Goal: Task Accomplishment & Management: Manage account settings

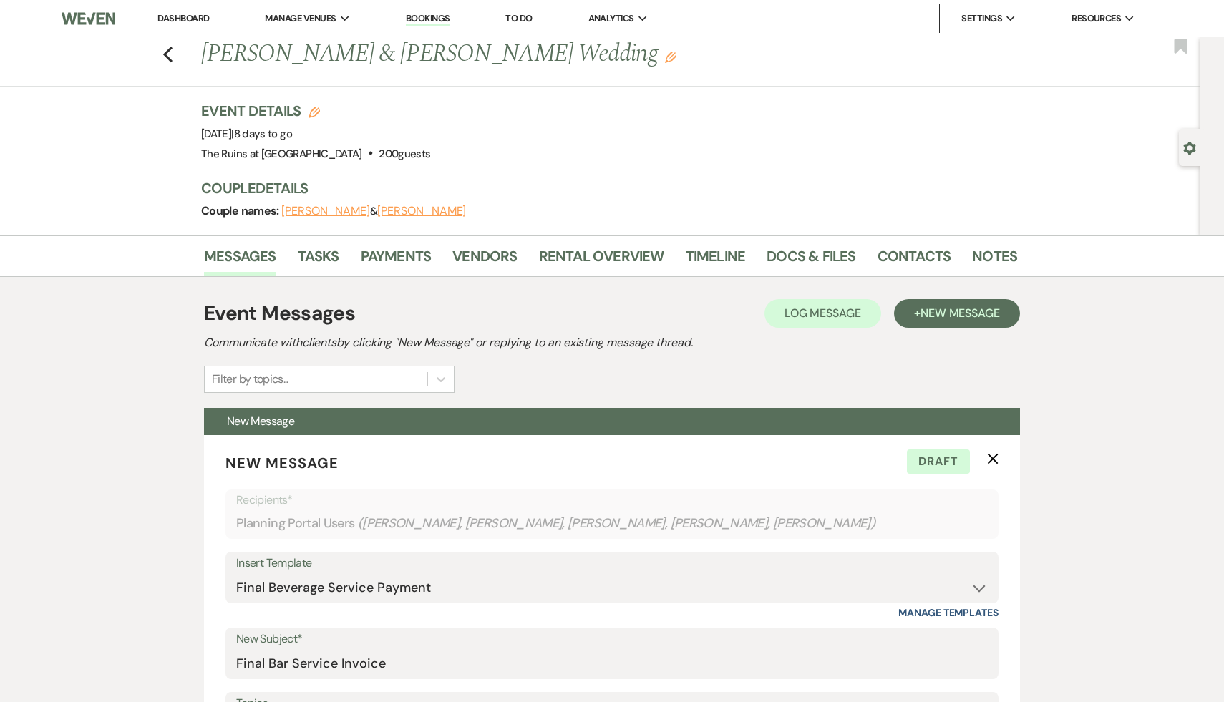
select select "6065"
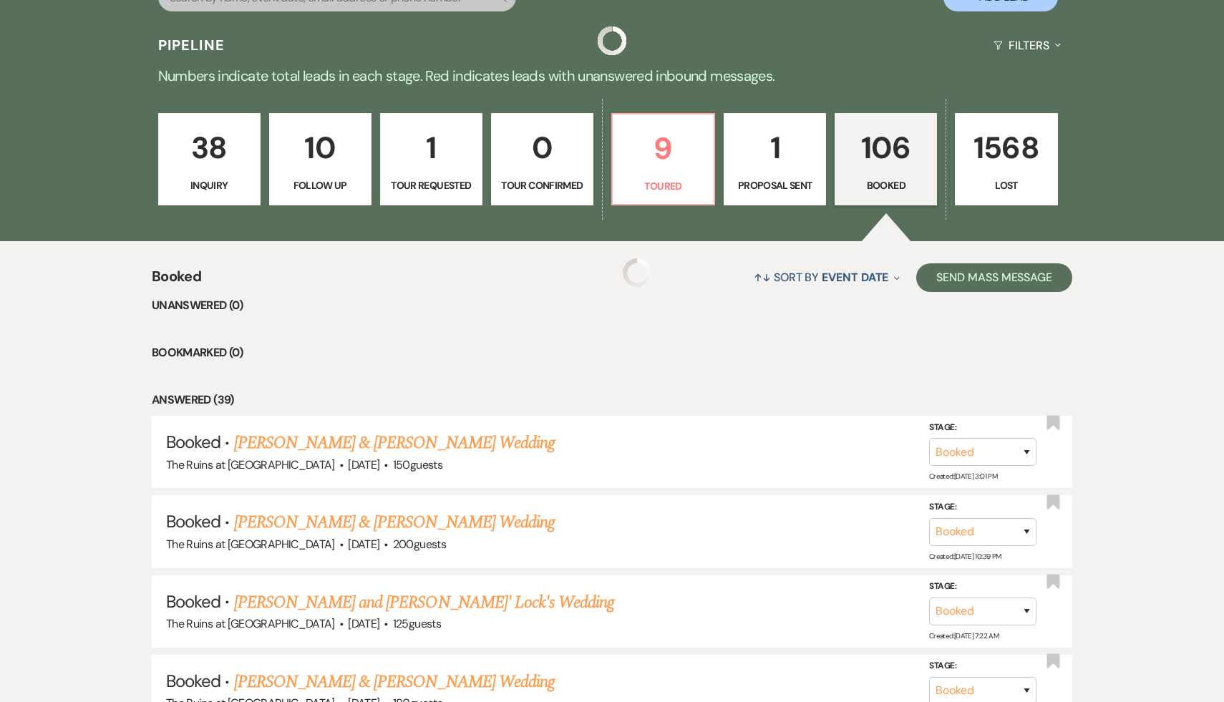
scroll to position [301, 0]
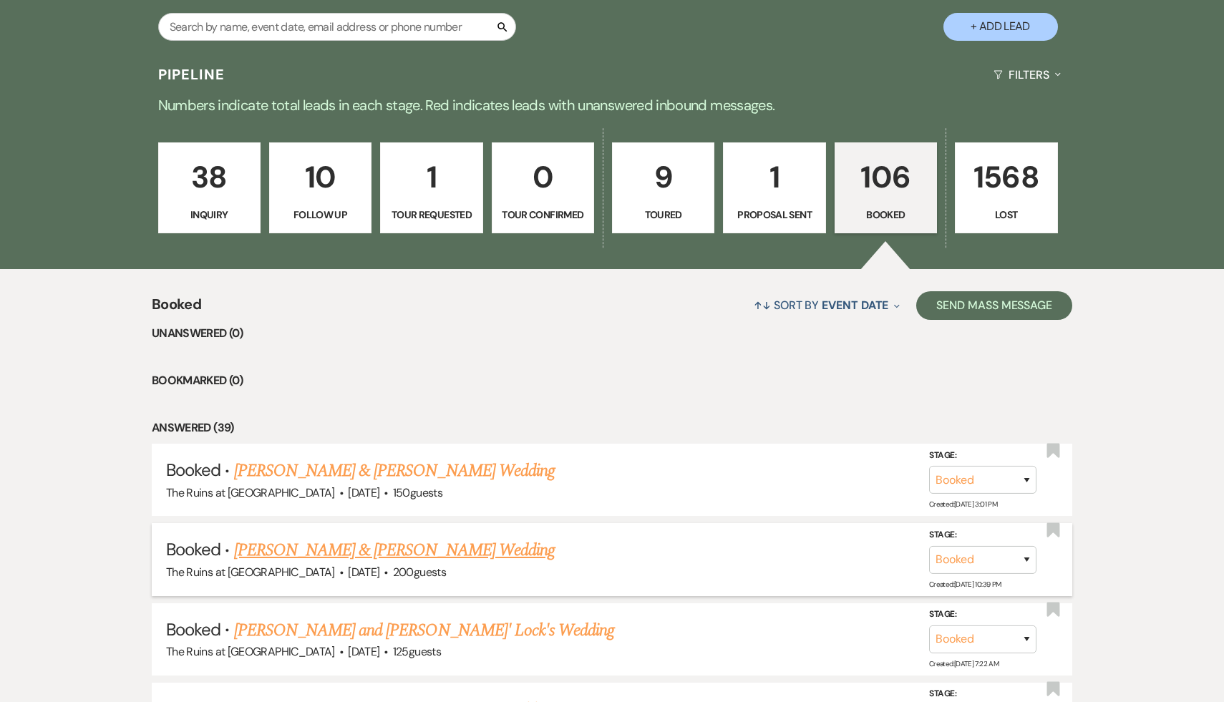
click at [370, 548] on link "Kelly Sennott & Joseph Clyne's Wedding" at bounding box center [394, 551] width 321 height 26
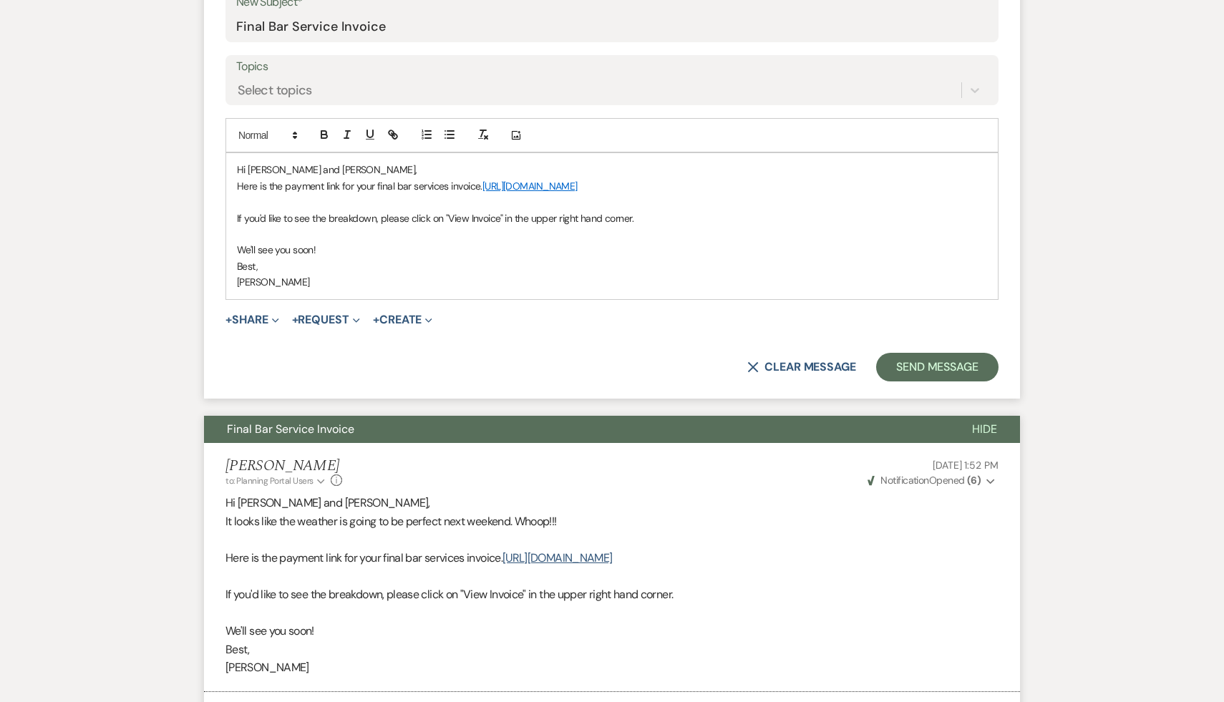
scroll to position [717, 0]
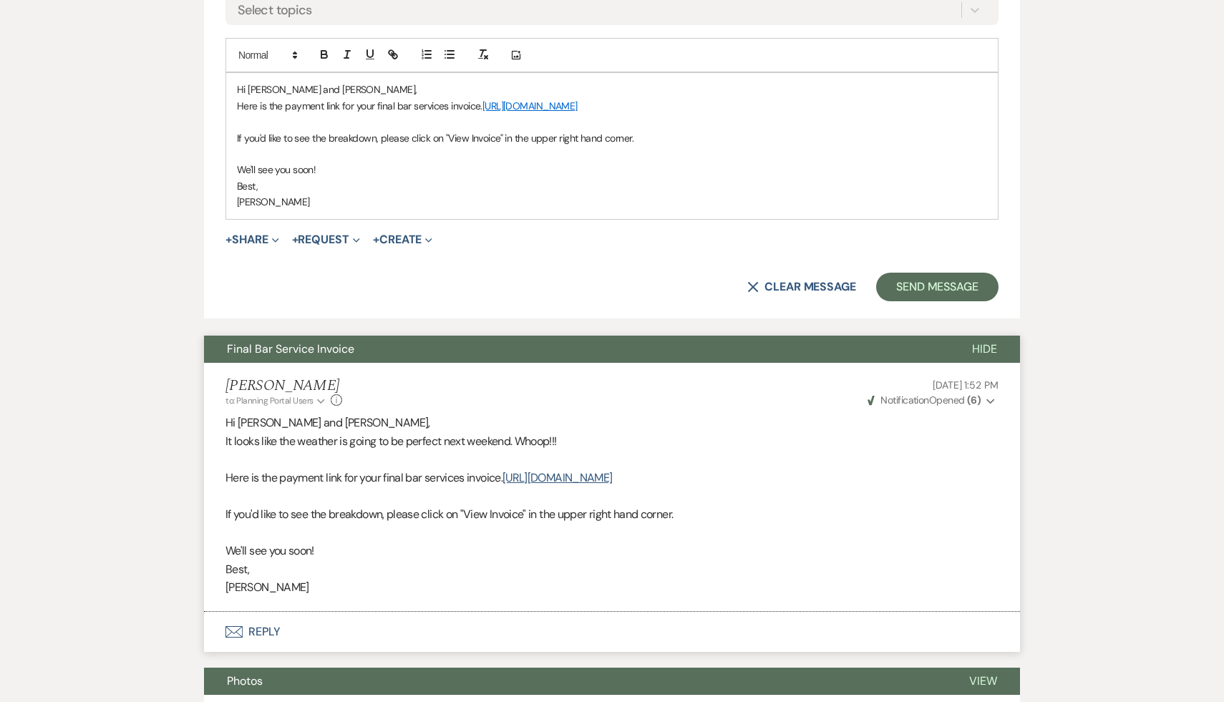
click at [803, 288] on button "X Clear message" at bounding box center [802, 286] width 109 height 11
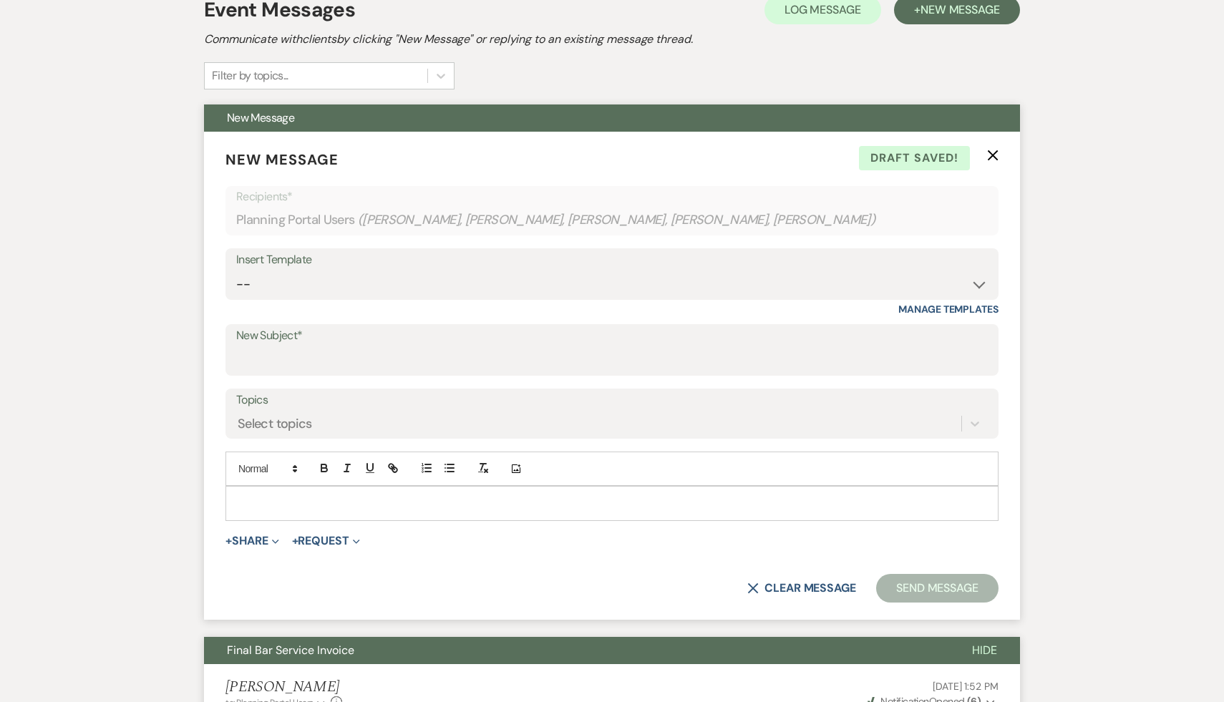
scroll to position [0, 0]
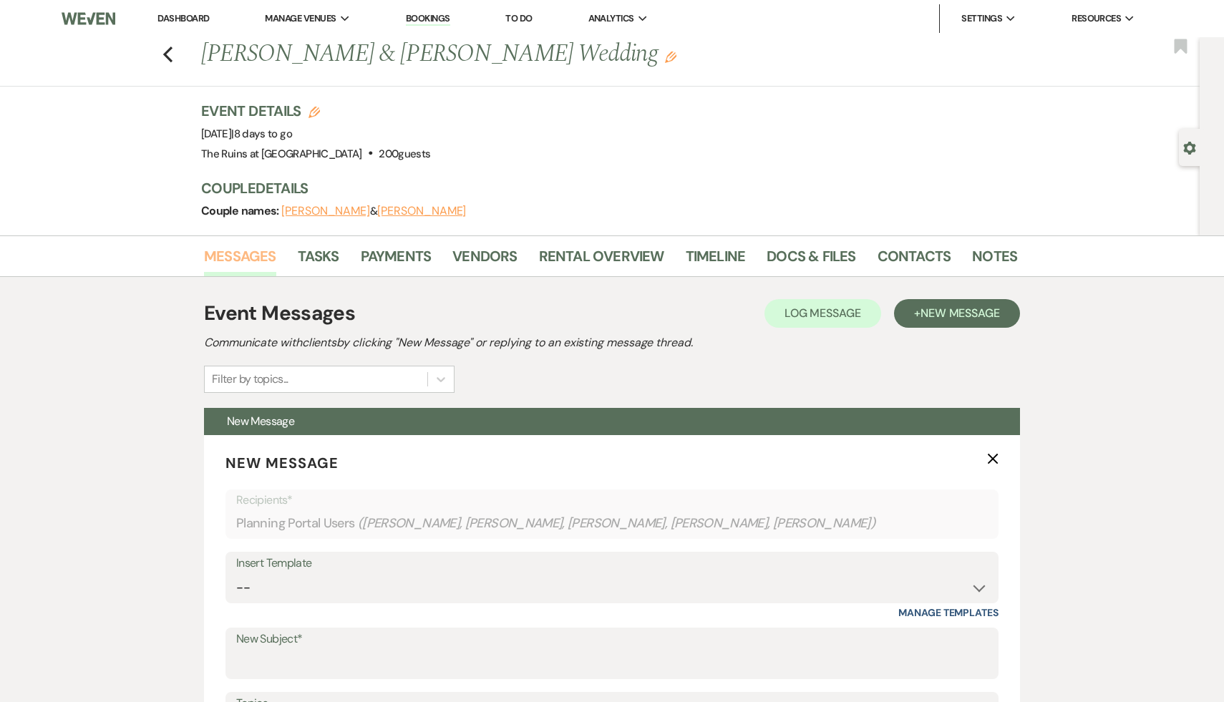
click at [239, 258] on link "Messages" at bounding box center [240, 261] width 72 height 32
click at [190, 16] on link "Dashboard" at bounding box center [184, 18] width 52 height 12
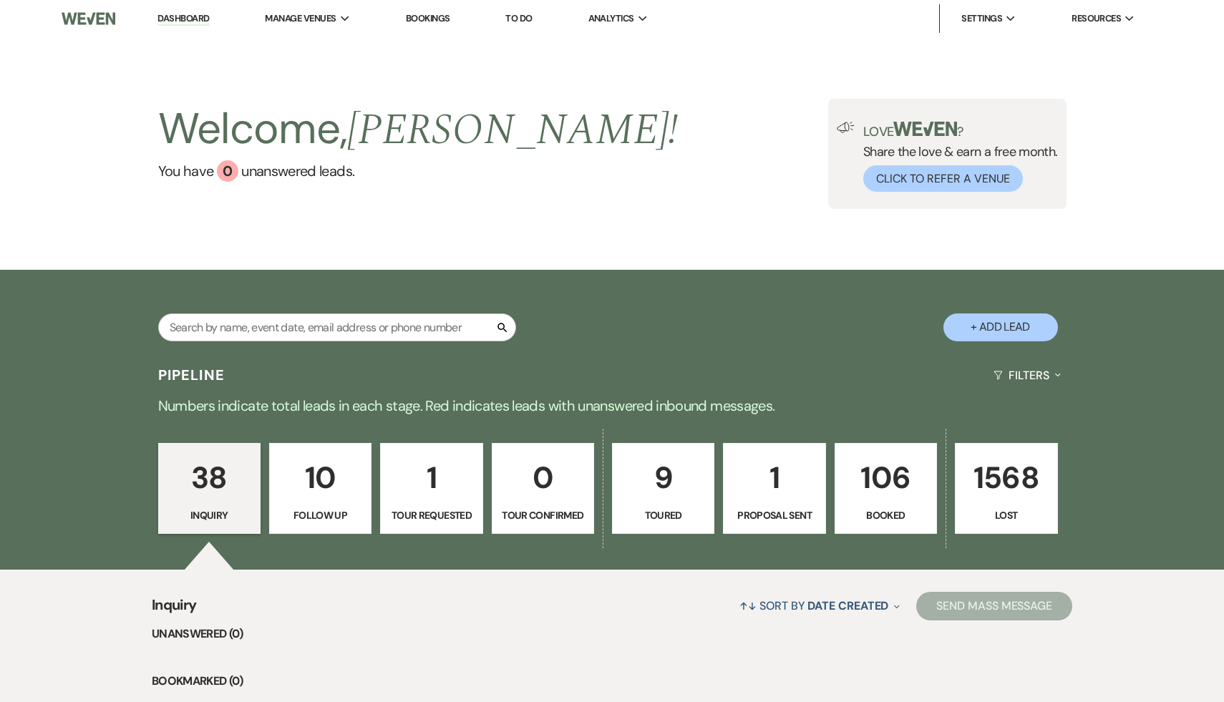
click at [1005, 328] on button "+ Add Lead" at bounding box center [1001, 328] width 115 height 28
select select "534"
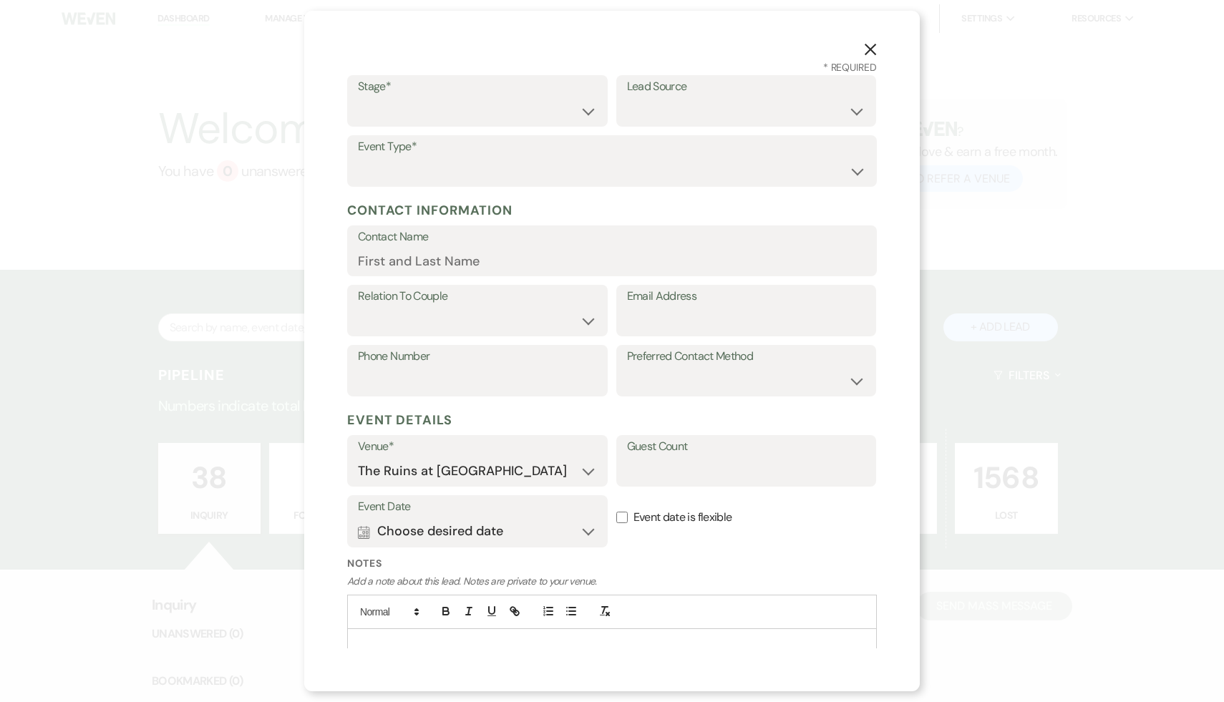
scroll to position [107, 0]
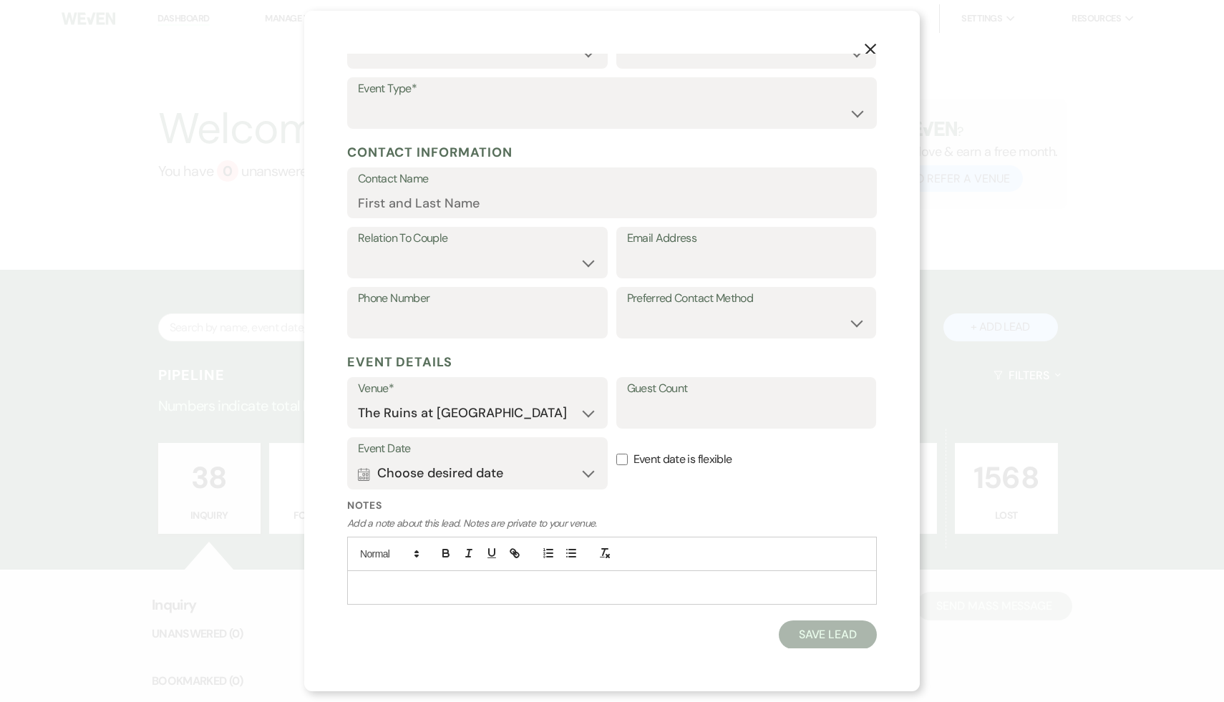
click at [520, 596] on div at bounding box center [612, 587] width 528 height 33
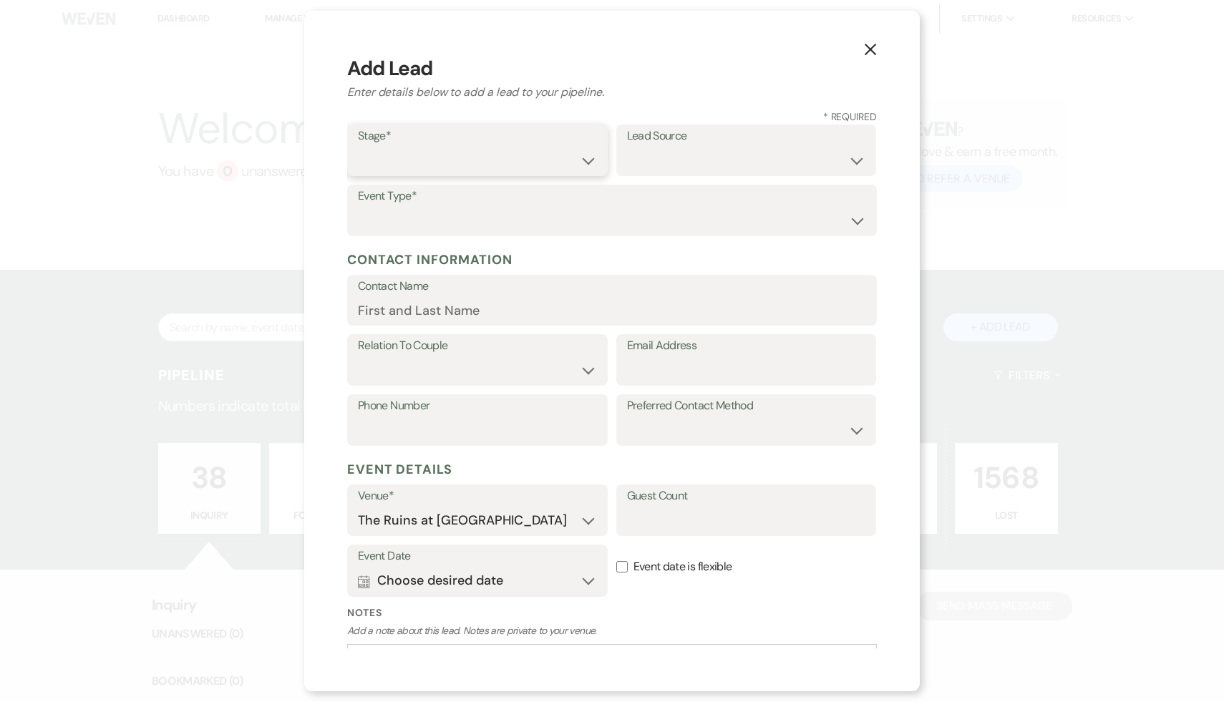
click at [585, 161] on select "Inquiry Follow Up Tour Requested Tour Confirmed Toured Proposal Sent Booked Lost" at bounding box center [477, 161] width 239 height 28
select select "1"
click at [358, 147] on select "Inquiry Follow Up Tour Requested Tour Confirmed Toured Proposal Sent Booked Lost" at bounding box center [477, 161] width 239 height 28
click at [861, 162] on select "Weven Venue Website Instagram Facebook Pinterest Google The Knot Wedding Wire H…" at bounding box center [746, 161] width 239 height 28
select select "17"
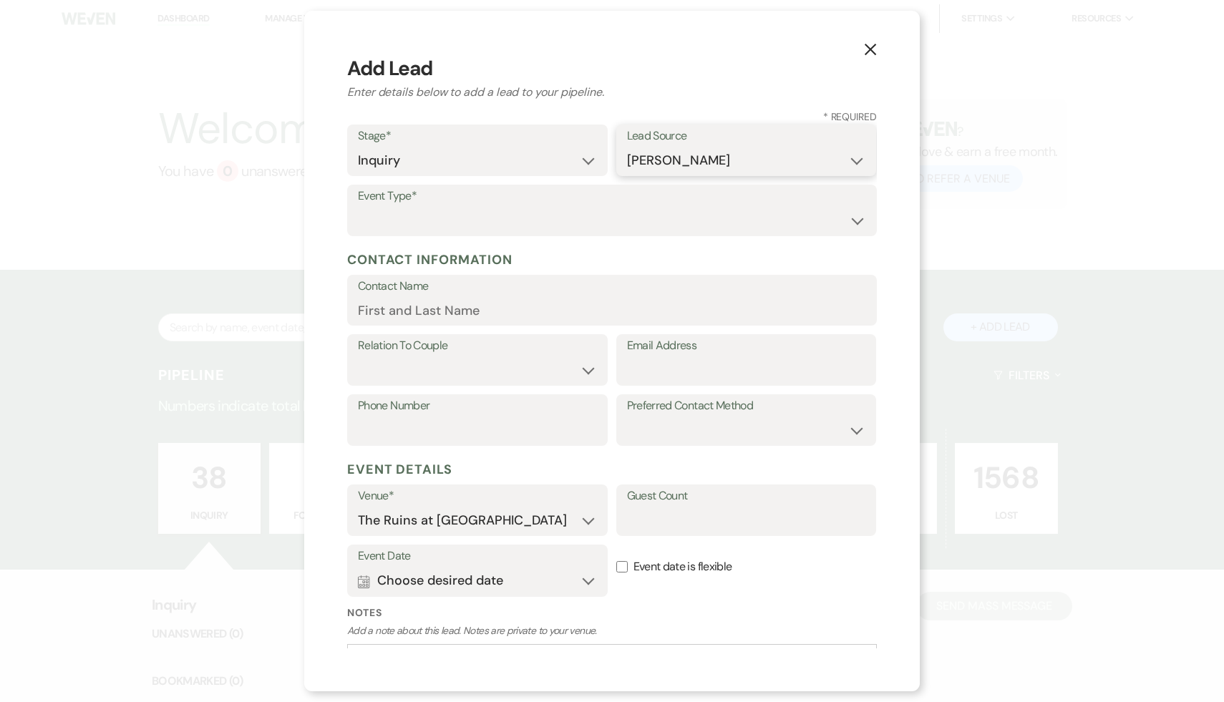
click at [627, 147] on select "Weven Venue Website Instagram Facebook Pinterest Google The Knot Wedding Wire H…" at bounding box center [746, 161] width 239 height 28
click at [856, 218] on select "Wedding Anniversary Party Baby Shower Bachelorette / Bachelor Party Birthday Pa…" at bounding box center [612, 221] width 508 height 28
select select "1"
click at [358, 207] on select "Wedding Anniversary Party Baby Shower Bachelorette / Bachelor Party Birthday Pa…" at bounding box center [612, 221] width 508 height 28
click at [587, 299] on input "Contact Name" at bounding box center [612, 310] width 508 height 28
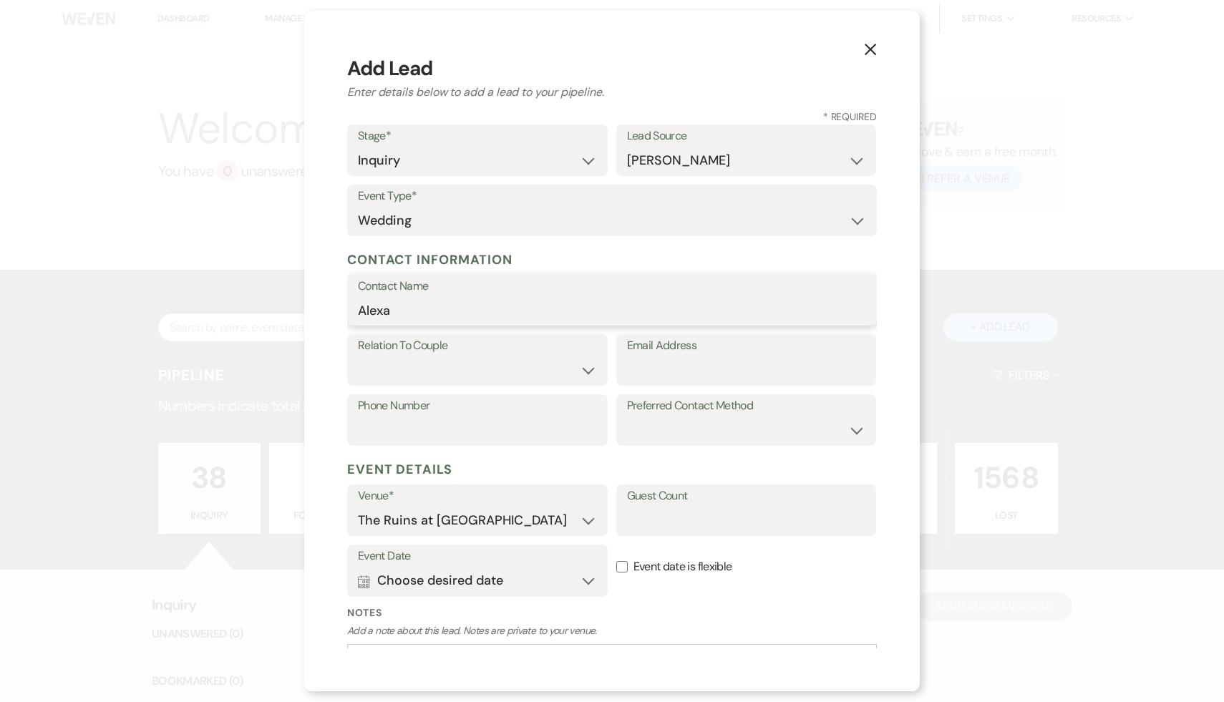
type input "Alexa"
click at [421, 373] on select "Couple Planner Parent of Couple Family Member Friend Other" at bounding box center [477, 371] width 239 height 28
select select "1"
click at [358, 357] on select "Couple Planner Parent of Couple Family Member Friend Other" at bounding box center [477, 371] width 239 height 28
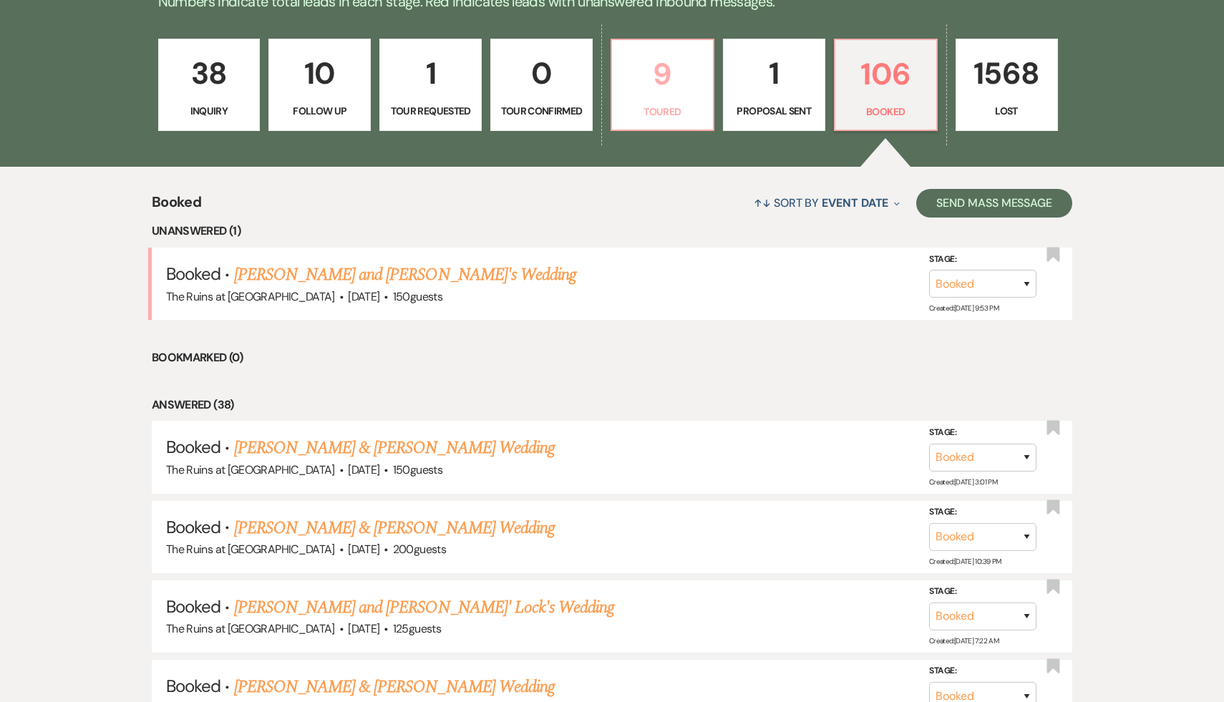
click at [664, 69] on p "9" at bounding box center [663, 74] width 84 height 48
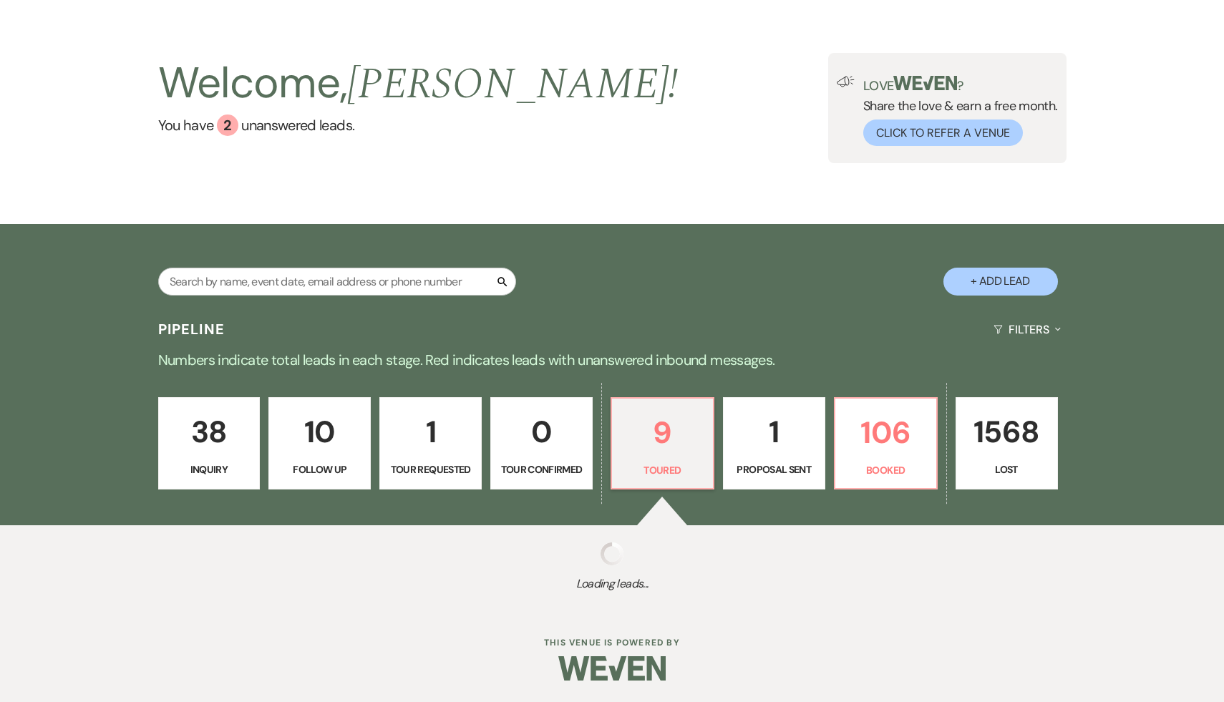
select select "5"
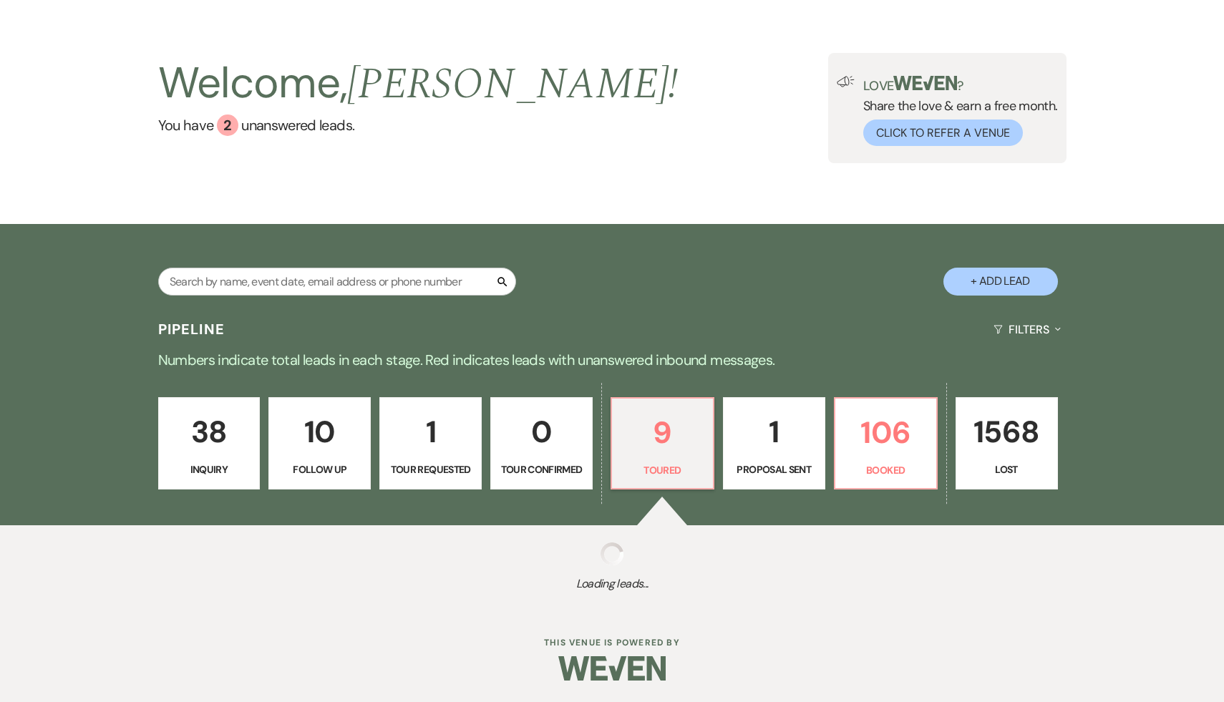
select select "5"
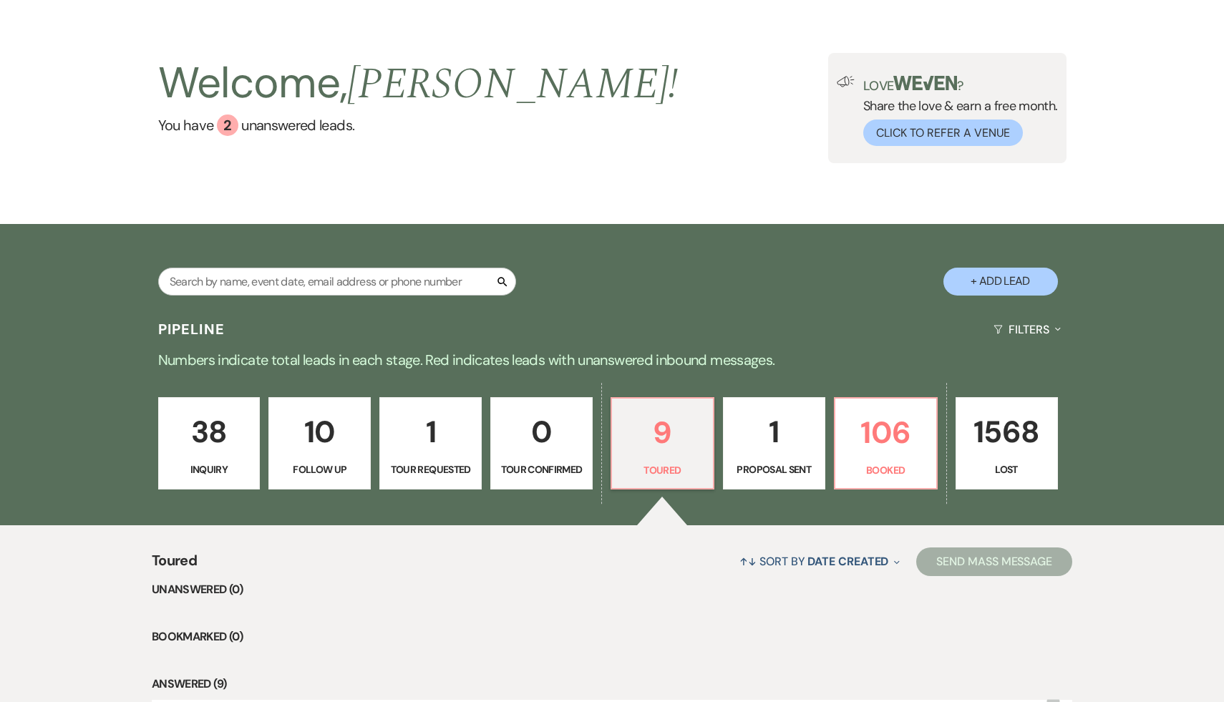
scroll to position [405, 0]
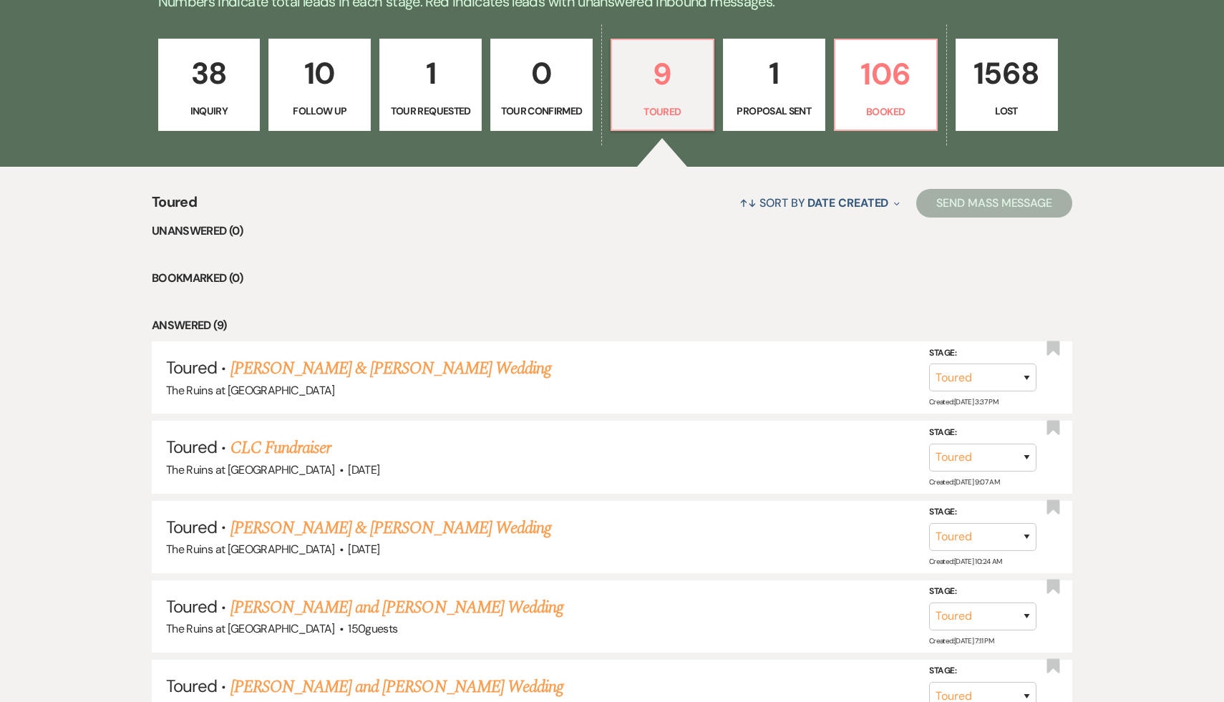
click at [519, 256] on ul "Unanswered (0) Bookmarked (0) Answered (9) Toured · [PERSON_NAME] & [PERSON_NAM…" at bounding box center [612, 636] width 921 height 828
click at [662, 82] on p "9" at bounding box center [663, 74] width 84 height 48
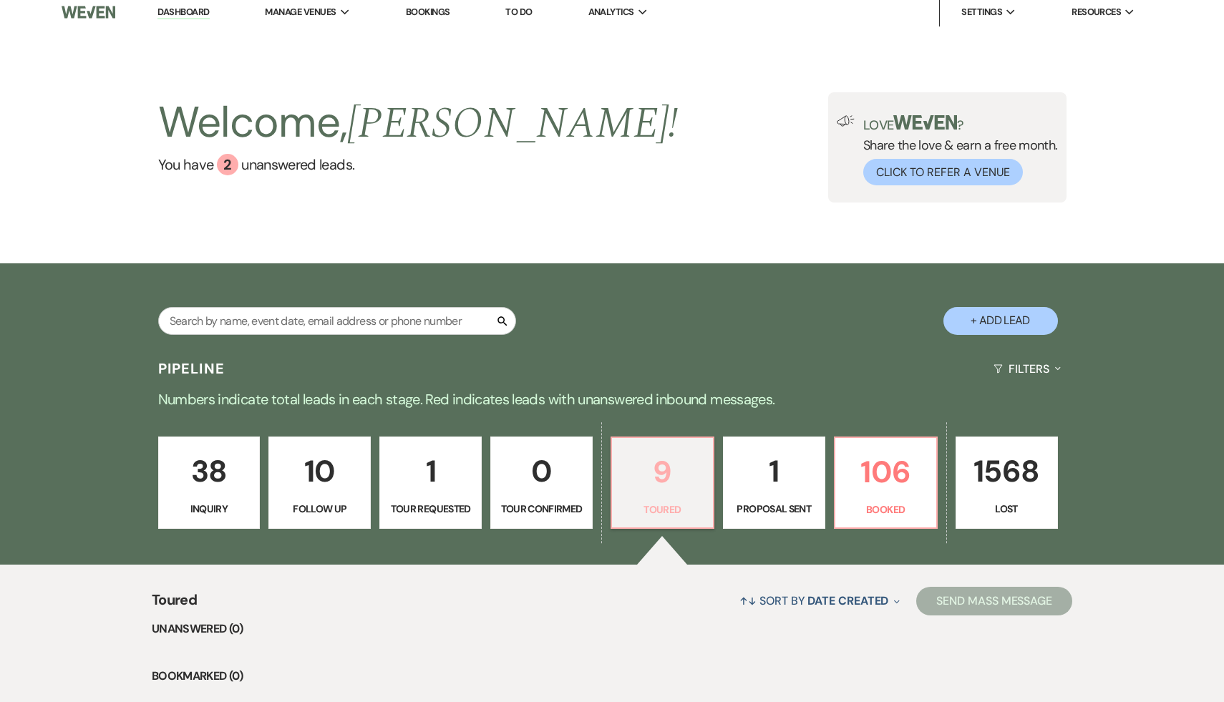
scroll to position [0, 0]
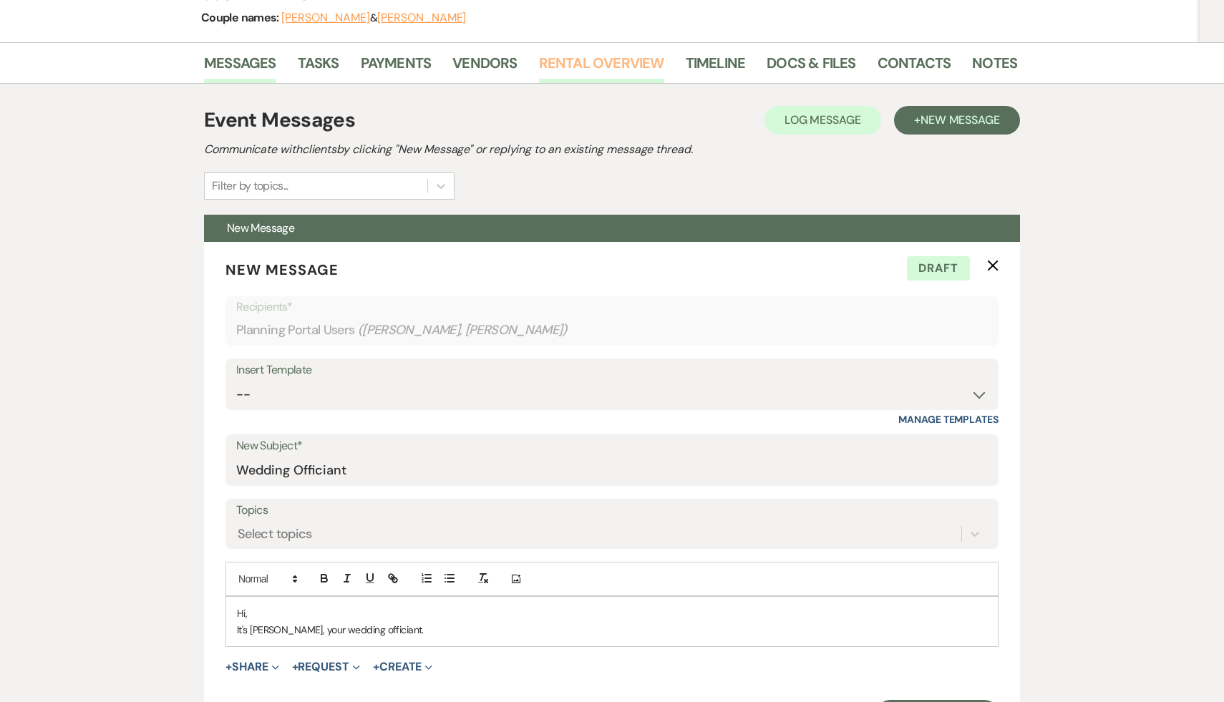
scroll to position [362, 0]
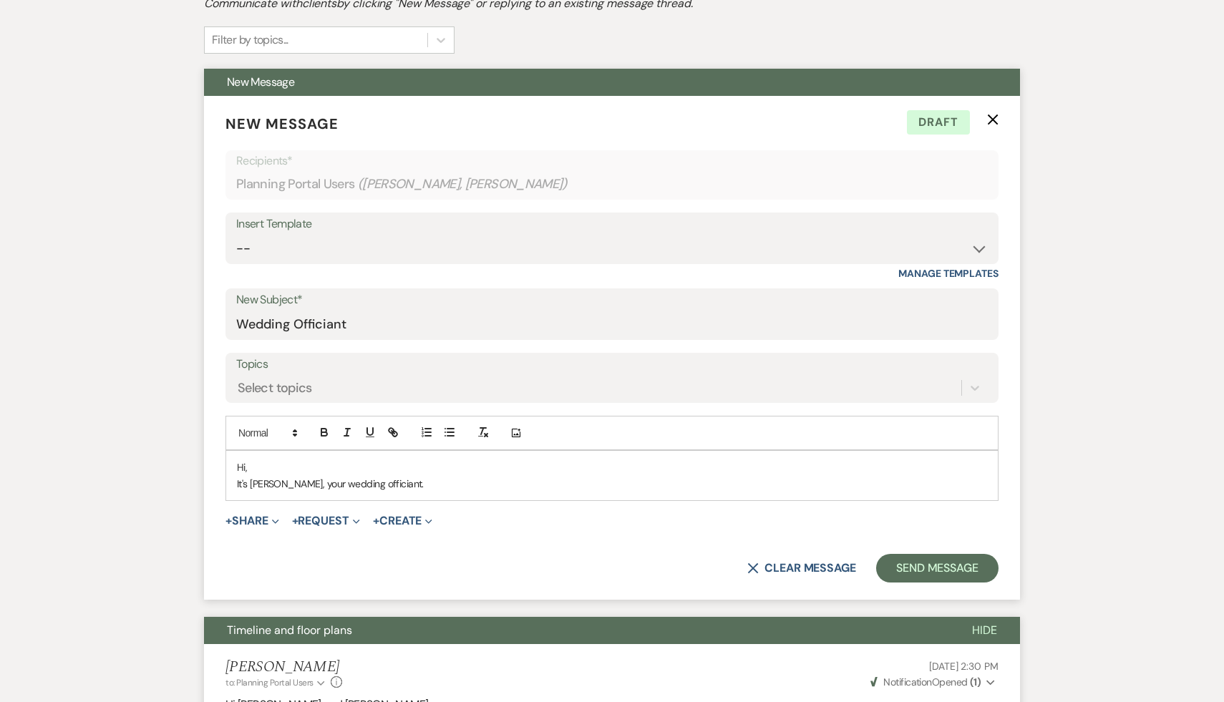
click at [412, 483] on p "It's Carol, your wedding officiant." at bounding box center [612, 484] width 750 height 16
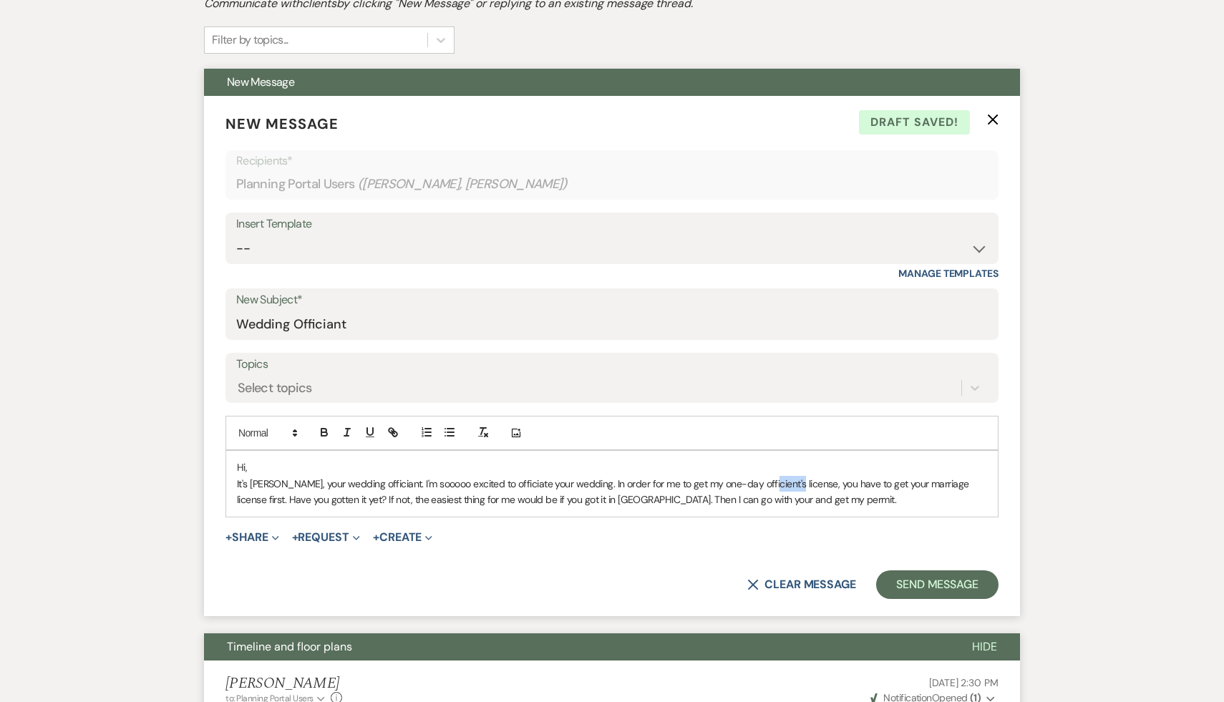
drag, startPoint x: 788, startPoint y: 485, endPoint x: 758, endPoint y: 481, distance: 30.3
click at [758, 481] on p "It's Carol, your wedding officiant. I'm sooooo excited to officiate your weddin…" at bounding box center [612, 492] width 750 height 32
click at [830, 511] on div "Hi, It's Carol, your wedding officiant. I'm sooooo excited to officiate your we…" at bounding box center [612, 483] width 772 height 65
click at [824, 498] on p "It's Carol, your wedding officiant. I'm sooooo excited to officiate your weddin…" at bounding box center [612, 492] width 750 height 32
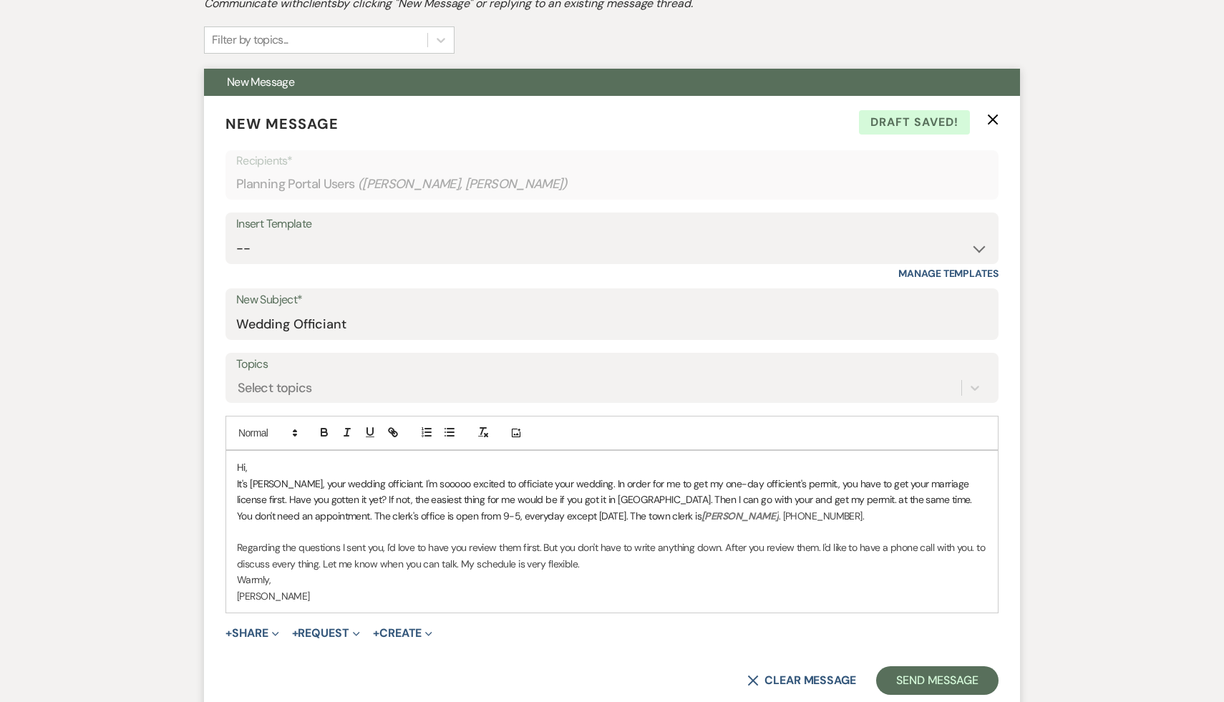
click at [534, 534] on p at bounding box center [612, 532] width 750 height 16
click at [565, 487] on p "It's Carol, your wedding officiant. I'm sooooo excited to officiate your weddin…" at bounding box center [612, 500] width 750 height 48
click at [747, 484] on p "It's Carol, your wedding officiant. I'm sooooo excited to officiate your weddin…" at bounding box center [612, 500] width 750 height 48
click at [817, 581] on p "Warmly," at bounding box center [612, 580] width 750 height 16
click at [589, 578] on p "Warmly," at bounding box center [612, 580] width 750 height 16
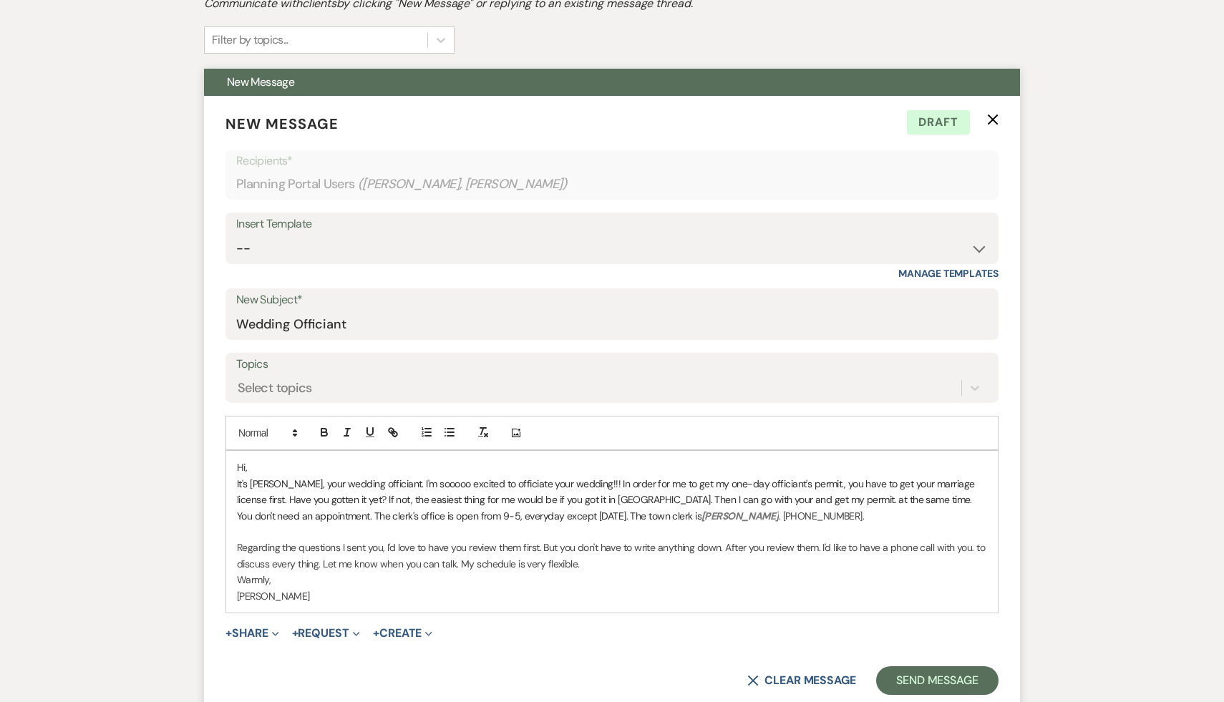
click at [642, 584] on p "Warmly," at bounding box center [612, 580] width 750 height 16
click at [725, 500] on p "It's Carol, your wedding officiant. I'm sooooo excited to officiate your weddin…" at bounding box center [612, 500] width 750 height 48
click at [768, 554] on p "Regarding the questions I sent you, I'd love to have you review them first. But…" at bounding box center [612, 556] width 750 height 32
click at [539, 552] on span "Regarding the questions I sent you, I'd love to have you review them first. But…" at bounding box center [612, 555] width 750 height 29
click at [957, 677] on button "Send Message" at bounding box center [937, 681] width 122 height 29
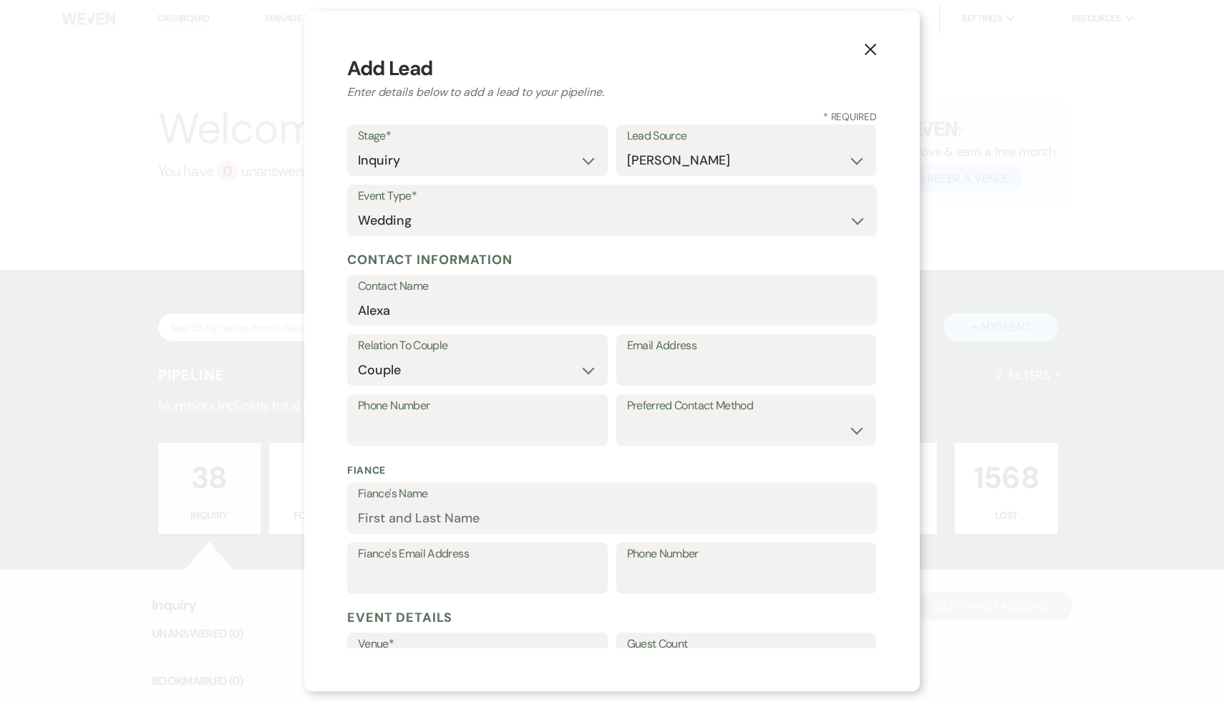
select select "1"
select select "17"
select select "1"
select select "534"
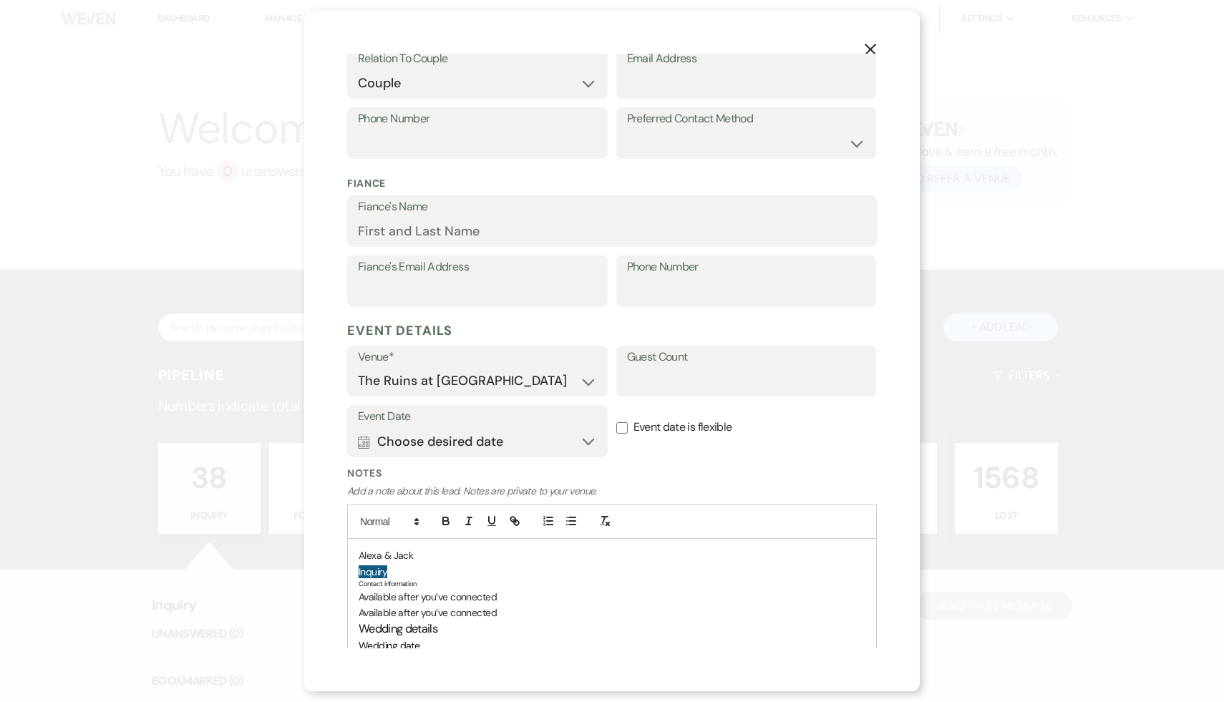
scroll to position [250, 0]
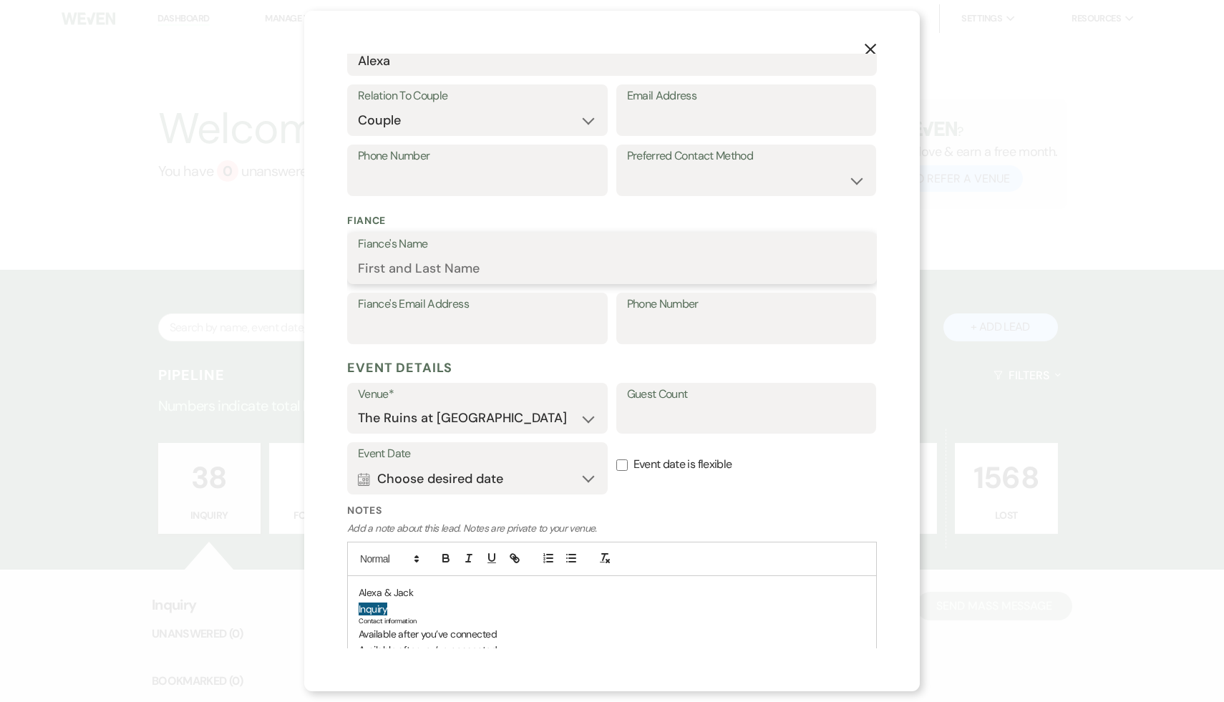
click at [455, 274] on input "Fiance's Name" at bounding box center [612, 269] width 508 height 28
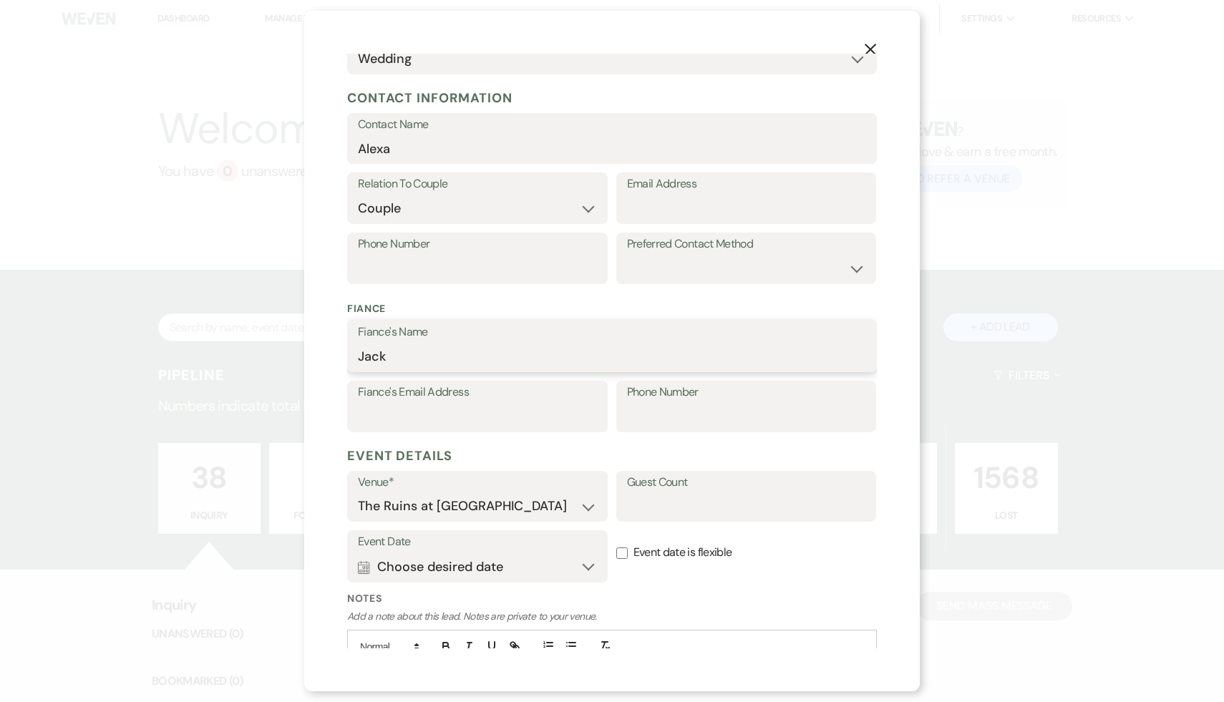
scroll to position [263, 0]
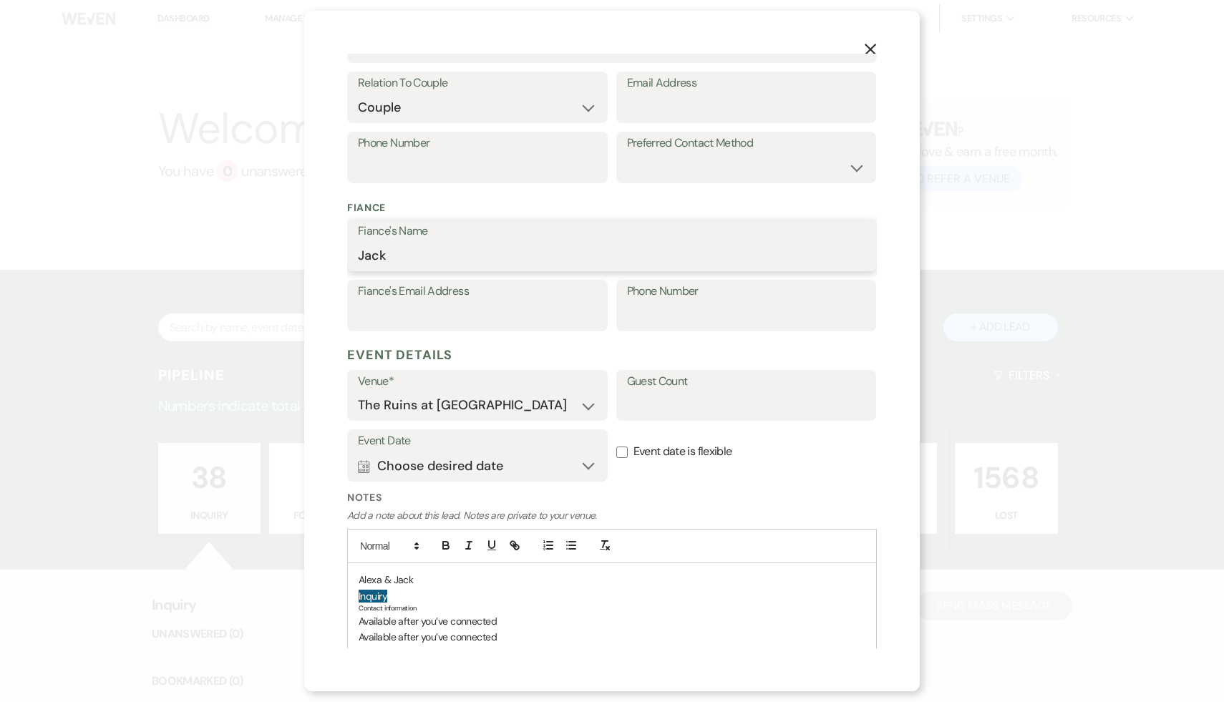
type input "Jack"
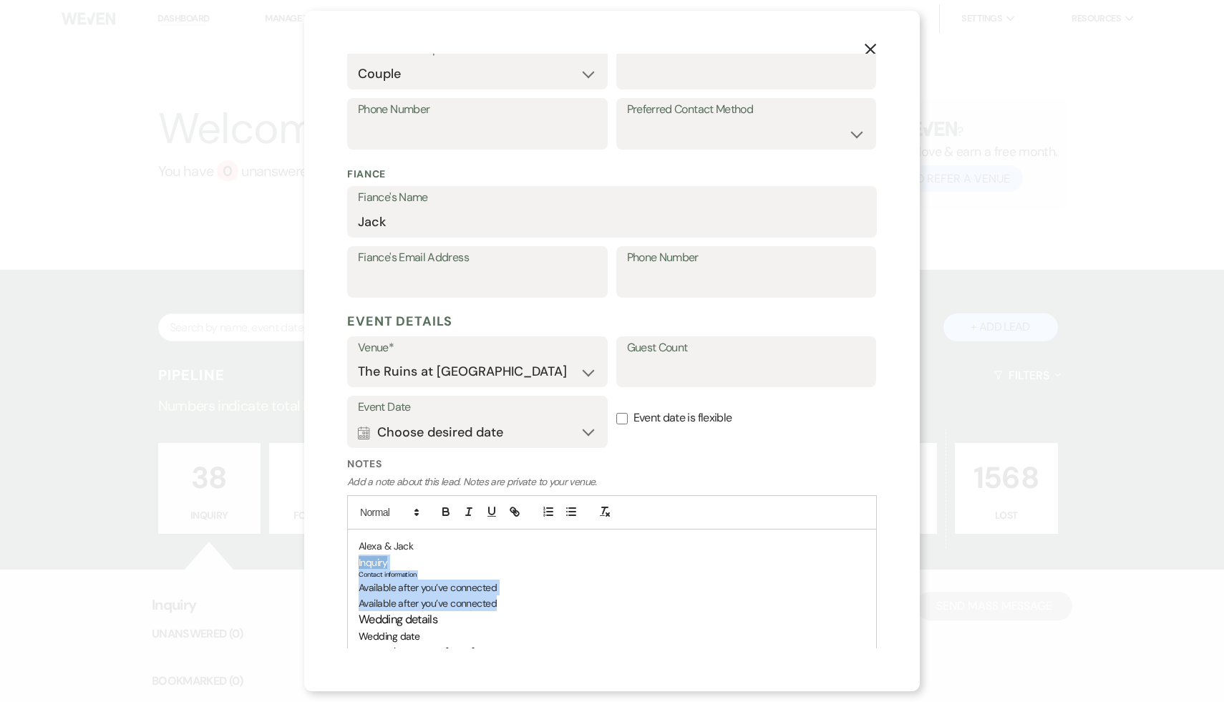
drag, startPoint x: 499, startPoint y: 599, endPoint x: 354, endPoint y: 568, distance: 148.7
click at [354, 568] on div "Alexa & [PERSON_NAME] Inquiry Contact information Available after you’ve connec…" at bounding box center [612, 679] width 528 height 299
copy div "Inquiry Contact information Available after you’ve connected Available after yo…"
drag, startPoint x: 670, startPoint y: 596, endPoint x: 498, endPoint y: 571, distance: 172.9
click at [498, 571] on div "Alexa & [PERSON_NAME] Inquiry Contact information Available after you’ve connec…" at bounding box center [612, 679] width 528 height 299
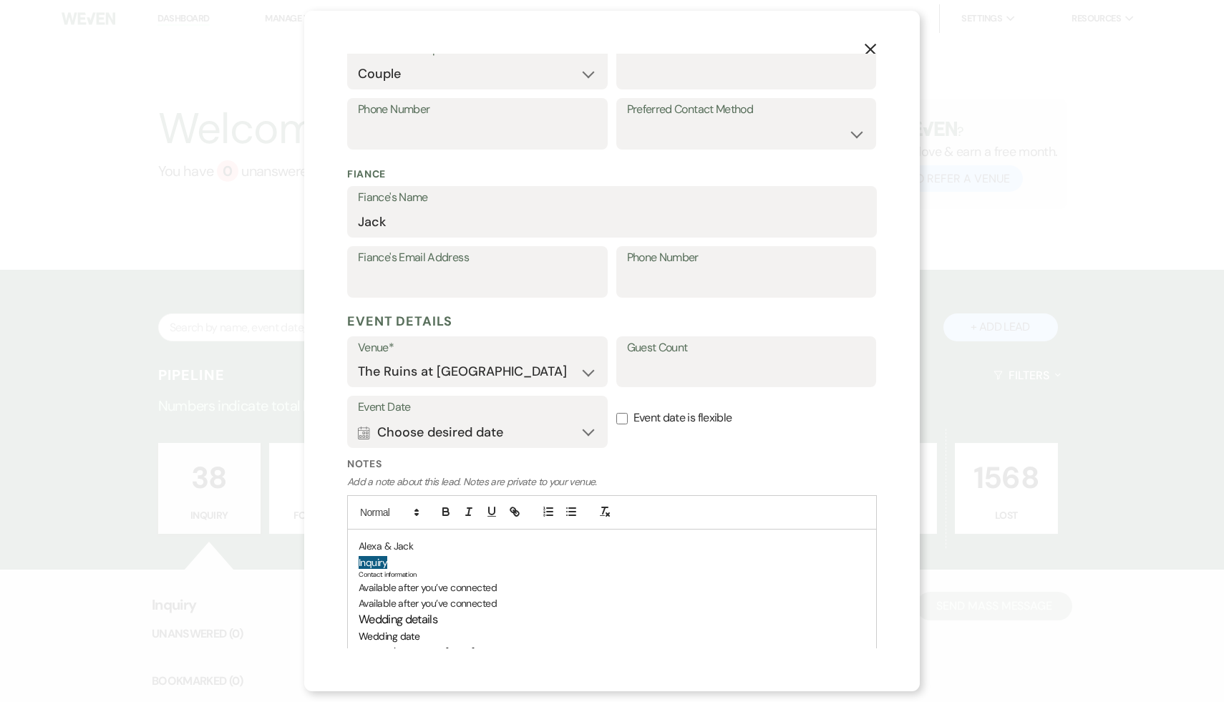
drag, startPoint x: 498, startPoint y: 571, endPoint x: 480, endPoint y: 550, distance: 28.0
click at [480, 550] on div "Alexa & [PERSON_NAME] Inquiry Contact information Available after you’ve connec…" at bounding box center [612, 679] width 528 height 299
drag, startPoint x: 512, startPoint y: 609, endPoint x: 359, endPoint y: 586, distance: 154.2
click at [359, 586] on div "Alexa & Jac Inquiry Contact information Available after you’ve connected Availa…" at bounding box center [612, 679] width 528 height 299
click at [389, 581] on p at bounding box center [612, 588] width 507 height 16
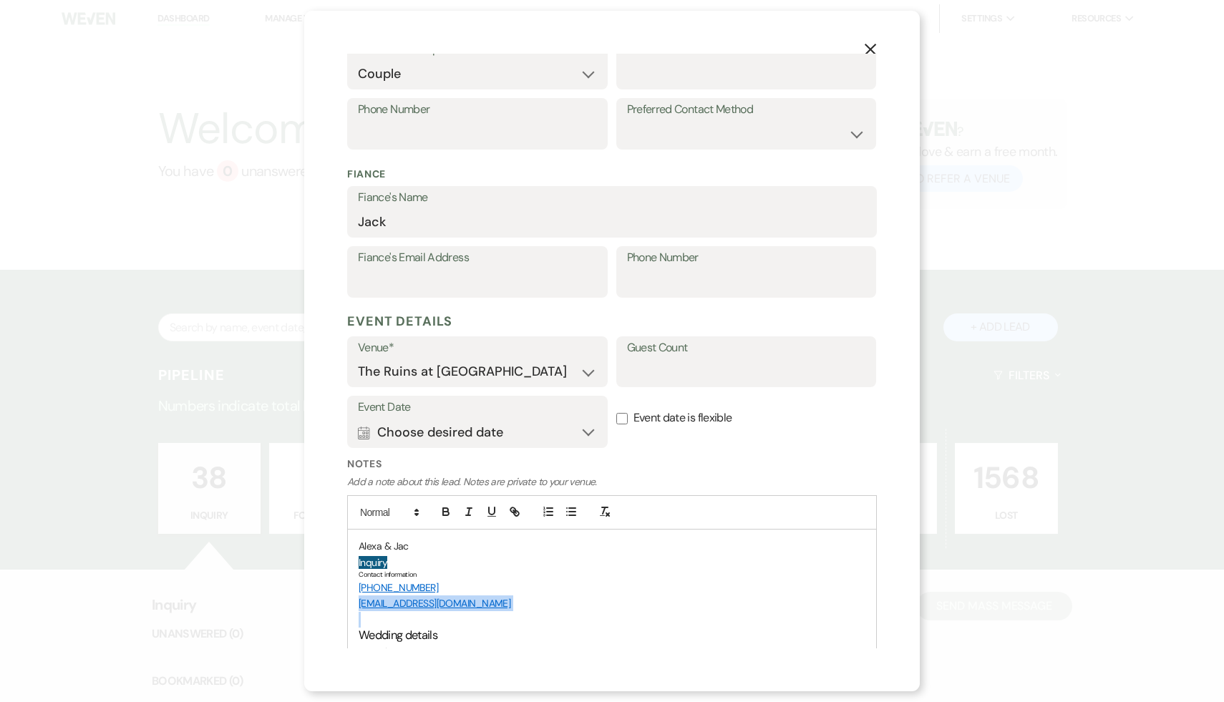
drag, startPoint x: 480, startPoint y: 616, endPoint x: 347, endPoint y: 598, distance: 133.7
click at [347, 598] on div "Alexa & Jac Inquiry Contact information [PHONE_NUMBER] [EMAIL_ADDRESS][DOMAIN_N…" at bounding box center [612, 688] width 530 height 316
copy link "[EMAIL_ADDRESS][DOMAIN_NAME]"
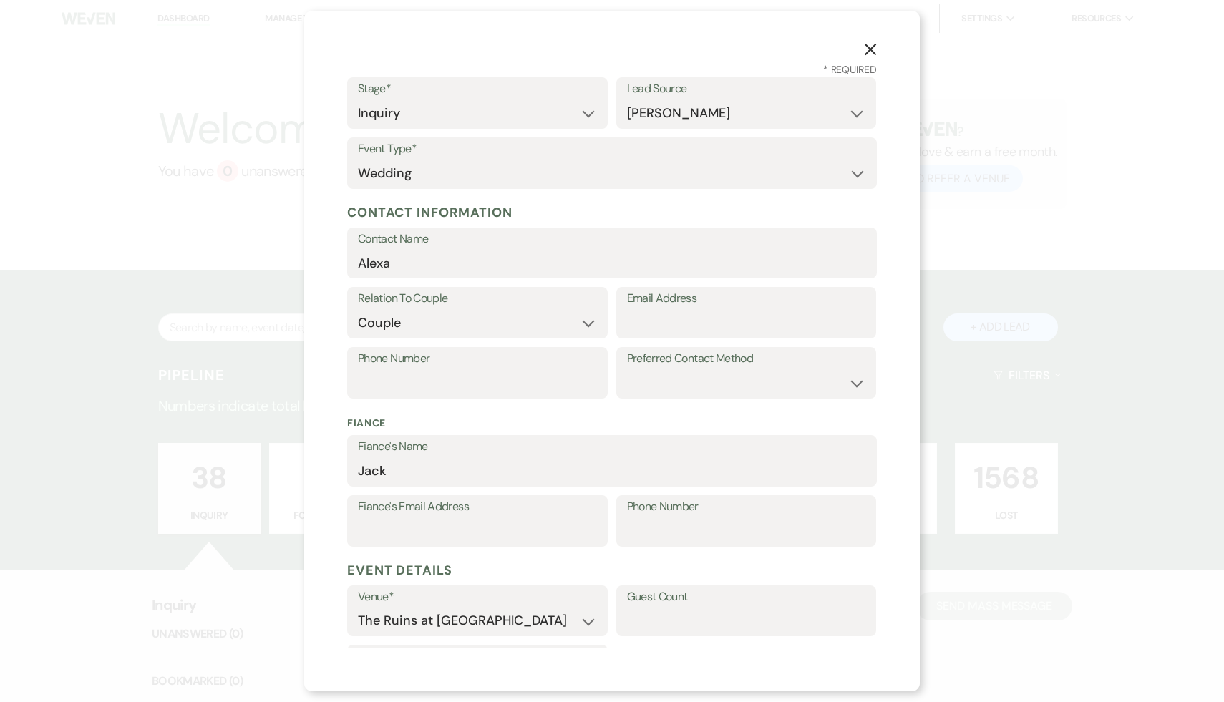
scroll to position [41, 0]
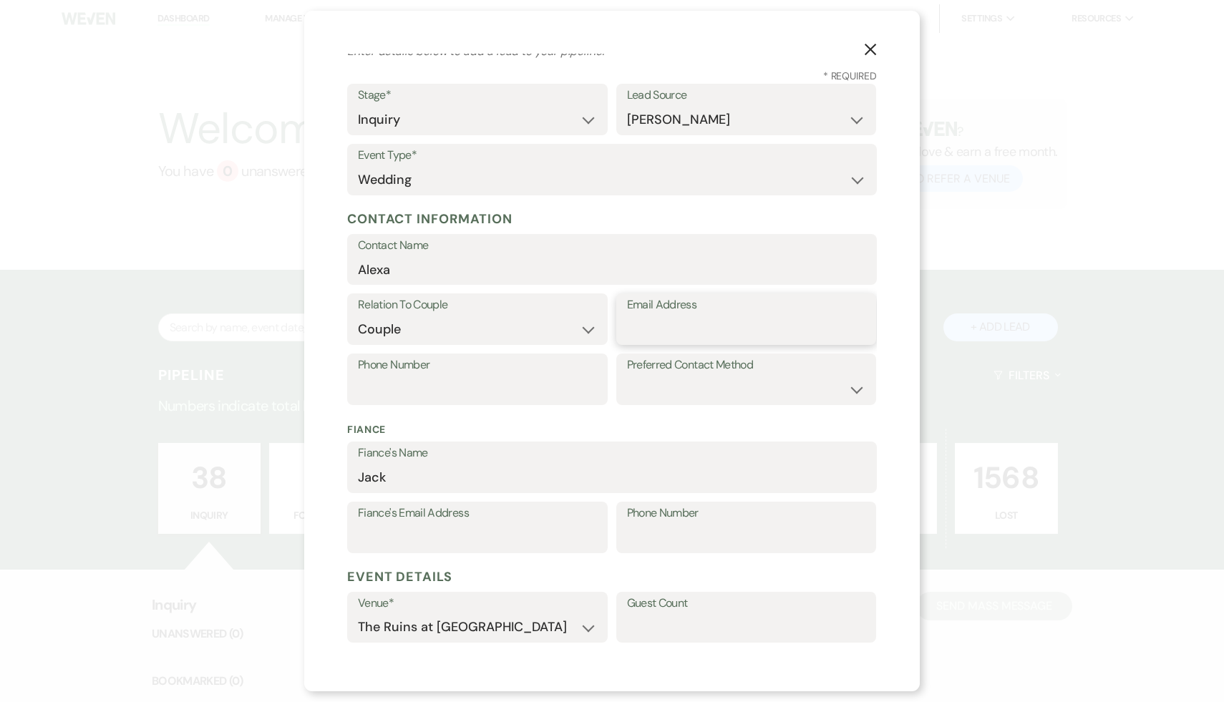
click at [660, 332] on input "Email Address" at bounding box center [746, 330] width 239 height 28
paste input "[EMAIL_ADDRESS][DOMAIN_NAME]"
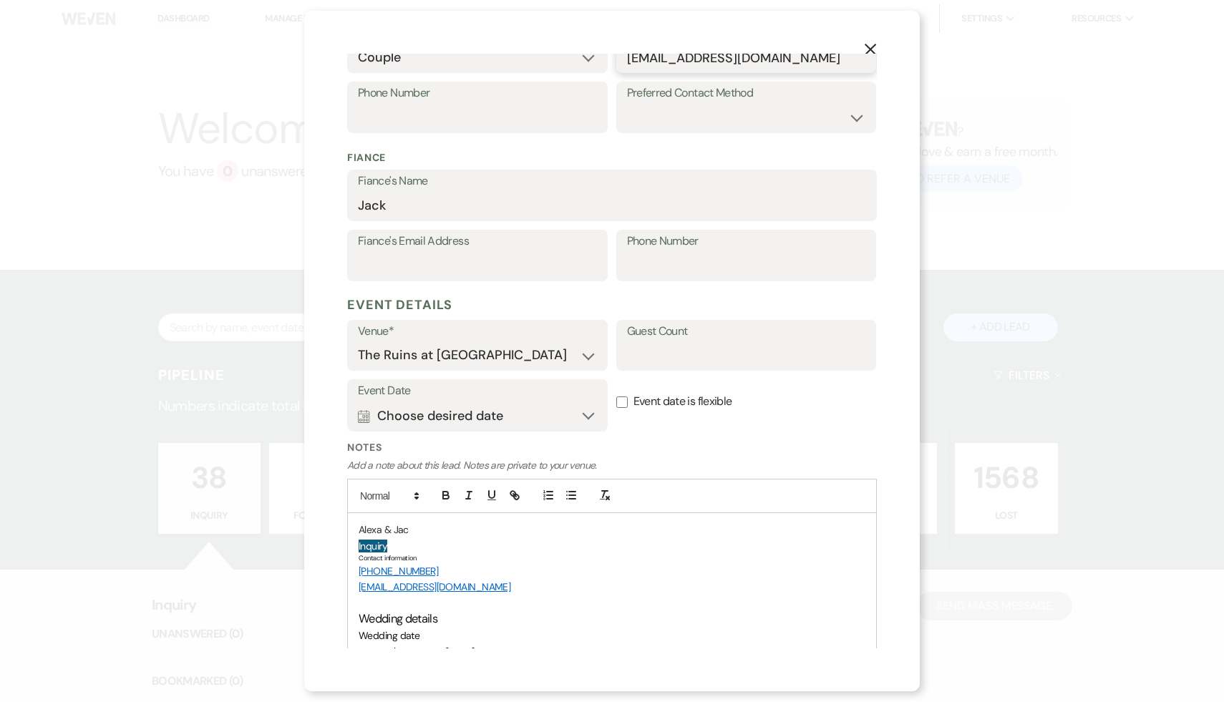
scroll to position [333, 0]
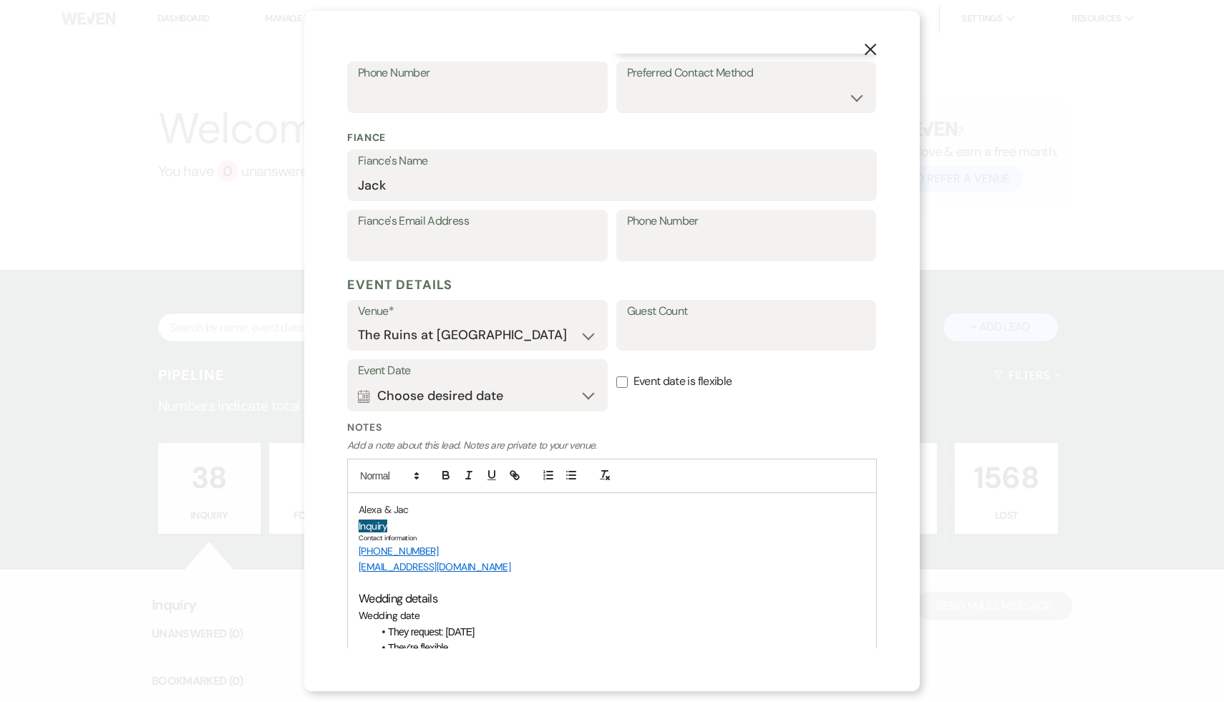
type input "[EMAIL_ADDRESS][DOMAIN_NAME]"
drag, startPoint x: 445, startPoint y: 551, endPoint x: 346, endPoint y: 543, distance: 99.1
click at [346, 543] on div "X Add Lead Enter details below to add a lead to your pipeline. * Required Stage…" at bounding box center [612, 351] width 616 height 681
copy link "[PHONE_NUMBER]"
click at [640, 253] on input "Phone Number" at bounding box center [746, 246] width 239 height 28
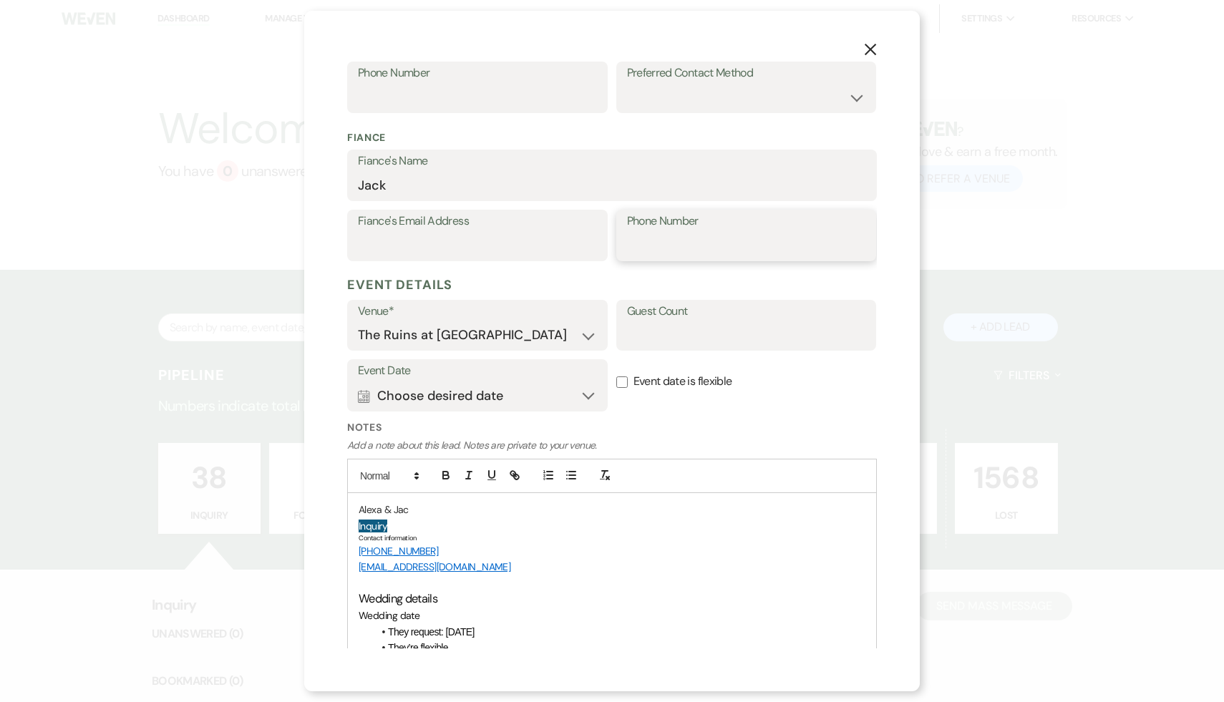
paste input "[PHONE_NUMBER]"
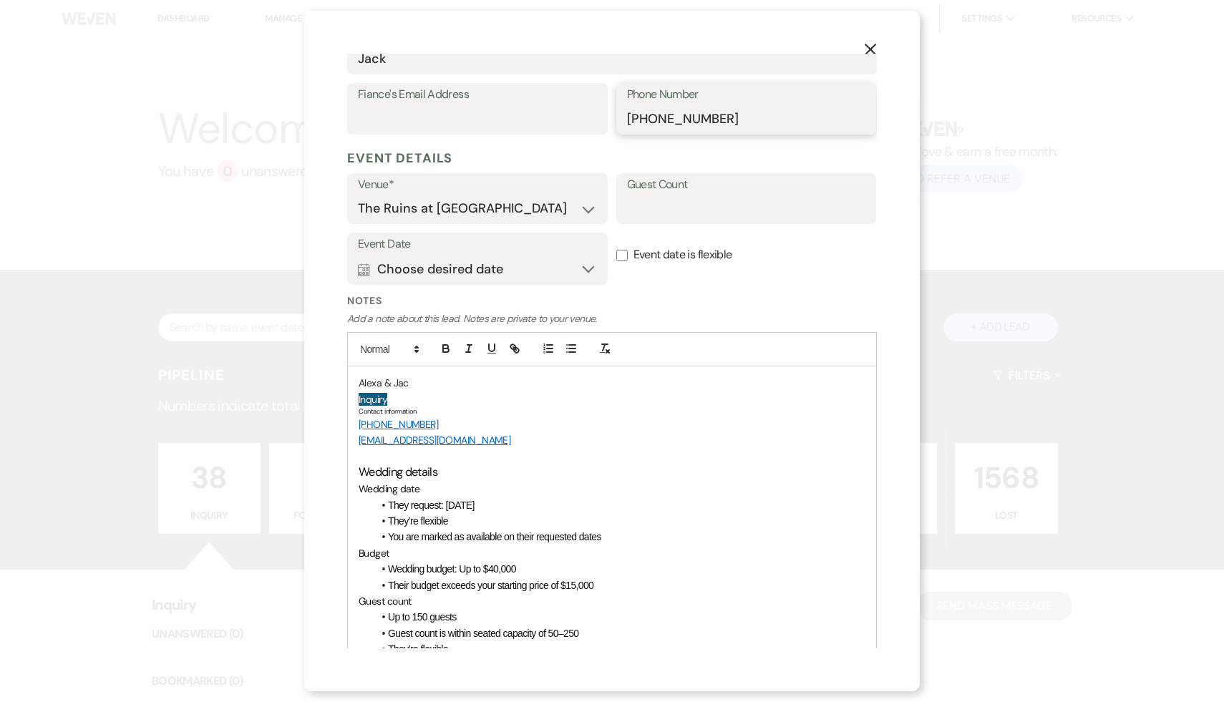
scroll to position [538, 0]
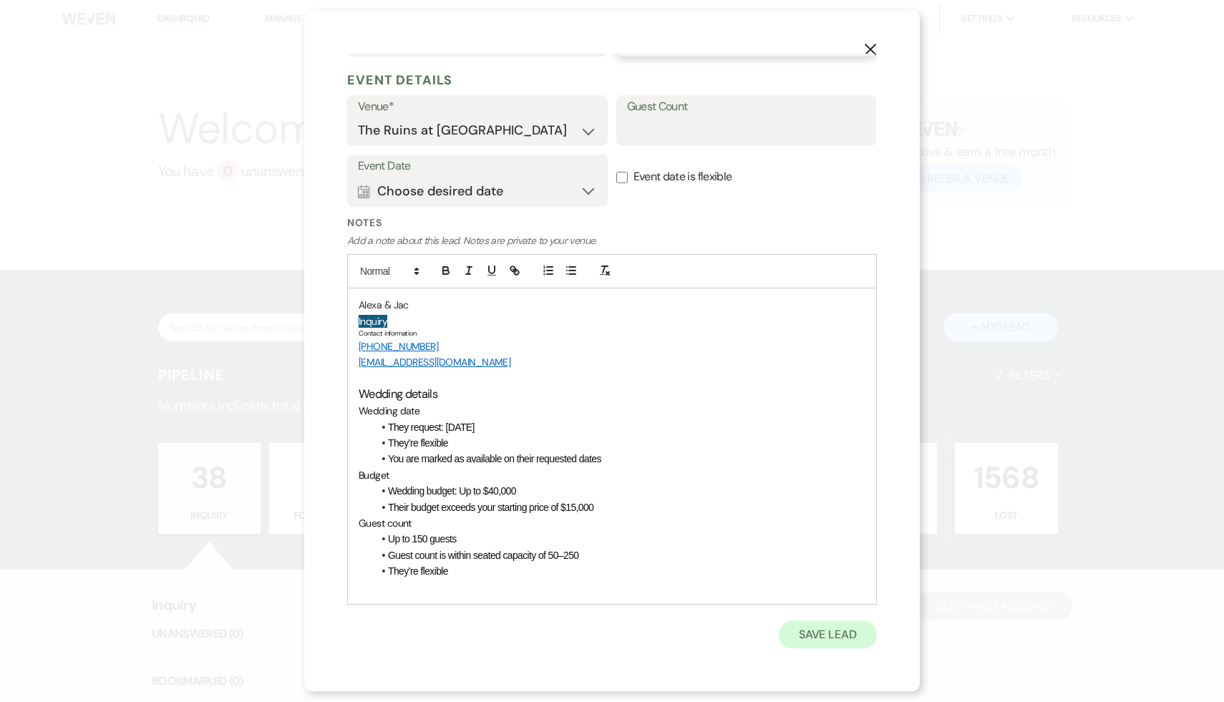
type input "[PHONE_NUMBER]"
click at [841, 630] on button "Save Lead" at bounding box center [828, 635] width 98 height 29
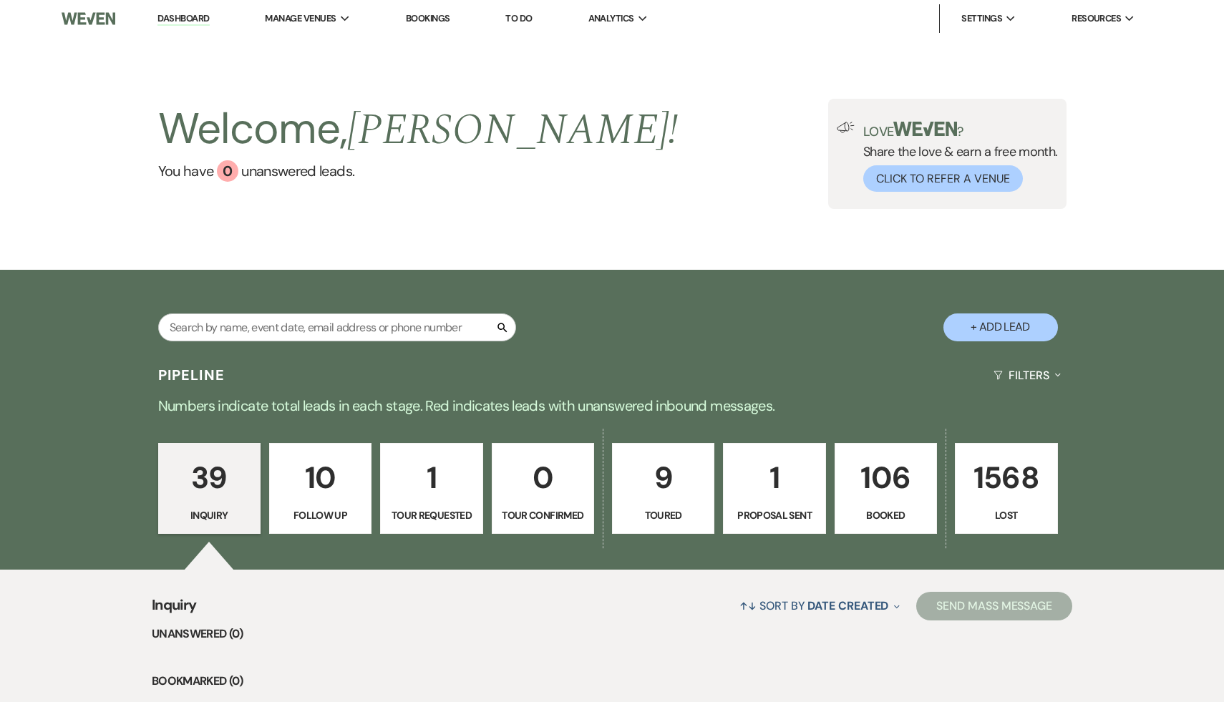
click at [210, 485] on p "39" at bounding box center [210, 478] width 84 height 48
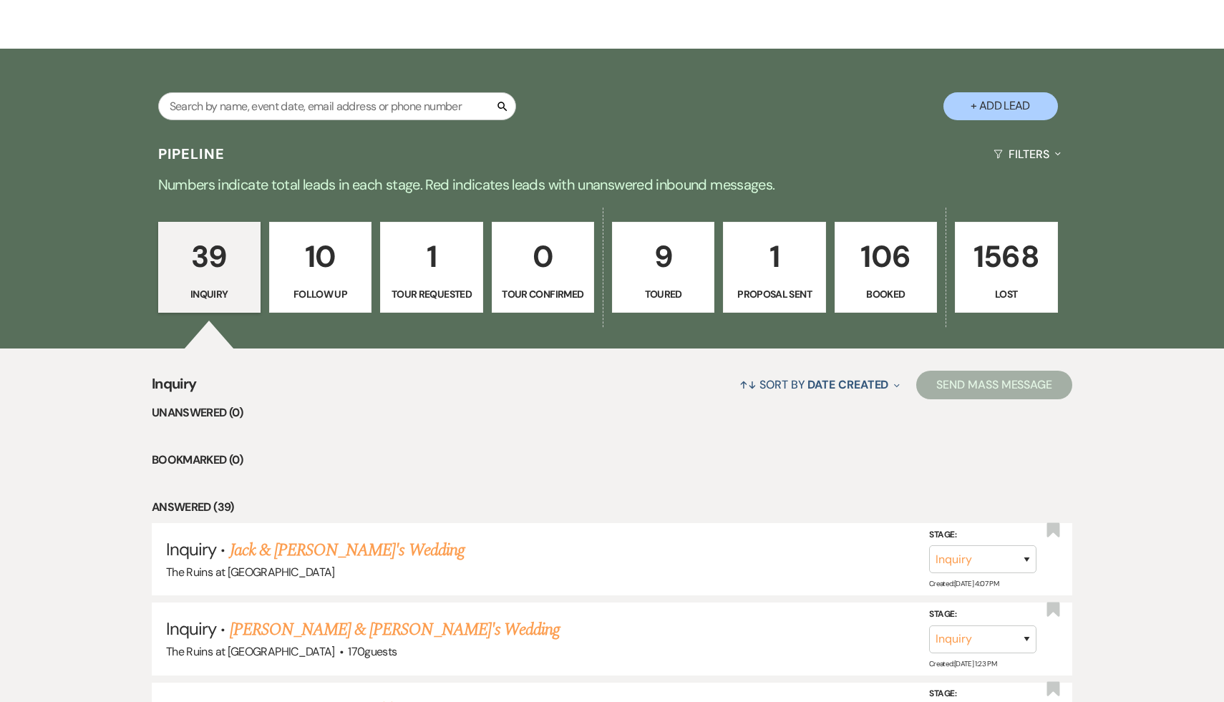
scroll to position [227, 0]
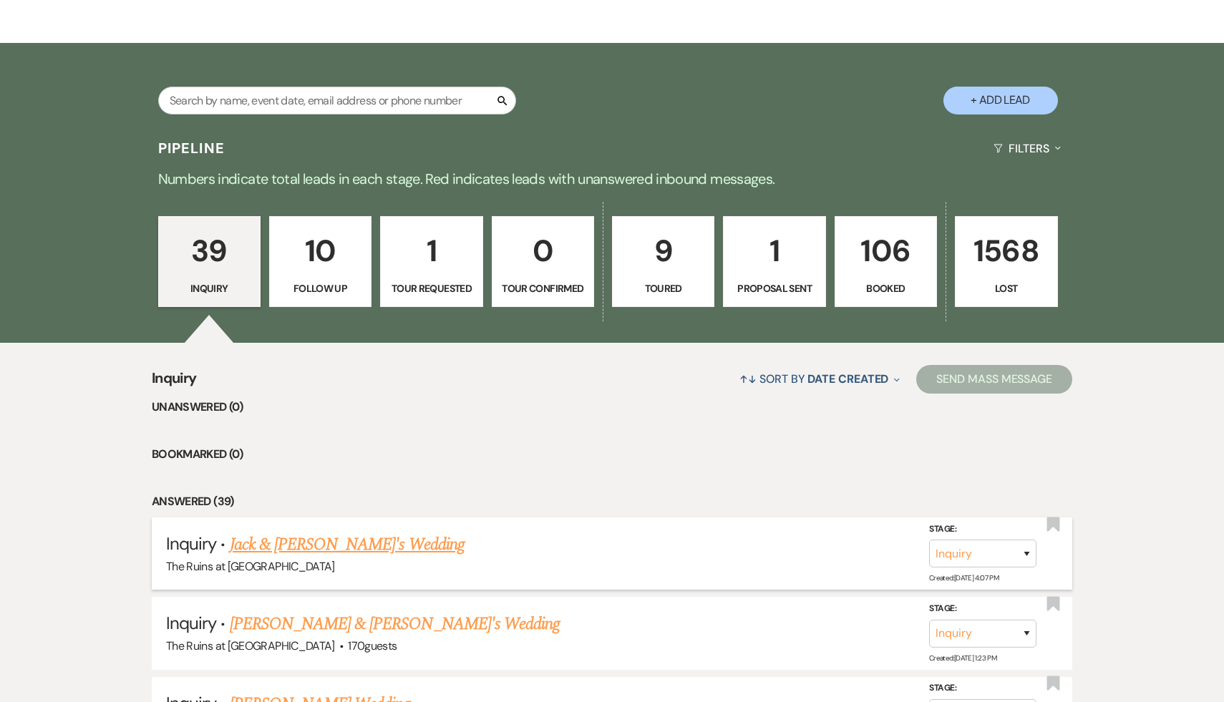
click at [321, 541] on link "Jack & [PERSON_NAME]'s Wedding" at bounding box center [347, 545] width 235 height 26
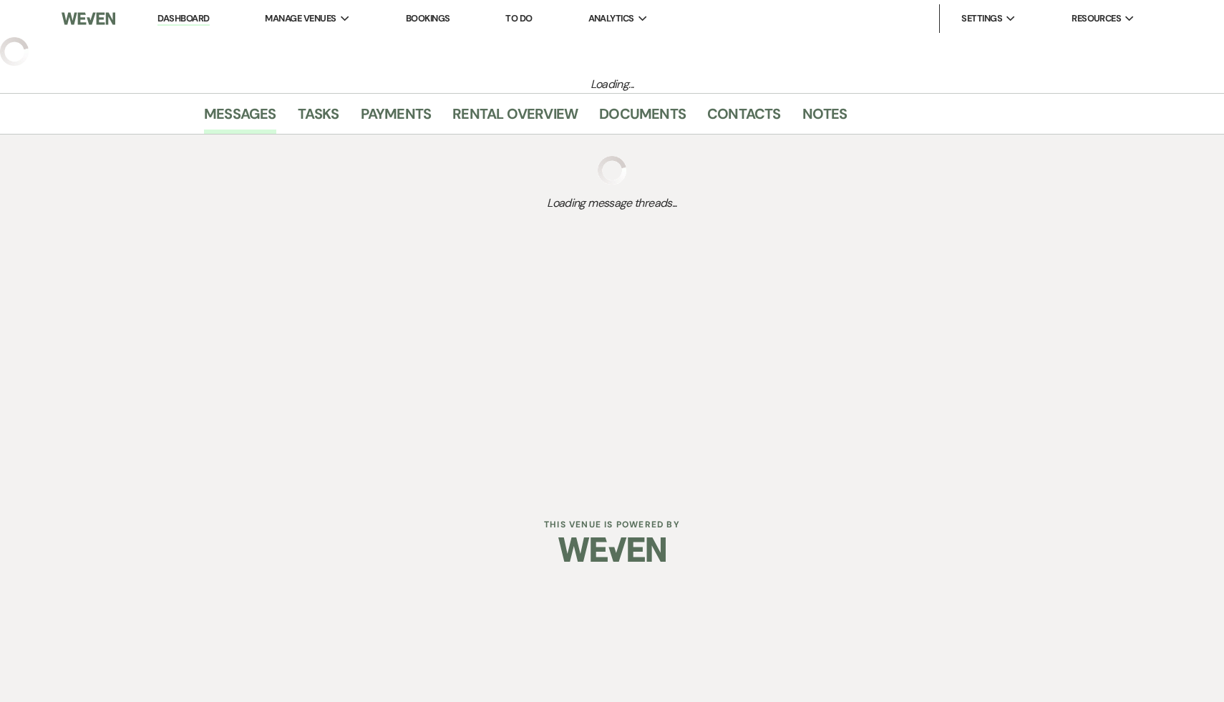
select select "17"
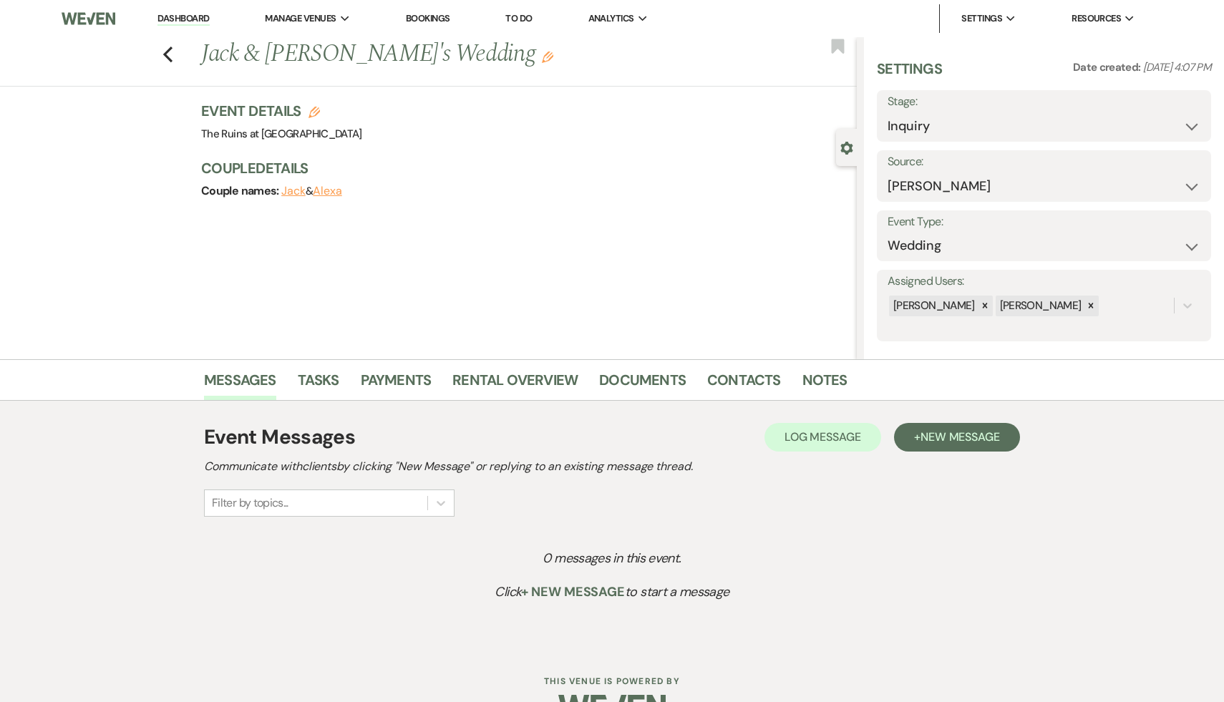
scroll to position [39, 0]
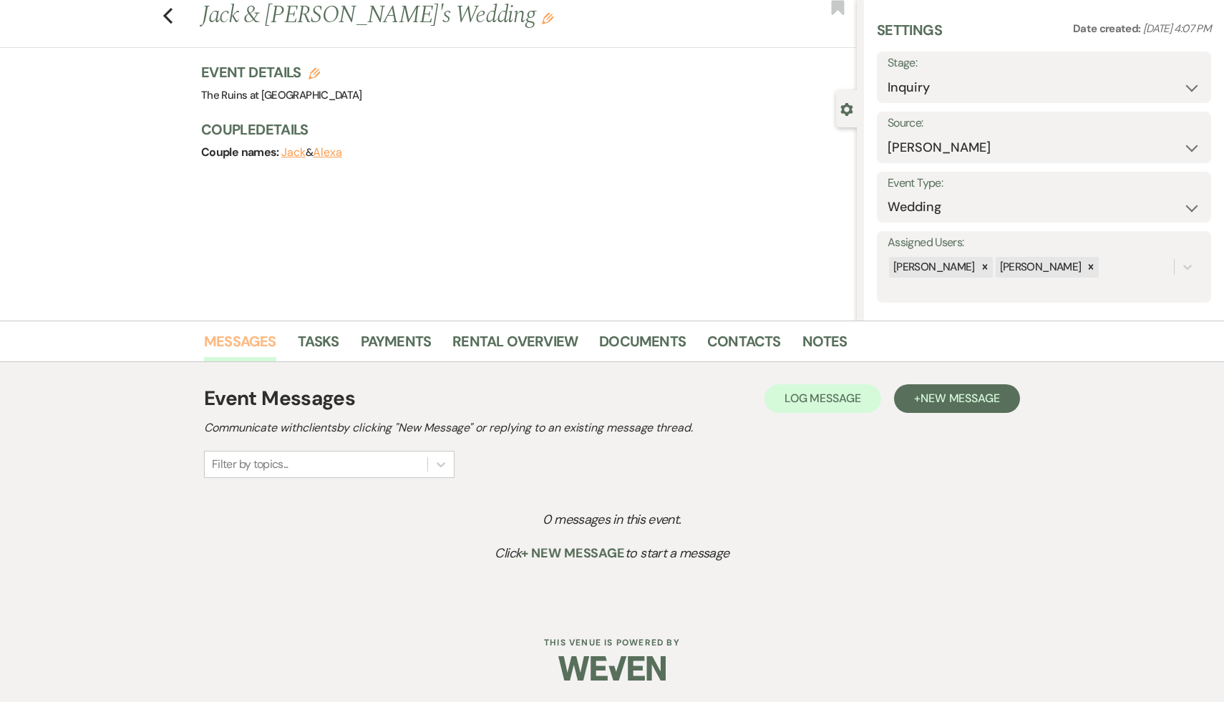
click at [246, 345] on link "Messages" at bounding box center [240, 346] width 72 height 32
click at [972, 392] on span "New Message" at bounding box center [960, 398] width 79 height 15
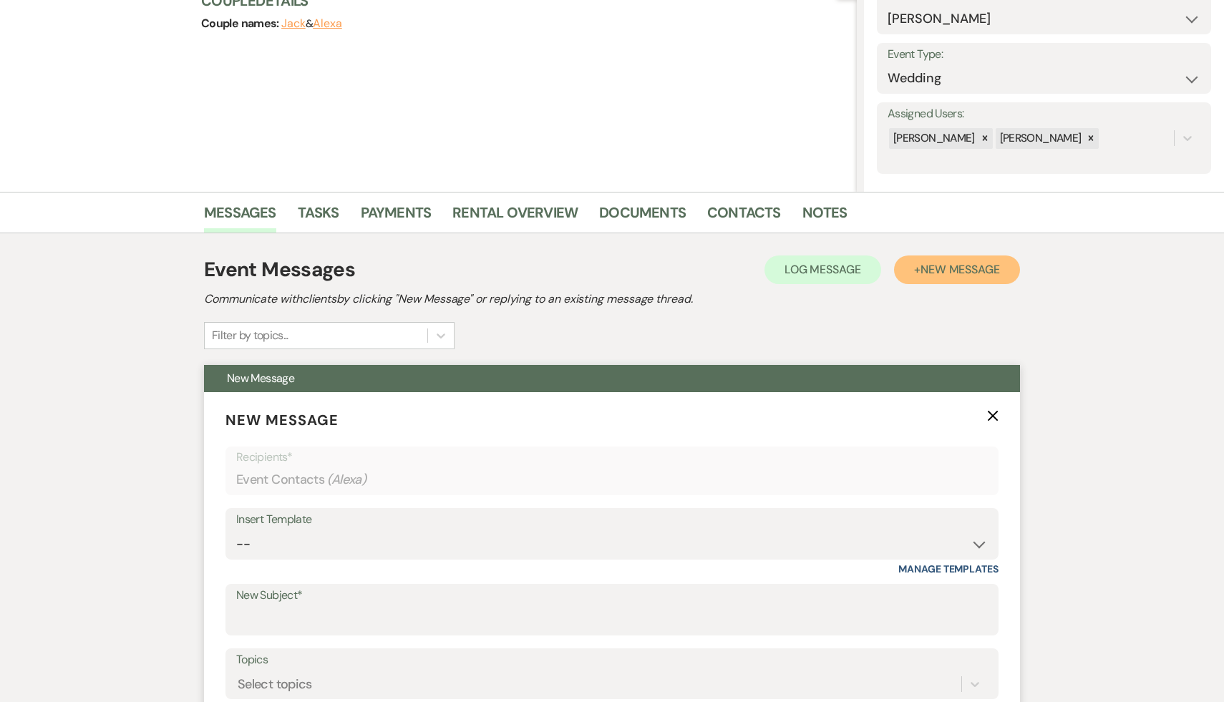
scroll to position [0, 0]
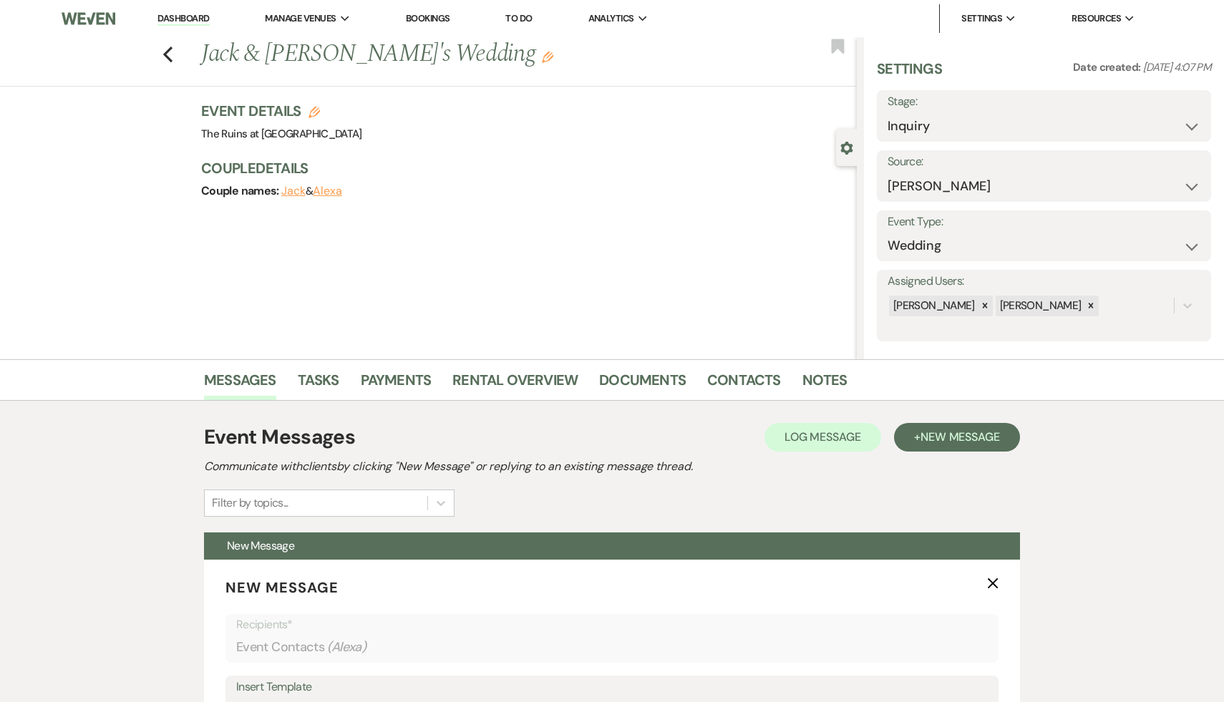
click at [316, 115] on icon "Edit" at bounding box center [314, 112] width 11 height 11
select select "534"
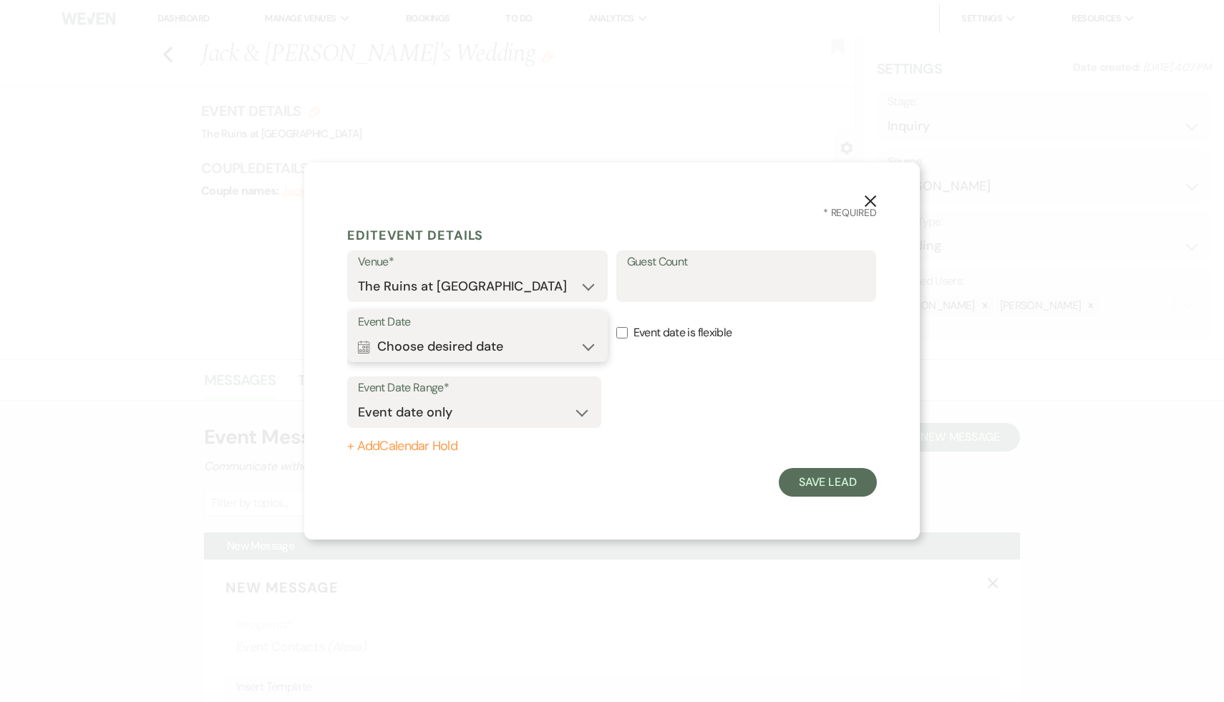
click at [586, 349] on button "Calendar Choose desired date Expand" at bounding box center [477, 346] width 239 height 29
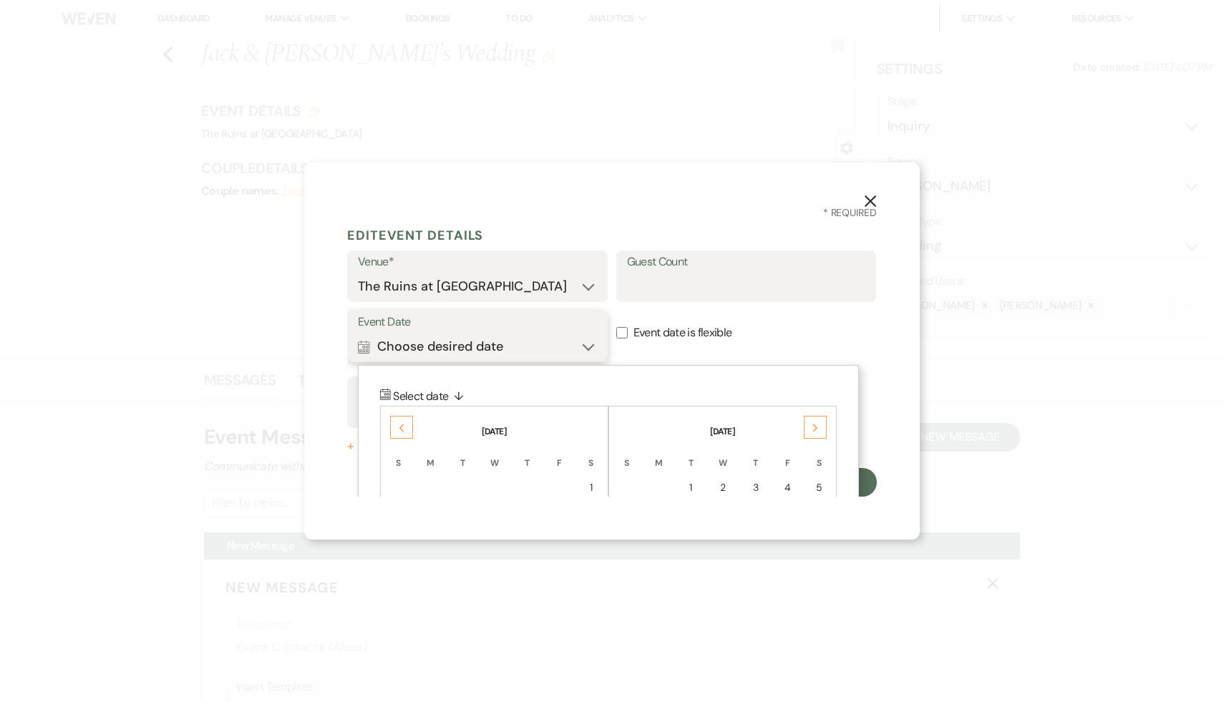
scroll to position [8, 0]
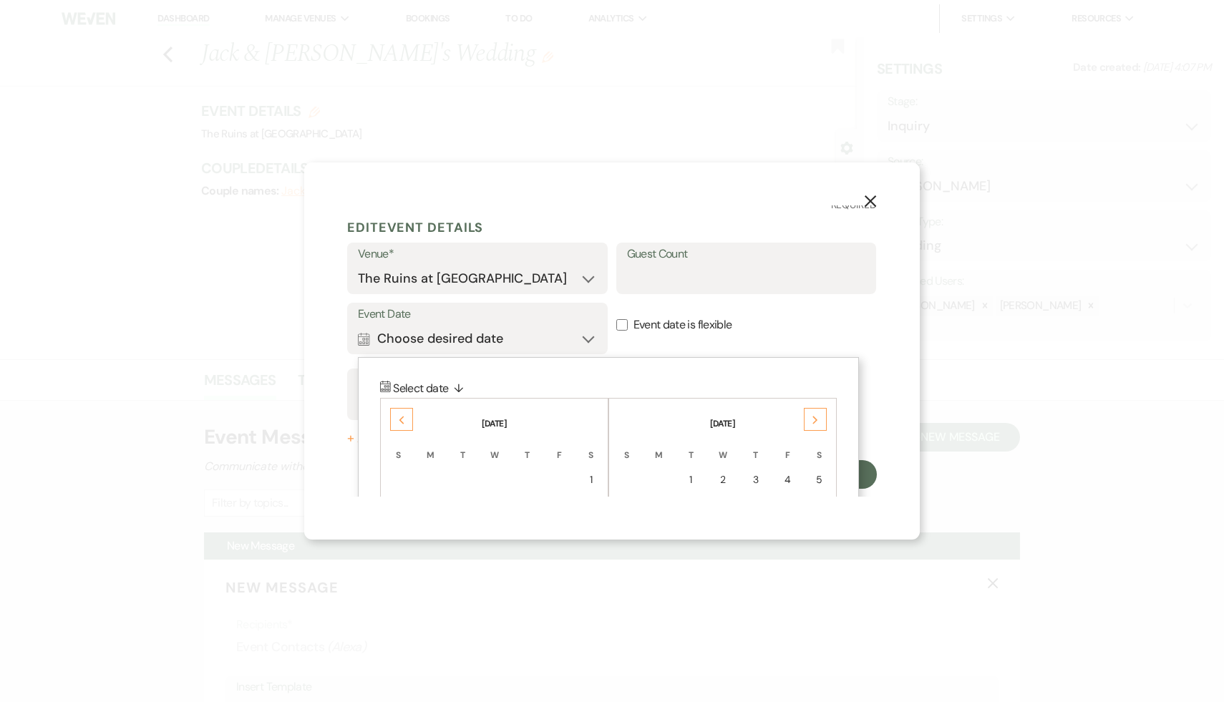
click at [397, 417] on div "Previous" at bounding box center [401, 419] width 23 height 23
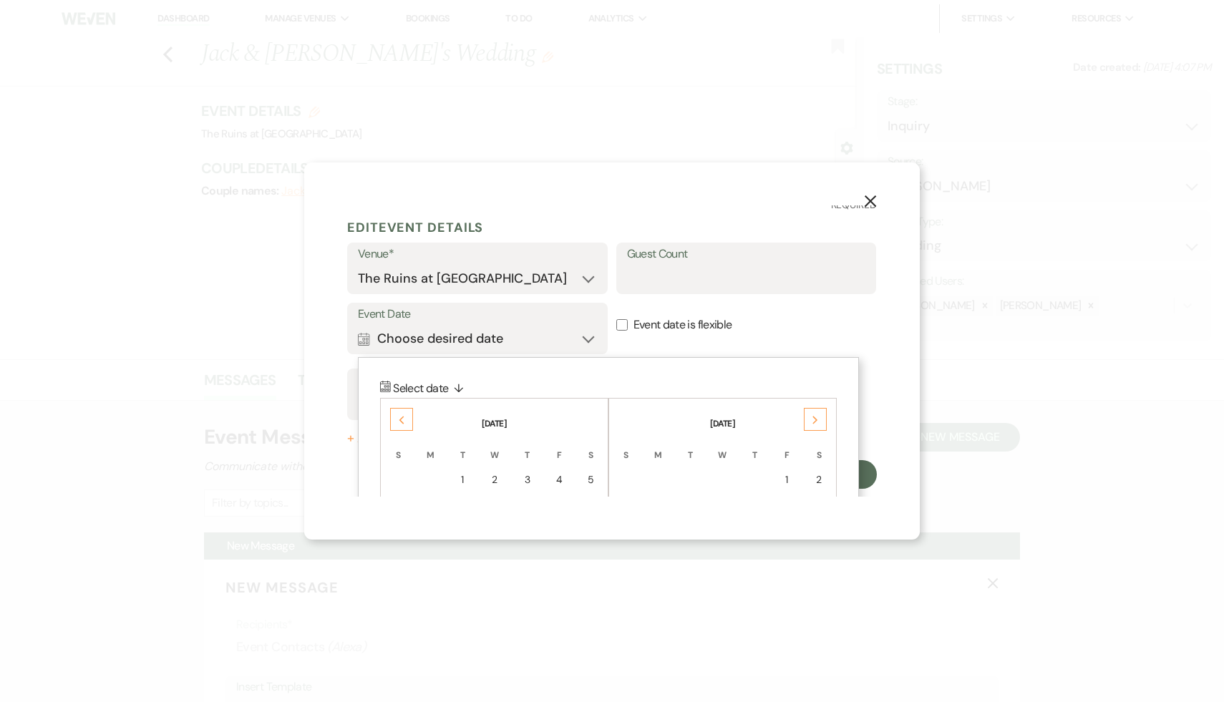
click at [397, 417] on div "Previous" at bounding box center [401, 419] width 23 height 23
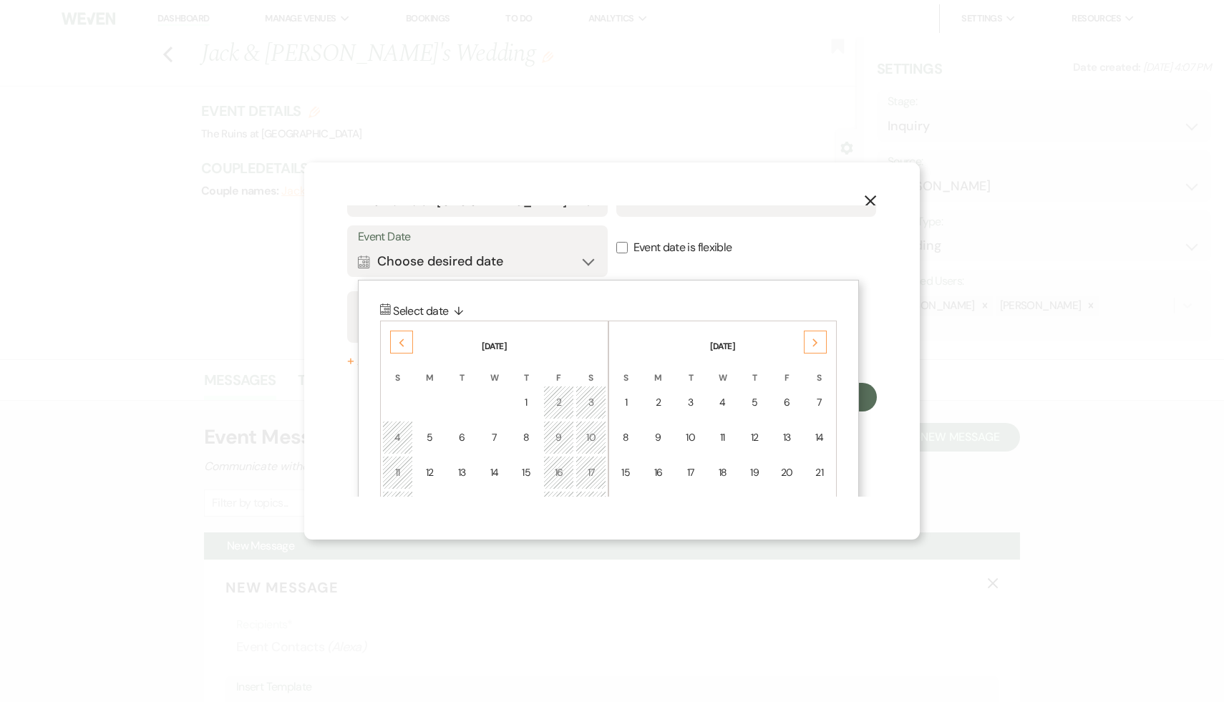
scroll to position [87, 0]
click at [817, 439] on div "14" at bounding box center [819, 436] width 12 height 15
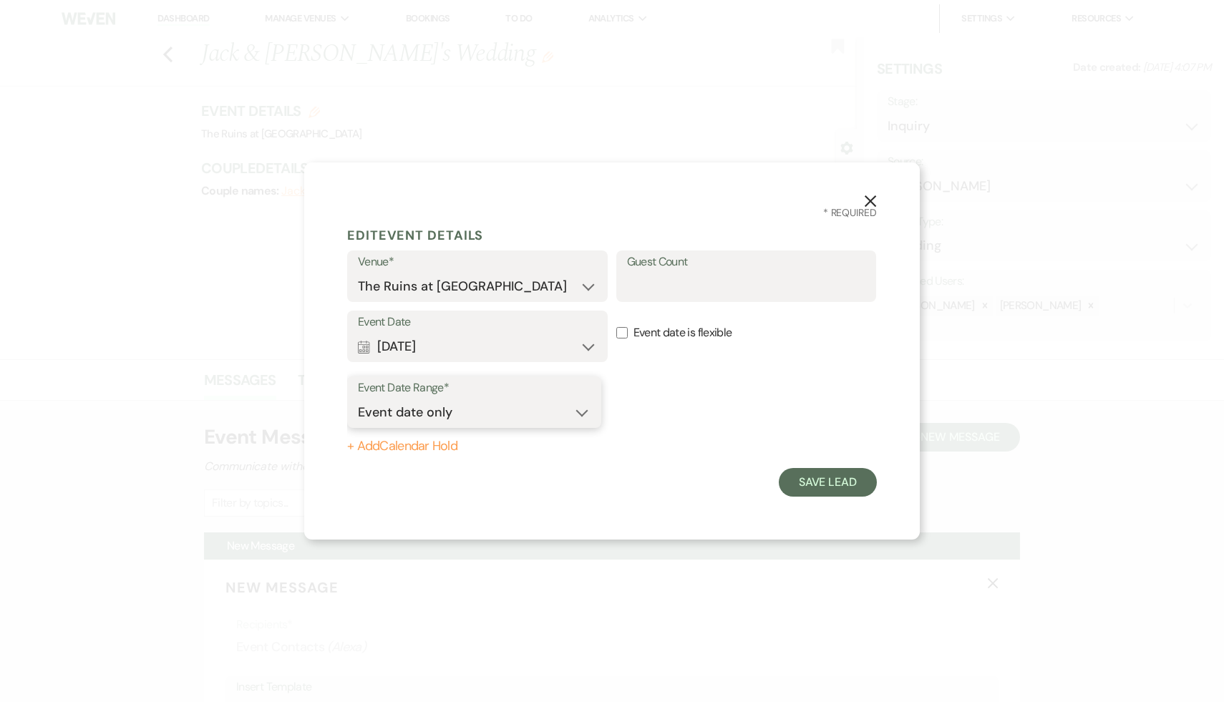
click at [579, 418] on select "Event date only Event date and" at bounding box center [474, 413] width 233 height 28
select select "eventDateAnd"
click at [358, 399] on select "Event date only Event date and" at bounding box center [474, 413] width 233 height 28
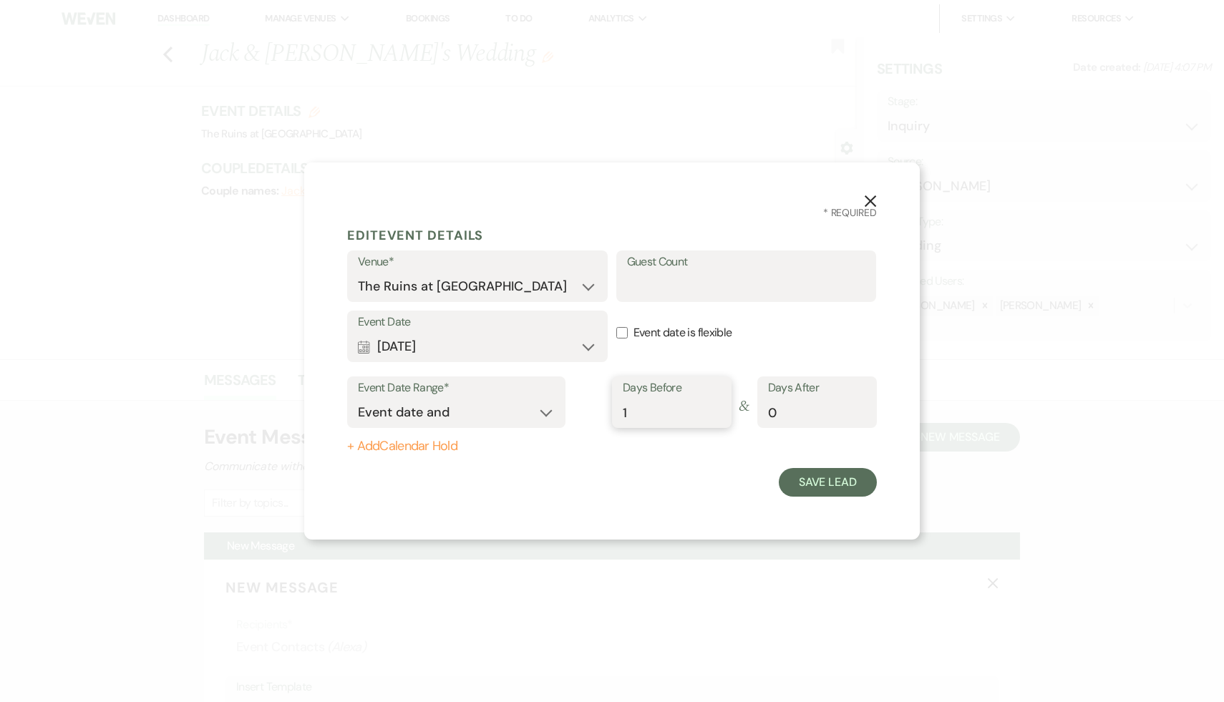
type input "1"
click at [719, 406] on input "1" at bounding box center [672, 413] width 98 height 28
type input "1"
click at [862, 407] on input "1" at bounding box center [817, 413] width 98 height 28
click at [830, 486] on button "Save Lead" at bounding box center [828, 482] width 98 height 29
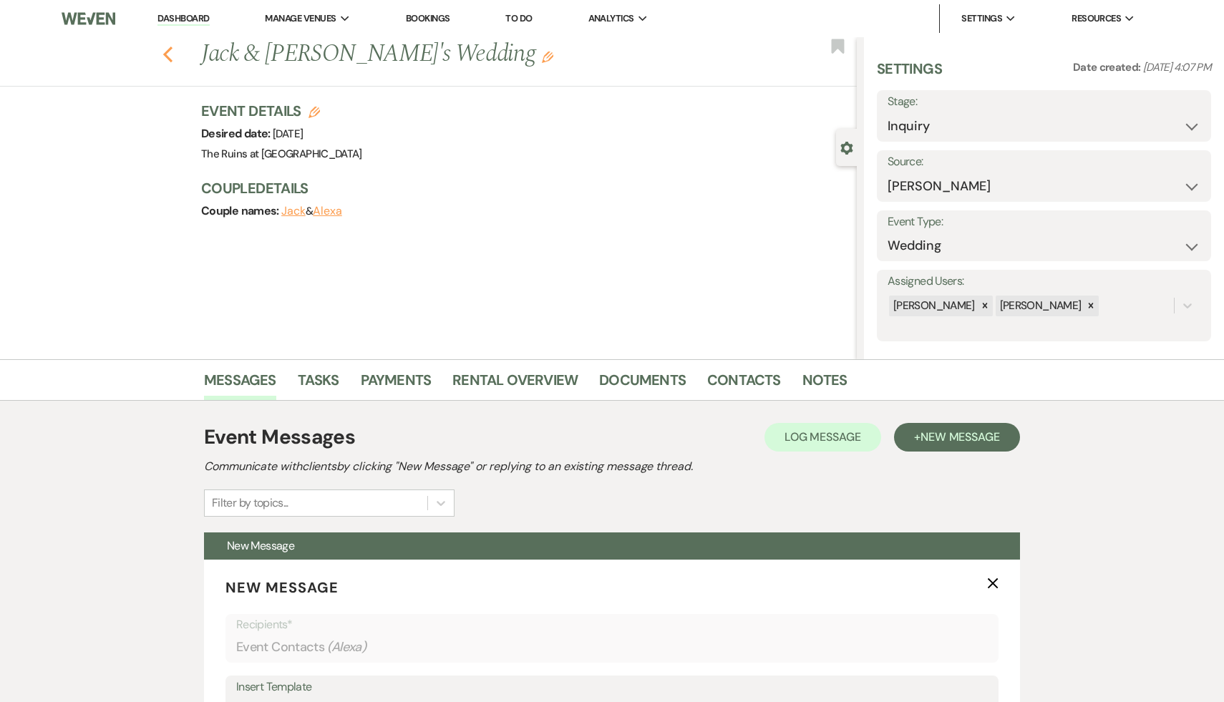
click at [165, 48] on icon "Previous" at bounding box center [168, 54] width 11 height 17
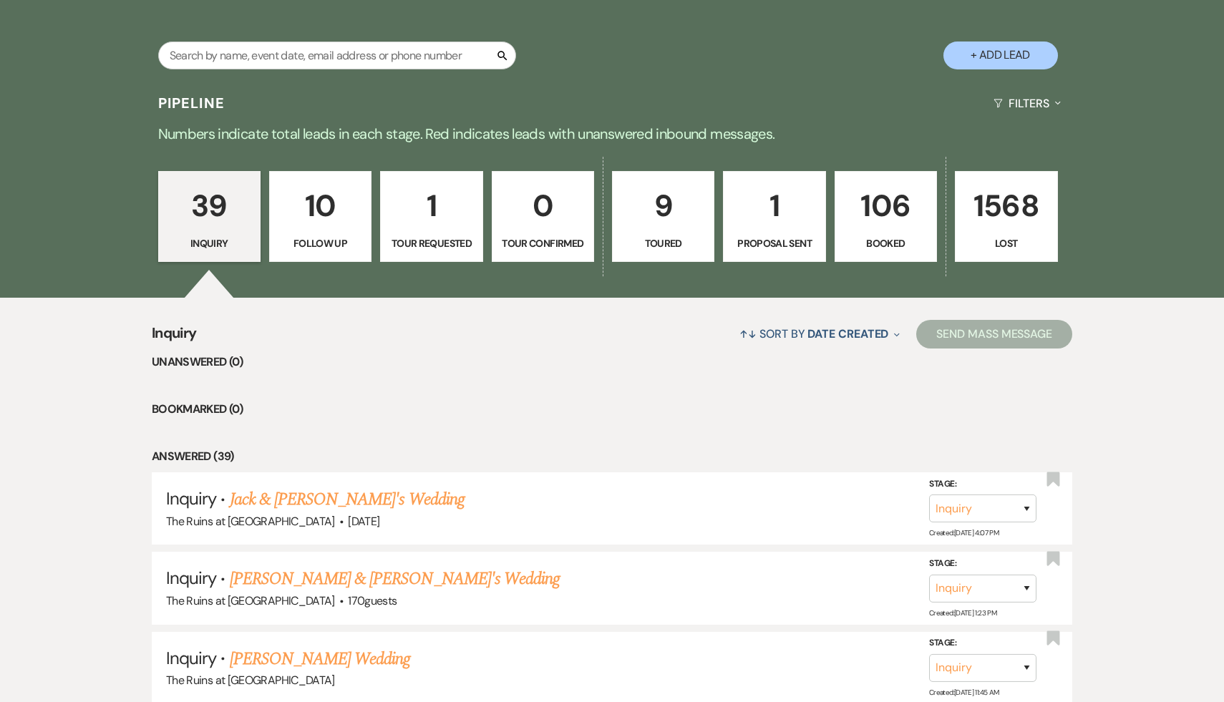
scroll to position [278, 0]
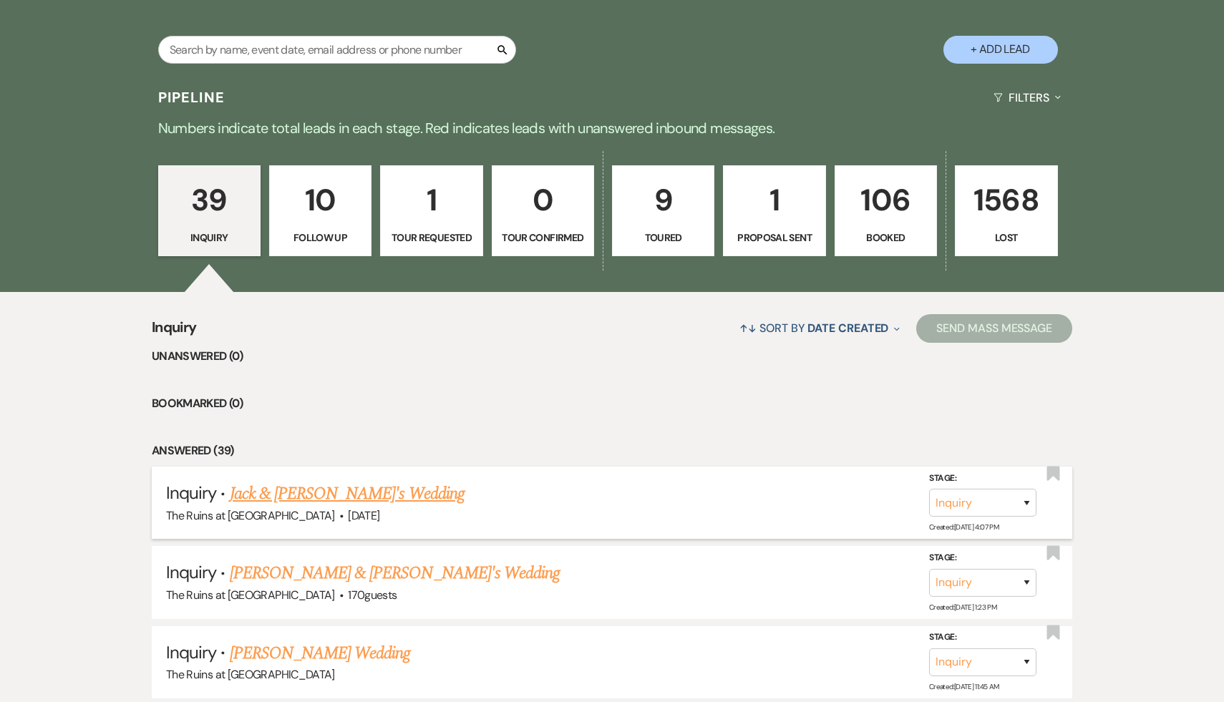
click at [337, 492] on link "Jack & [PERSON_NAME]'s Wedding" at bounding box center [347, 494] width 235 height 26
select select "17"
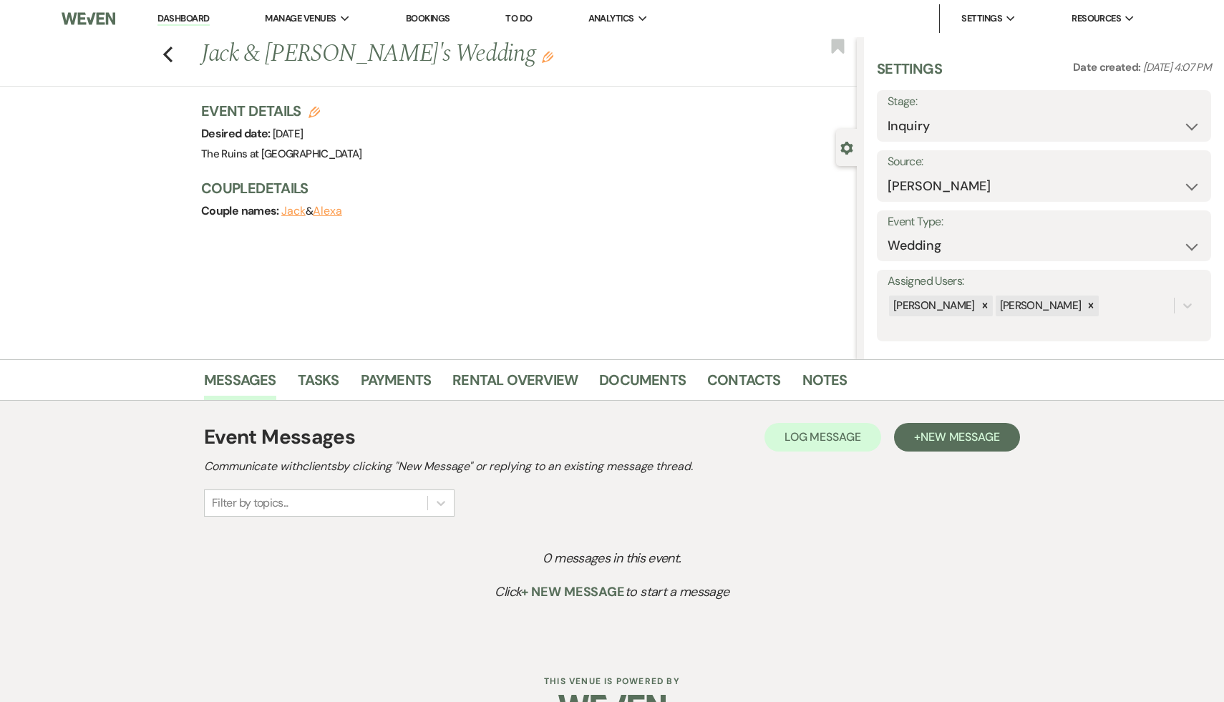
click at [317, 112] on use "button" at bounding box center [314, 112] width 11 height 11
select select "534"
select select "eventDateAnd"
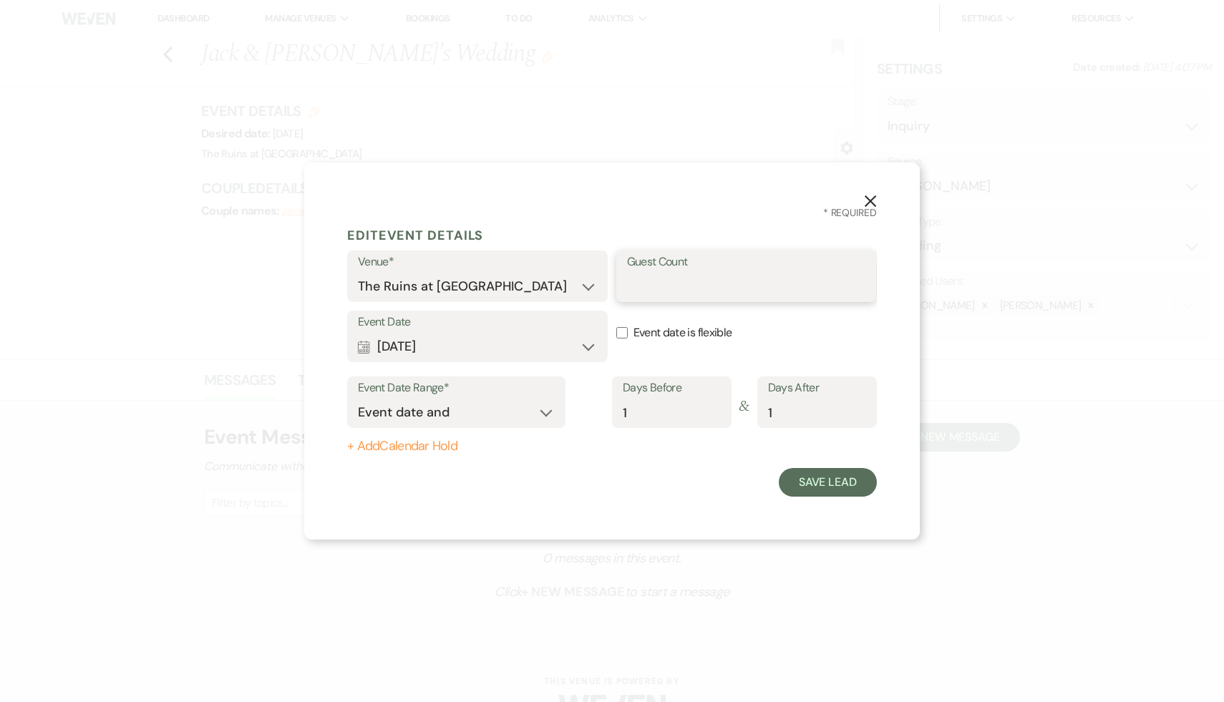
click at [665, 291] on input "Guest Count" at bounding box center [746, 287] width 239 height 28
type input "150"
click at [828, 485] on button "Save Lead" at bounding box center [828, 482] width 98 height 29
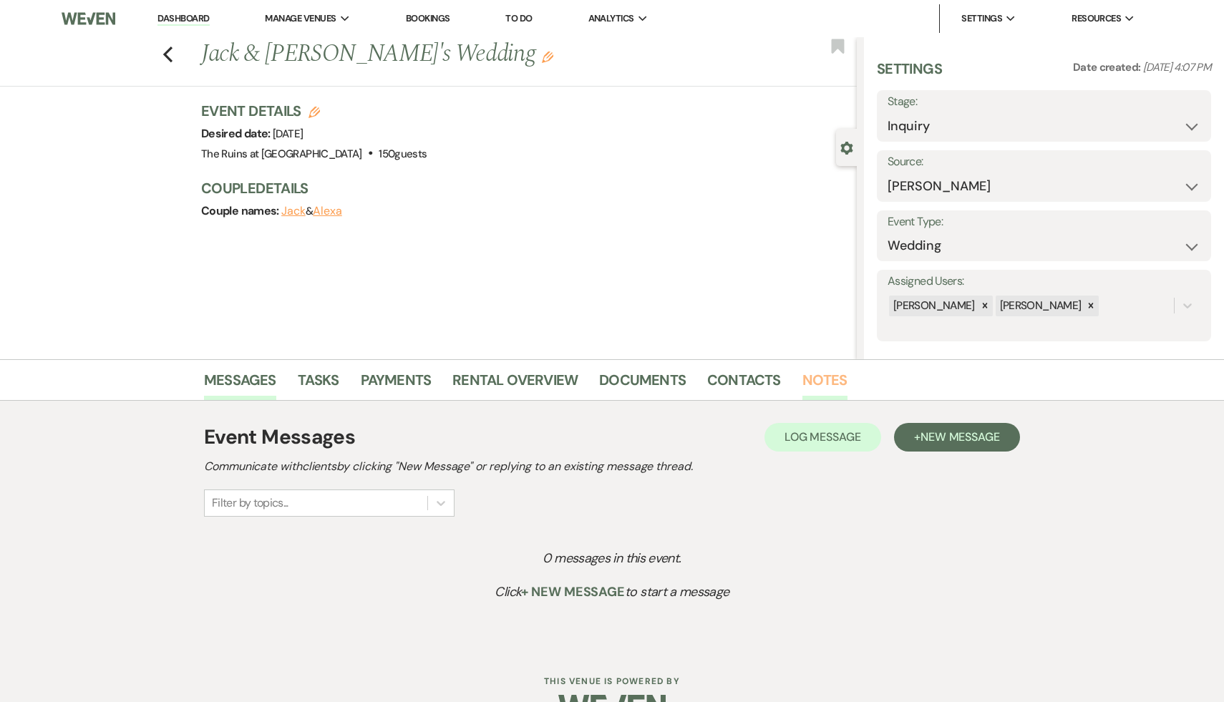
click at [822, 382] on link "Notes" at bounding box center [825, 385] width 45 height 32
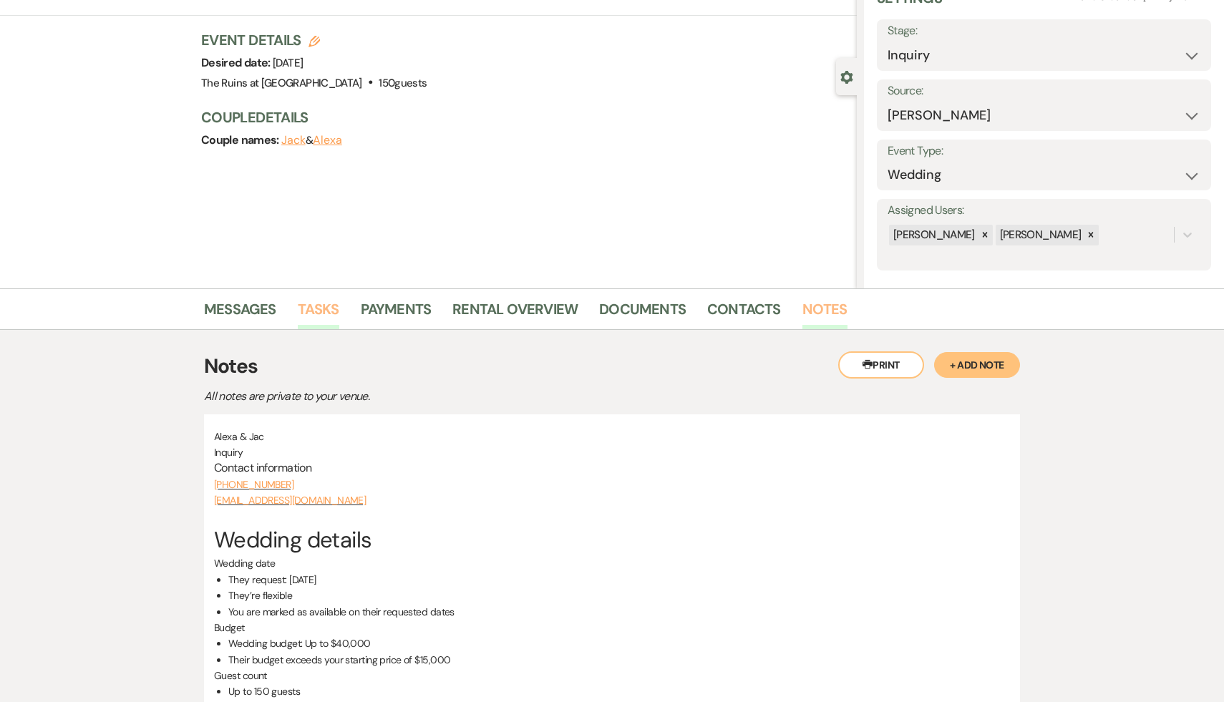
scroll to position [47, 0]
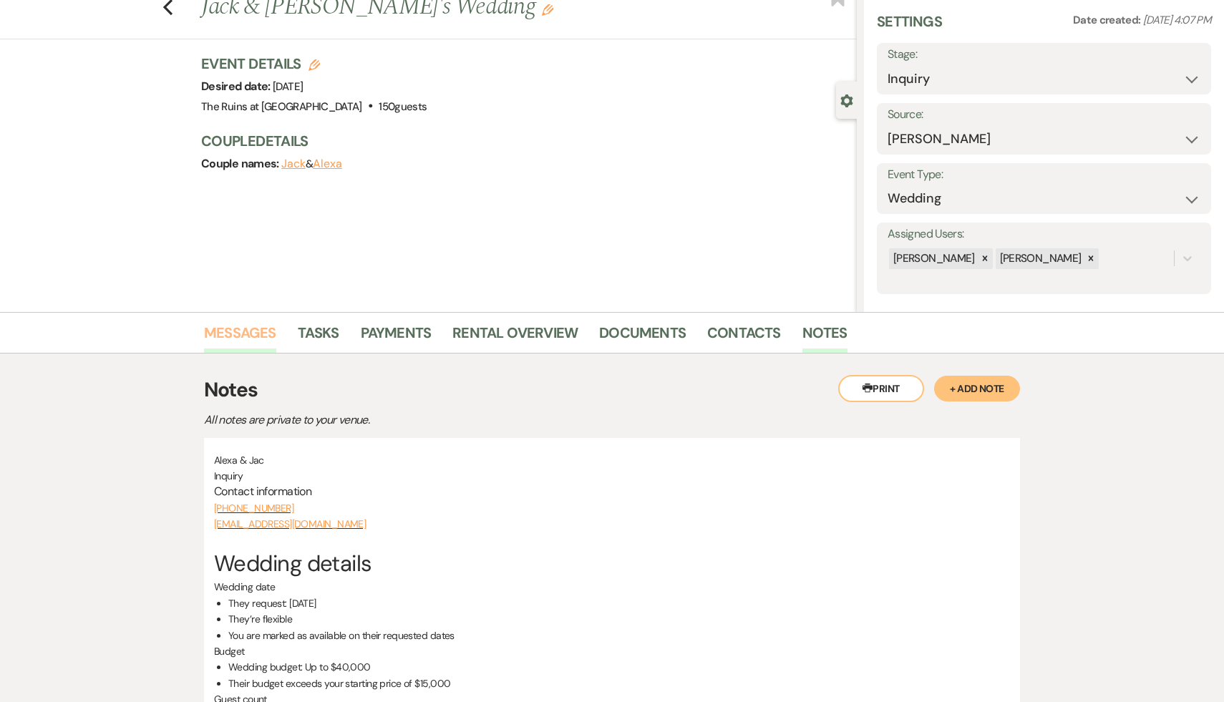
click at [231, 330] on link "Messages" at bounding box center [240, 338] width 72 height 32
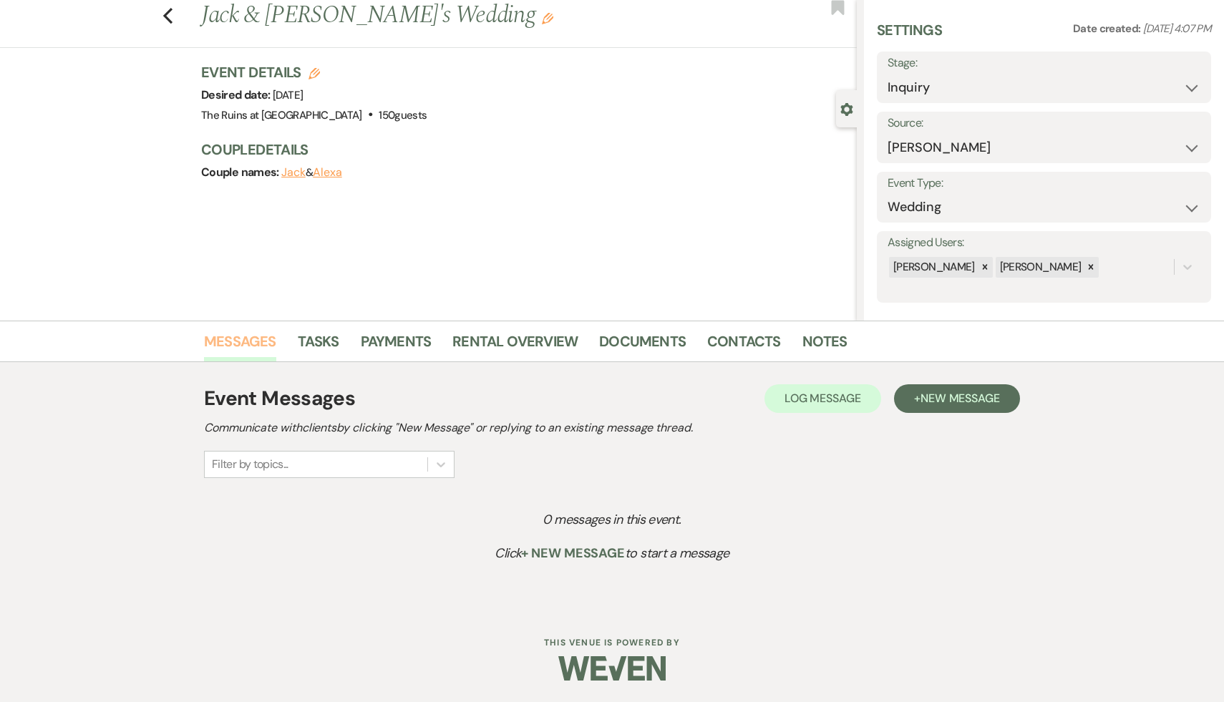
scroll to position [39, 0]
click at [954, 397] on span "New Message" at bounding box center [960, 398] width 79 height 15
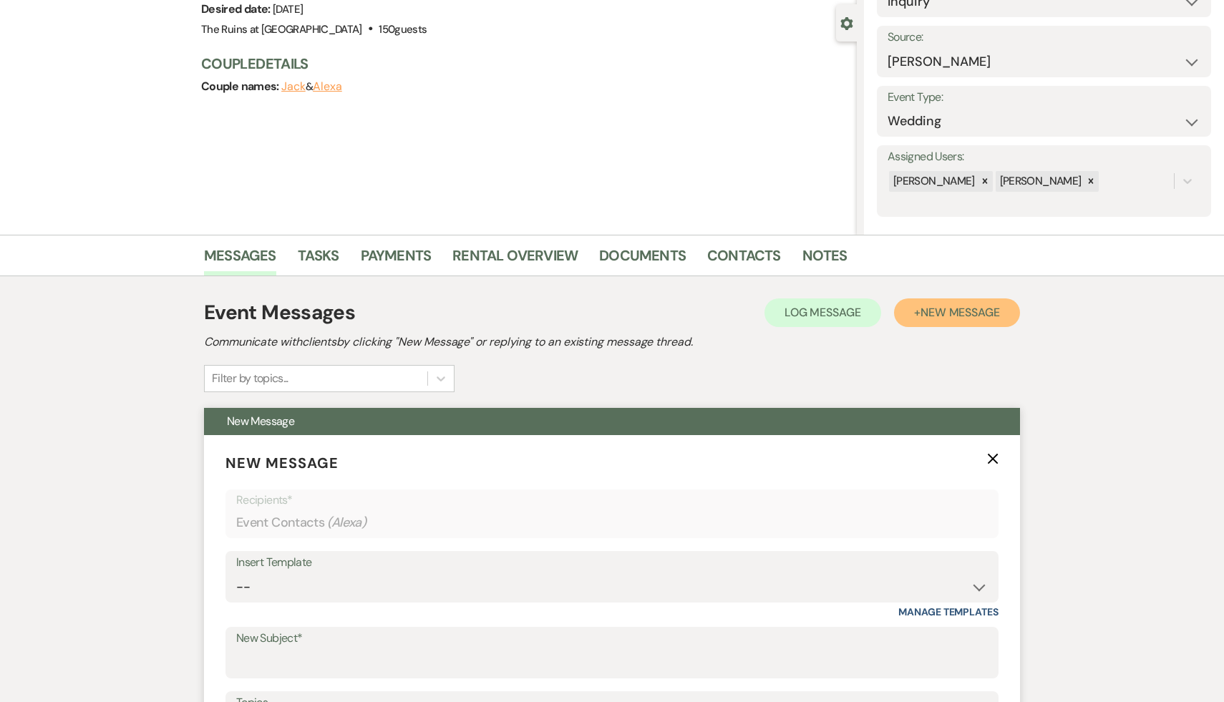
scroll to position [227, 0]
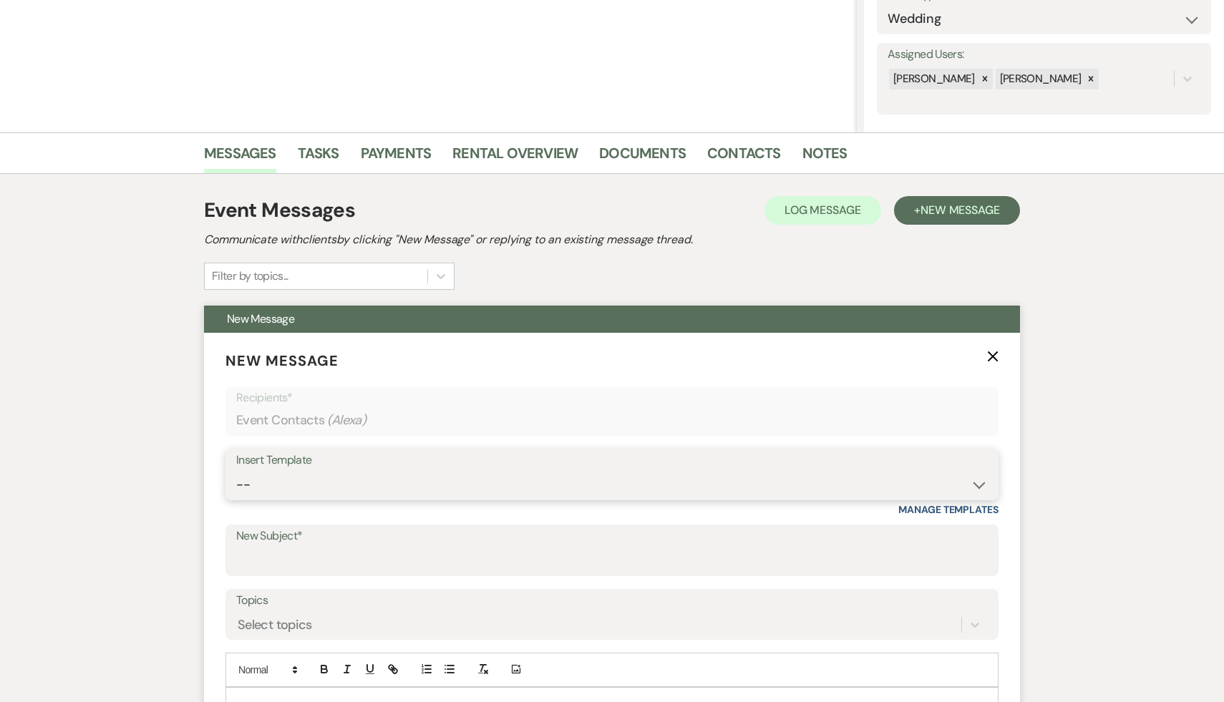
click at [981, 480] on select "-- Weven Planning Portal Introduction (Booked Events) Initial Inquiry Response …" at bounding box center [612, 485] width 752 height 28
select select "566"
click at [236, 471] on select "-- Weven Planning Portal Introduction (Booked Events) Initial Inquiry Response …" at bounding box center [612, 485] width 752 height 28
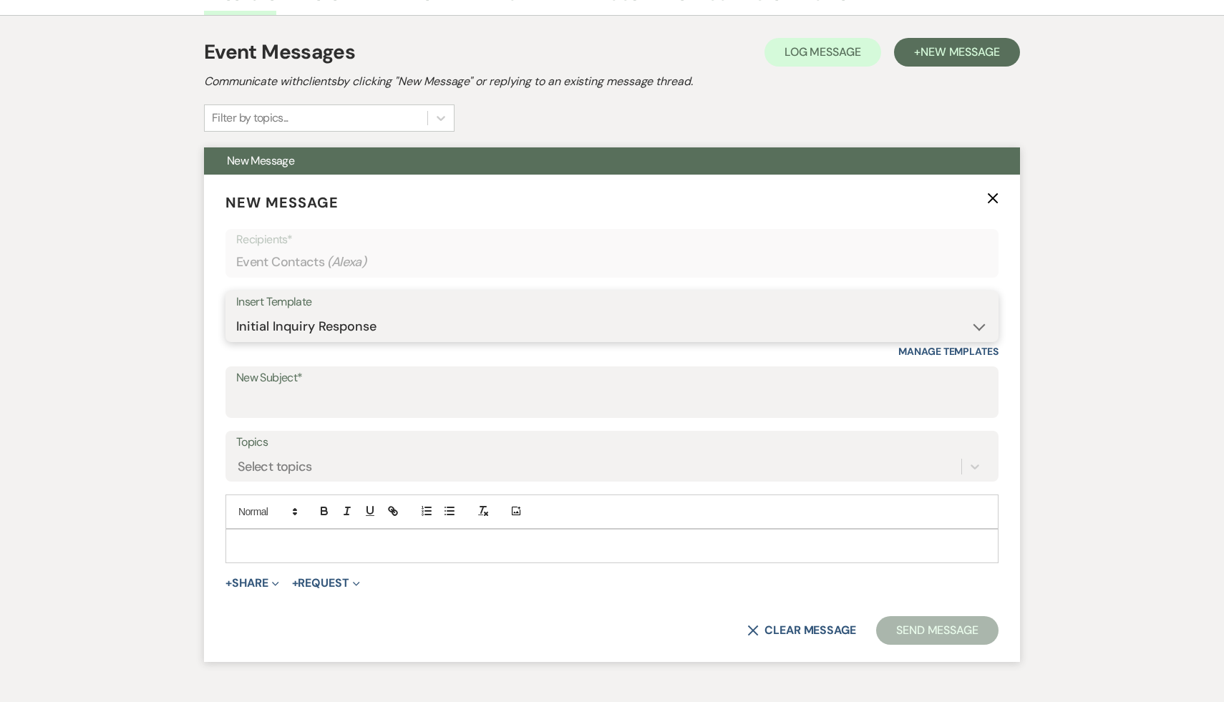
scroll to position [392, 0]
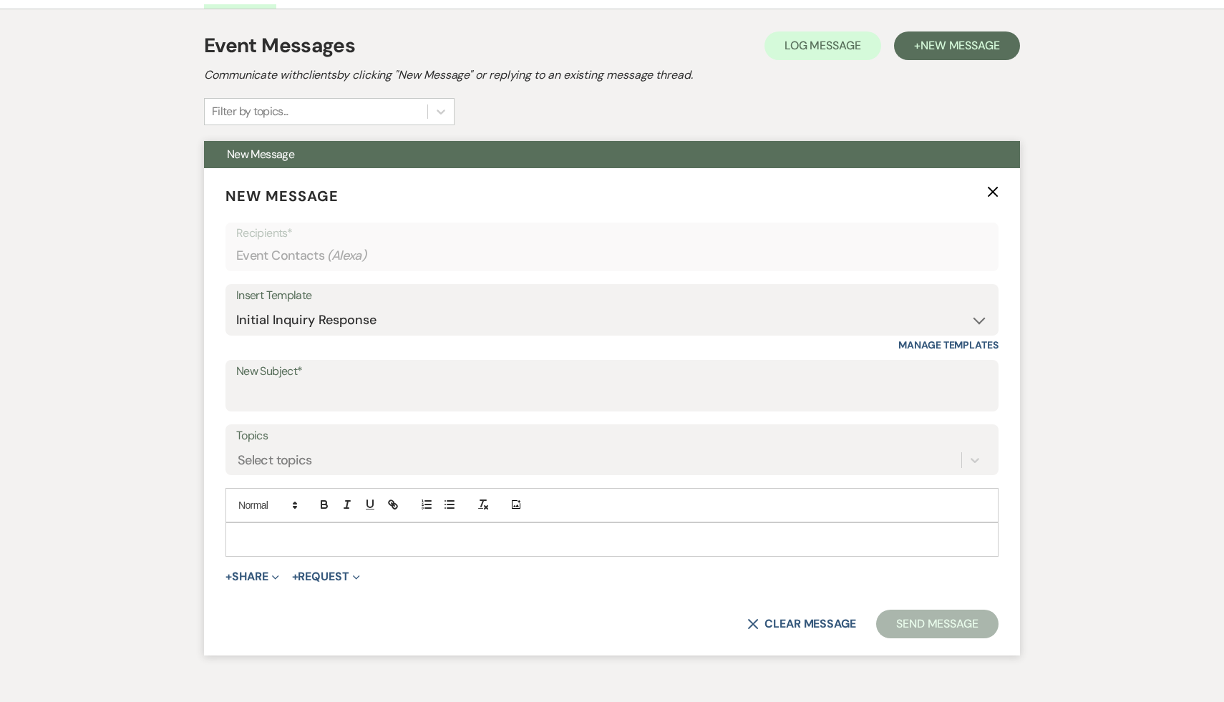
click at [344, 536] on p at bounding box center [612, 540] width 750 height 16
type input "Thank you for your interest in The Ruins at [GEOGRAPHIC_DATA]!"
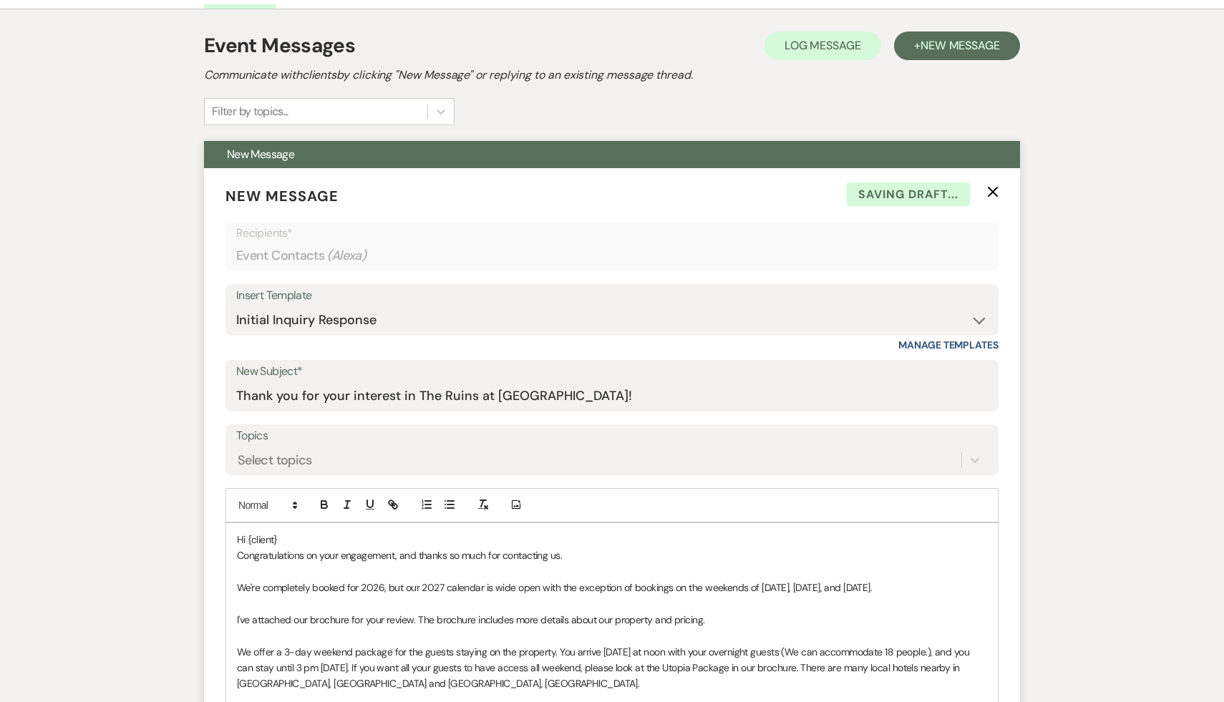
click at [344, 536] on p "Hi {client}" at bounding box center [612, 540] width 750 height 16
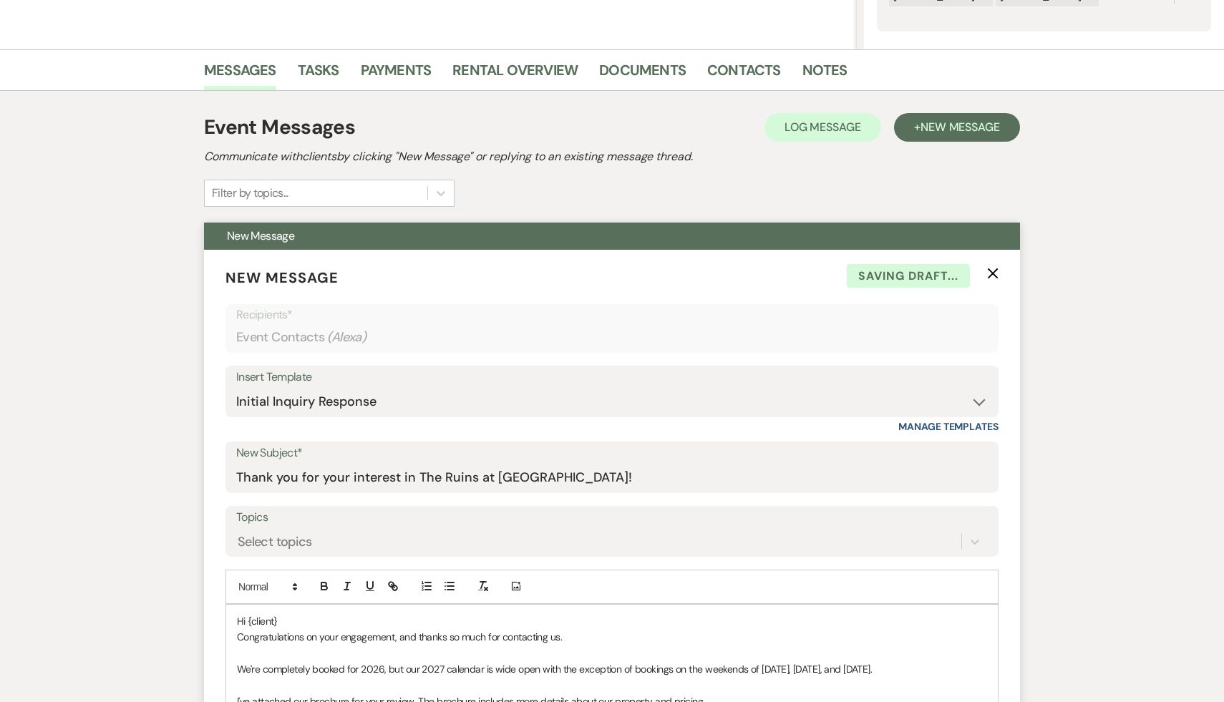
scroll to position [325, 0]
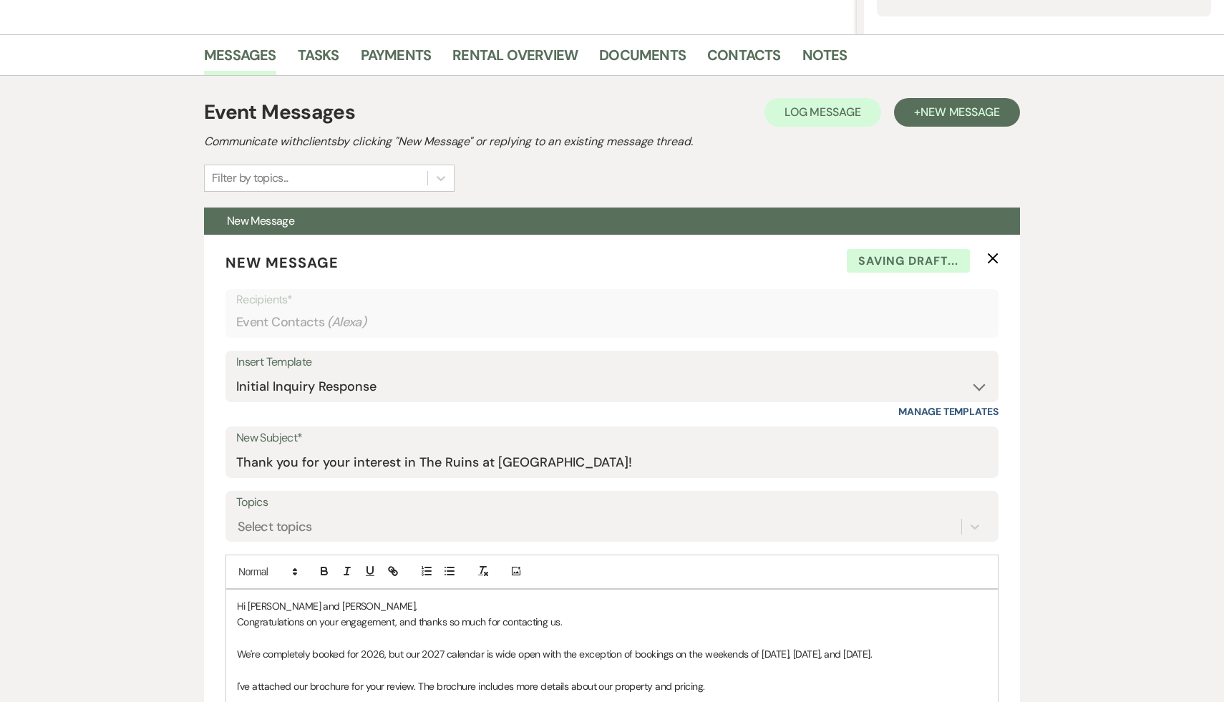
click at [623, 620] on p "Congratulations on your engagement, and thanks so much for contacting us." at bounding box center [612, 622] width 750 height 16
drag, startPoint x: 902, startPoint y: 659, endPoint x: 251, endPoint y: 654, distance: 650.2
click at [251, 654] on p "We're completely booked for 2026, but our 2027 calendar is wide open with the e…" at bounding box center [612, 655] width 750 height 16
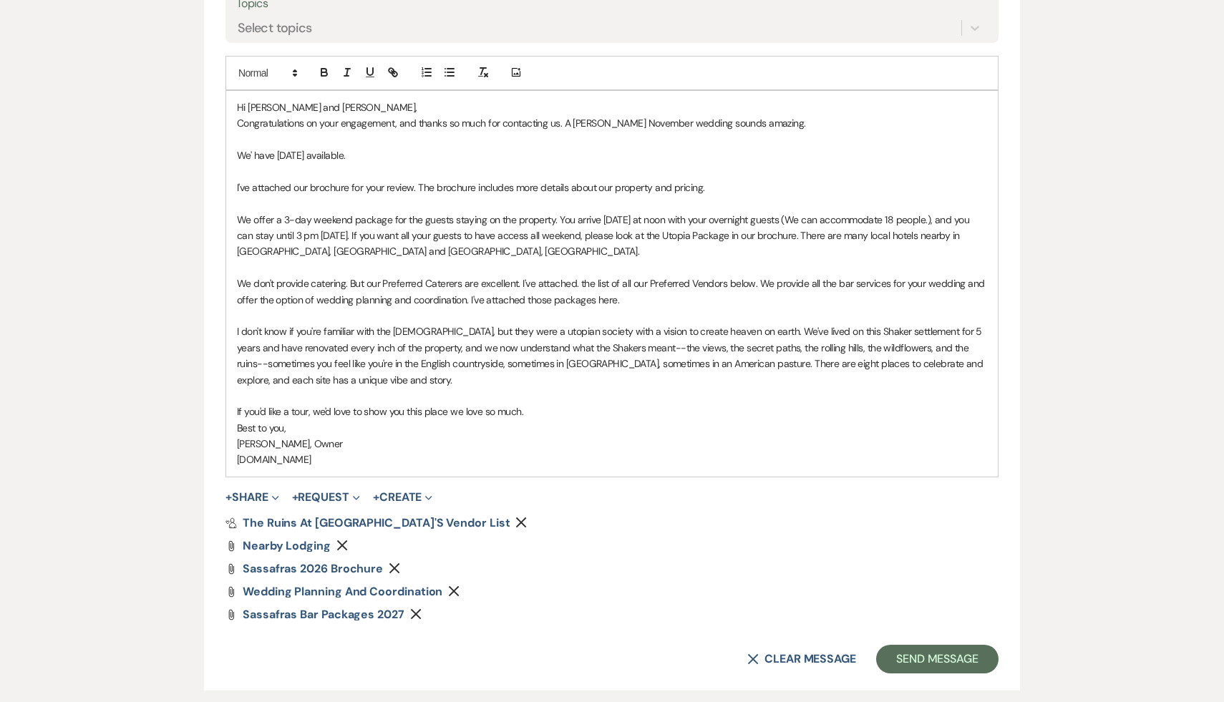
scroll to position [852, 0]
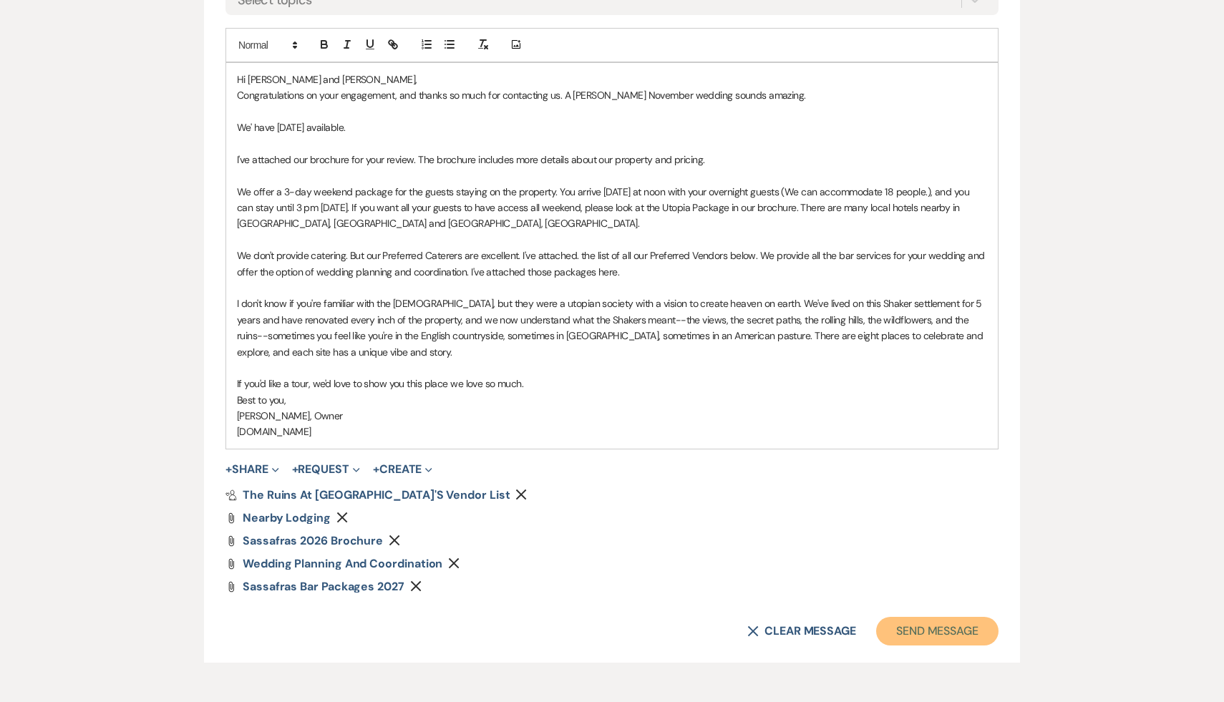
click at [930, 630] on button "Send Message" at bounding box center [937, 631] width 122 height 29
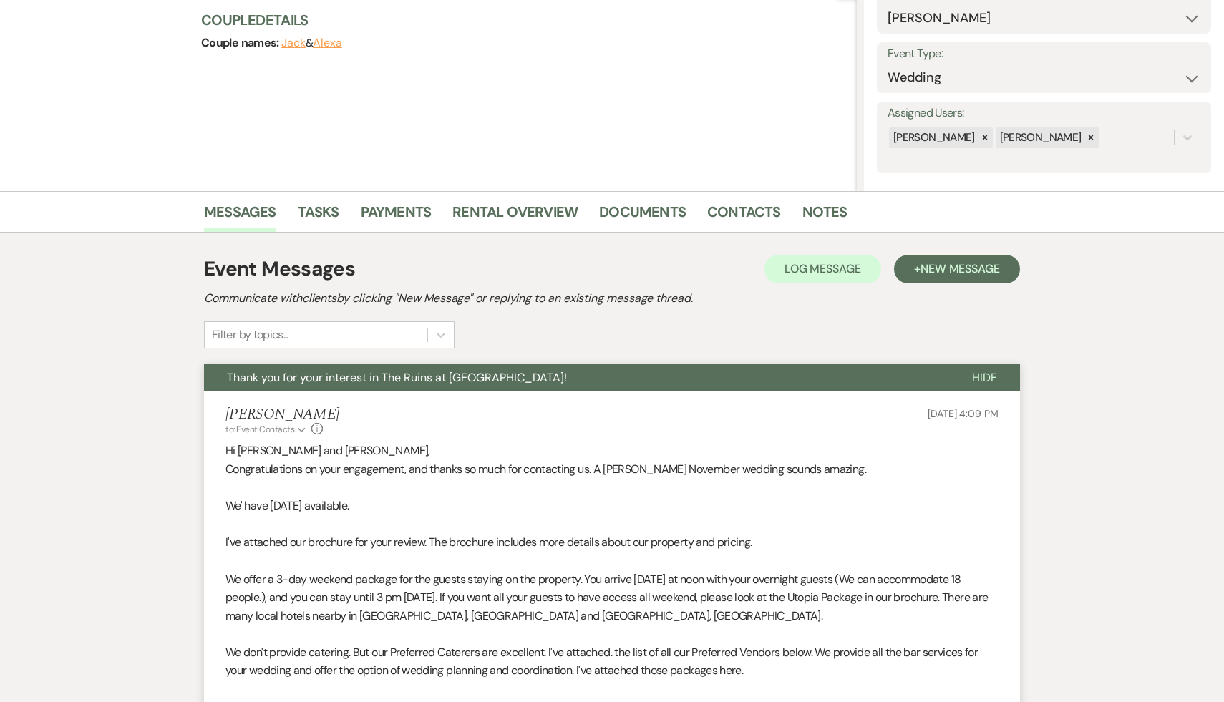
scroll to position [0, 0]
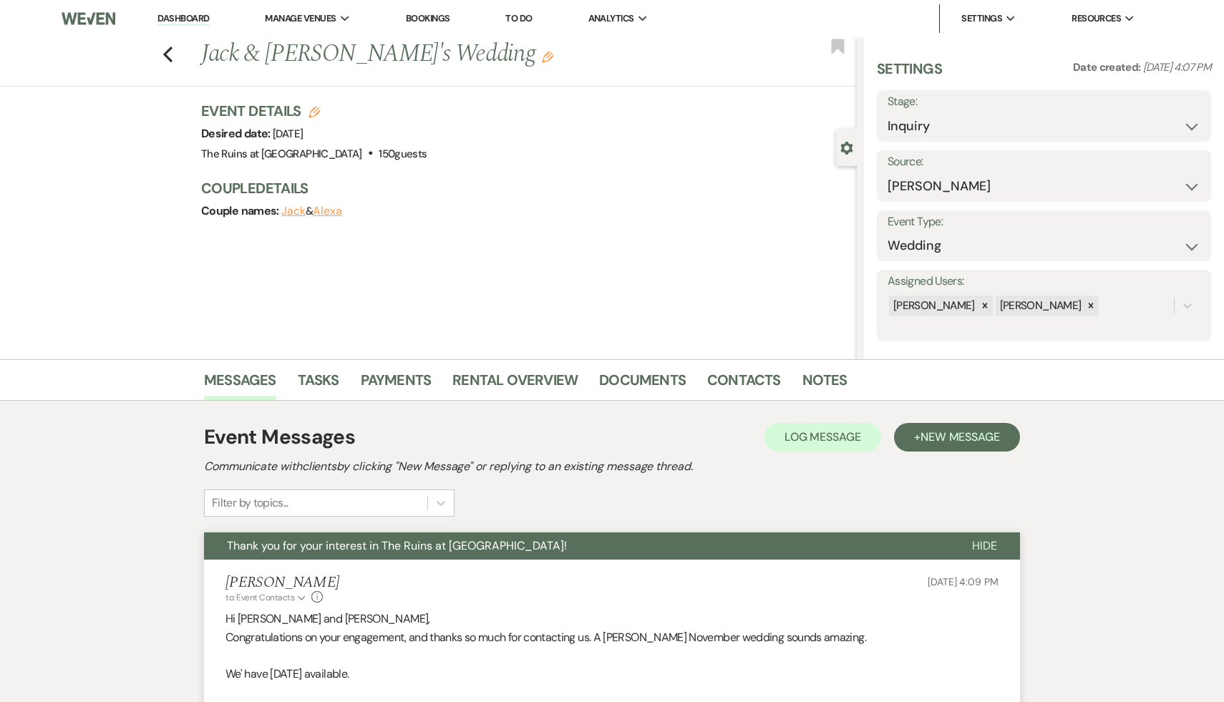
click at [174, 17] on link "Dashboard" at bounding box center [184, 19] width 52 height 14
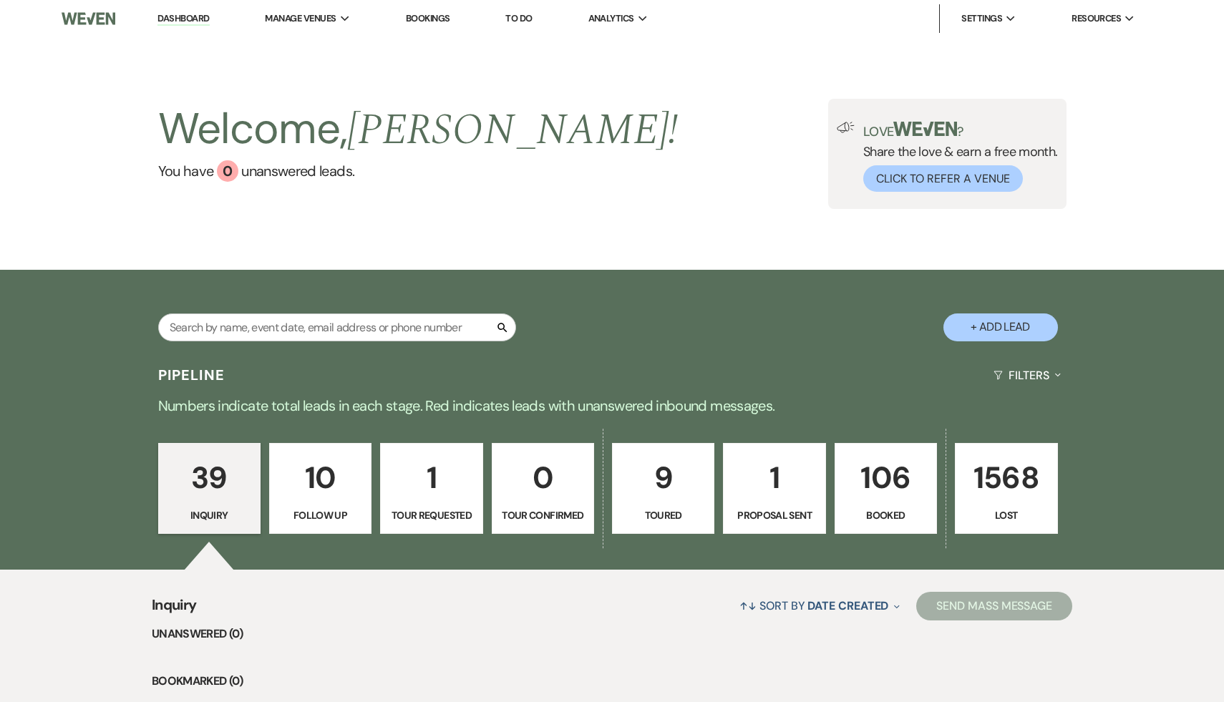
click at [880, 464] on p "106" at bounding box center [886, 478] width 84 height 48
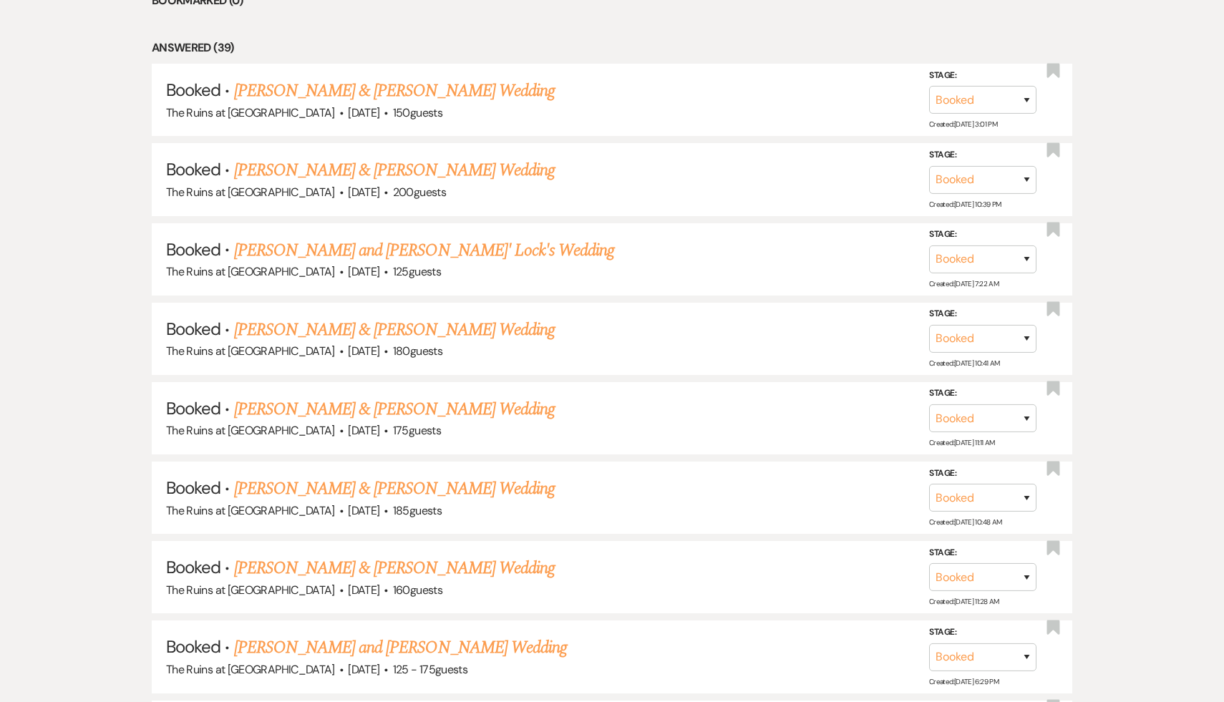
scroll to position [745, 0]
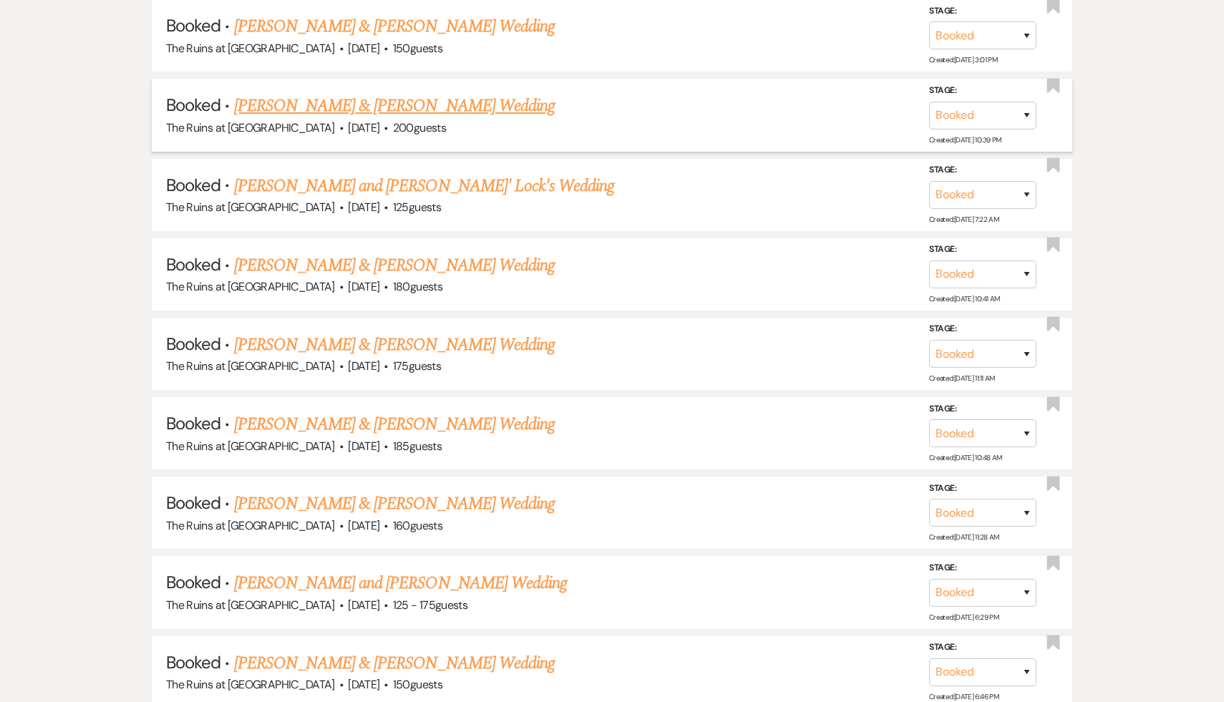
click at [433, 102] on link "[PERSON_NAME] & [PERSON_NAME] Wedding" at bounding box center [394, 106] width 321 height 26
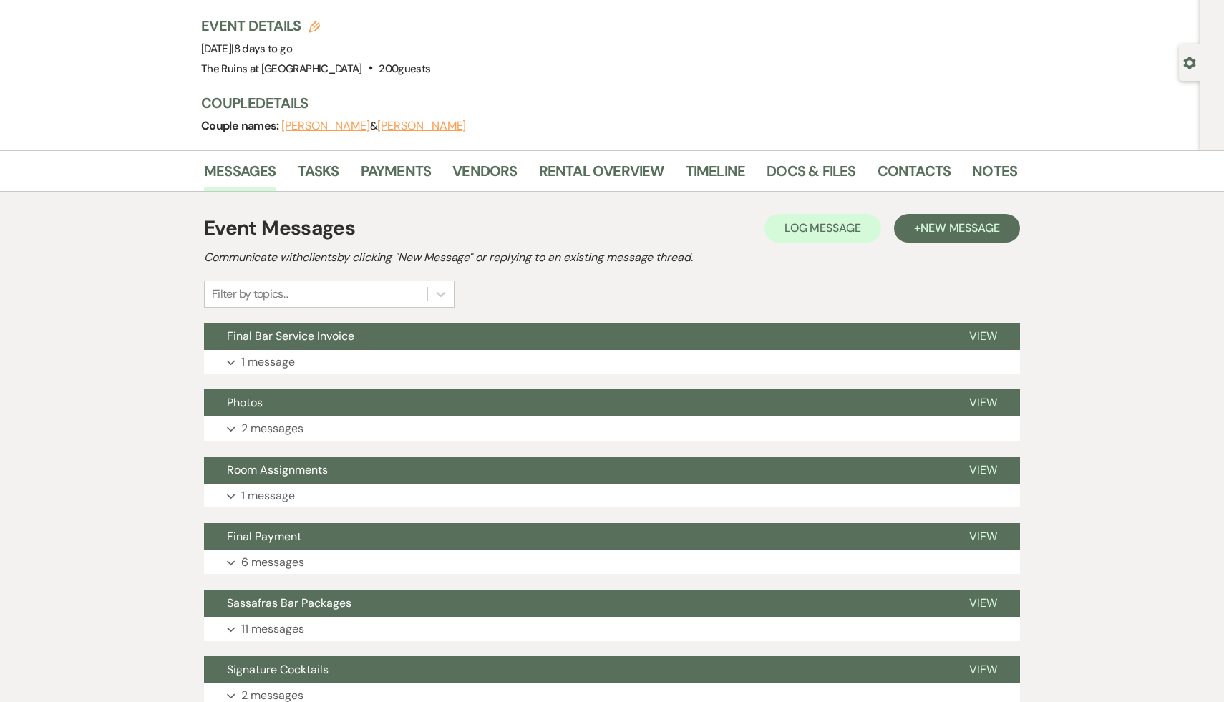
scroll to position [90, 0]
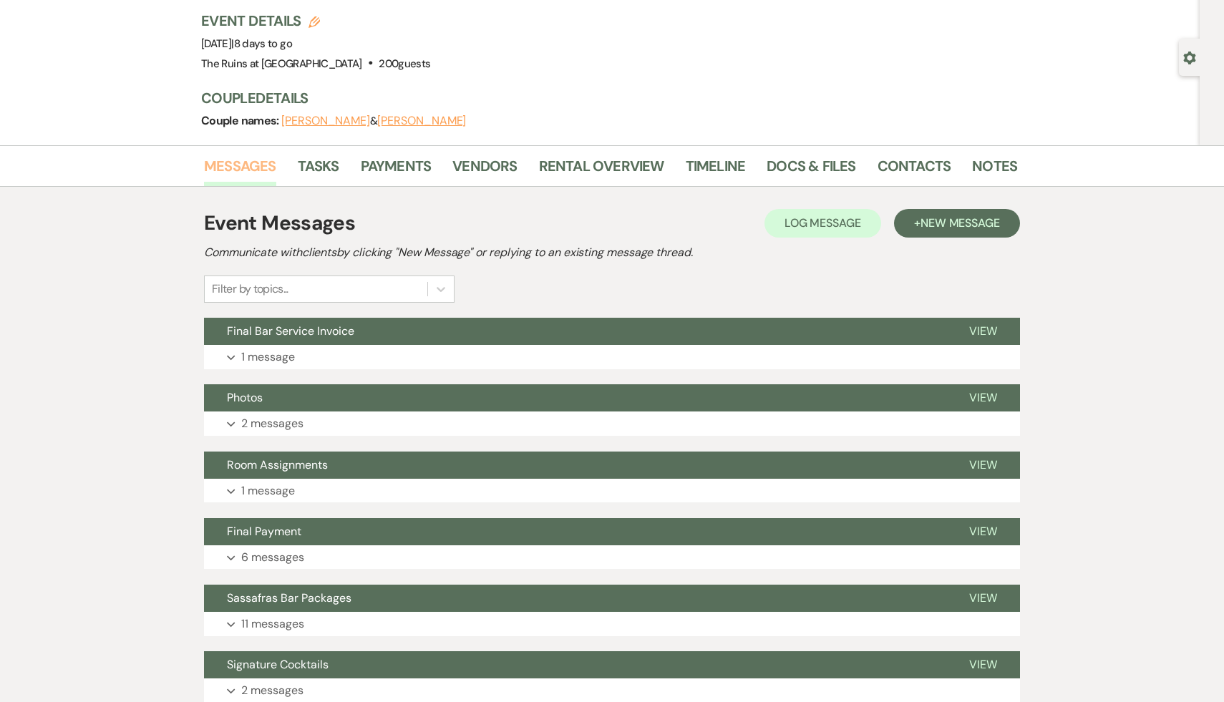
click at [241, 165] on link "Messages" at bounding box center [240, 171] width 72 height 32
click at [821, 165] on link "Docs & Files" at bounding box center [811, 171] width 89 height 32
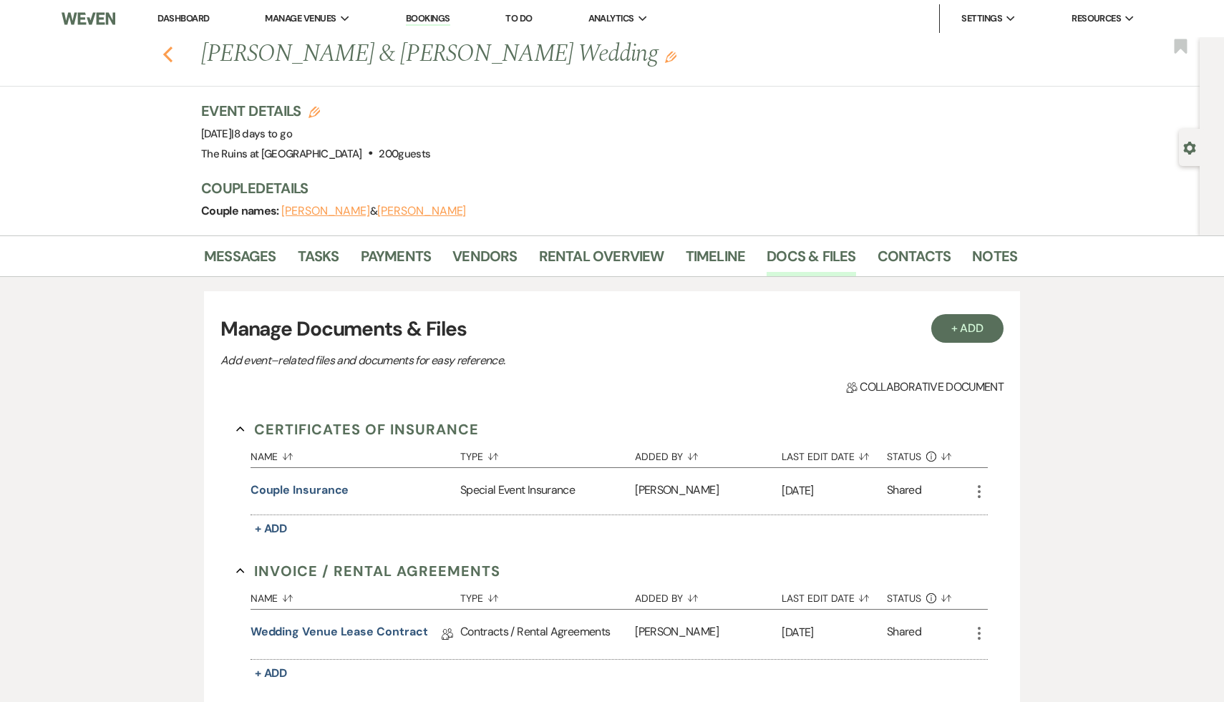
click at [163, 49] on icon "Previous" at bounding box center [168, 54] width 11 height 17
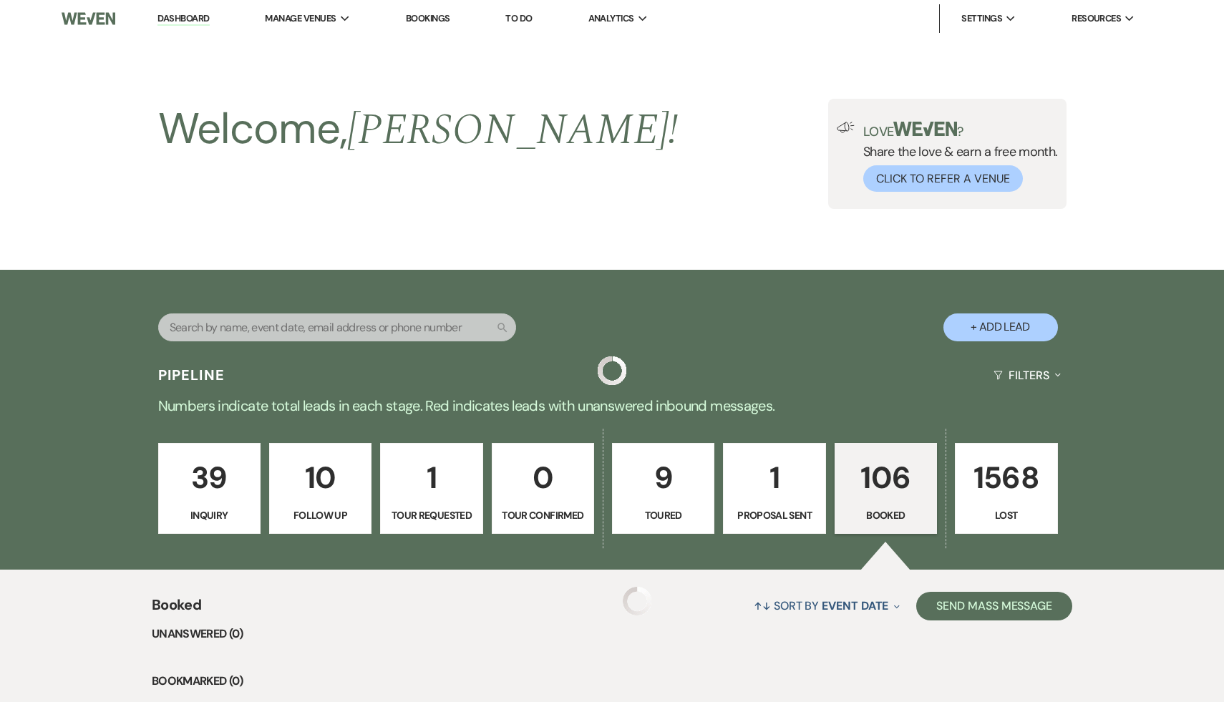
scroll to position [745, 0]
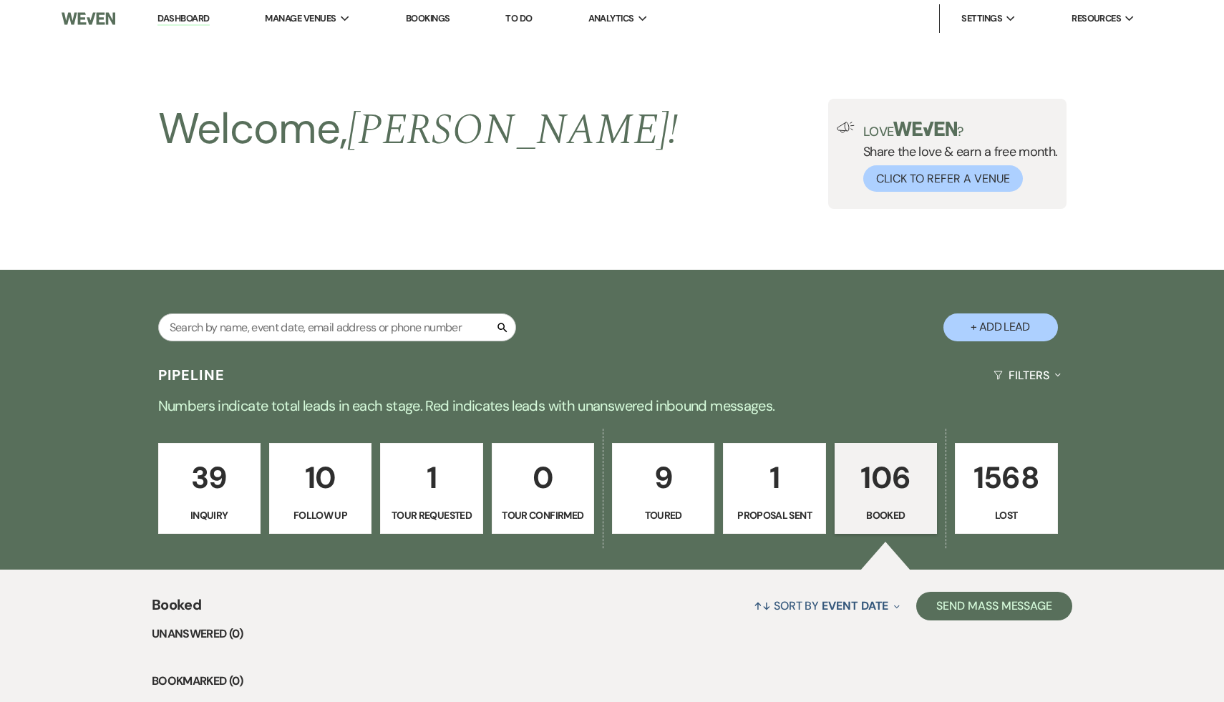
select select "17"
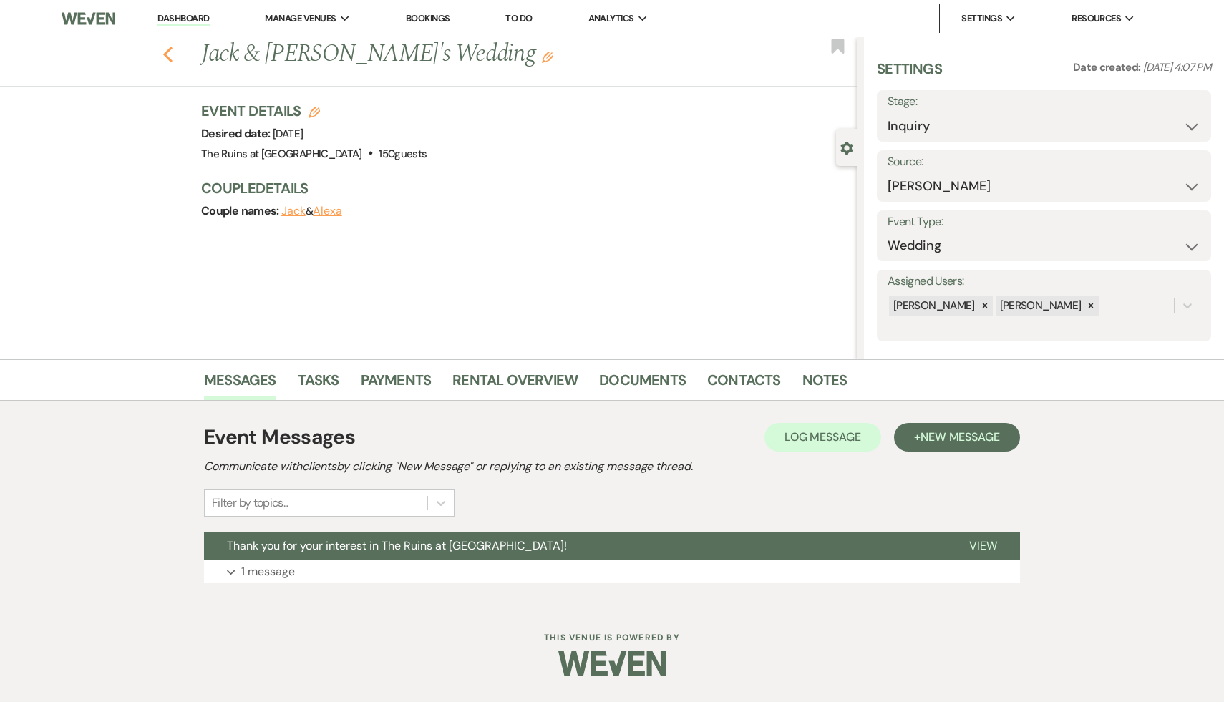
click at [165, 46] on icon "Previous" at bounding box center [168, 54] width 11 height 17
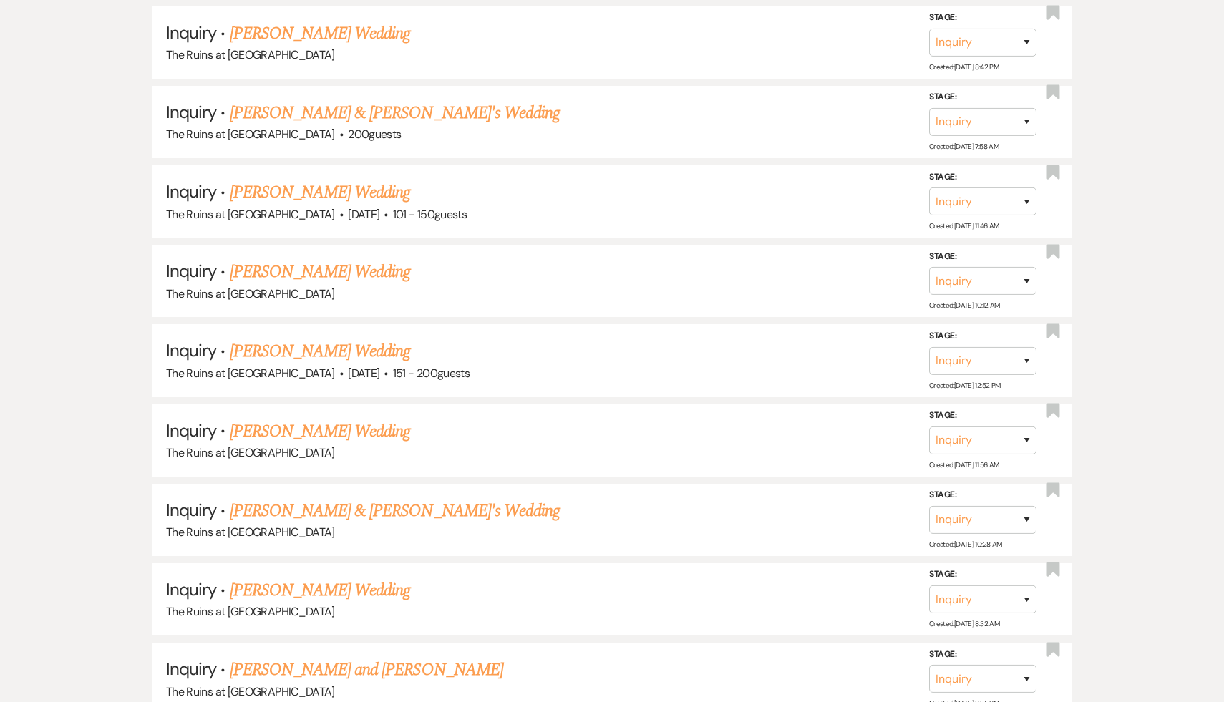
scroll to position [3229, 0]
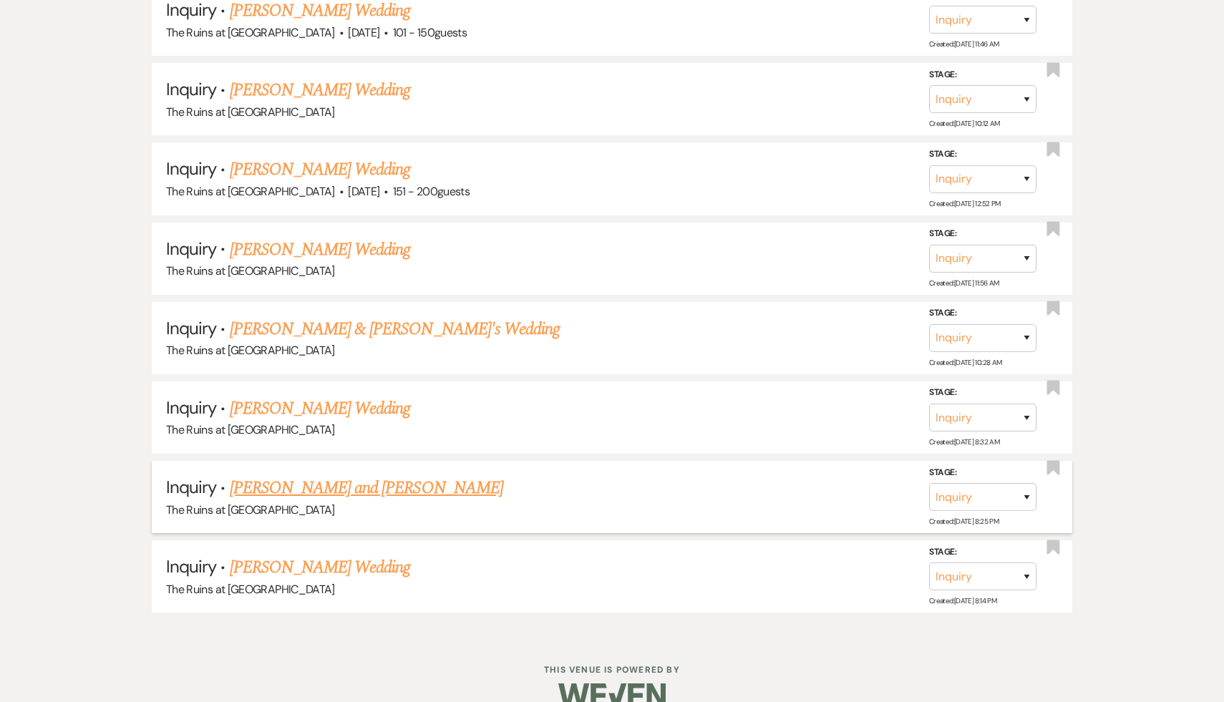
click at [305, 475] on link "[PERSON_NAME] and [PERSON_NAME]" at bounding box center [367, 488] width 274 height 26
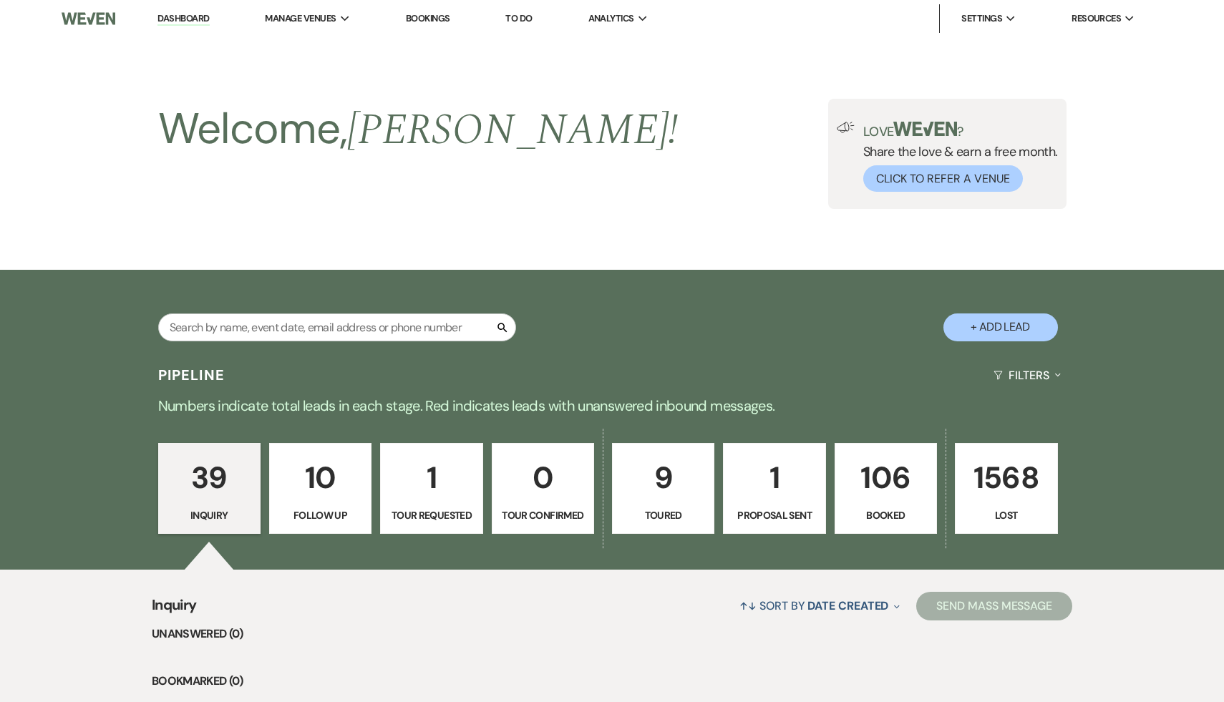
select select "6"
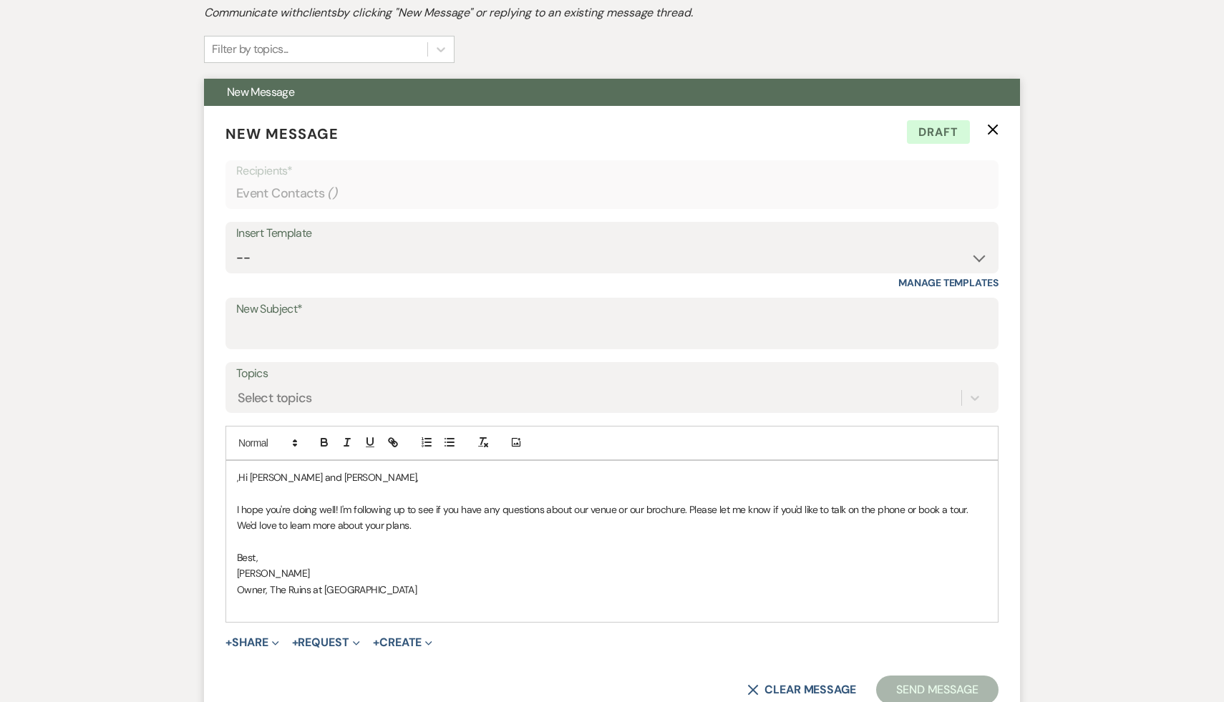
scroll to position [451, 0]
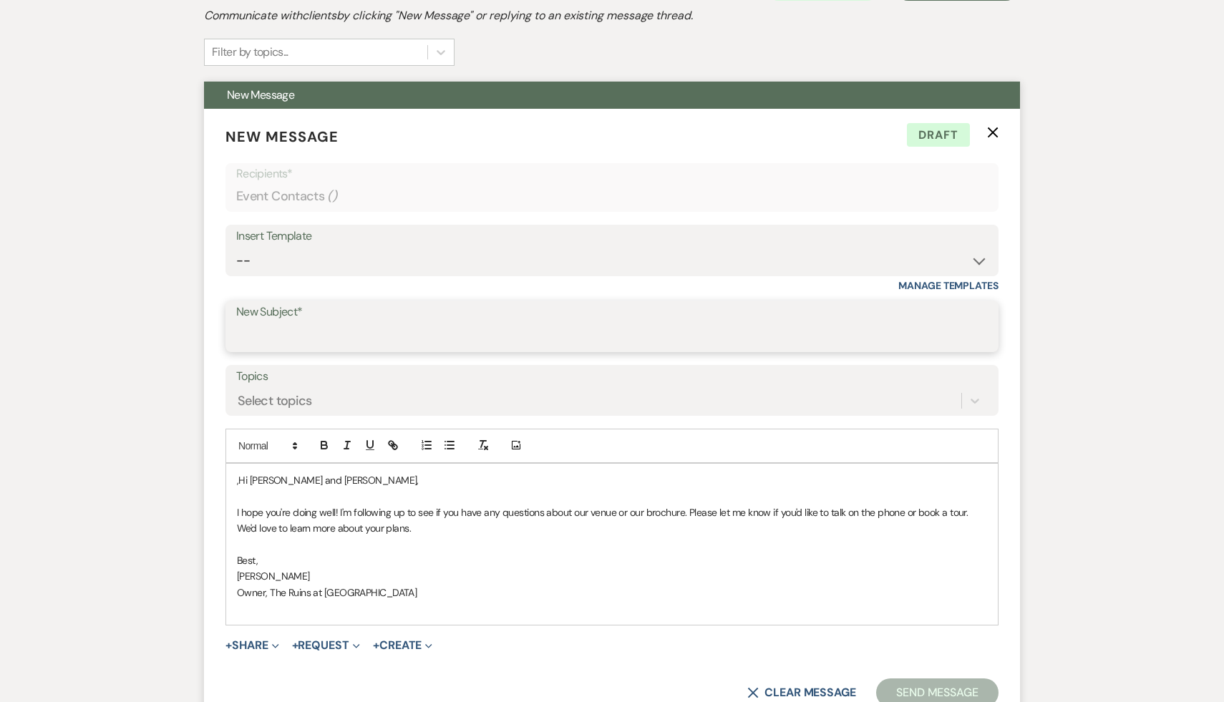
click at [373, 337] on input "New Subject*" at bounding box center [612, 337] width 752 height 28
click at [483, 591] on p "Owner, The Ruins at [GEOGRAPHIC_DATA]" at bounding box center [612, 593] width 750 height 16
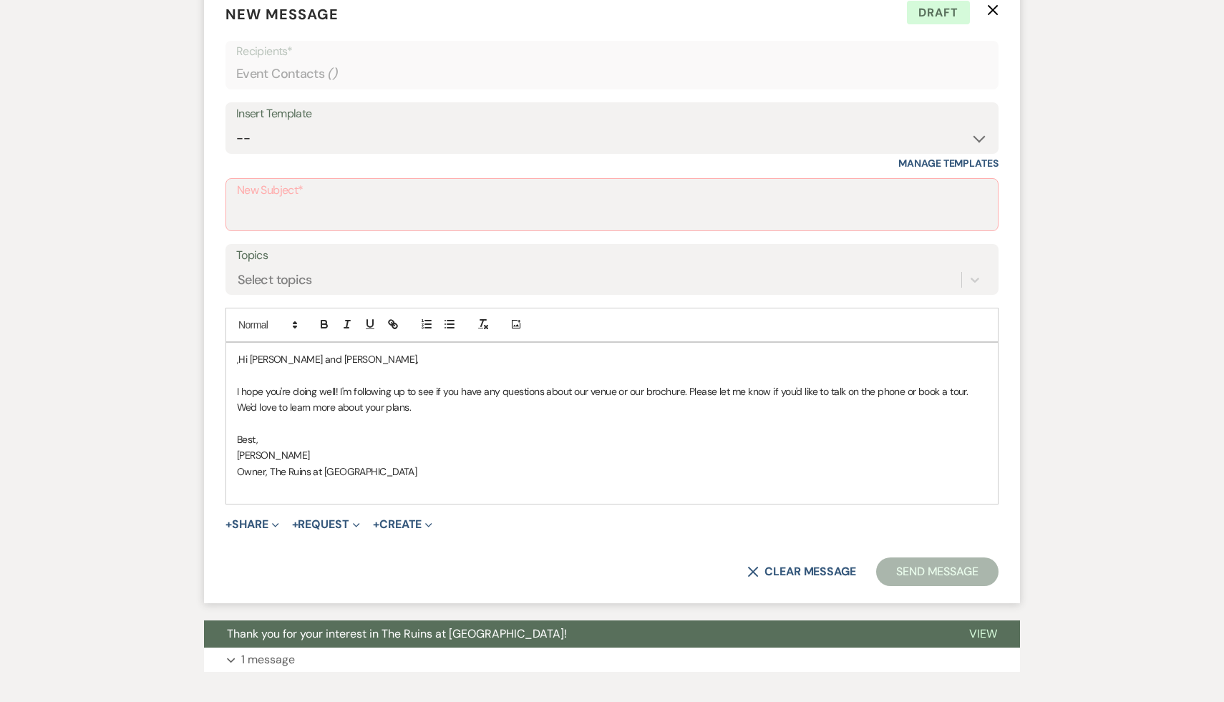
scroll to position [492, 0]
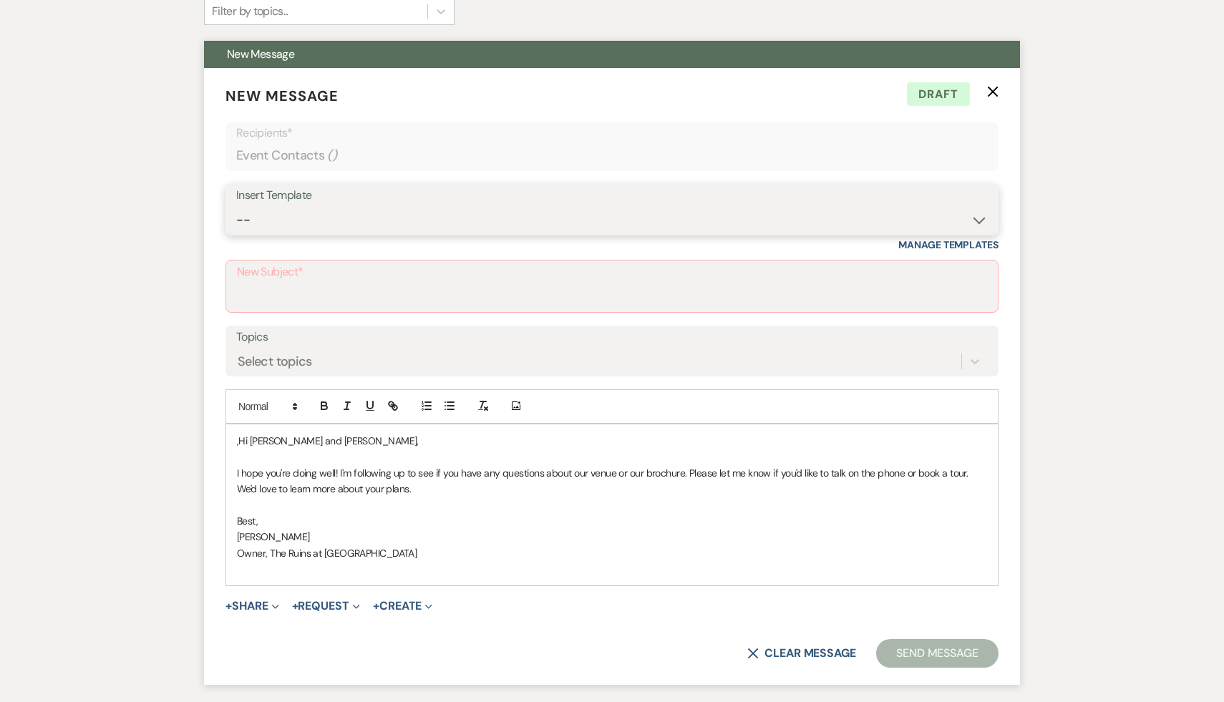
click at [979, 221] on select "-- Weven Planning Portal Introduction (Booked Events) Initial Inquiry Response …" at bounding box center [612, 220] width 752 height 28
select select "1435"
click at [236, 206] on select "-- Weven Planning Portal Introduction (Booked Events) Initial Inquiry Response …" at bounding box center [612, 220] width 752 height 28
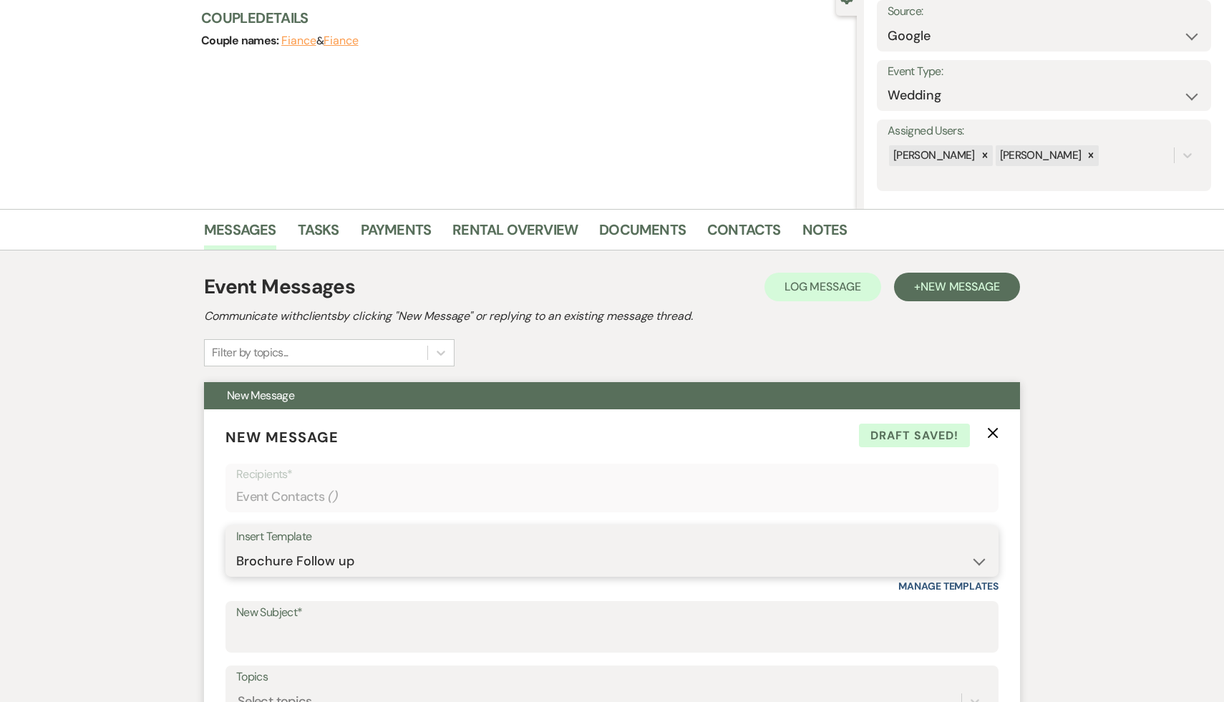
scroll to position [148, 0]
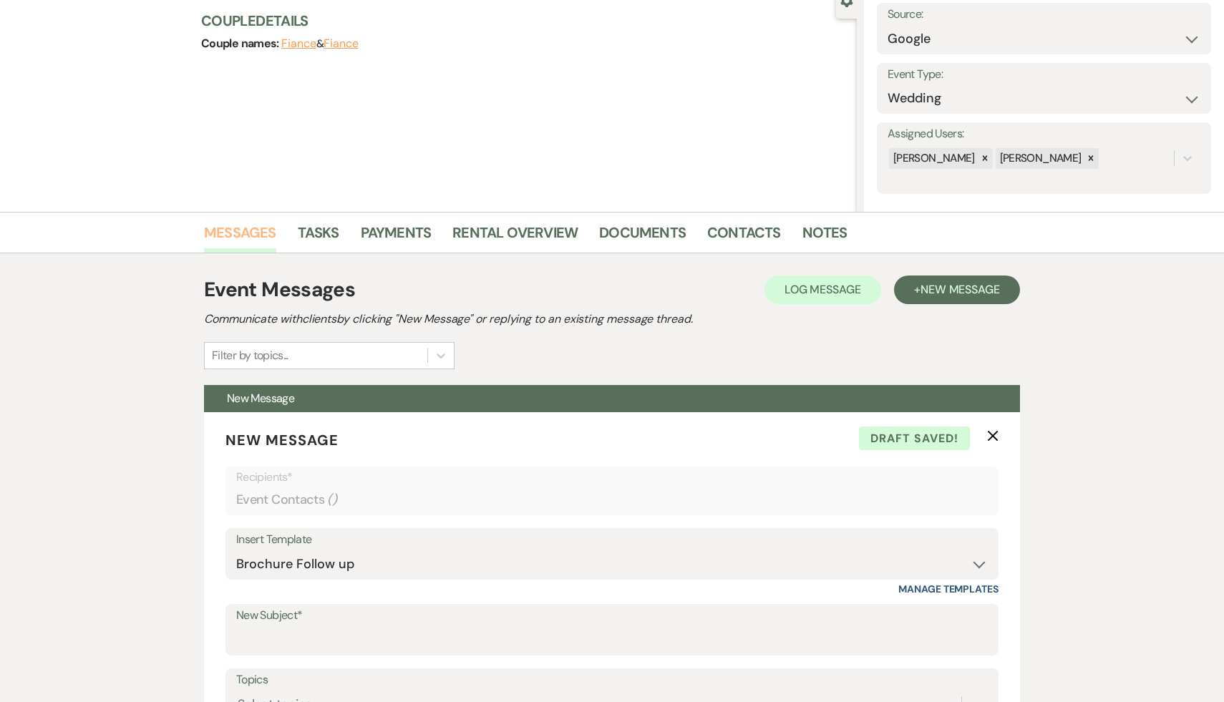
click at [242, 233] on link "Messages" at bounding box center [240, 237] width 72 height 32
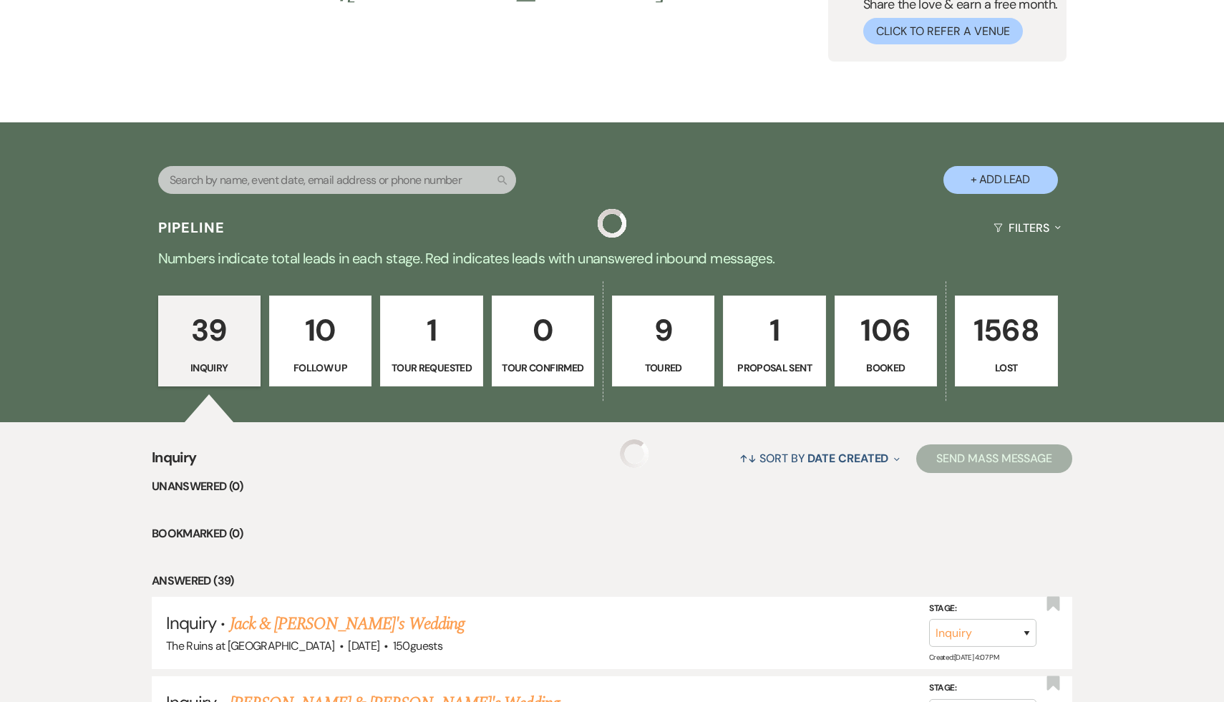
scroll to position [3229, 0]
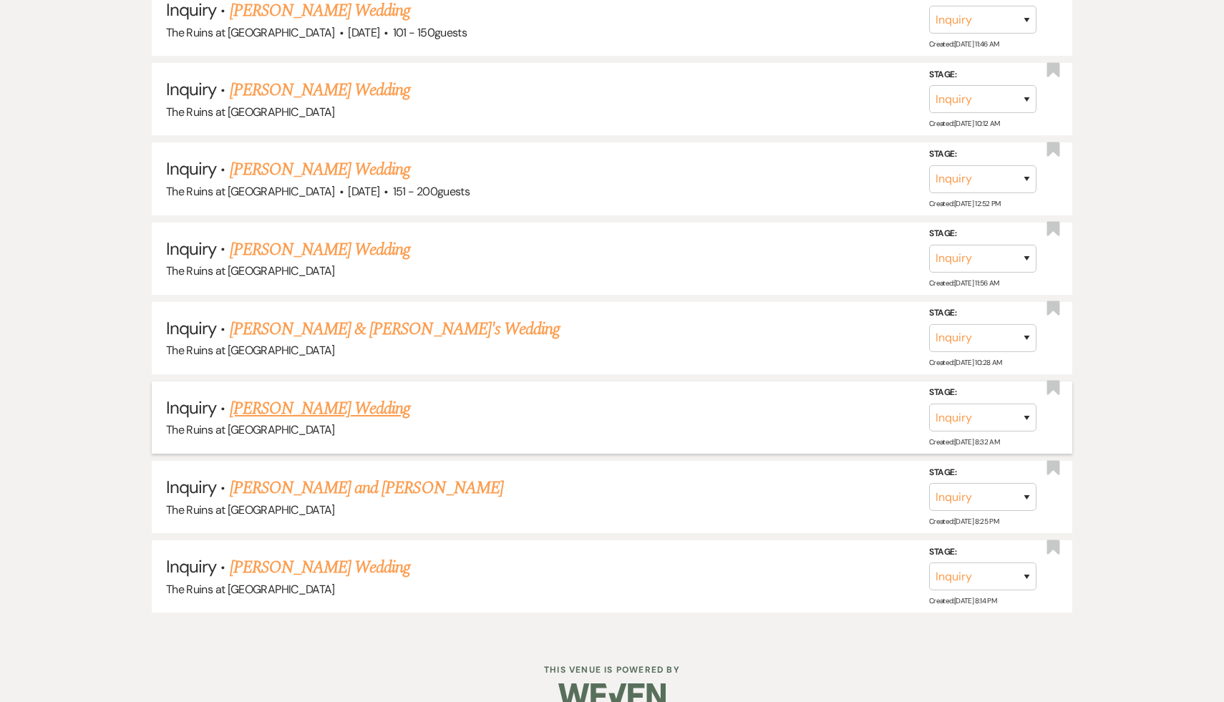
click at [286, 396] on link "[PERSON_NAME] Wedding" at bounding box center [320, 409] width 181 height 26
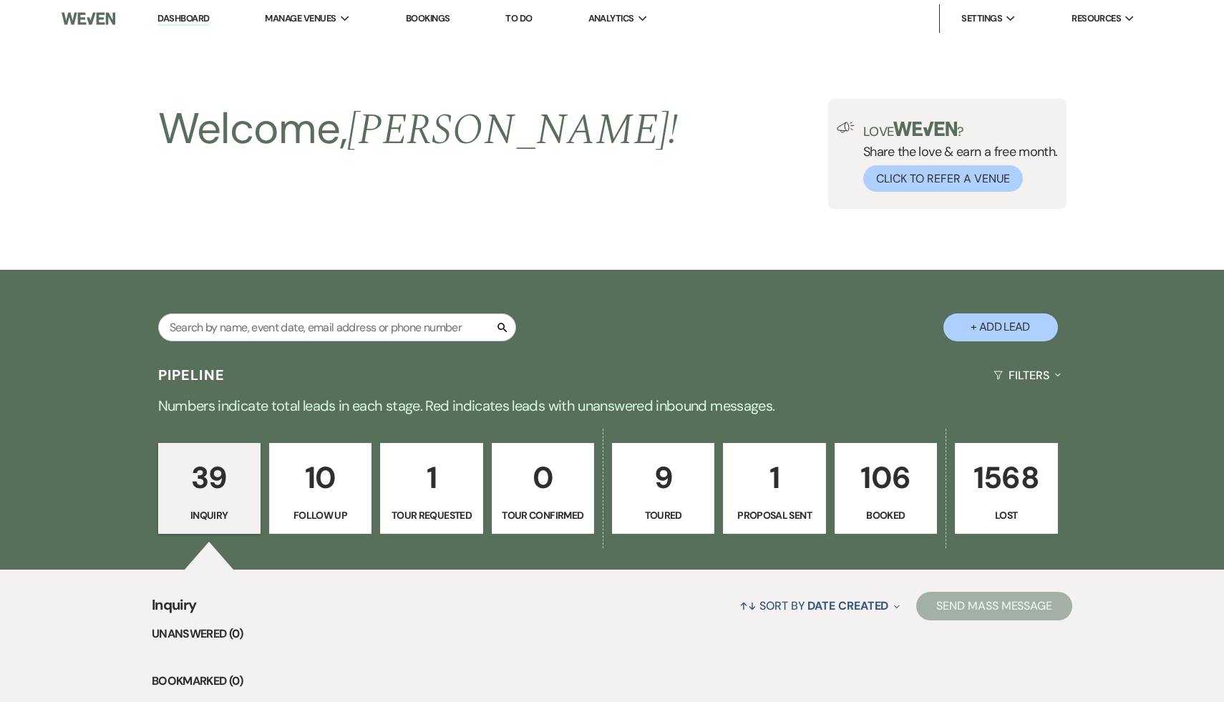
select select "6"
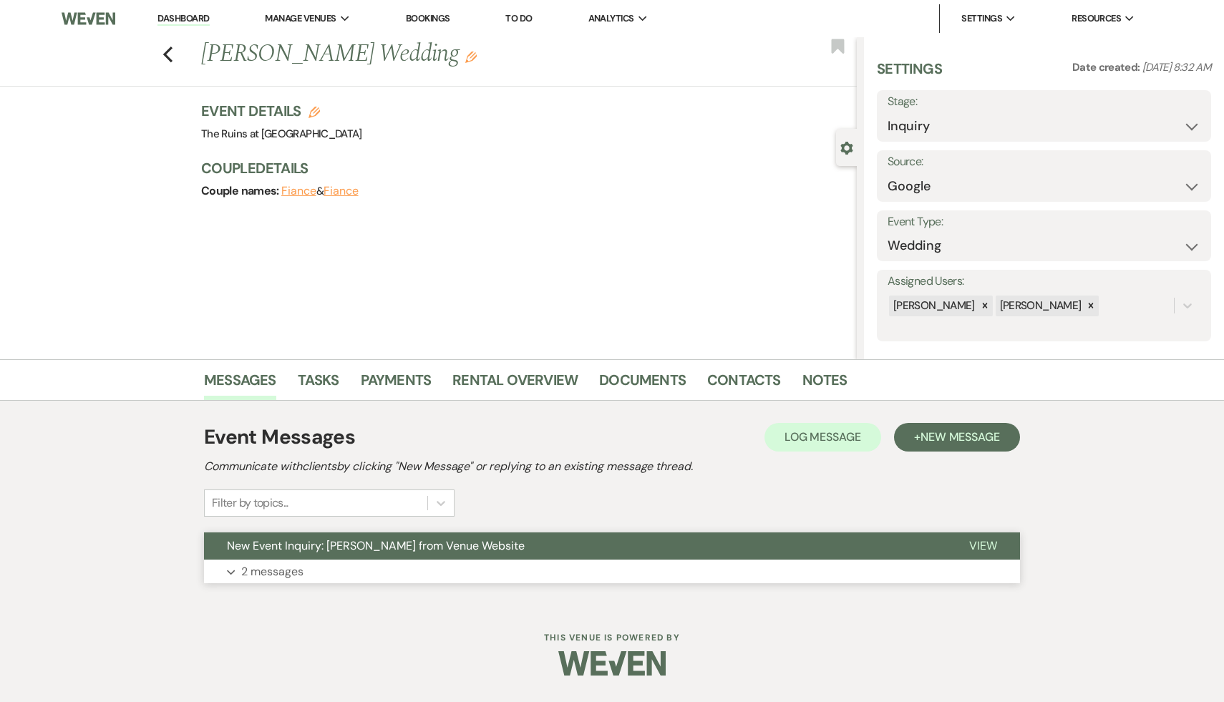
click at [308, 548] on span "New Event Inquiry: [PERSON_NAME] from Venue Website" at bounding box center [376, 545] width 298 height 15
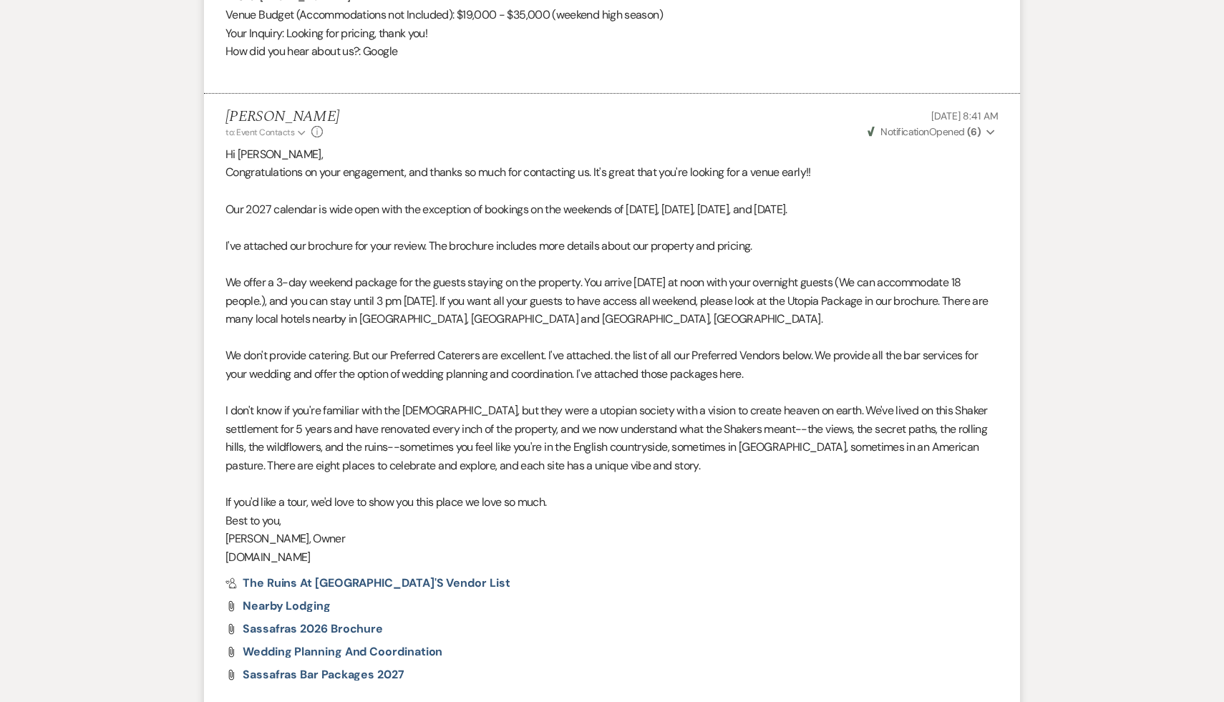
scroll to position [1081, 0]
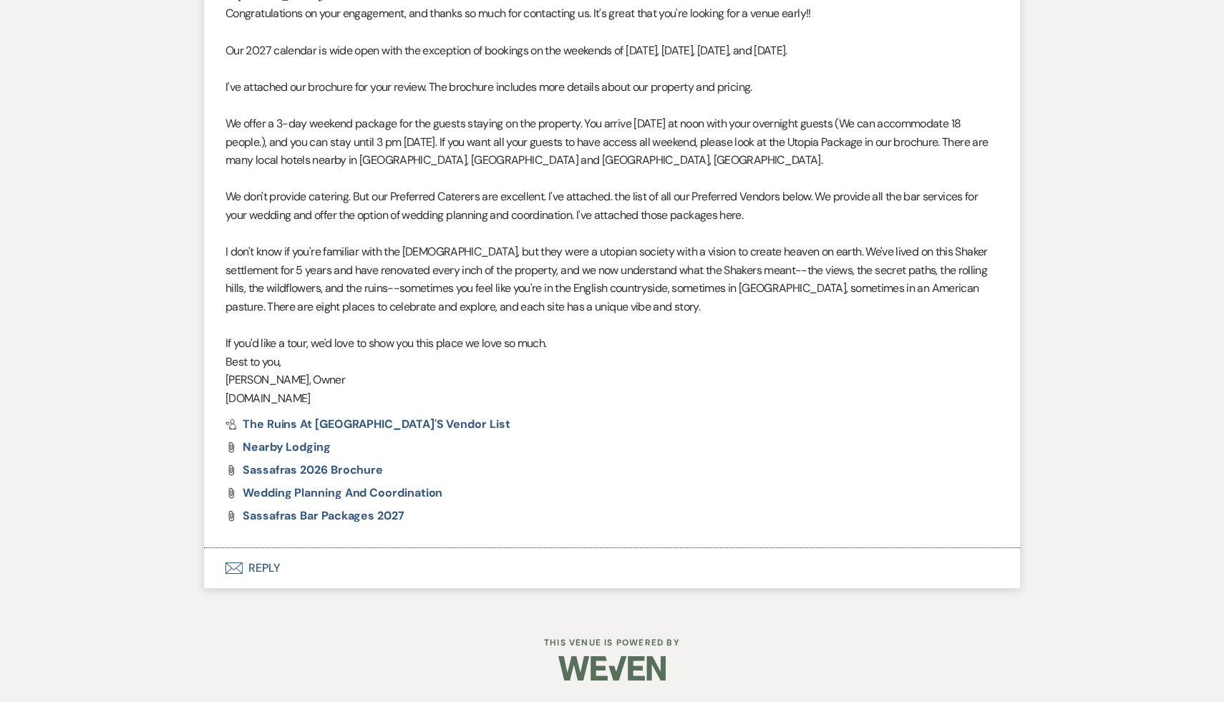
click at [267, 564] on button "Envelope Reply" at bounding box center [612, 568] width 816 height 40
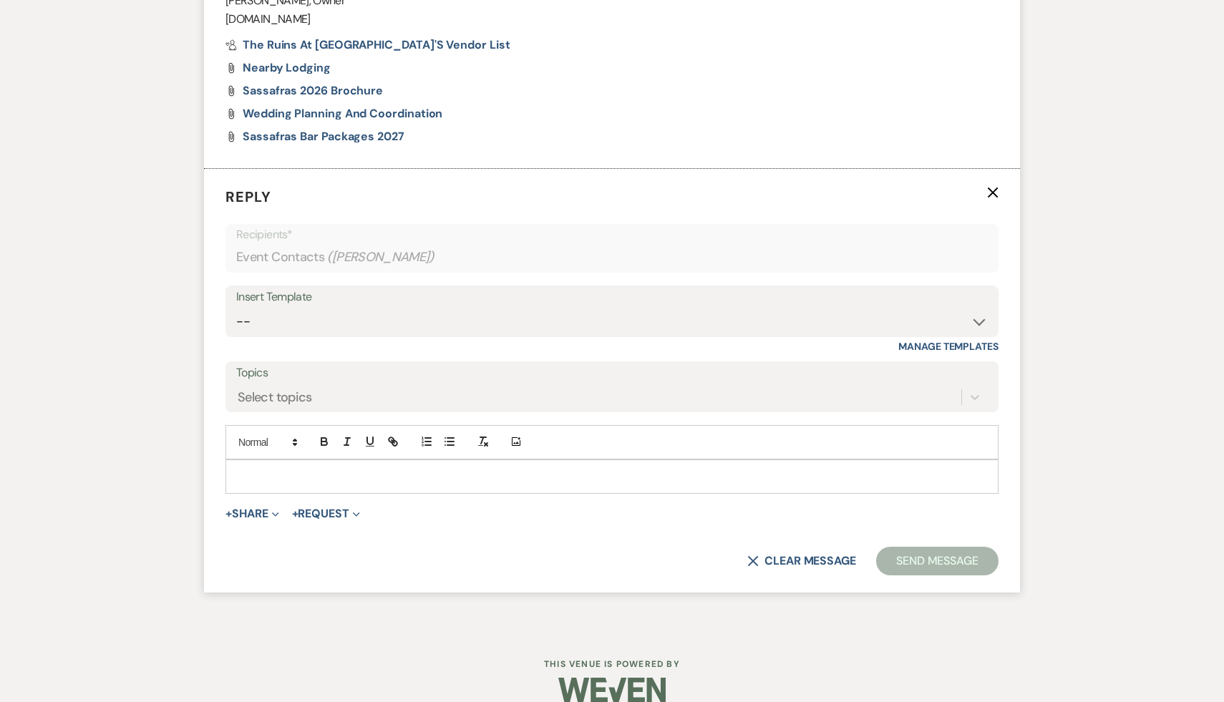
scroll to position [1481, 0]
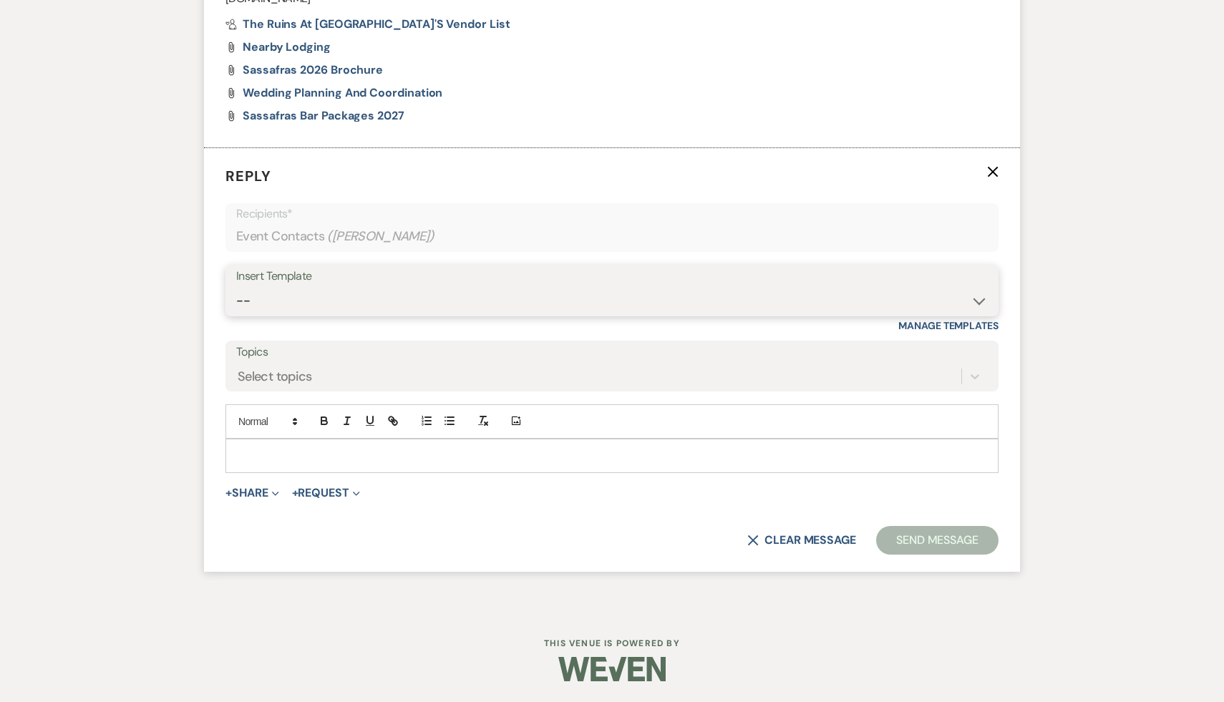
click at [977, 302] on select "-- Weven Planning Portal Introduction (Booked Events) Initial Inquiry Response …" at bounding box center [612, 301] width 752 height 28
select select "1435"
click at [236, 287] on select "-- Weven Planning Portal Introduction (Booked Events) Initial Inquiry Response …" at bounding box center [612, 301] width 752 height 28
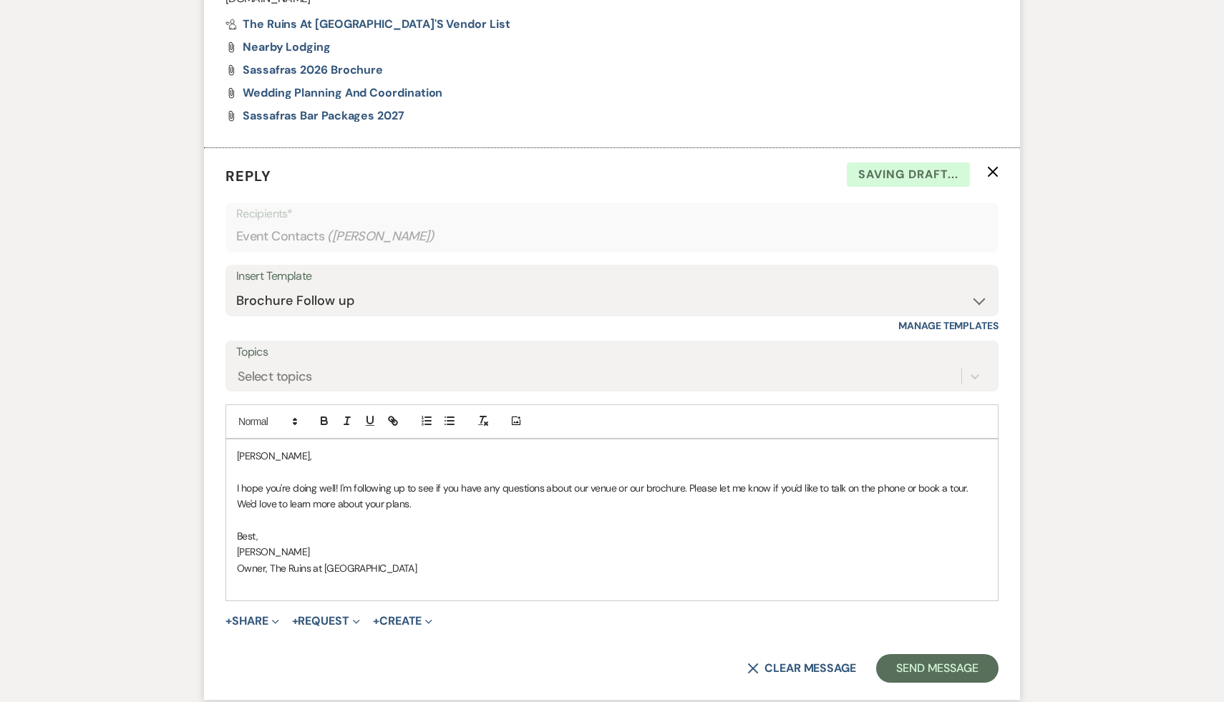
click at [236, 457] on div "[PERSON_NAME], I hope you're doing well! I'm following up to see if you have an…" at bounding box center [612, 521] width 772 height 162
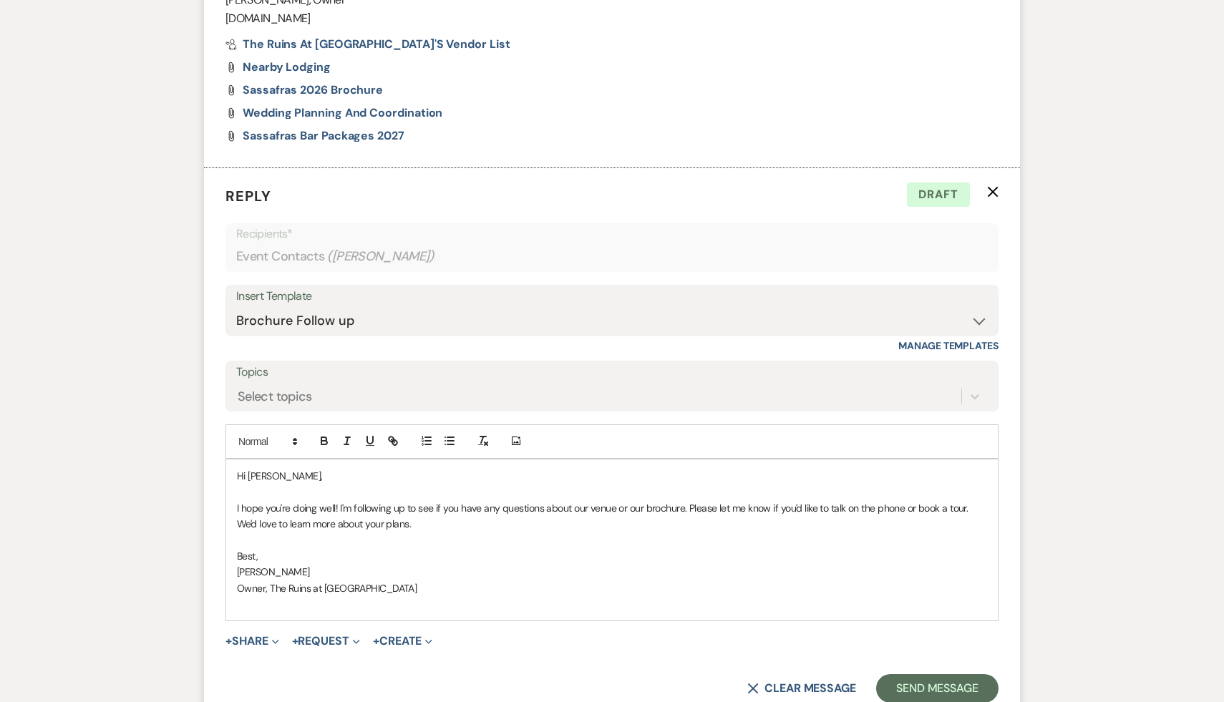
scroll to position [1542, 0]
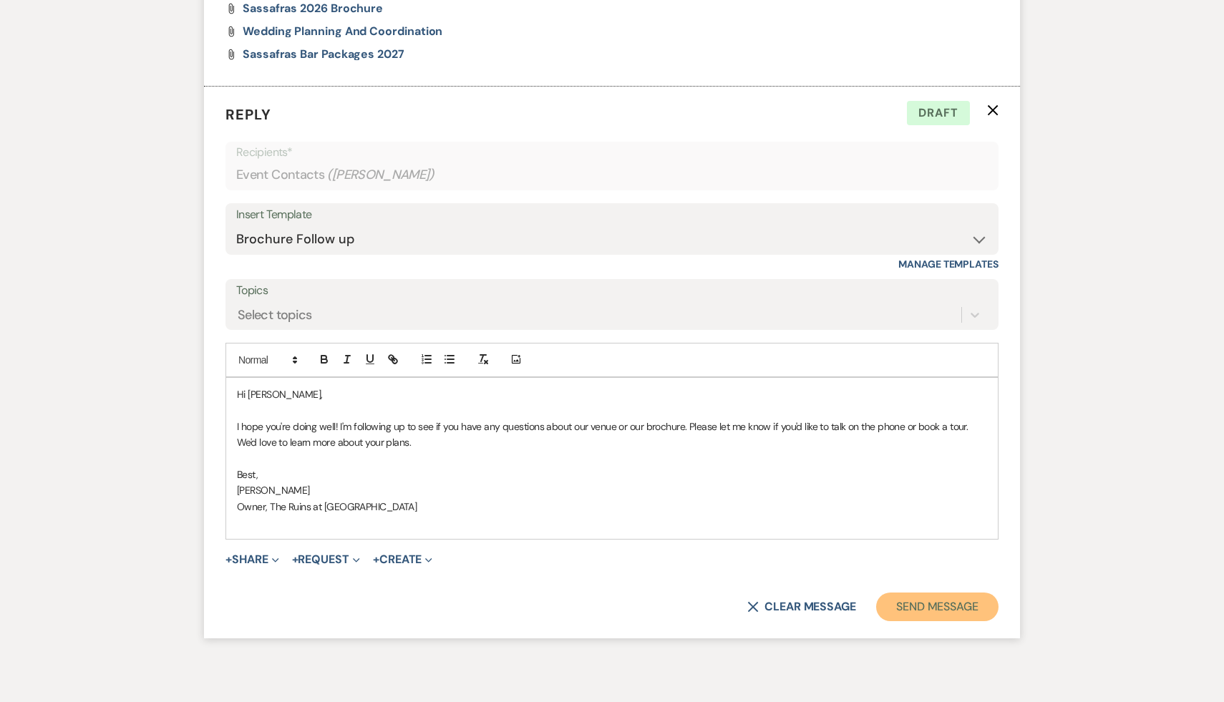
click at [954, 598] on button "Send Message" at bounding box center [937, 607] width 122 height 29
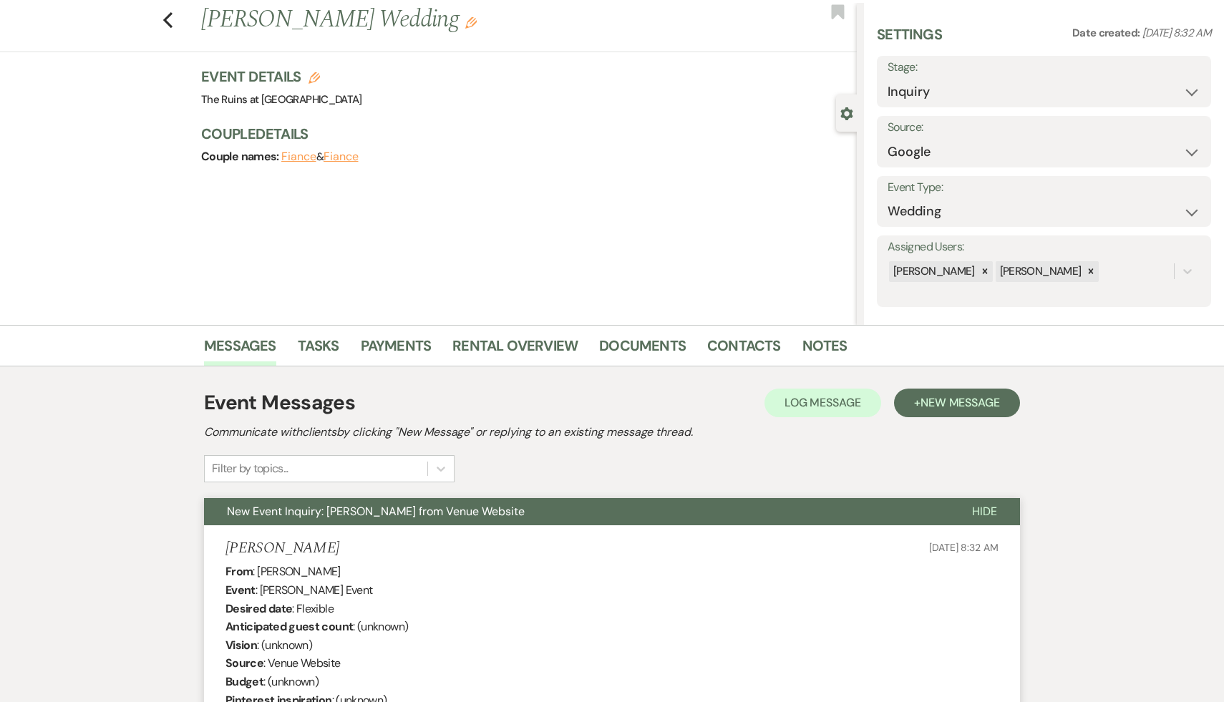
scroll to position [23, 0]
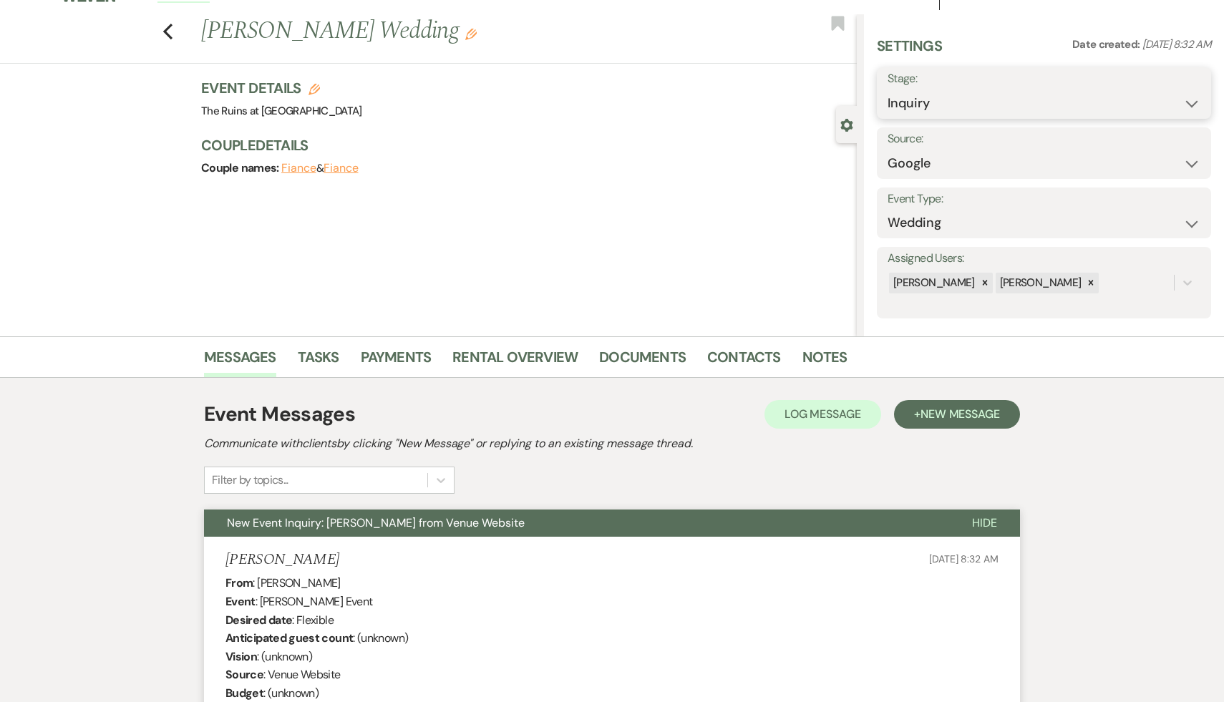
click at [1190, 102] on select "Inquiry Follow Up Tour Requested Tour Confirmed Toured Proposal Sent Booked Lost" at bounding box center [1044, 104] width 313 height 28
select select "9"
click at [888, 90] on select "Inquiry Follow Up Tour Requested Tour Confirmed Toured Proposal Sent Booked Lost" at bounding box center [1044, 104] width 313 height 28
click at [1186, 86] on button "Save" at bounding box center [1176, 93] width 71 height 29
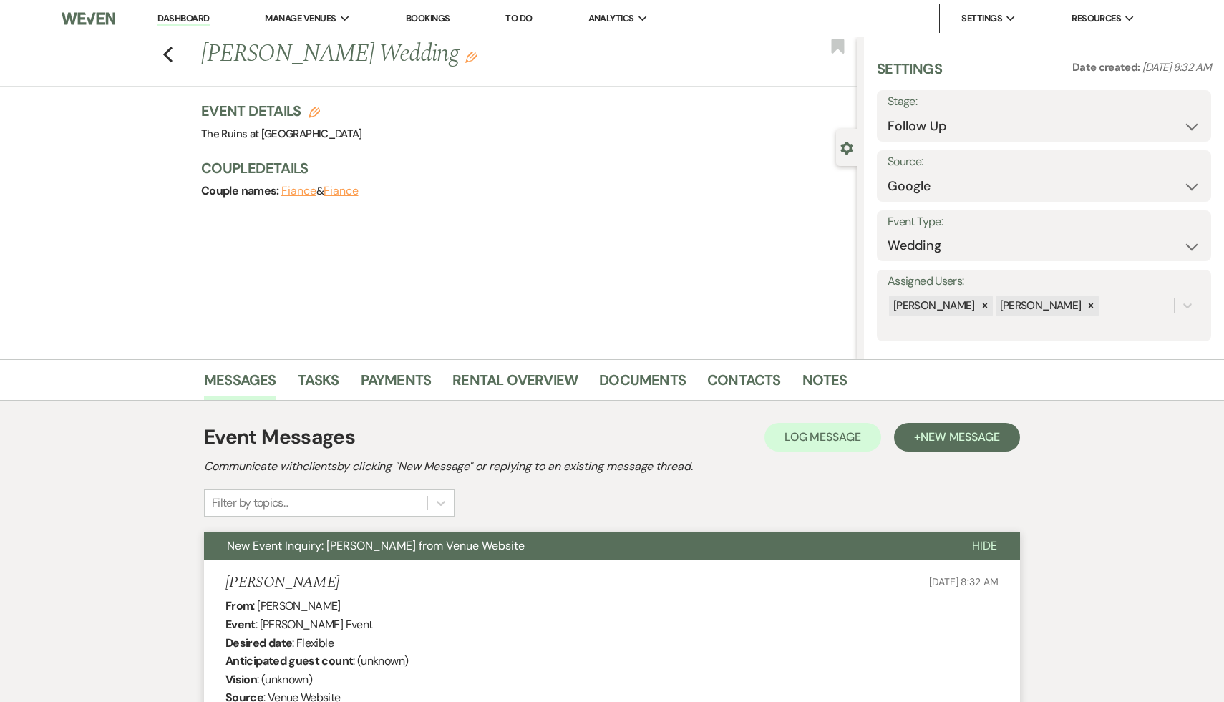
click at [188, 19] on link "Dashboard" at bounding box center [184, 19] width 52 height 14
select select "9"
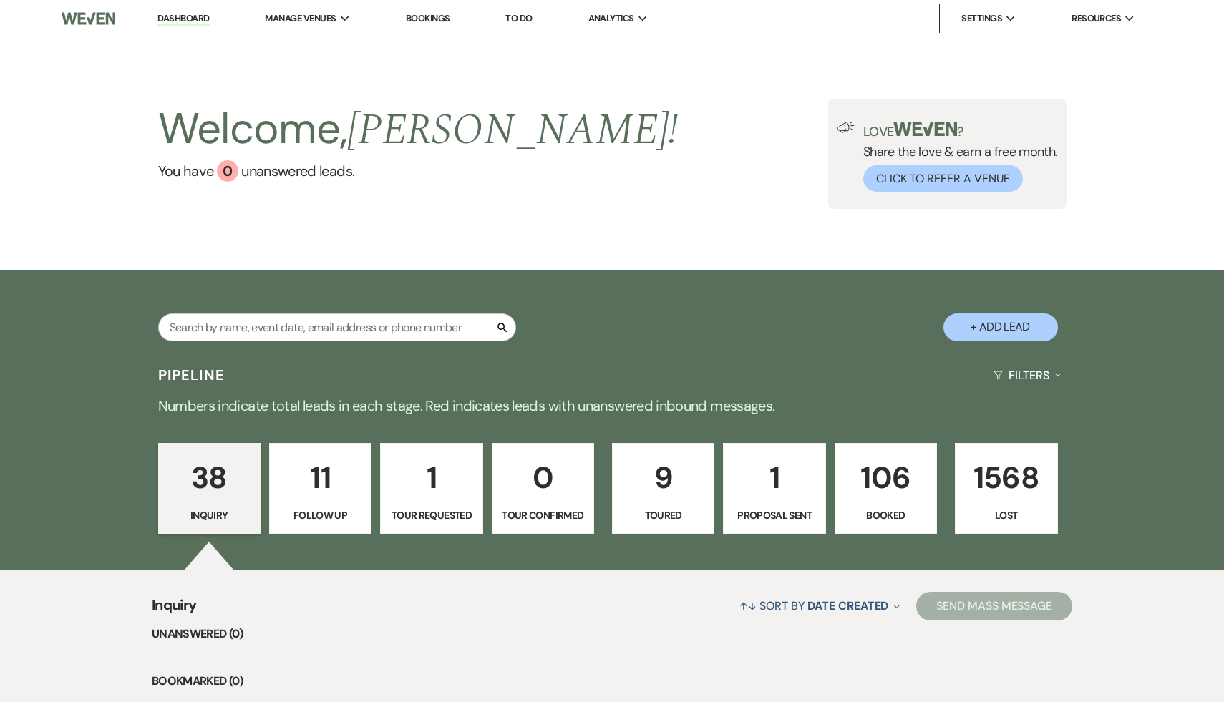
scroll to position [21, 0]
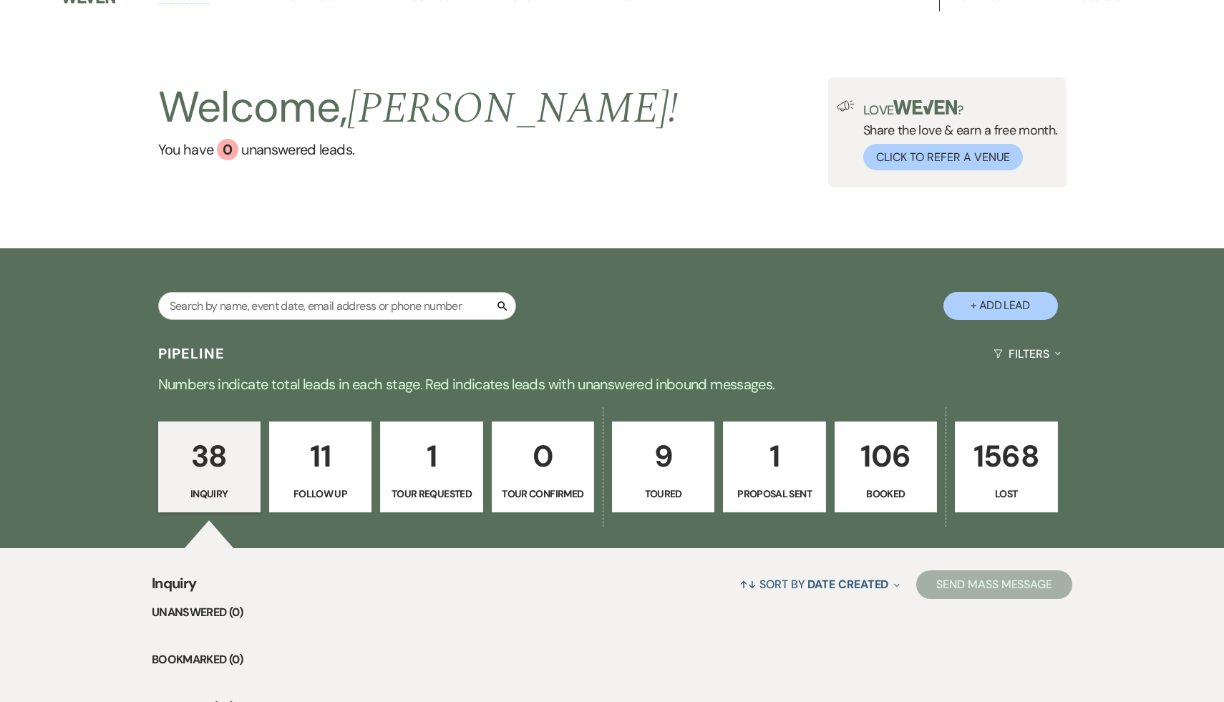
click at [647, 576] on div "↑↓ Sort By Date Created Expand Send Mass Message" at bounding box center [634, 585] width 876 height 38
click at [658, 464] on p "9" at bounding box center [664, 456] width 84 height 48
select select "5"
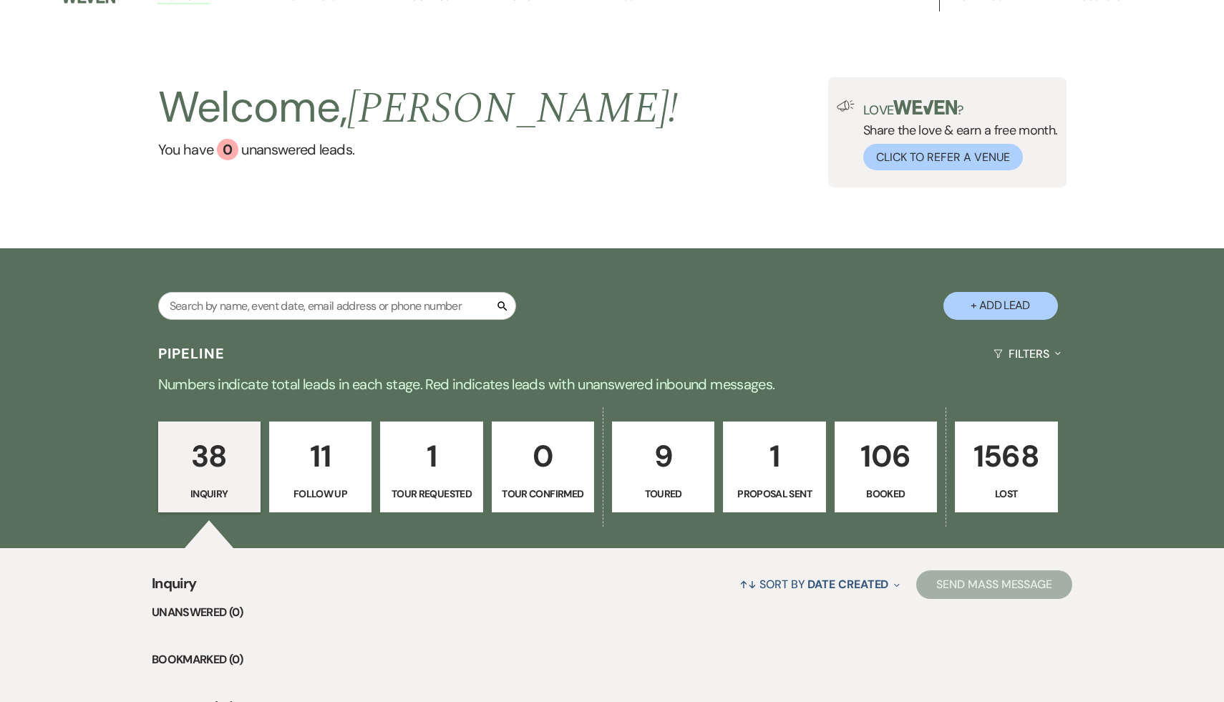
select select "5"
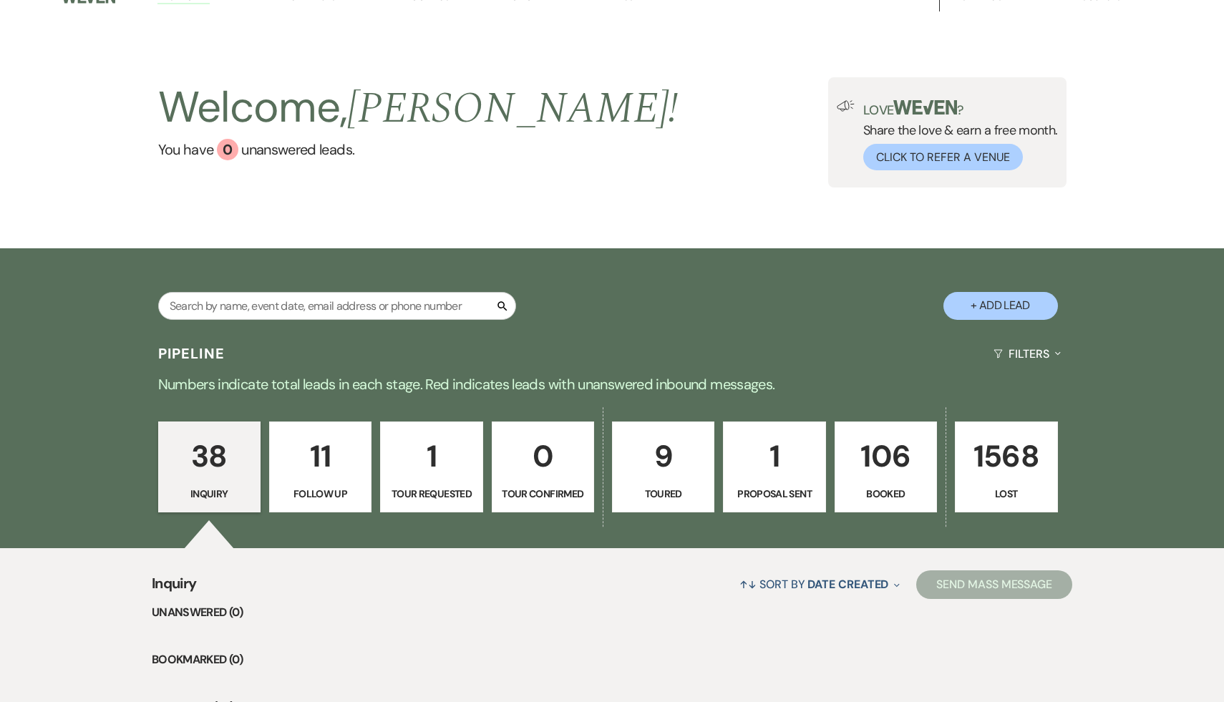
select select "5"
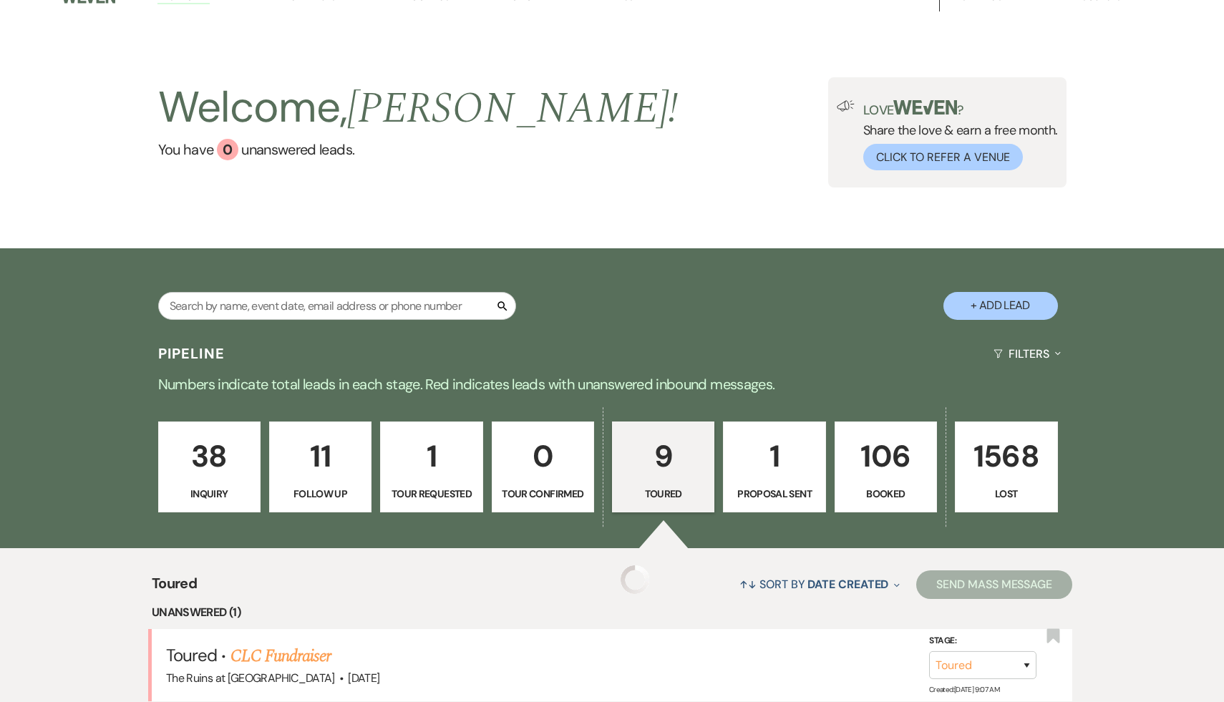
select select "5"
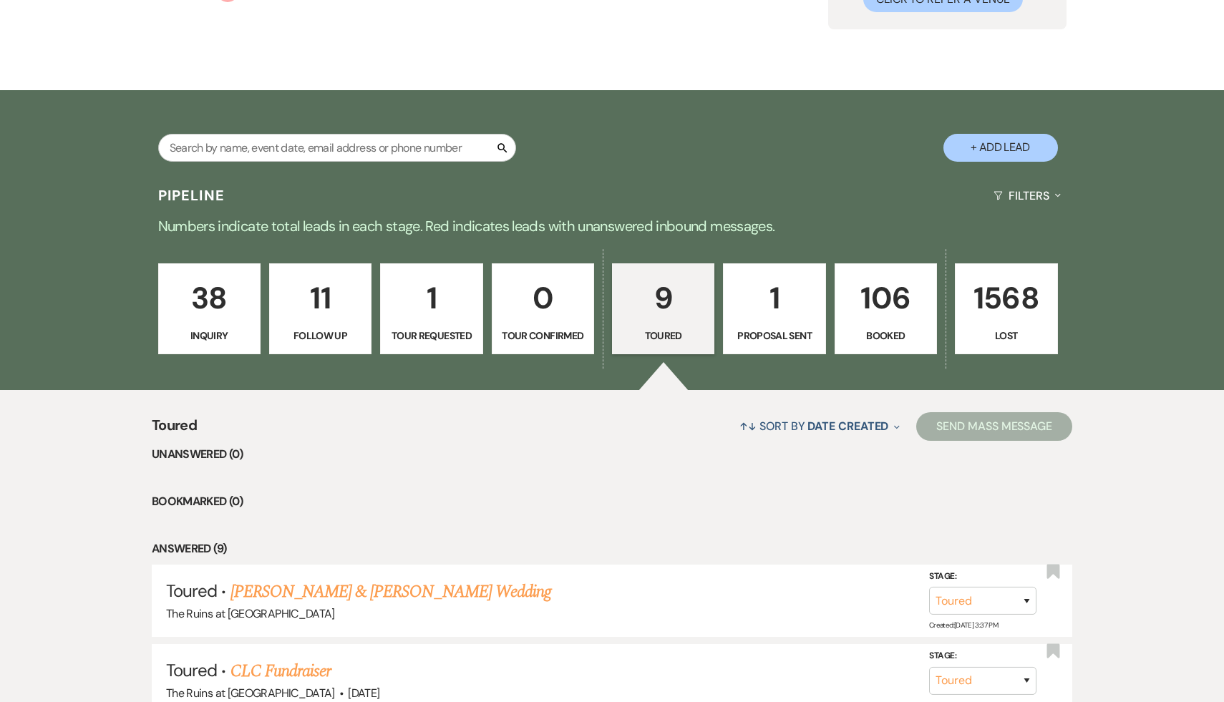
scroll to position [292, 0]
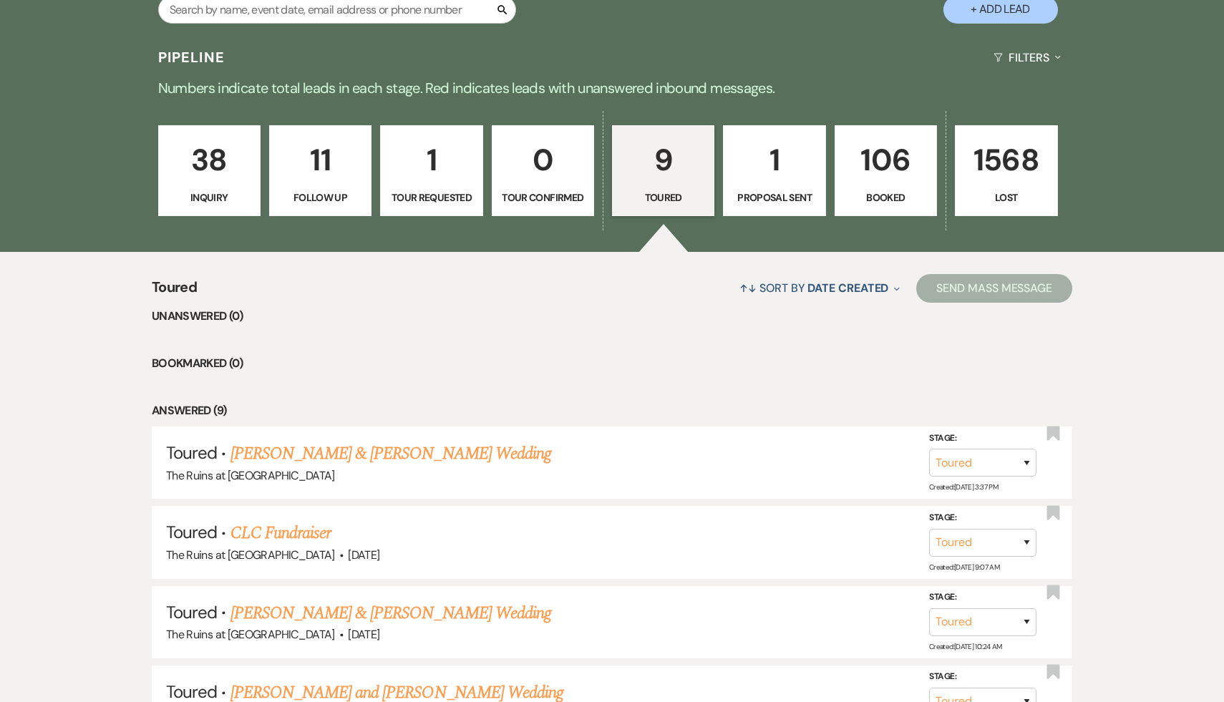
scroll to position [317, 0]
click at [448, 367] on li "Bookmarked (0)" at bounding box center [612, 364] width 921 height 19
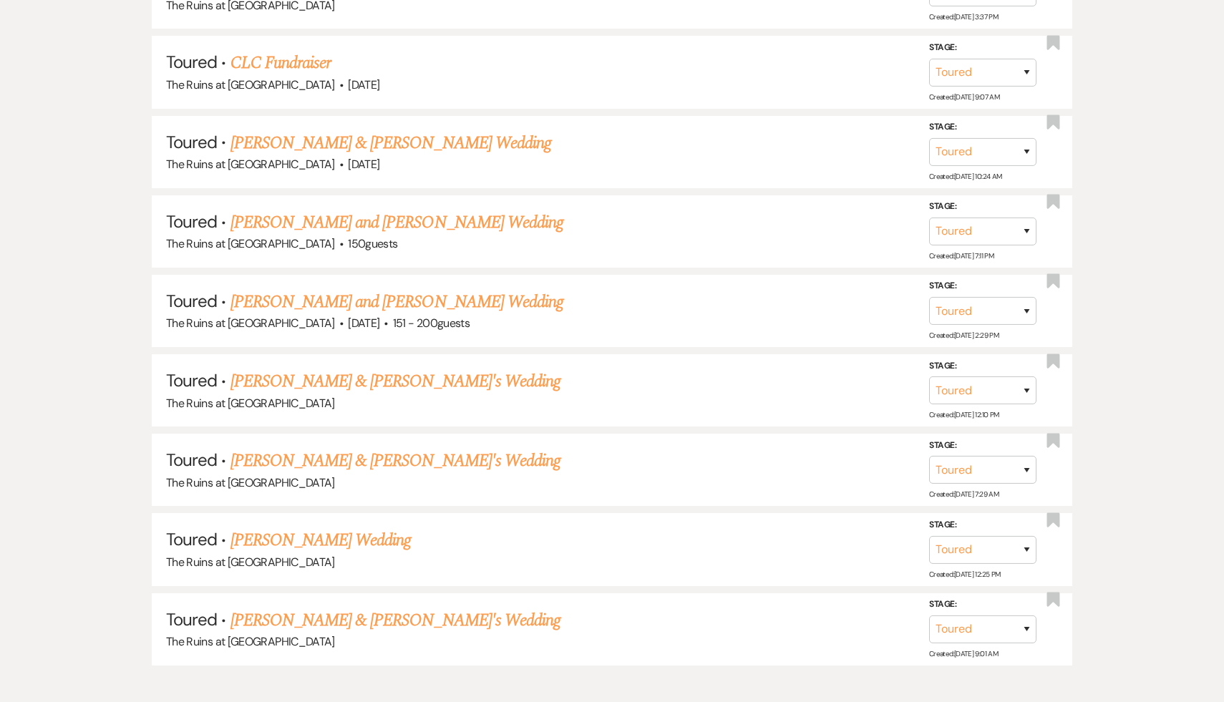
scroll to position [862, 0]
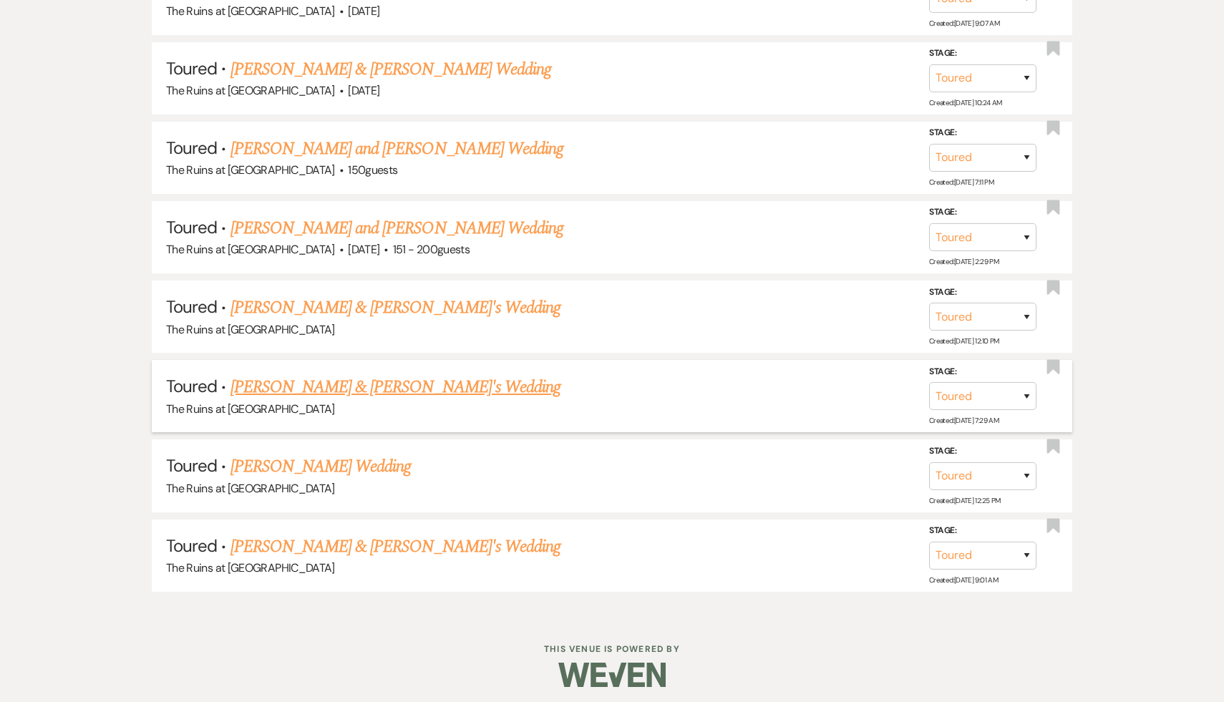
click at [369, 380] on link "[PERSON_NAME] & [PERSON_NAME]'s Wedding" at bounding box center [396, 387] width 331 height 26
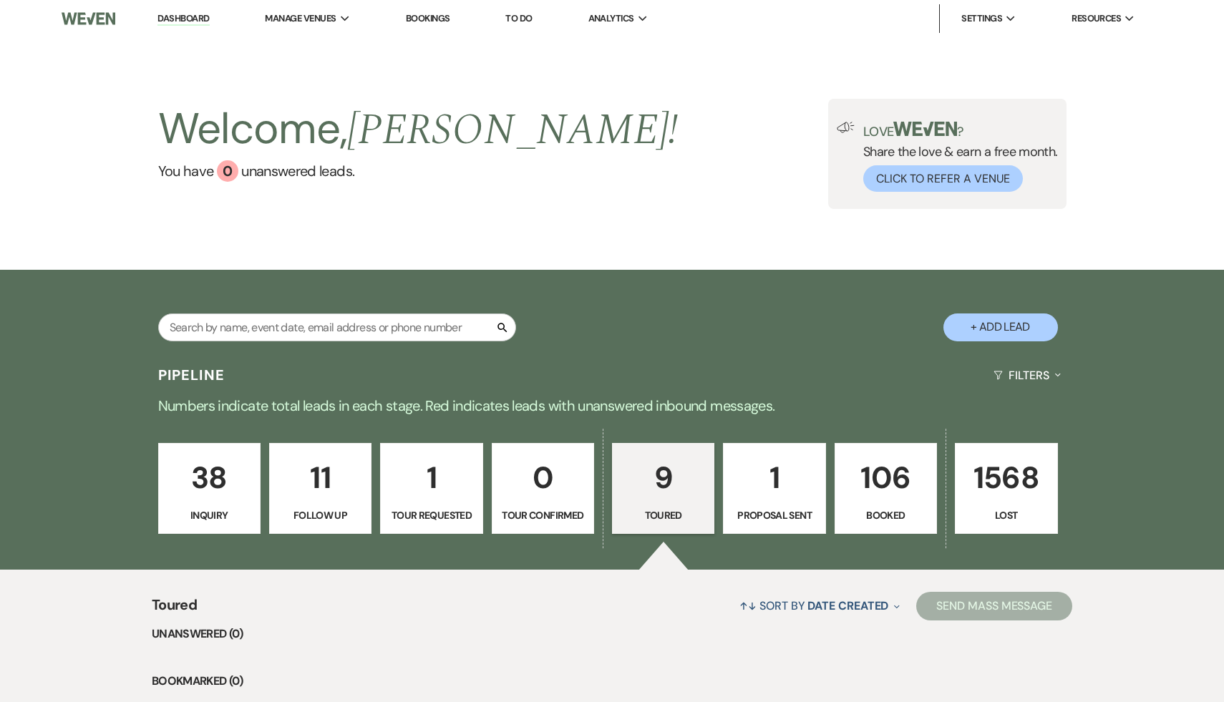
select select "5"
select select "6"
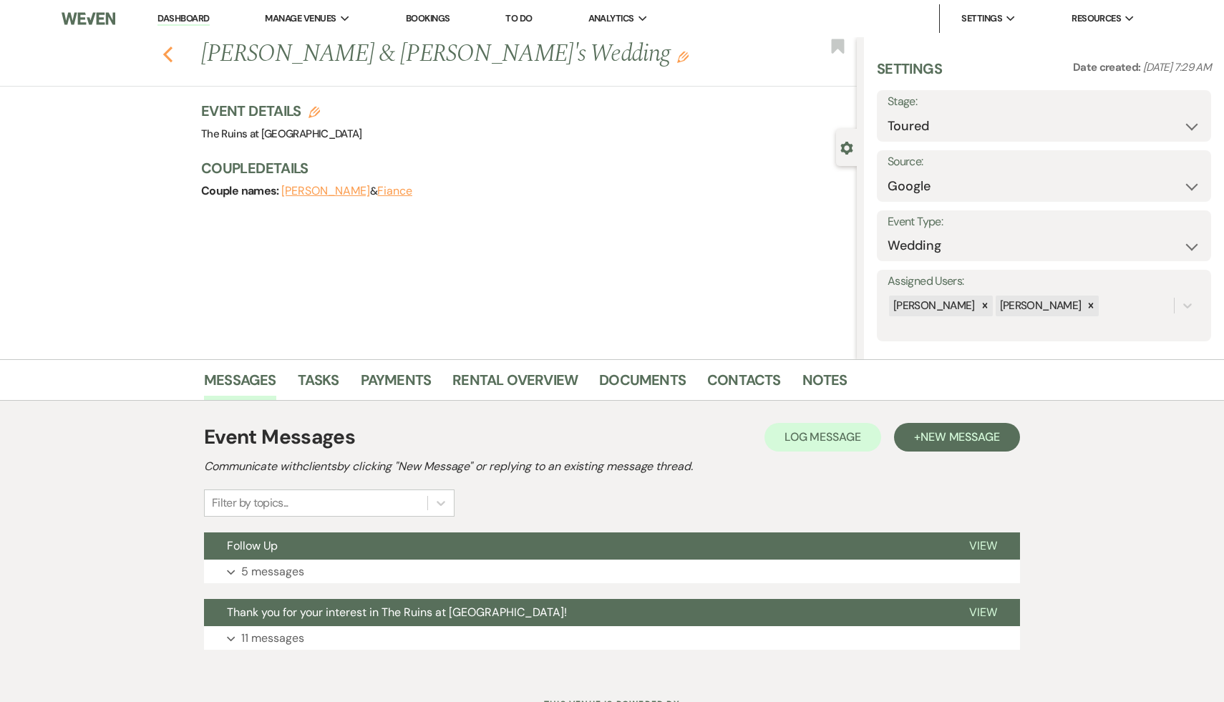
click at [163, 47] on icon "Previous" at bounding box center [168, 54] width 11 height 17
select select "5"
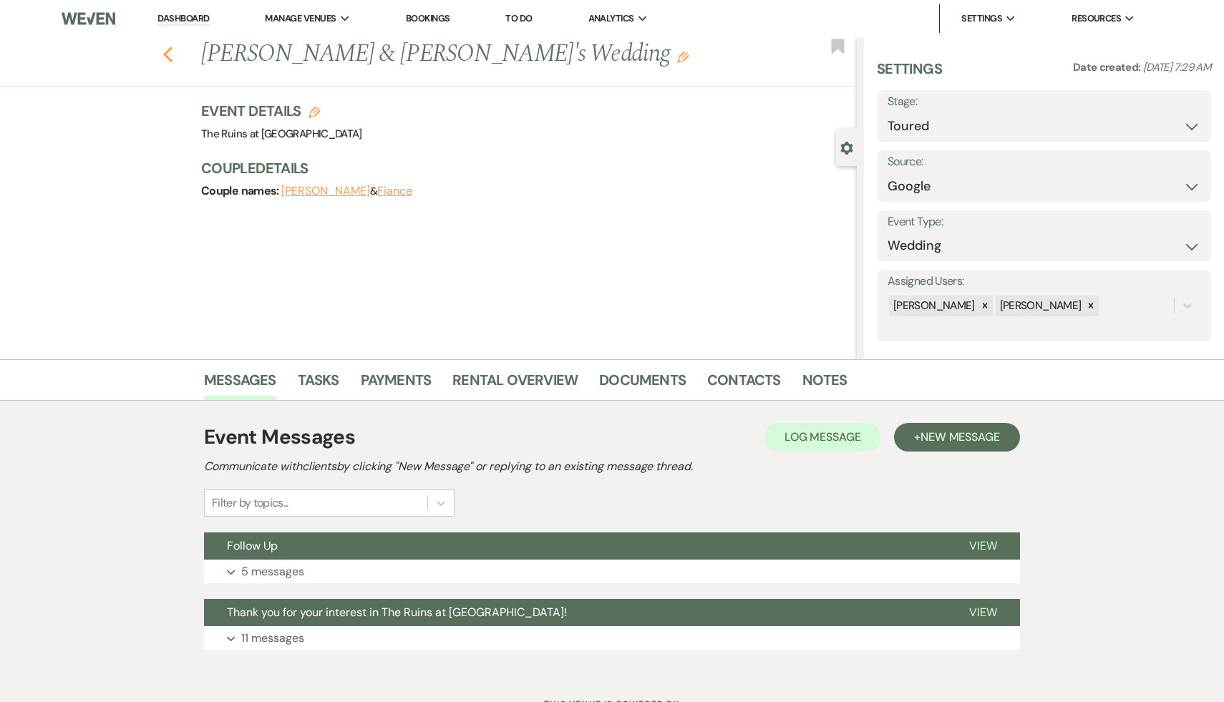
select select "5"
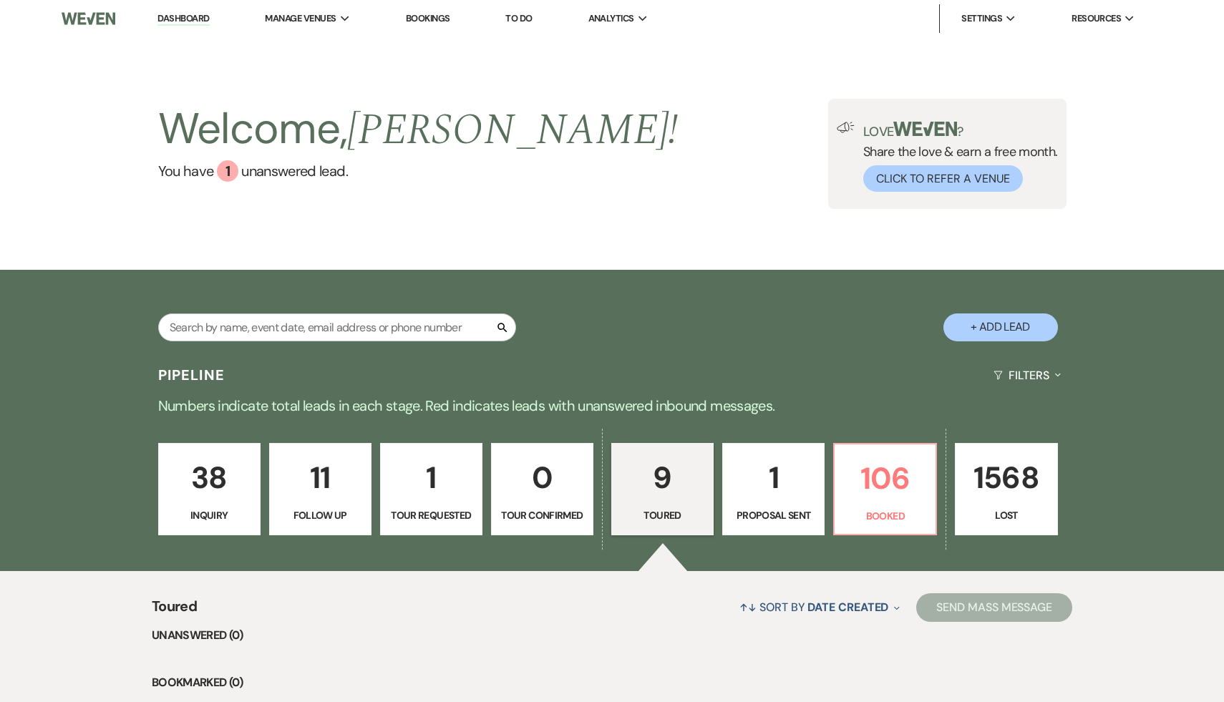
click at [322, 476] on p "11" at bounding box center [321, 478] width 84 height 48
select select "9"
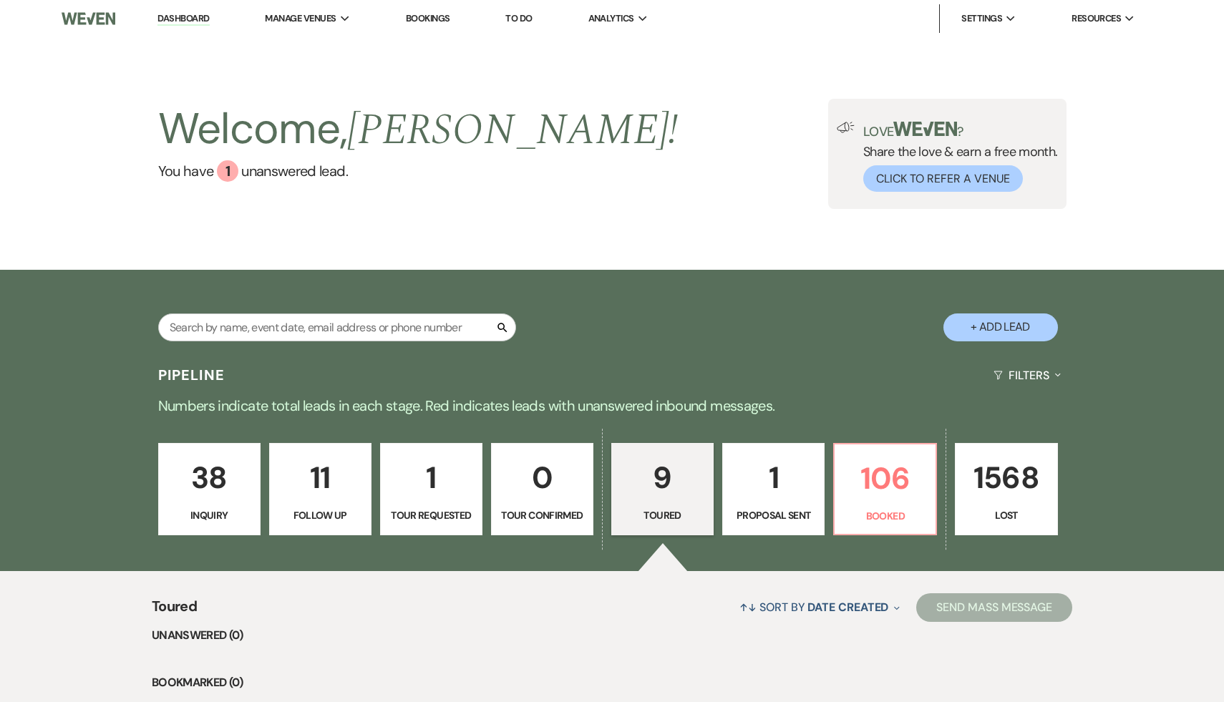
select select "9"
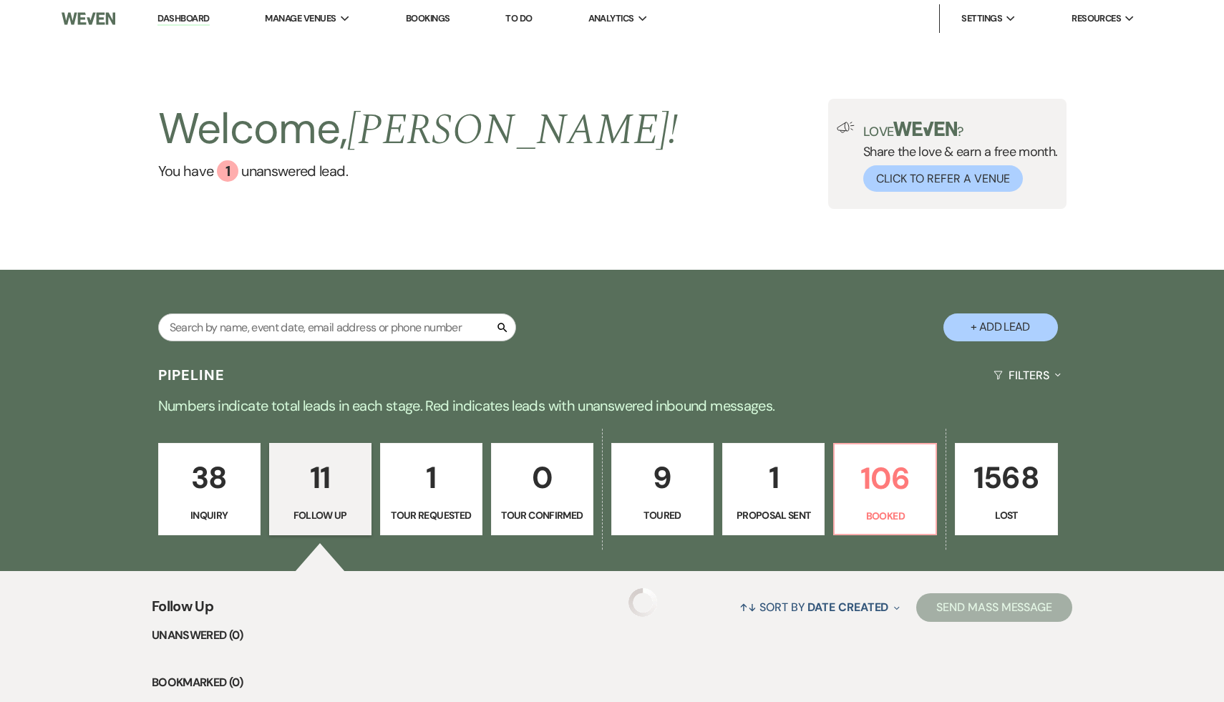
select select "9"
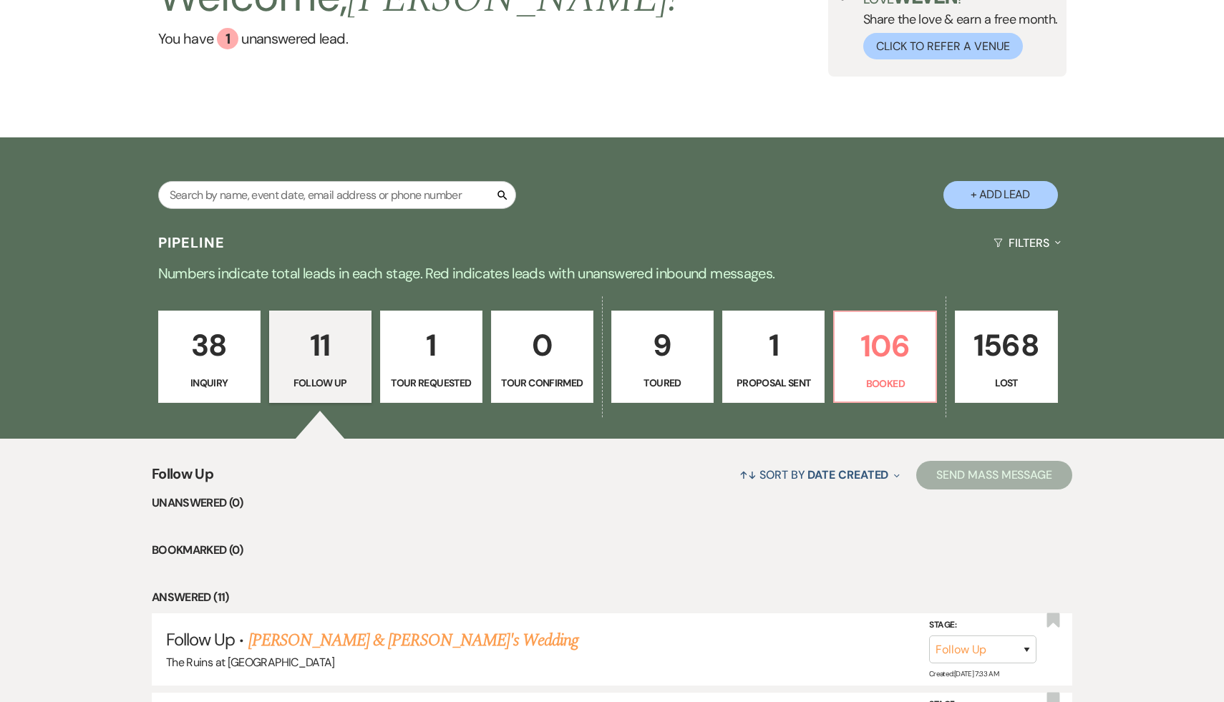
scroll to position [130, 0]
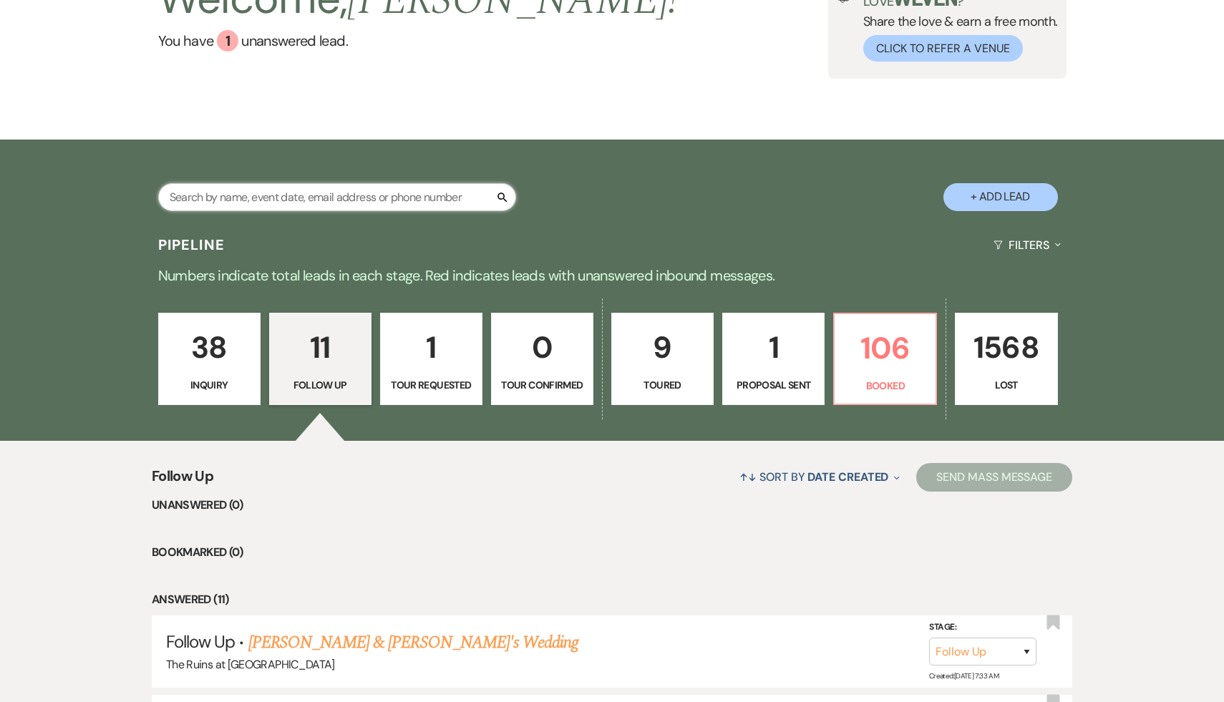
click at [365, 195] on input "text" at bounding box center [337, 197] width 358 height 28
type input "Tal"
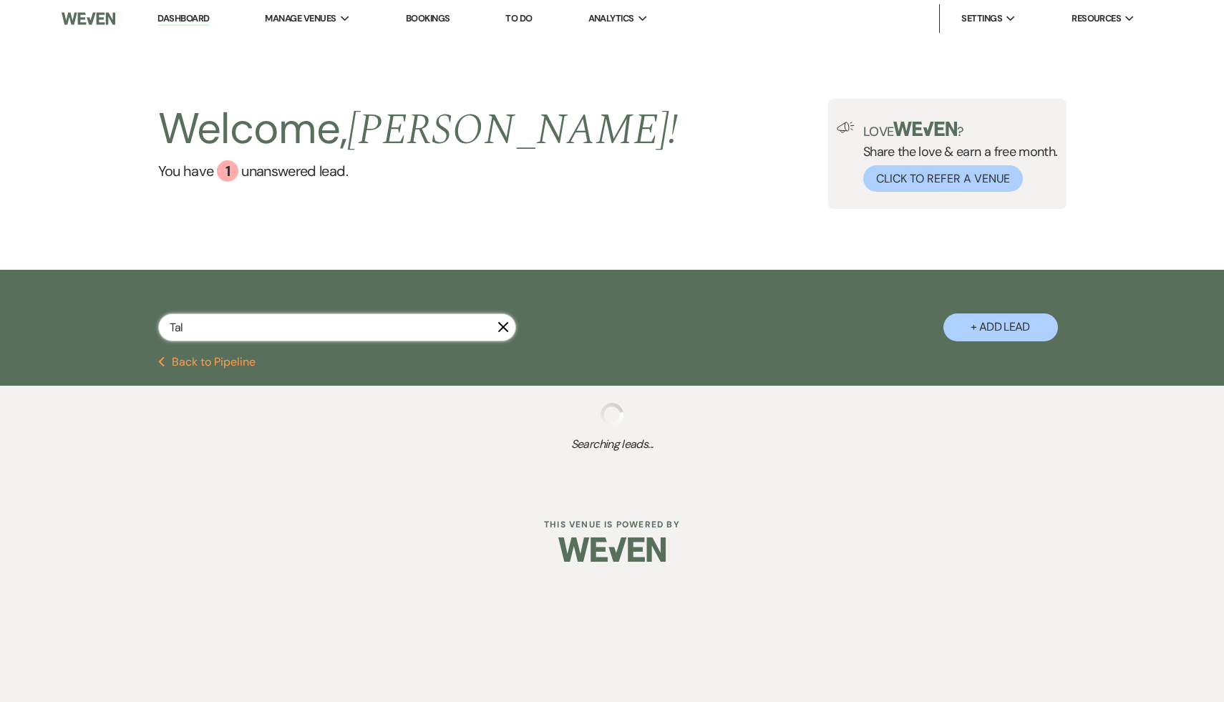
select select "9"
select select "8"
select select "5"
select select "2"
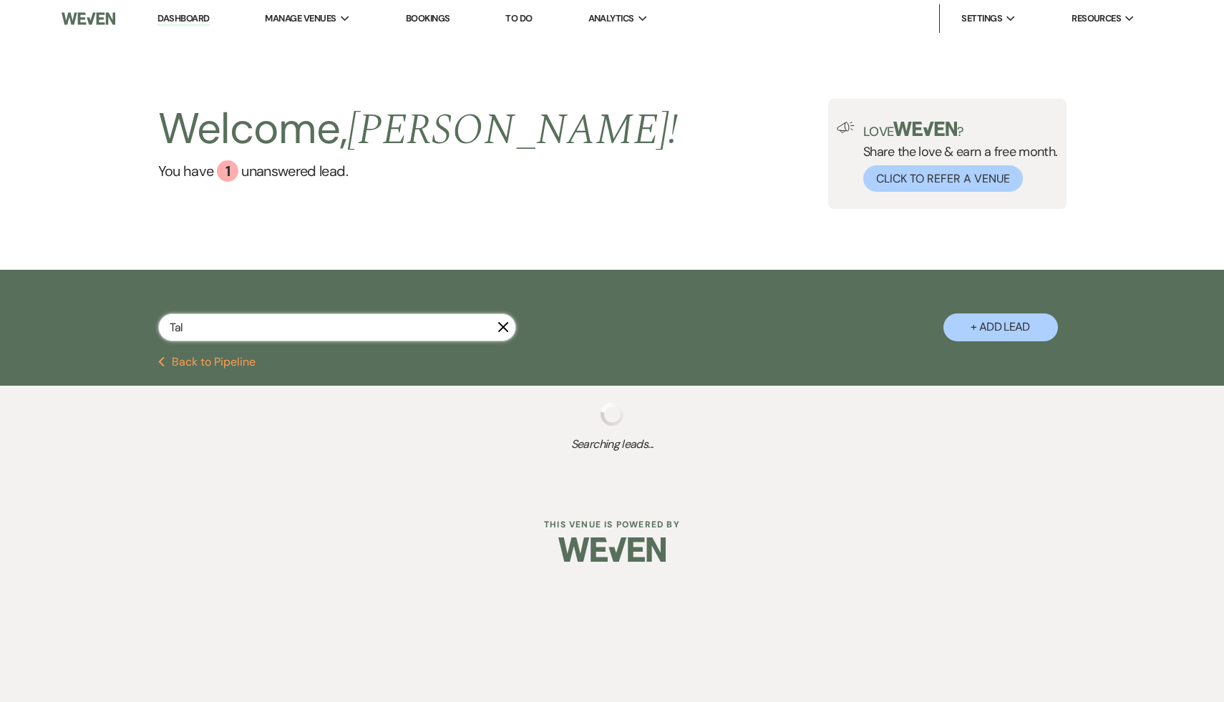
select select "8"
select select "5"
select select "8"
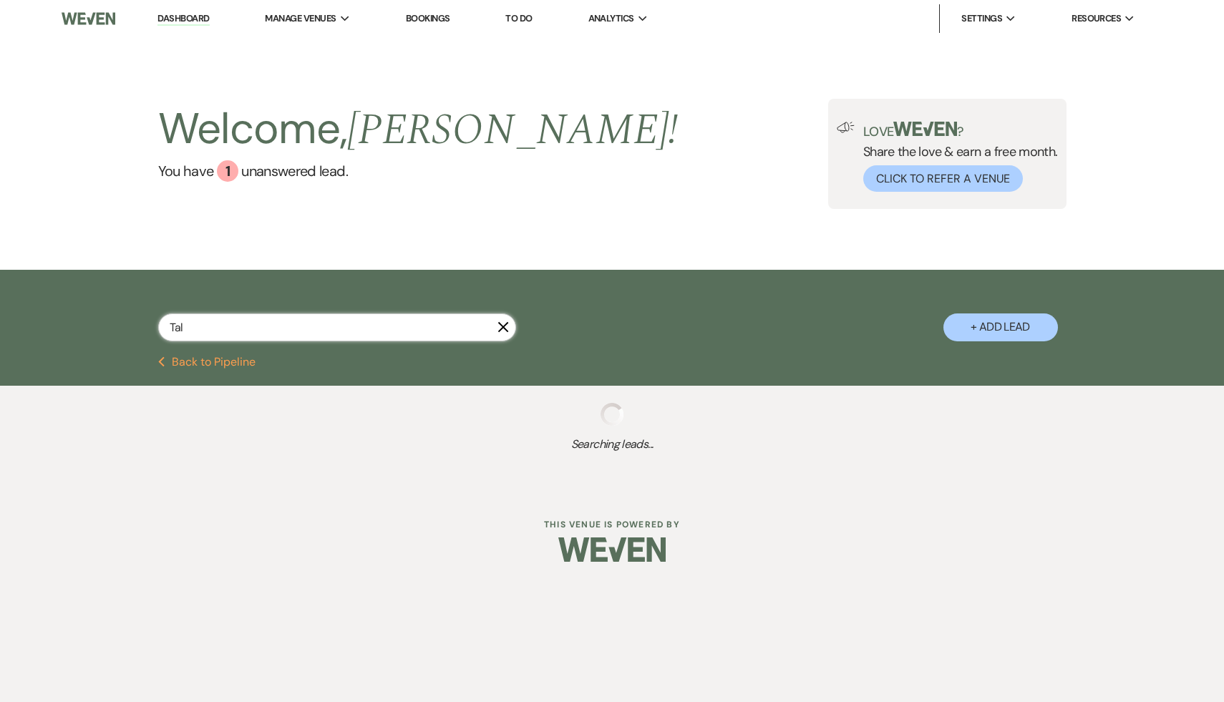
select select "8"
select select "7"
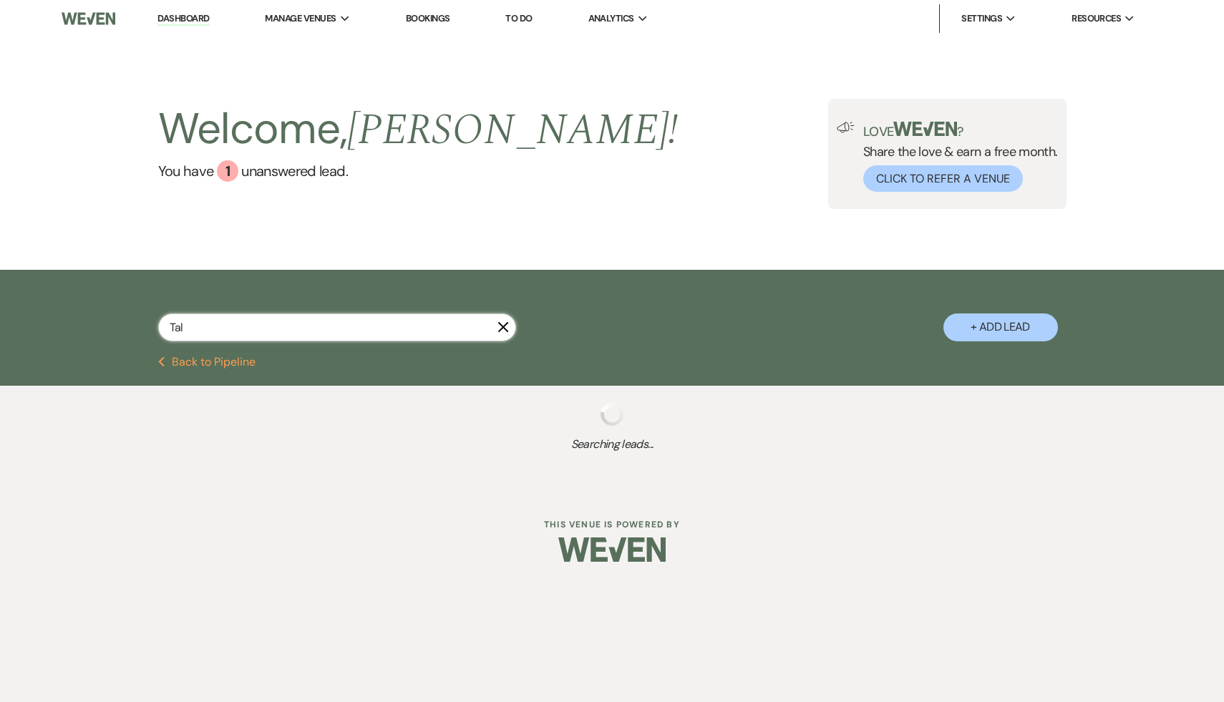
select select "8"
select select "5"
select select "8"
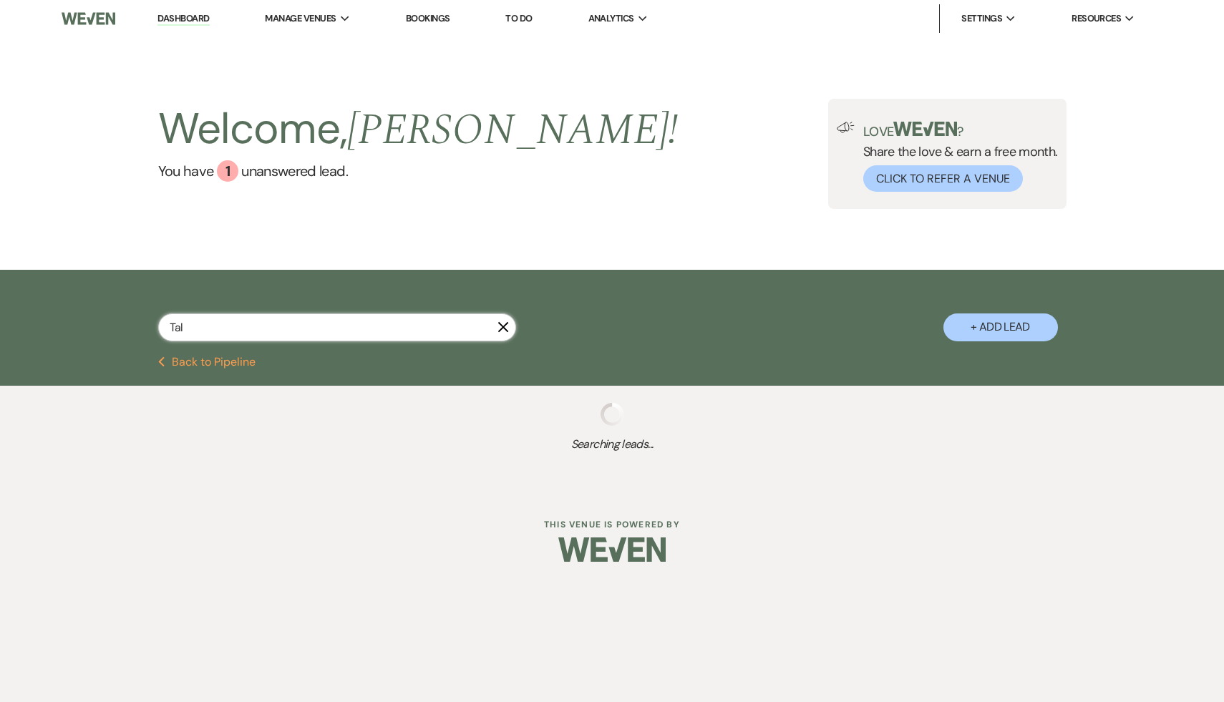
select select "8"
select select "5"
select select "8"
select select "5"
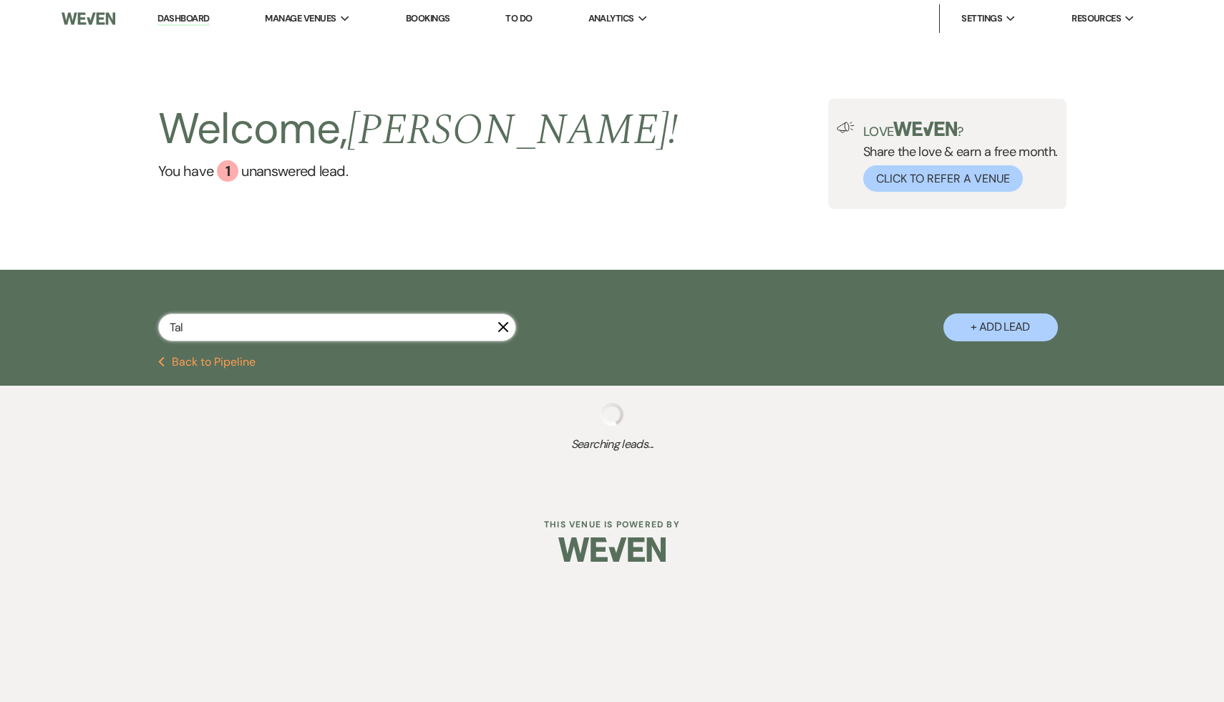
select select "8"
select select "5"
select select "8"
select select "5"
select select "8"
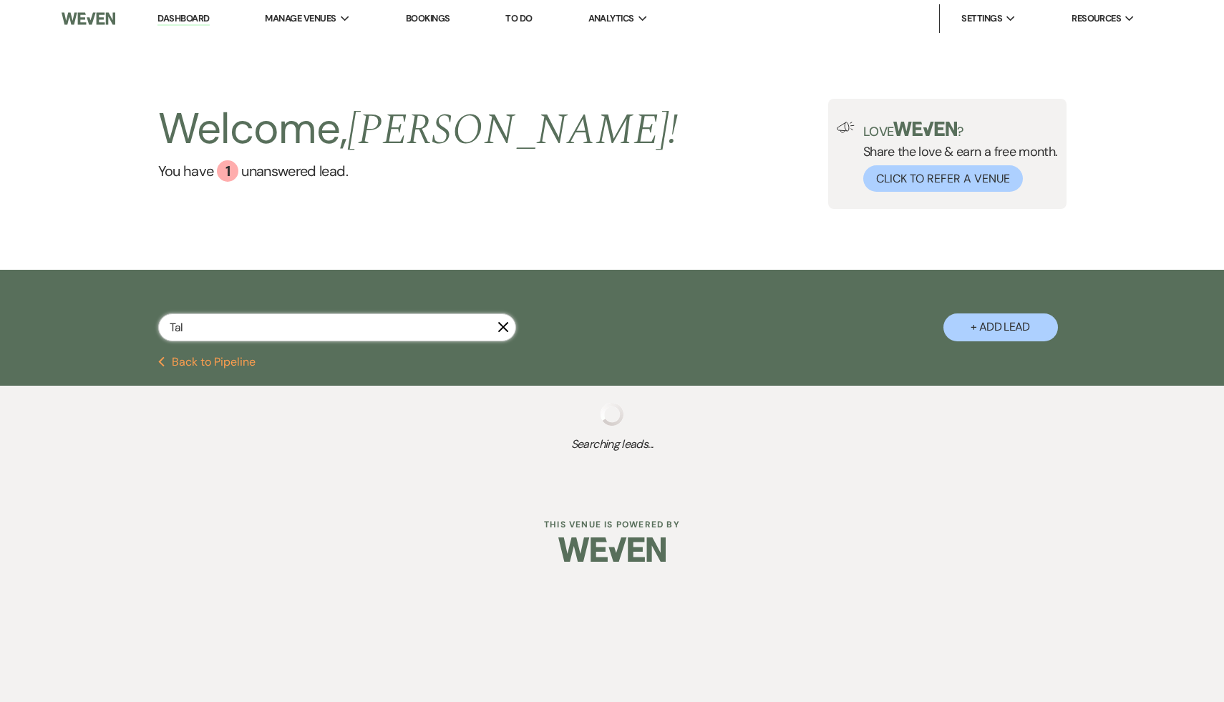
select select "10"
select select "8"
select select "5"
select select "8"
select select "5"
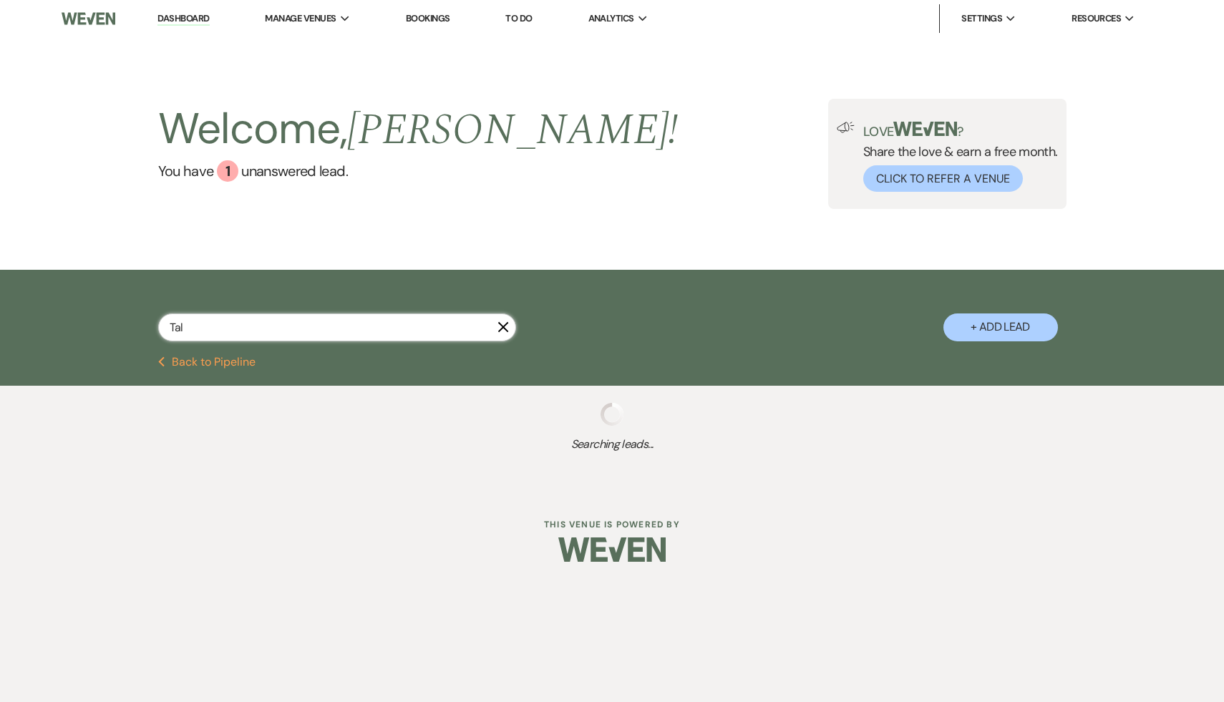
select select "8"
select select "7"
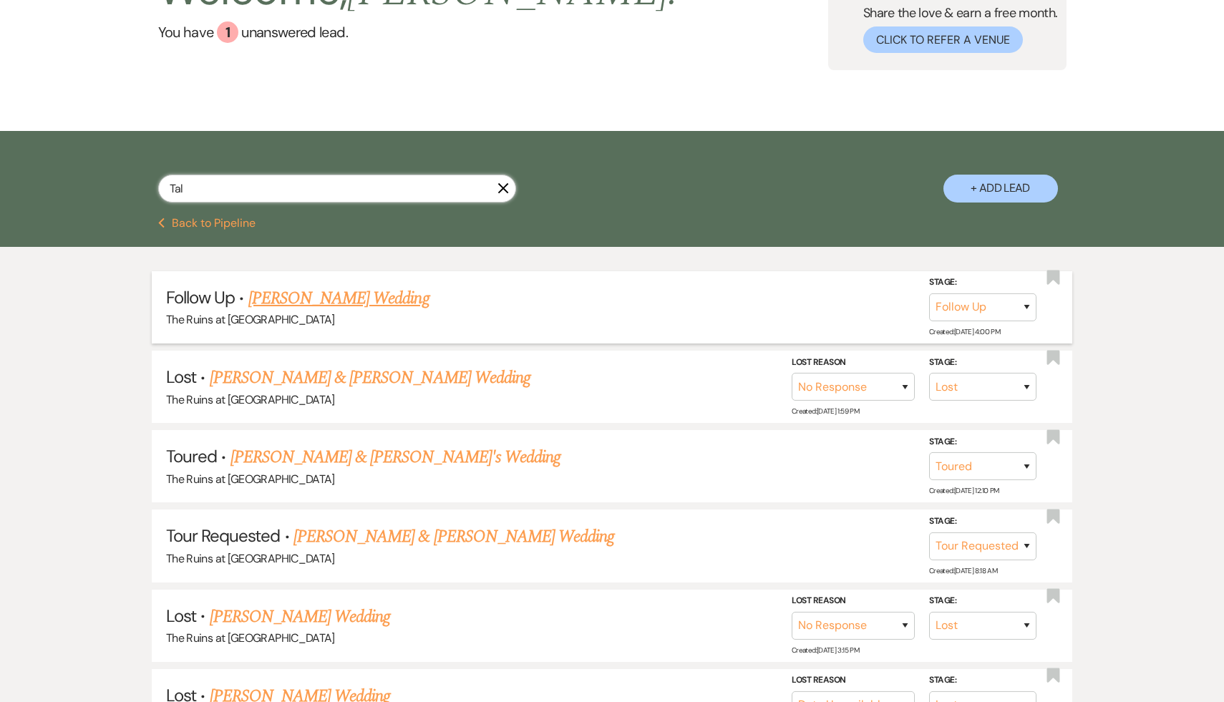
scroll to position [160, 0]
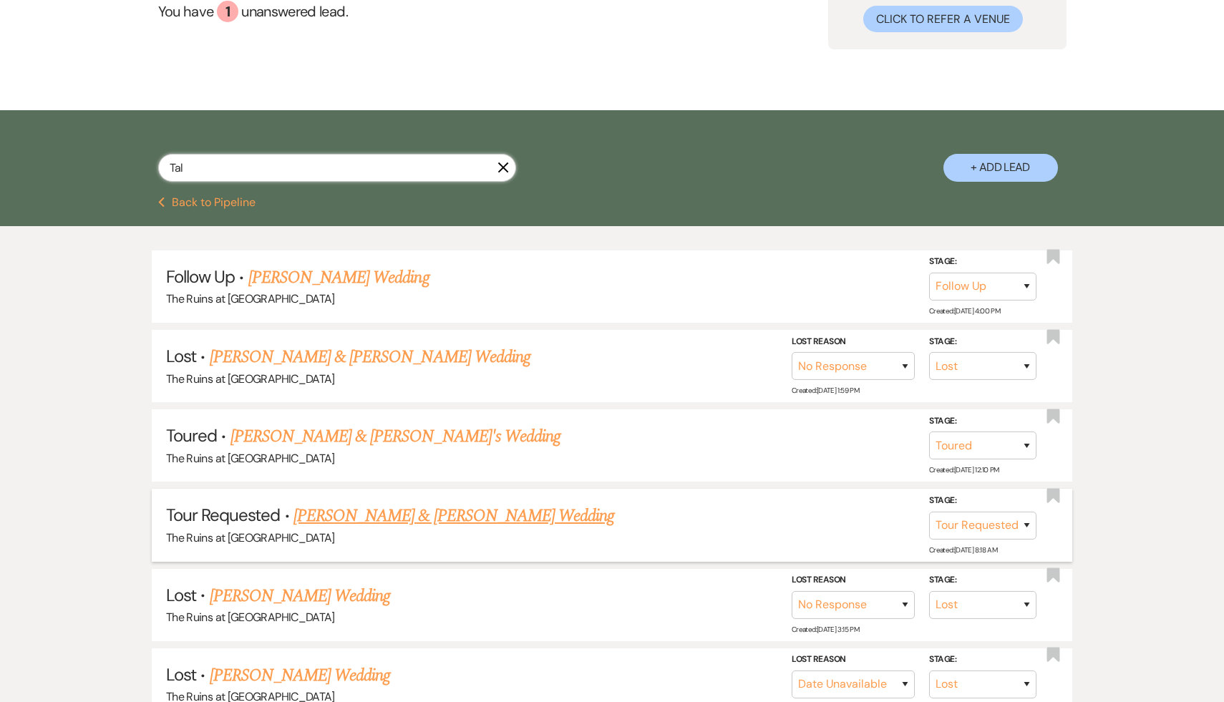
type input "Tal"
click at [448, 516] on link "[PERSON_NAME] & [PERSON_NAME] Wedding" at bounding box center [454, 516] width 321 height 26
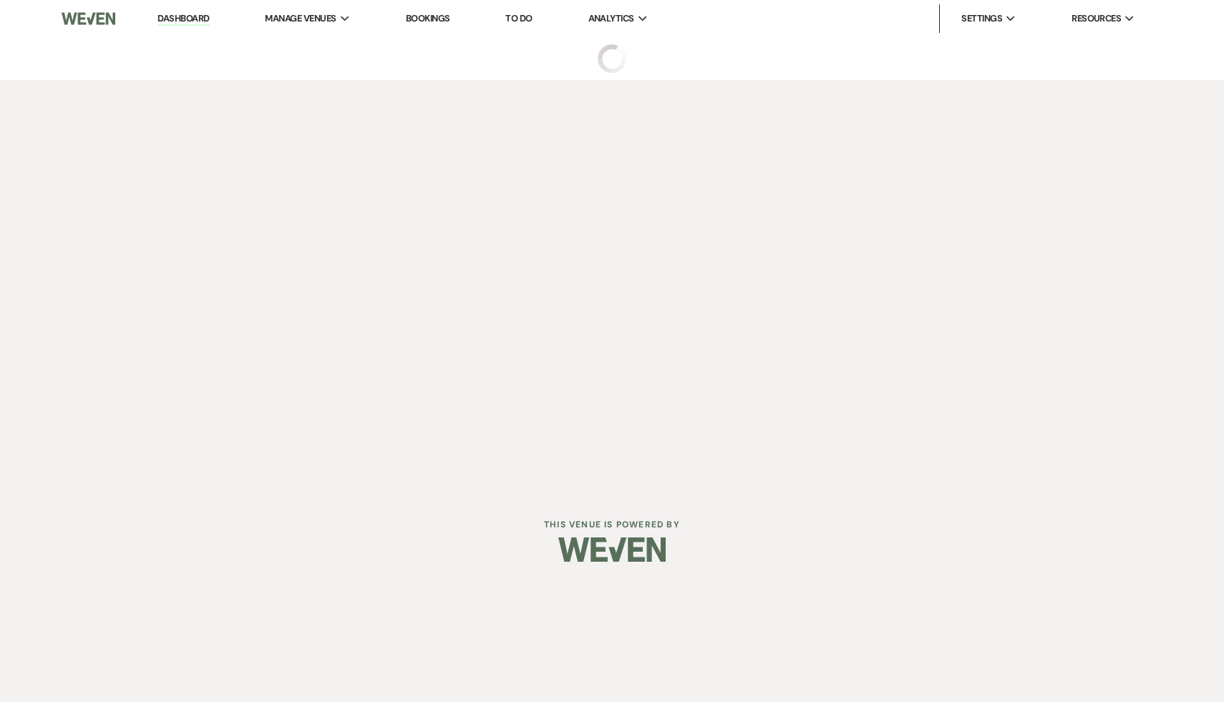
select select "2"
select select "12"
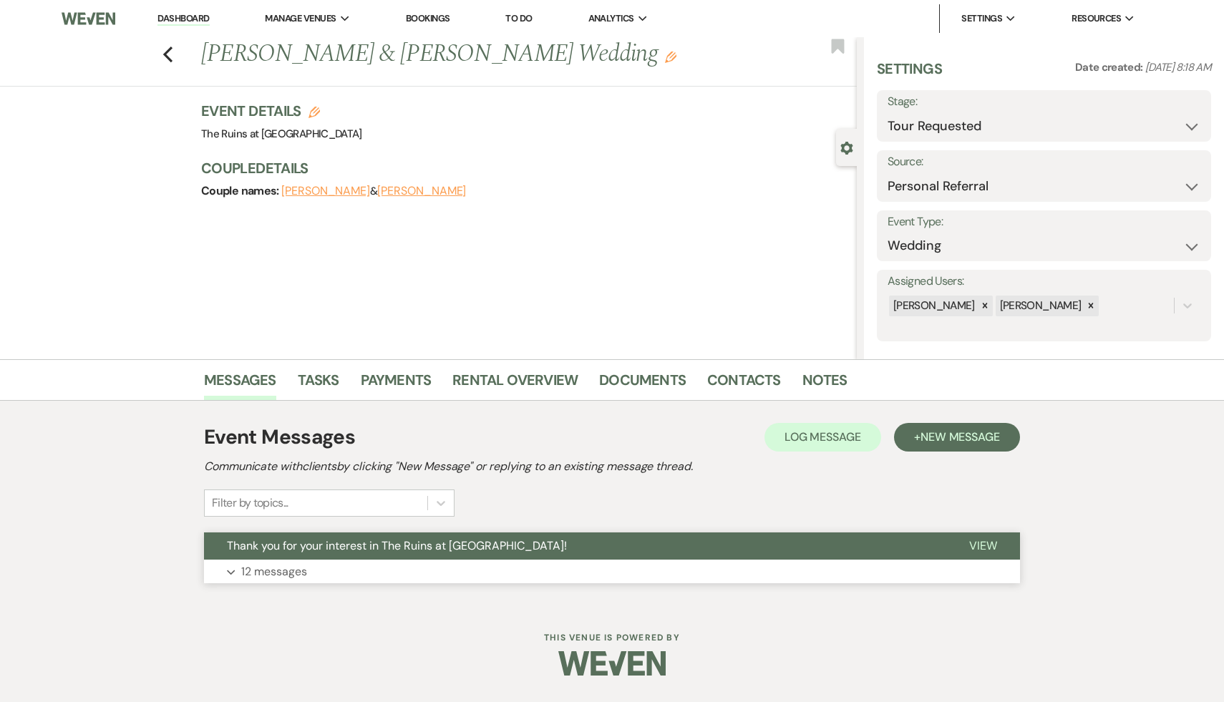
click at [435, 544] on span "Thank you for your interest in The Ruins at [GEOGRAPHIC_DATA]!" at bounding box center [397, 545] width 340 height 15
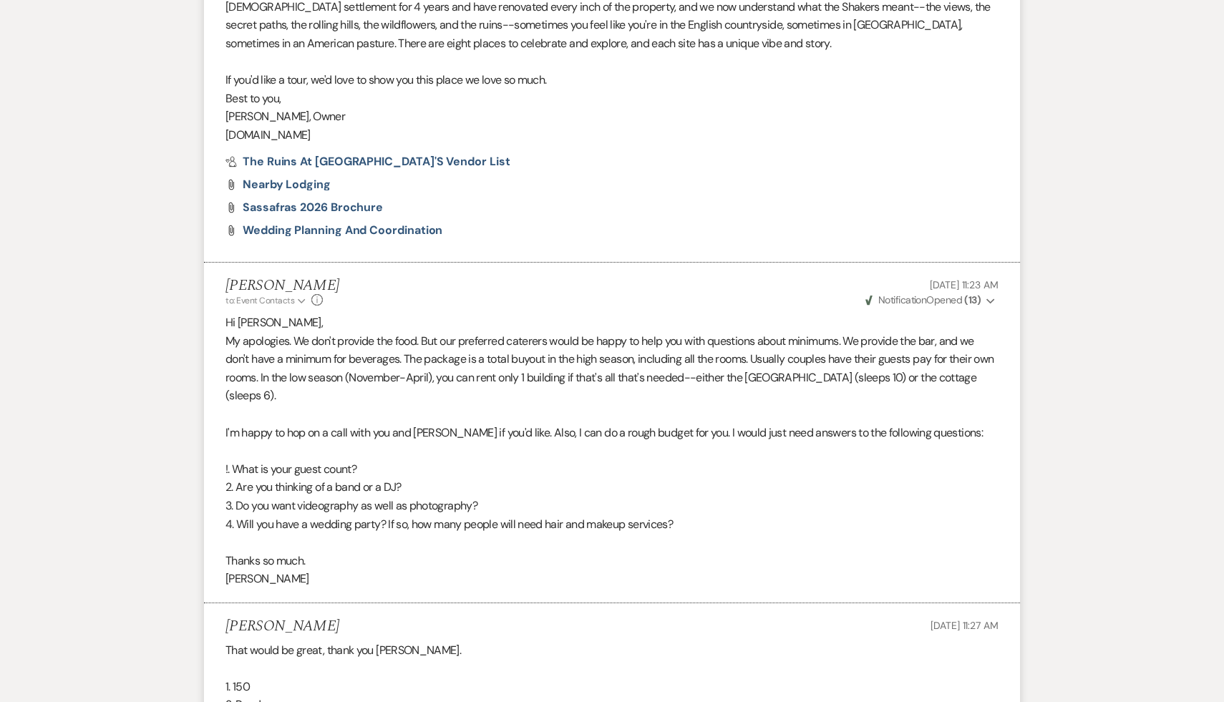
scroll to position [891, 0]
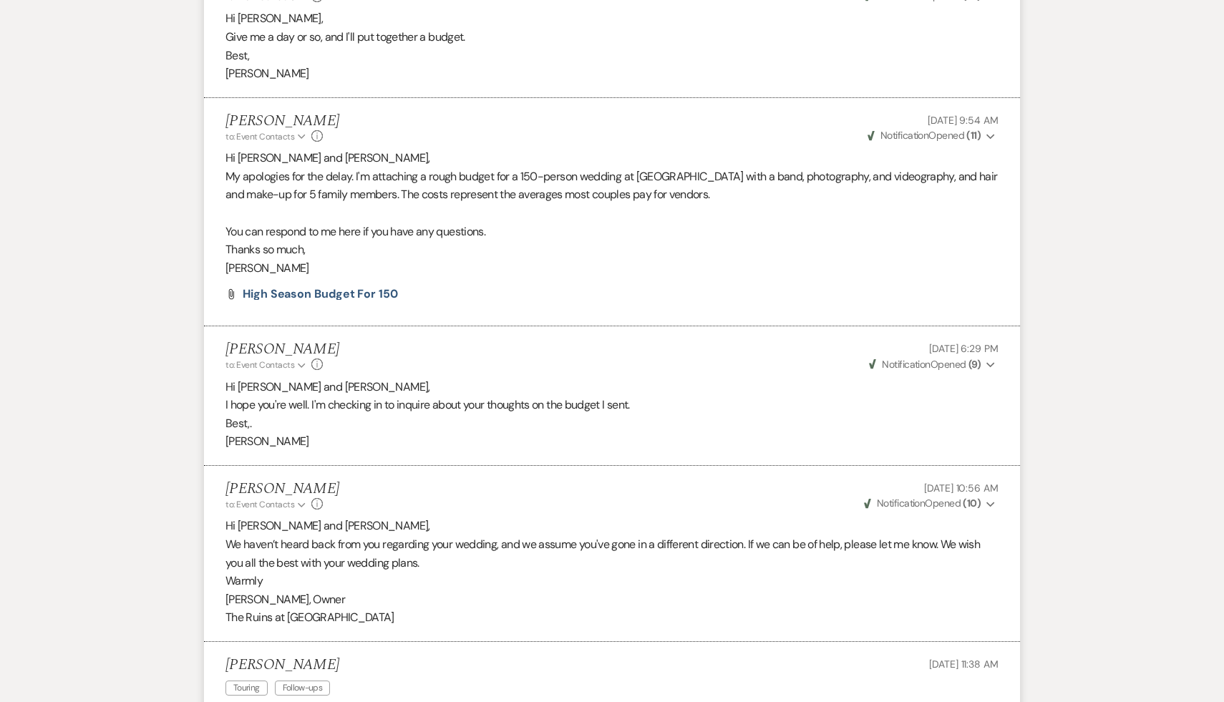
scroll to position [1843, 0]
click at [548, 595] on p "[PERSON_NAME], Owner" at bounding box center [612, 599] width 773 height 19
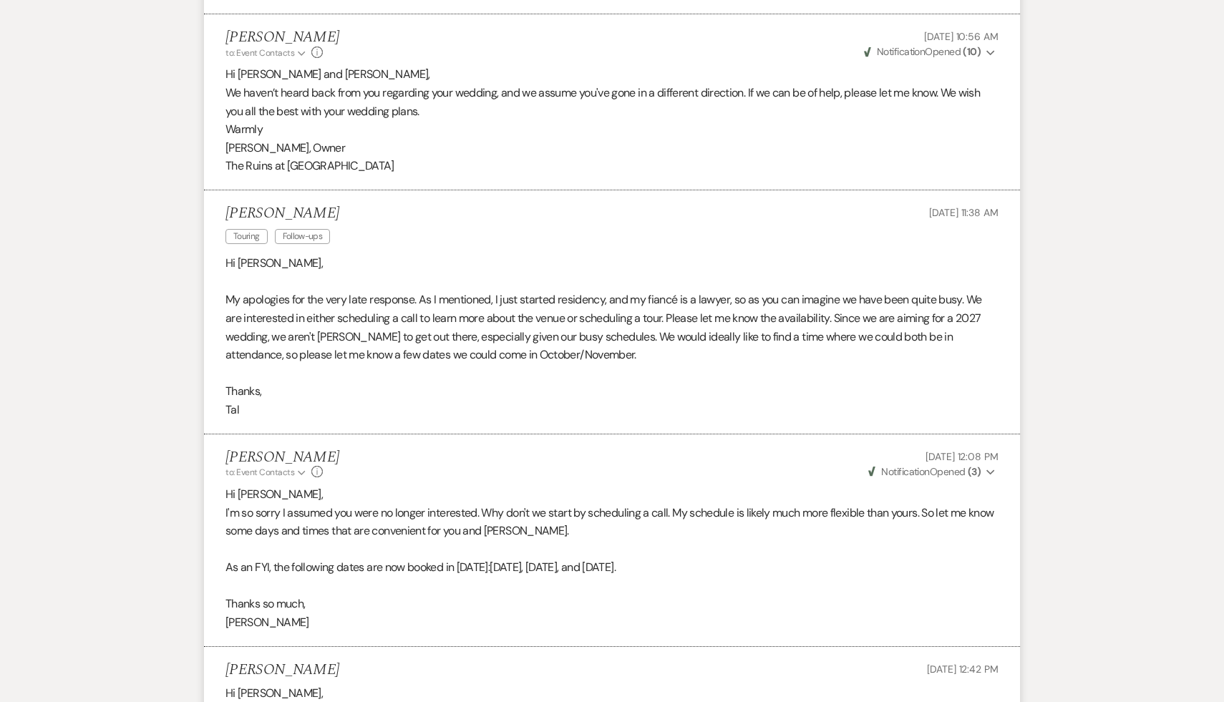
scroll to position [2302, 0]
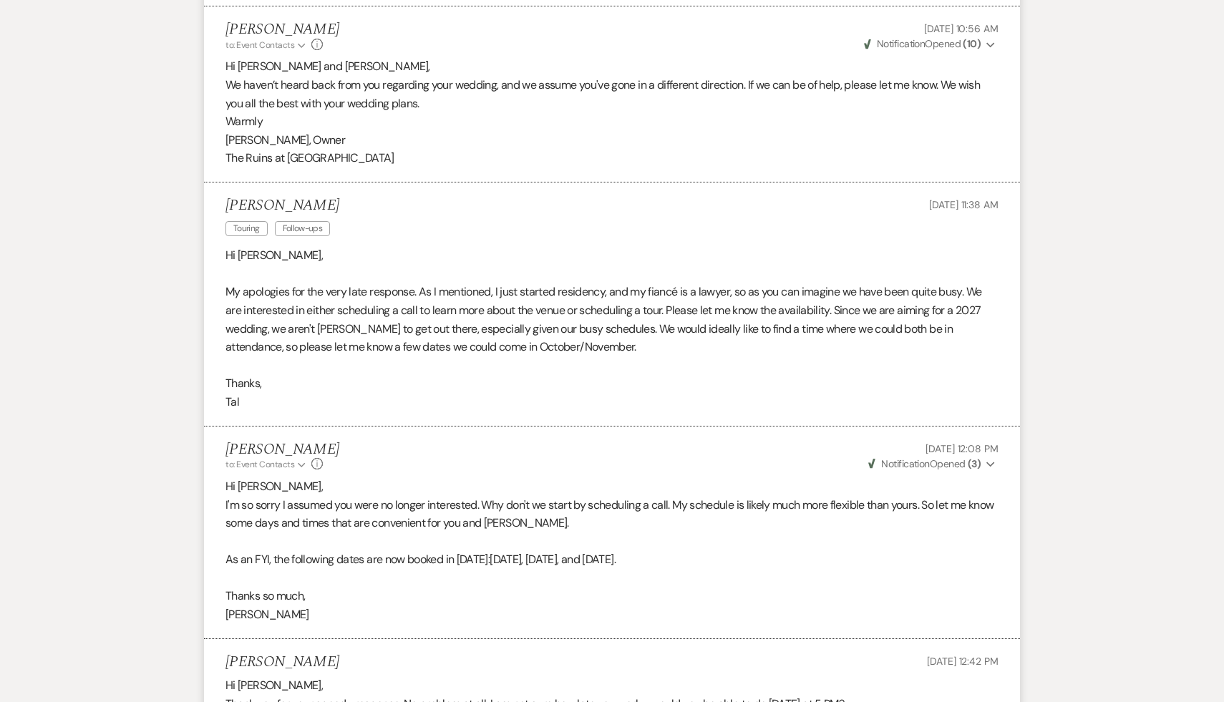
click at [643, 682] on p "Hi [PERSON_NAME]," at bounding box center [612, 686] width 773 height 19
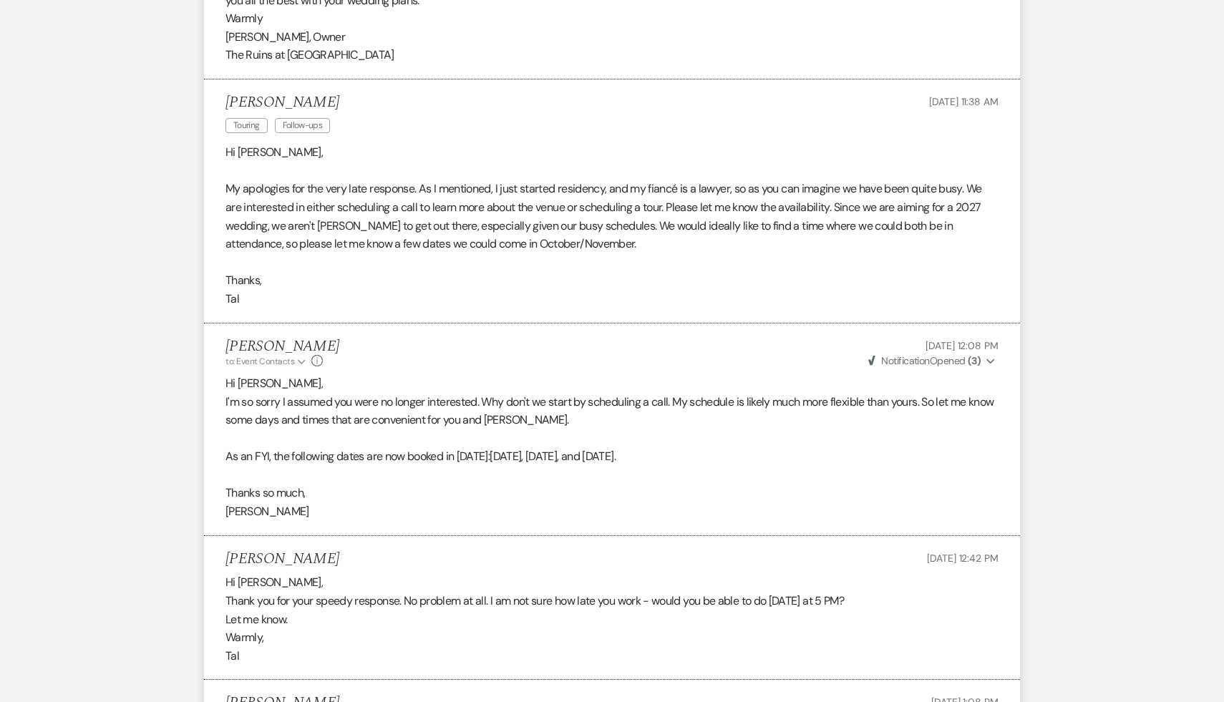
scroll to position [2417, 0]
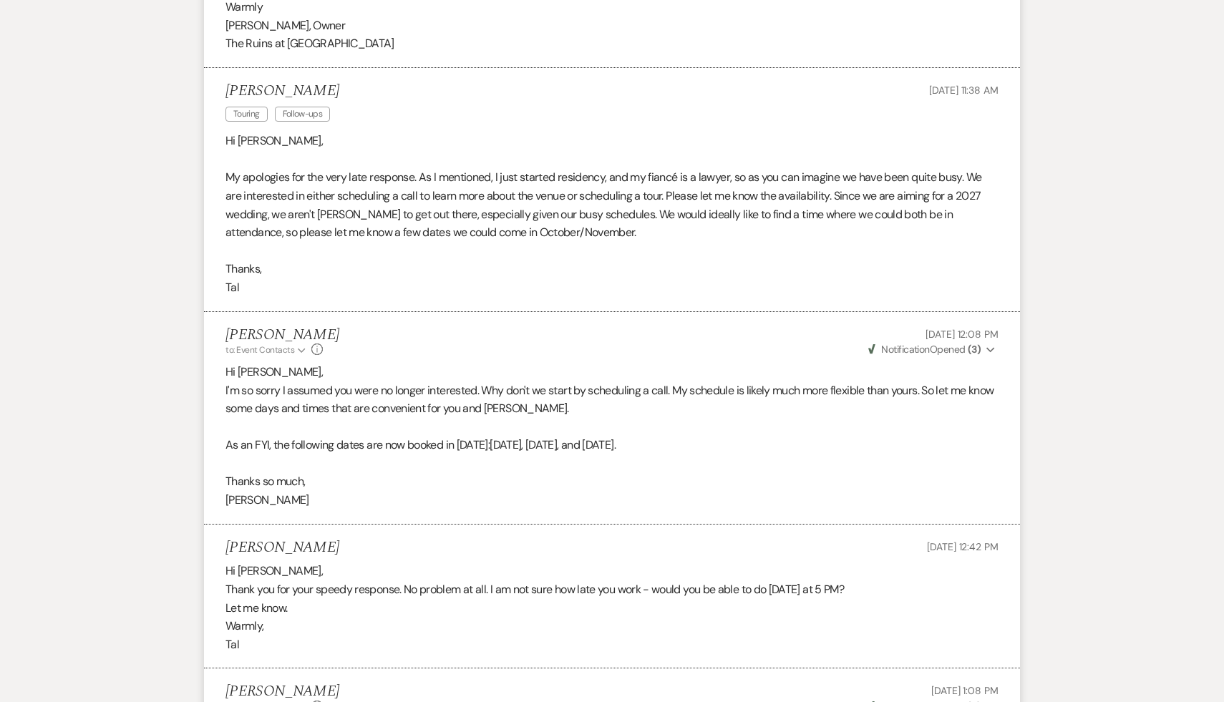
click at [575, 659] on li "[PERSON_NAME] [DATE] 12:42 PM Hi [PERSON_NAME], Thank you for your speedy respo…" at bounding box center [612, 597] width 816 height 145
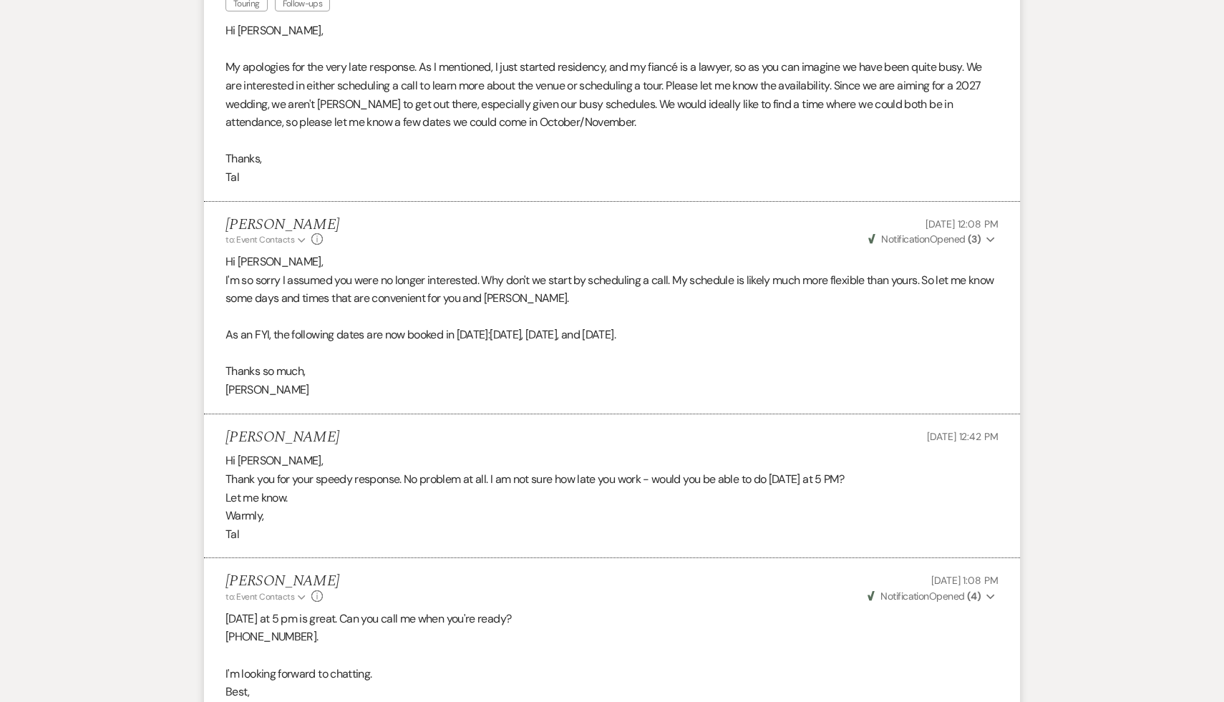
scroll to position [2532, 0]
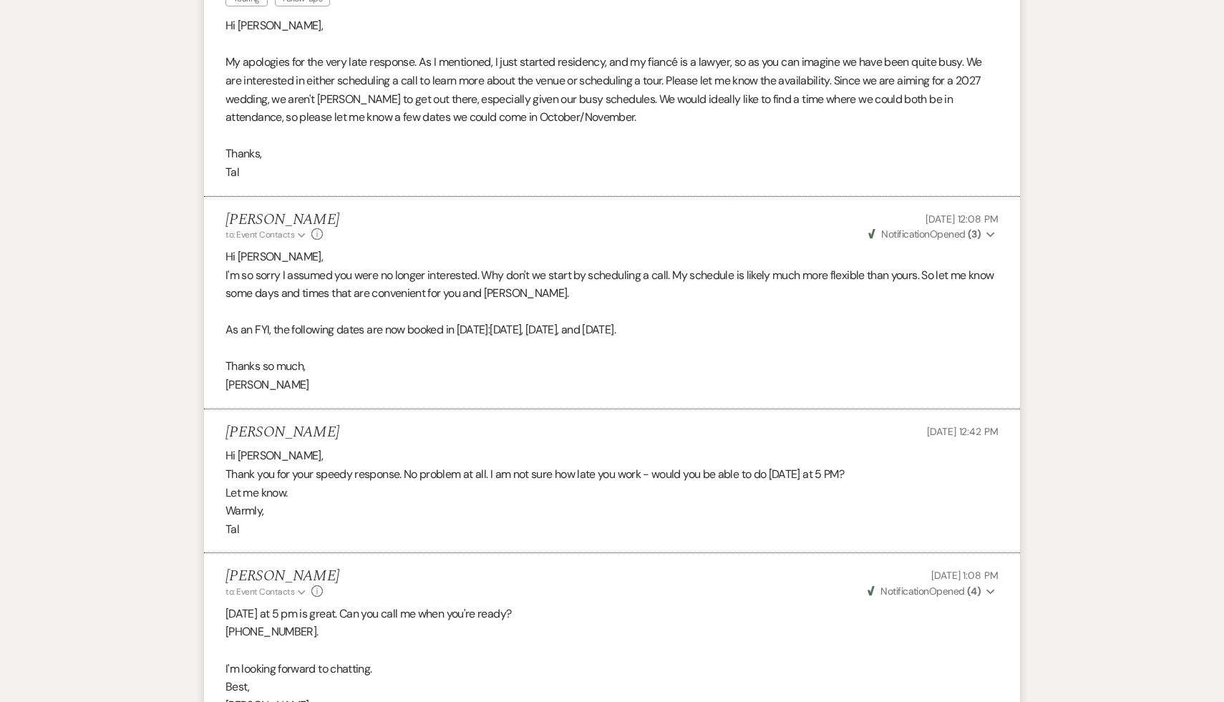
click at [510, 650] on p at bounding box center [612, 651] width 773 height 19
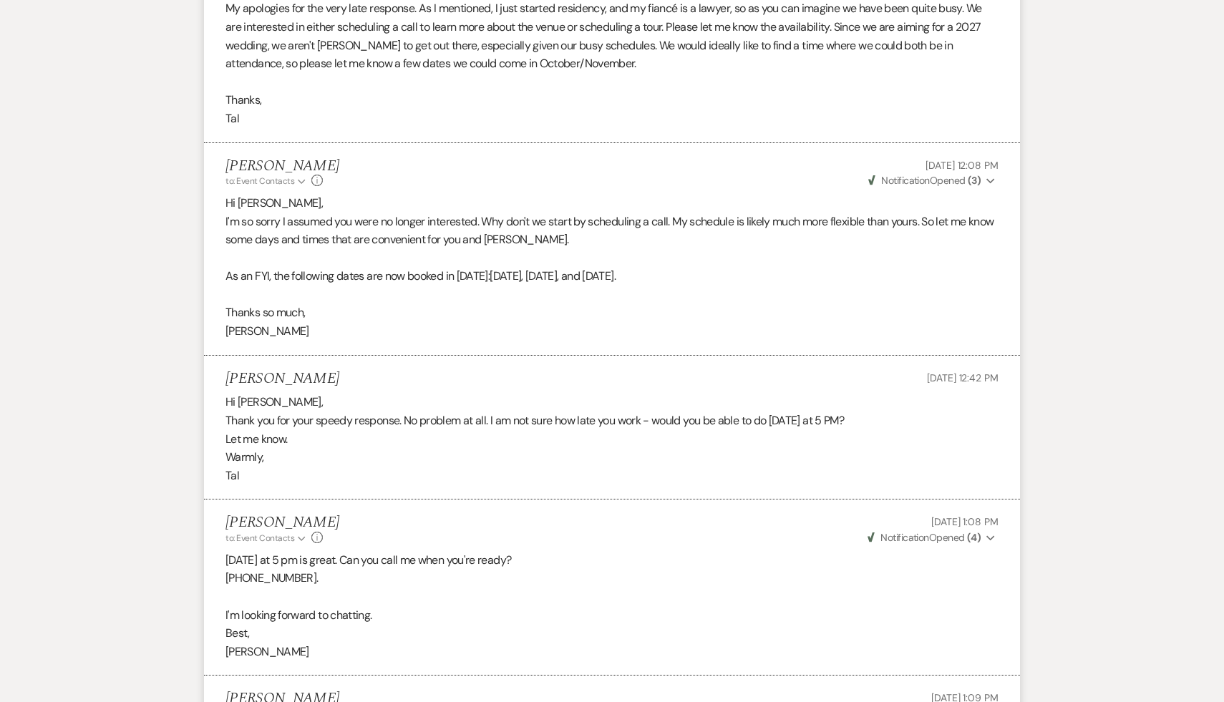
scroll to position [2590, 0]
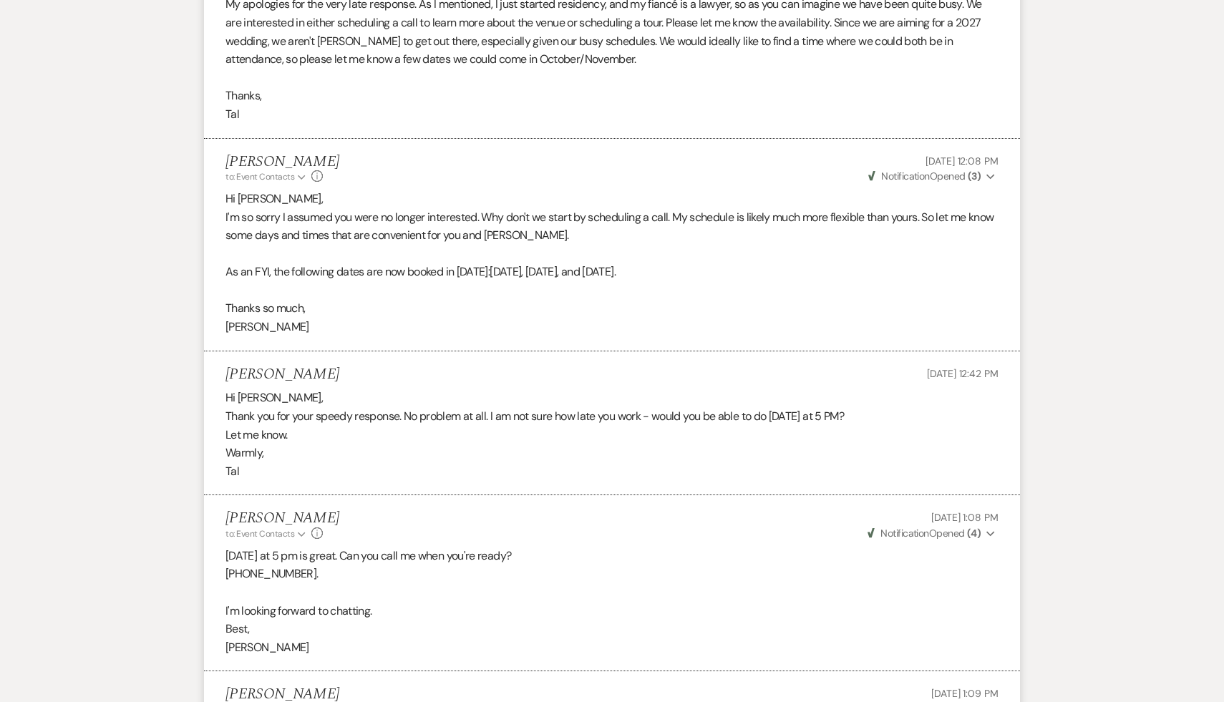
click at [614, 602] on p "I'm looking forward to chatting." at bounding box center [612, 611] width 773 height 19
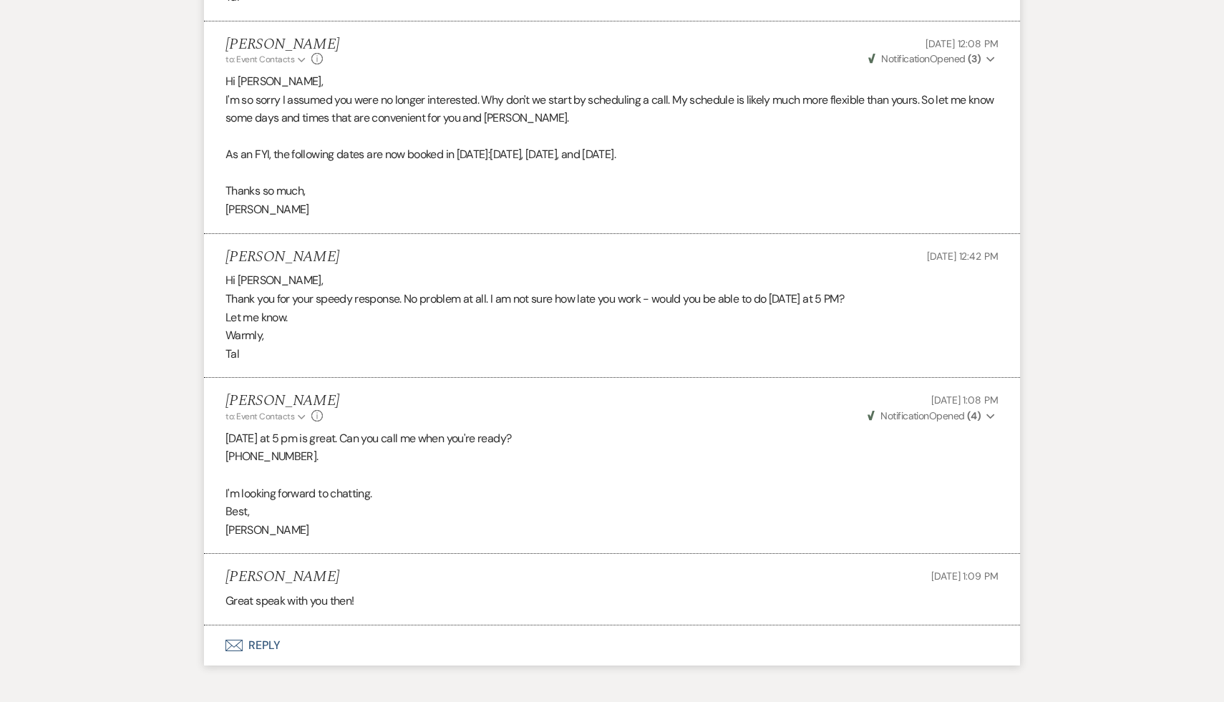
scroll to position [2712, 0]
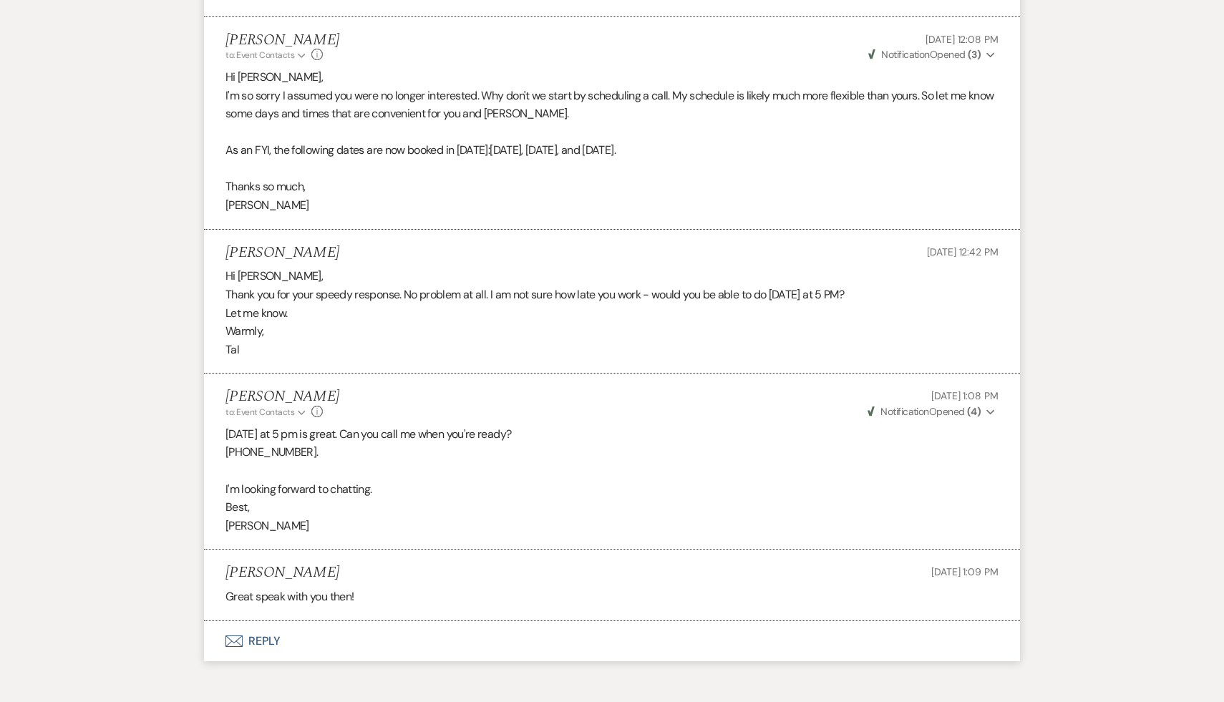
scroll to position [160, 0]
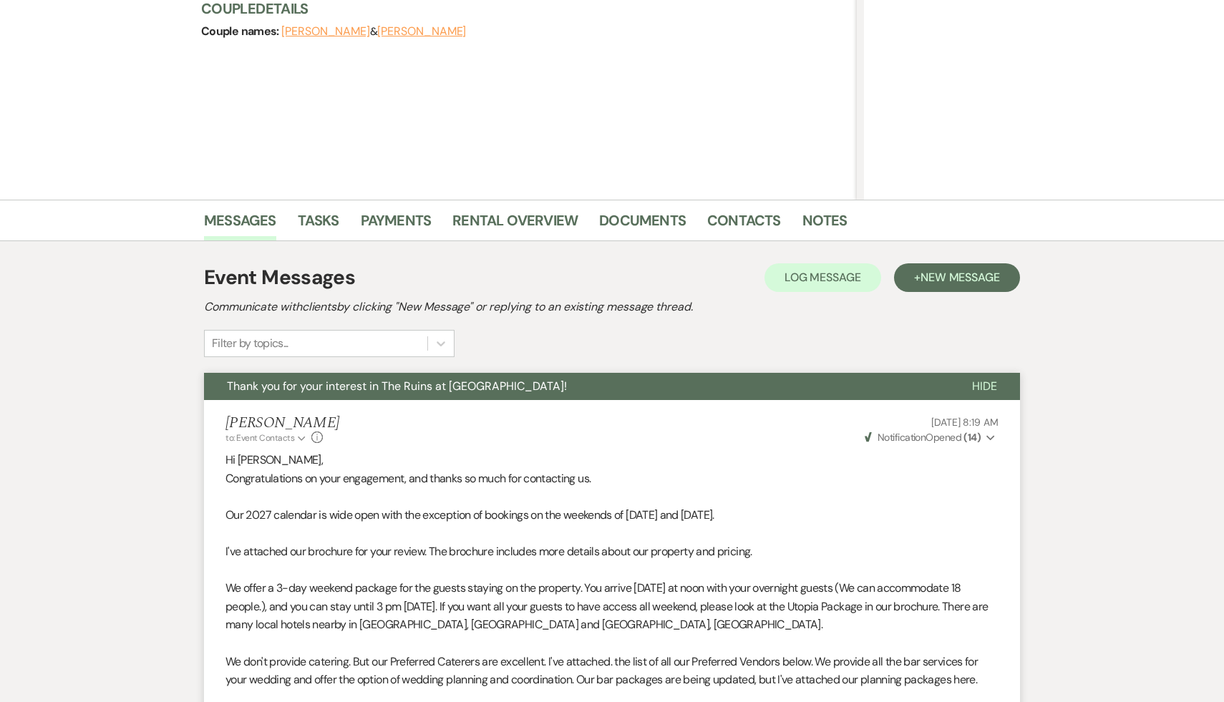
select select "9"
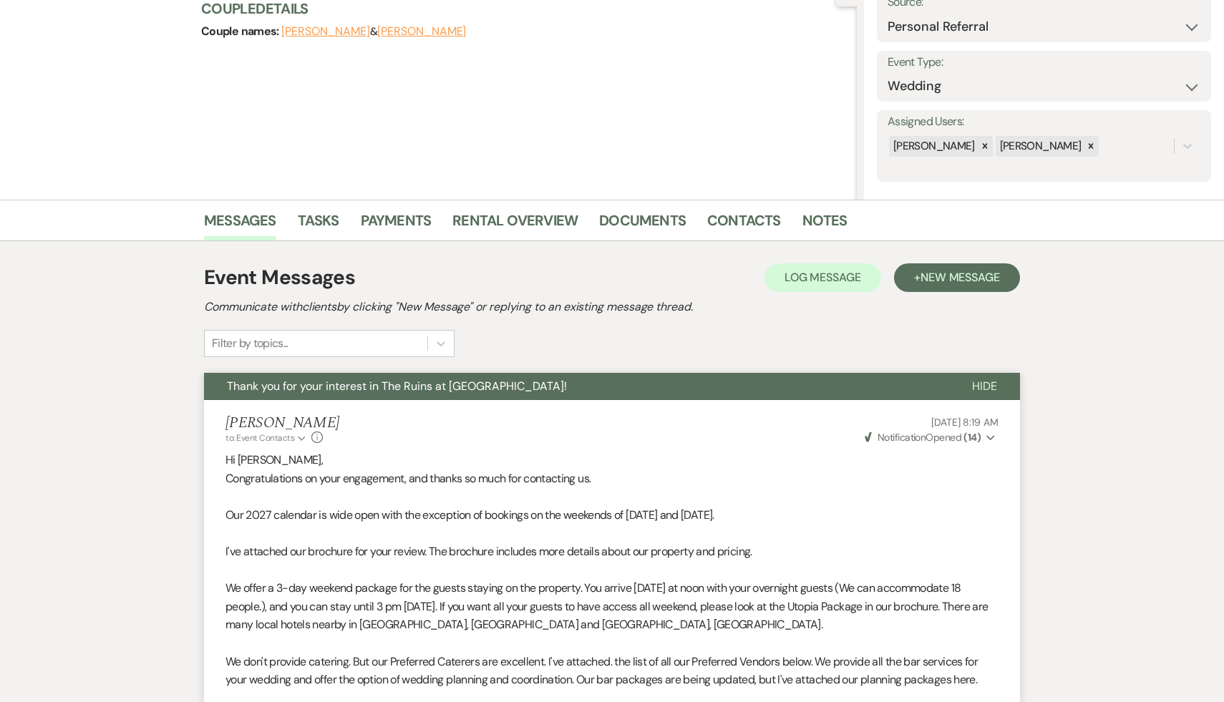
select select "8"
select select "5"
select select "2"
select select "8"
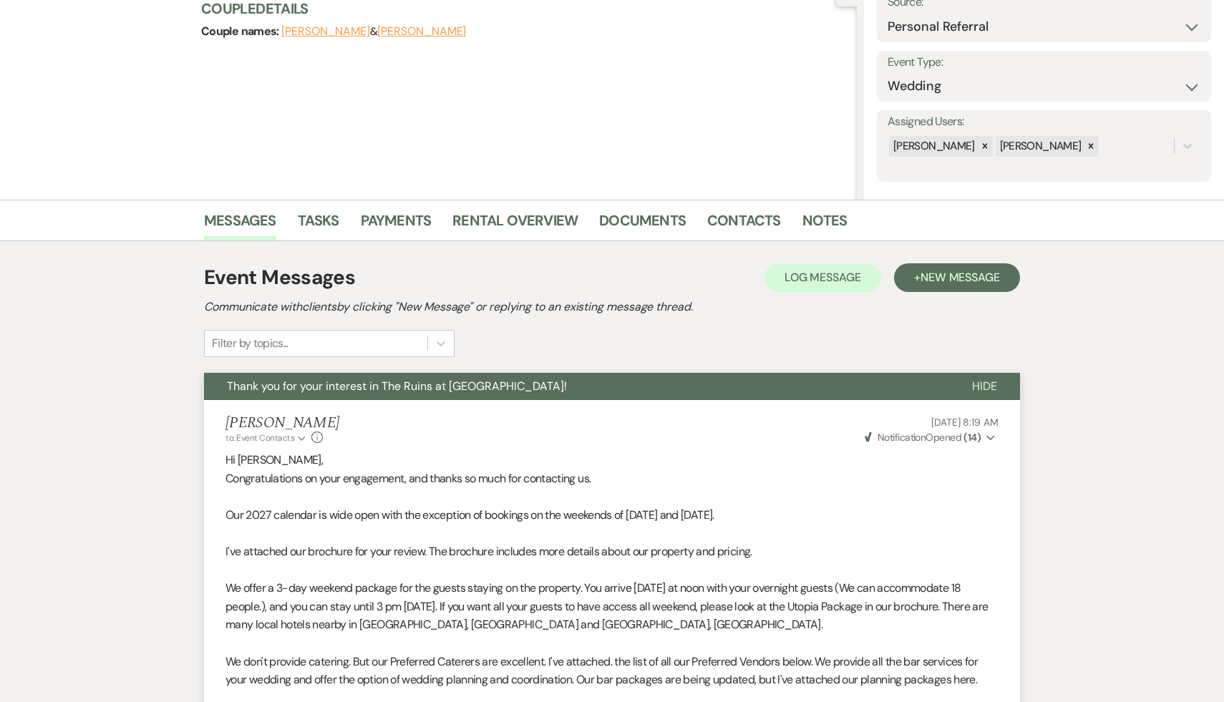
select select "5"
select select "8"
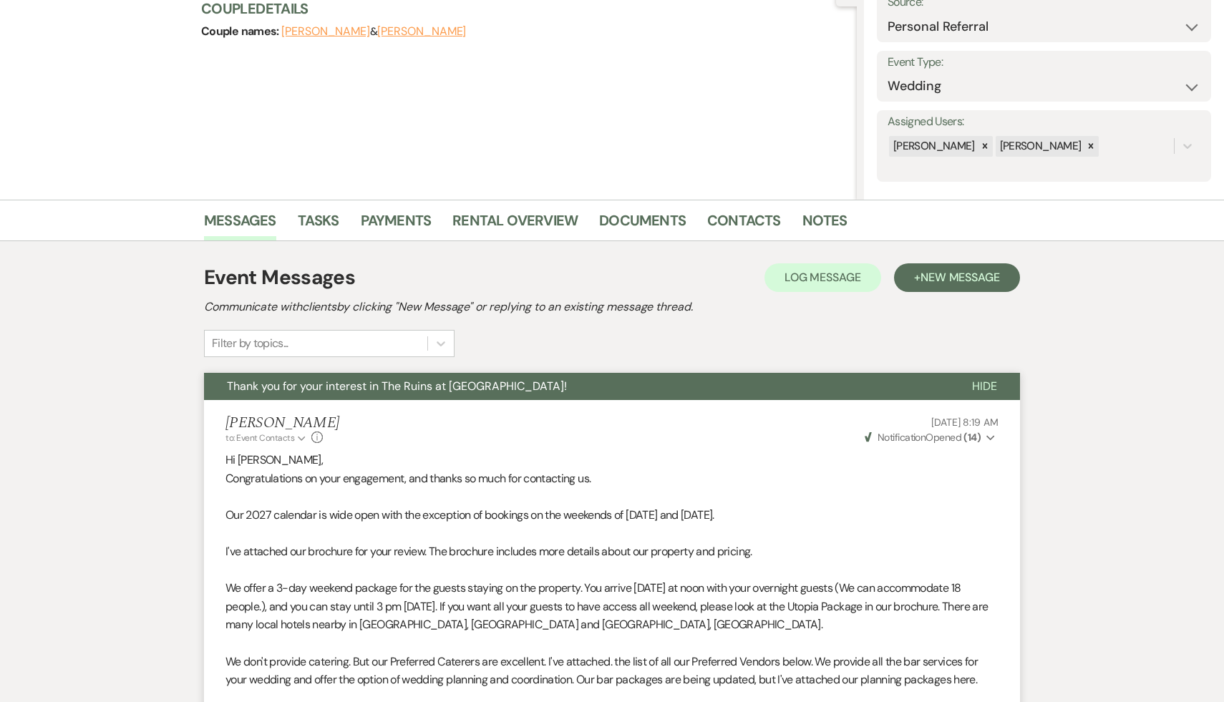
select select "8"
select select "7"
select select "8"
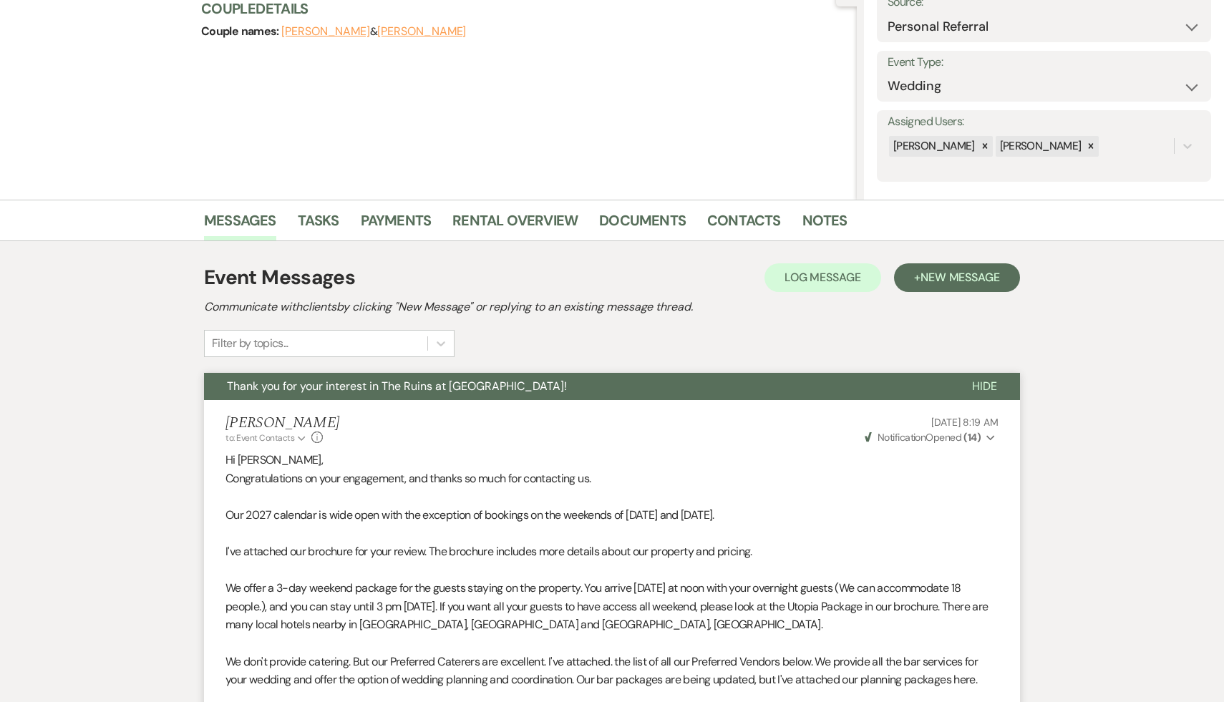
select select "8"
select select "5"
select select "8"
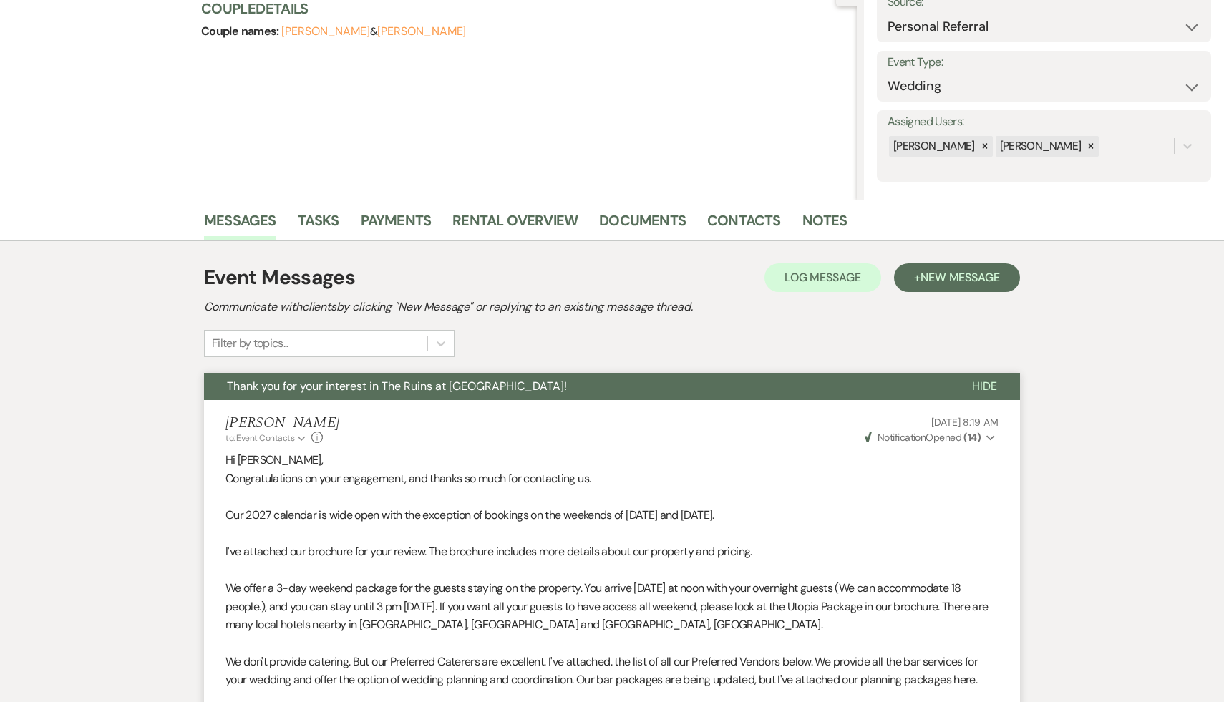
select select "8"
select select "5"
select select "8"
select select "5"
select select "8"
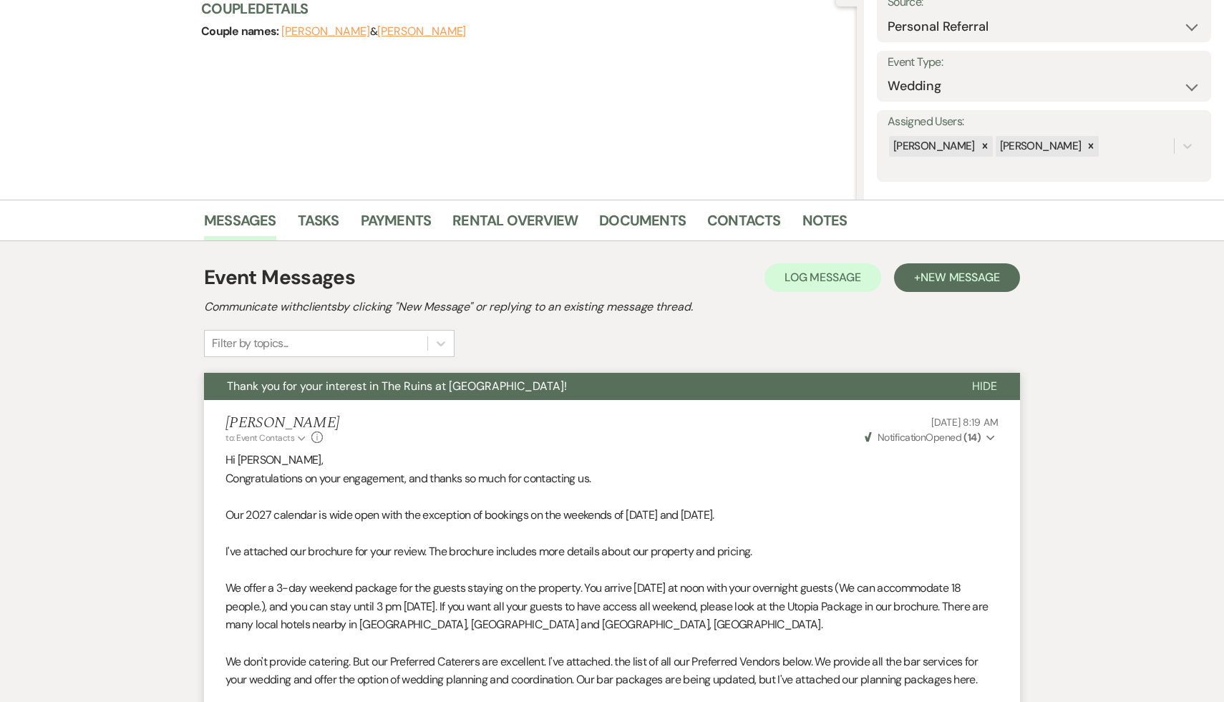
select select "5"
select select "8"
select select "5"
select select "8"
select select "10"
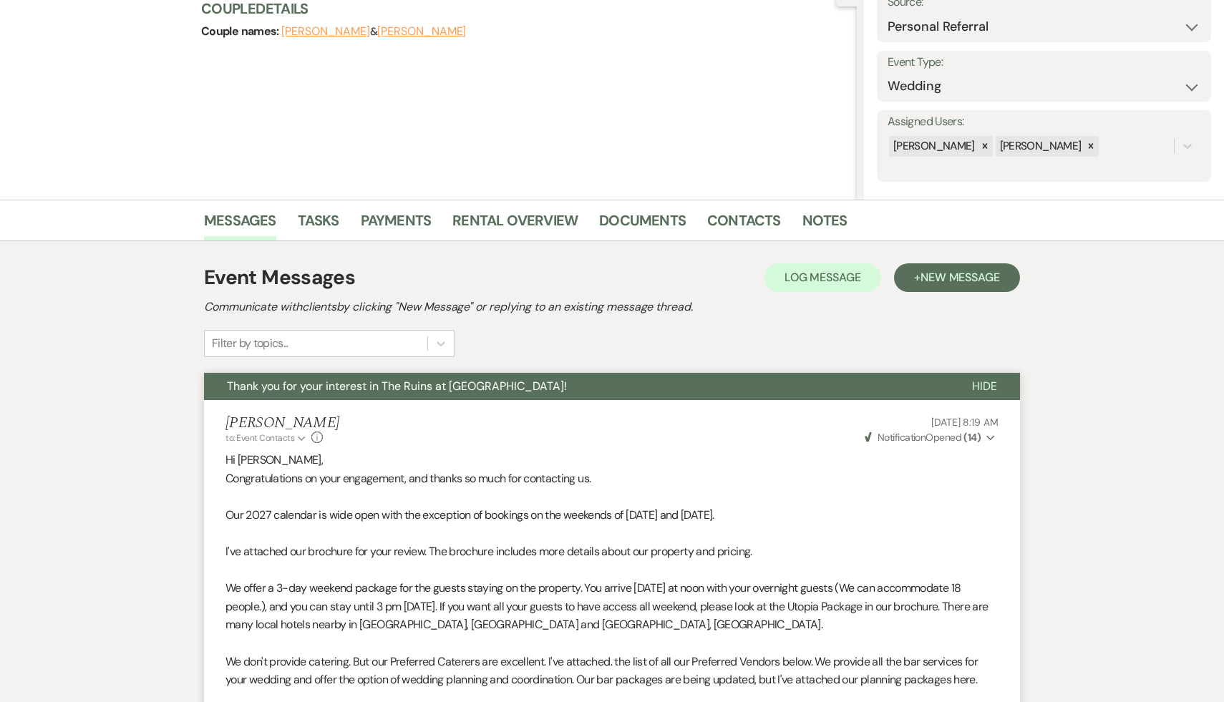
select select "8"
select select "5"
select select "8"
select select "5"
select select "8"
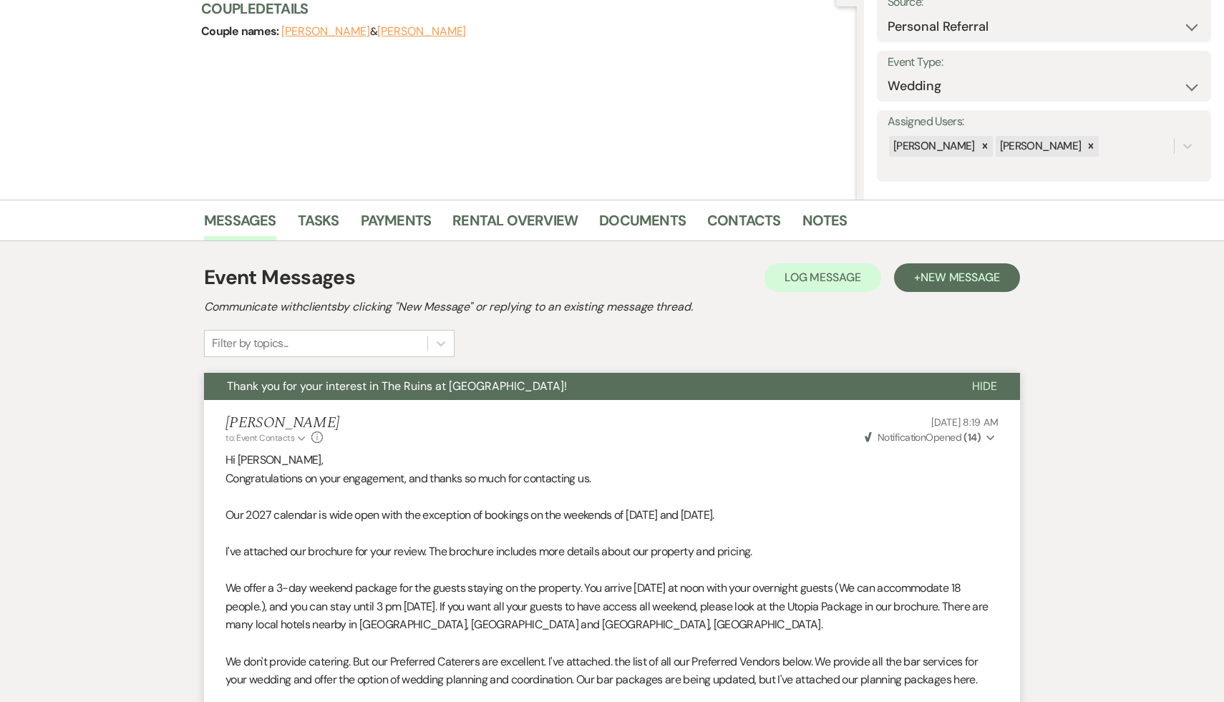
select select "7"
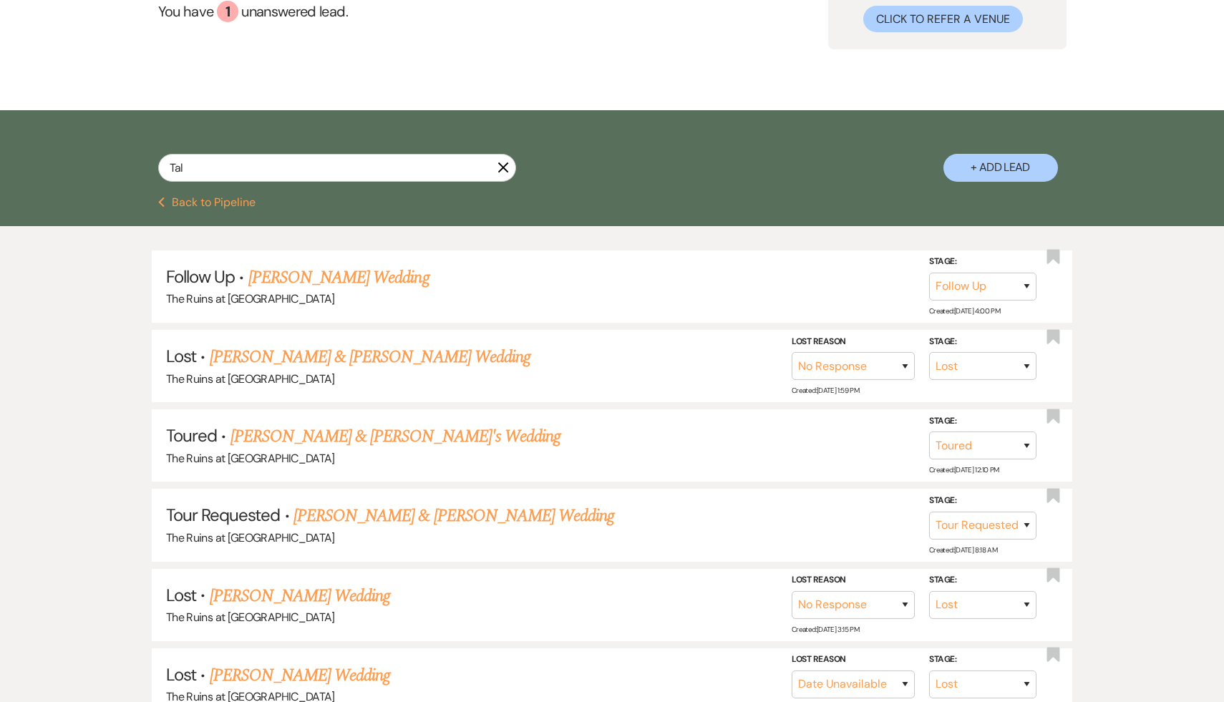
scroll to position [0, 0]
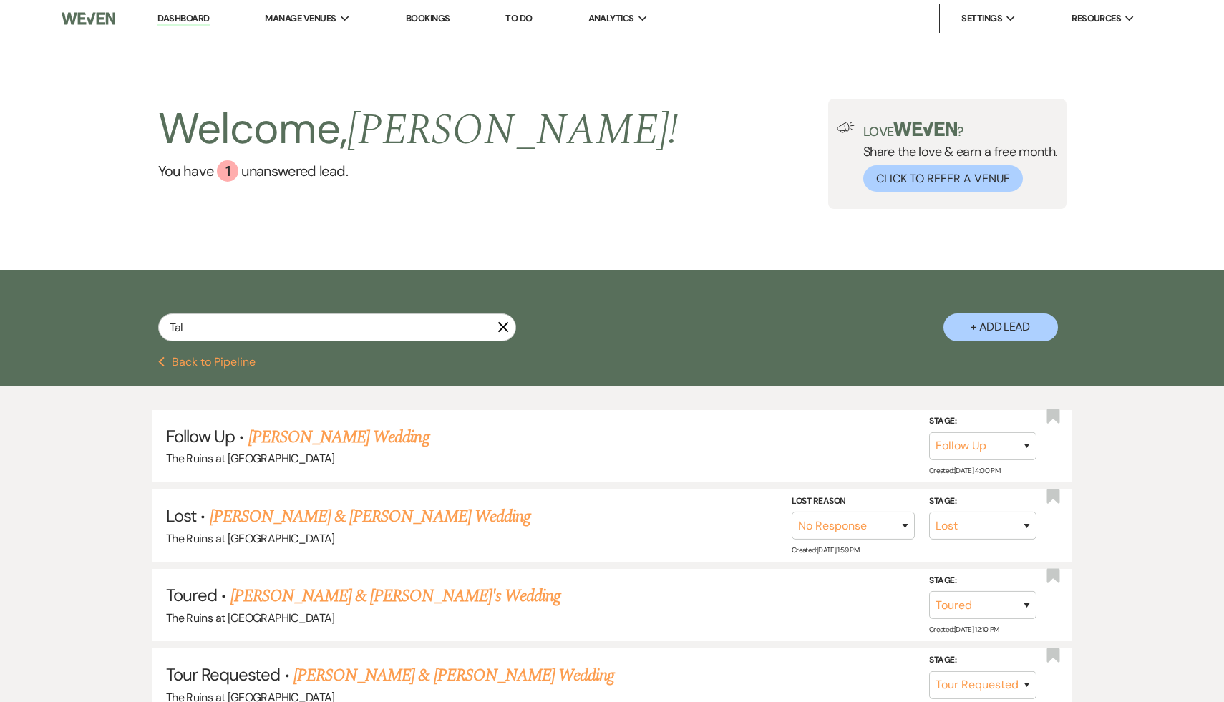
click at [196, 19] on link "Dashboard" at bounding box center [184, 19] width 52 height 14
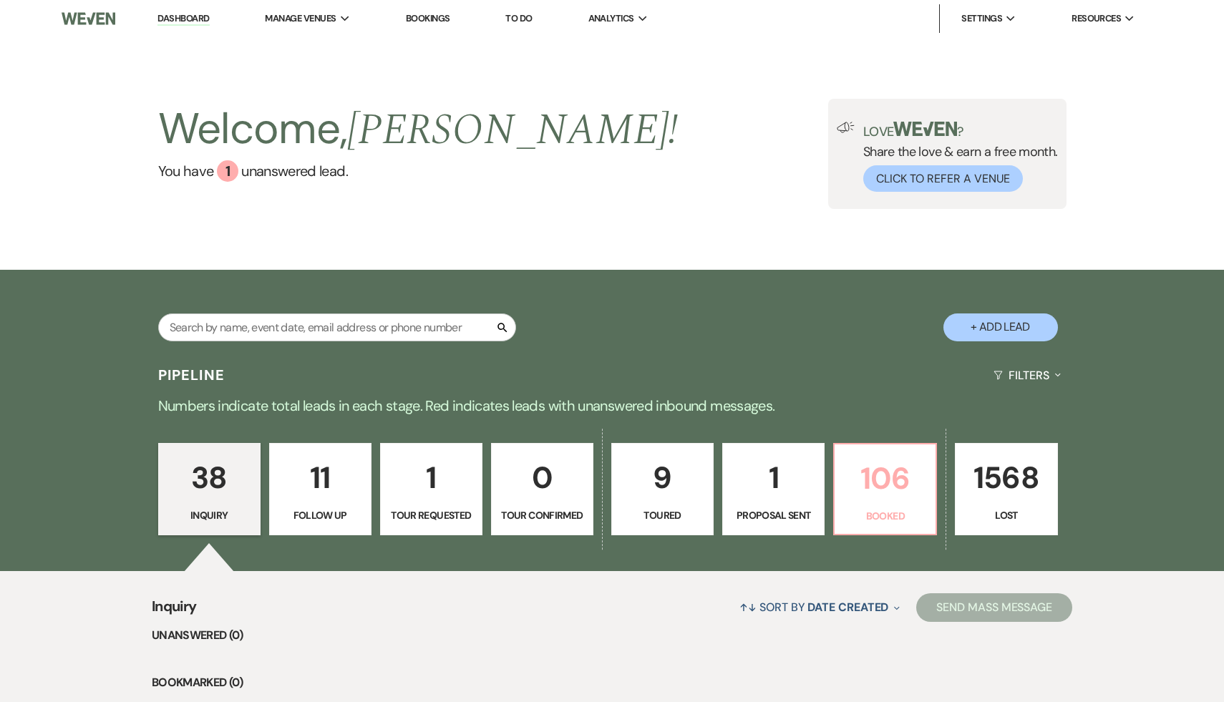
click at [881, 483] on p "106" at bounding box center [886, 479] width 84 height 48
